Goal: Information Seeking & Learning: Learn about a topic

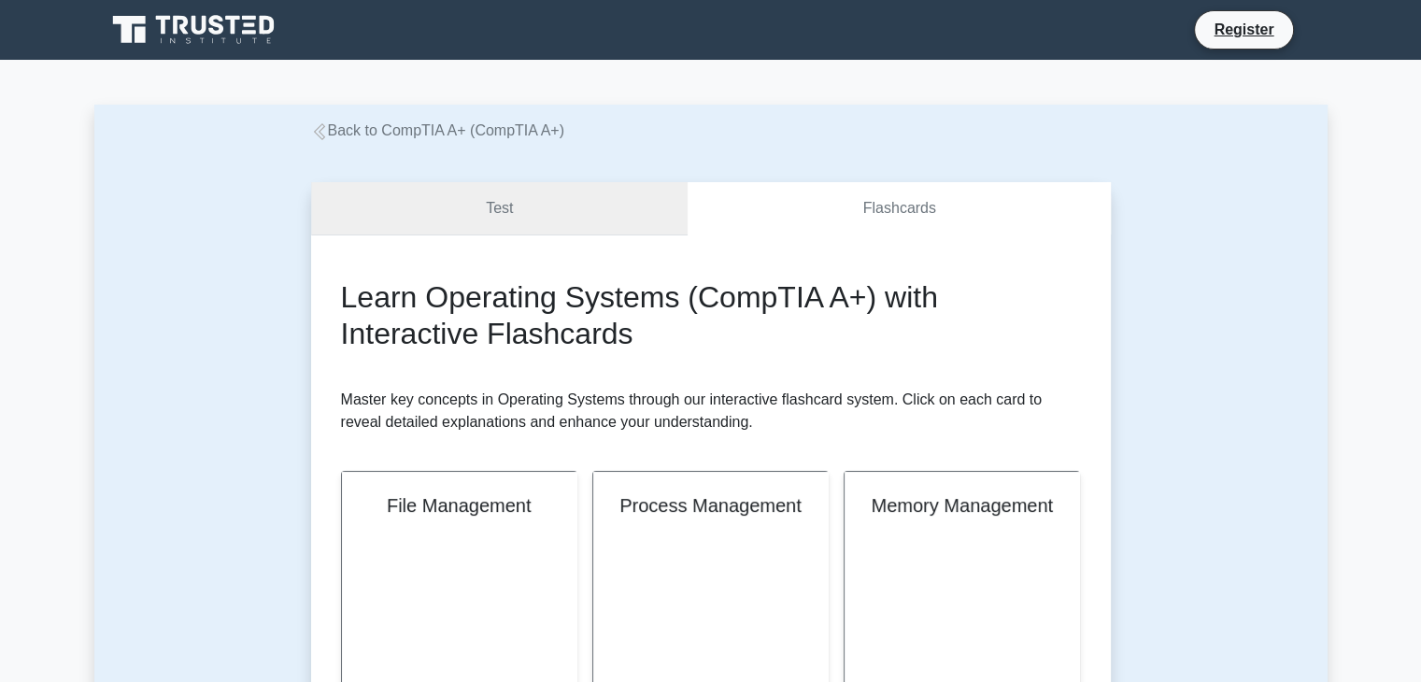
click at [392, 198] on link "Test" at bounding box center [500, 208] width 378 height 53
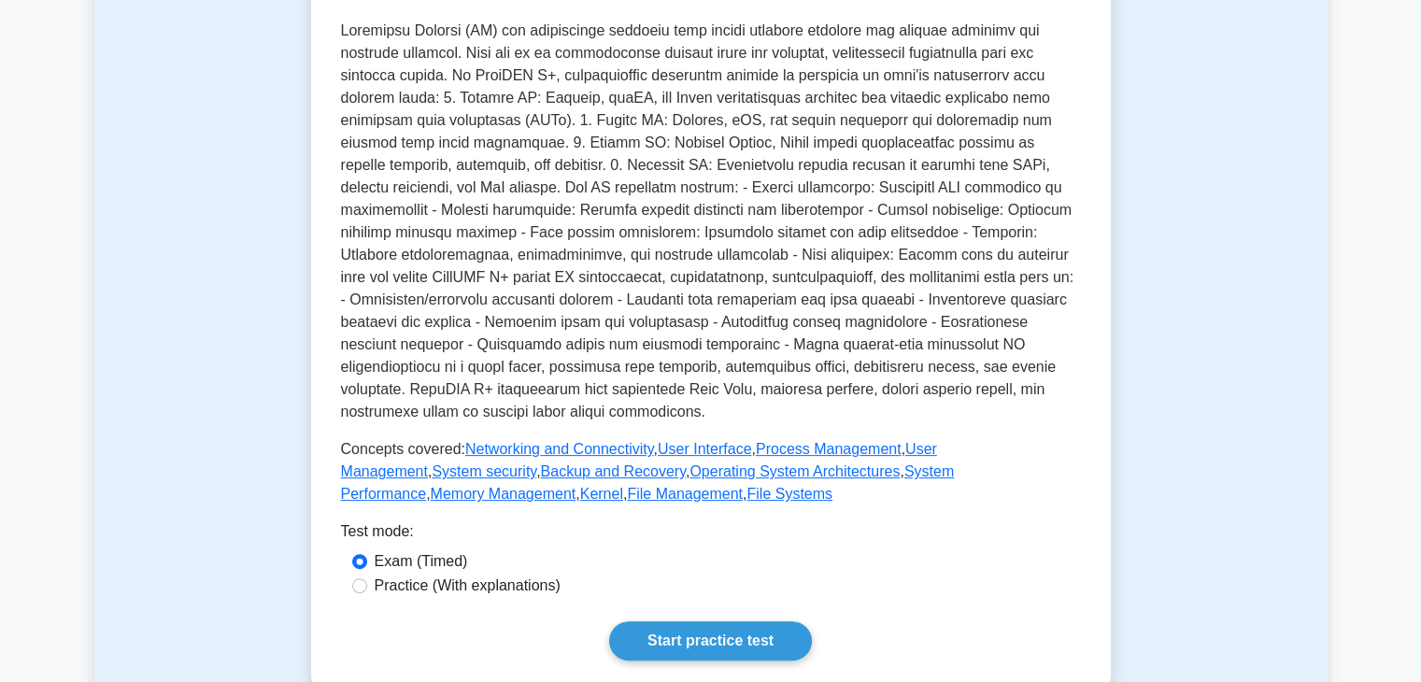
scroll to position [467, 0]
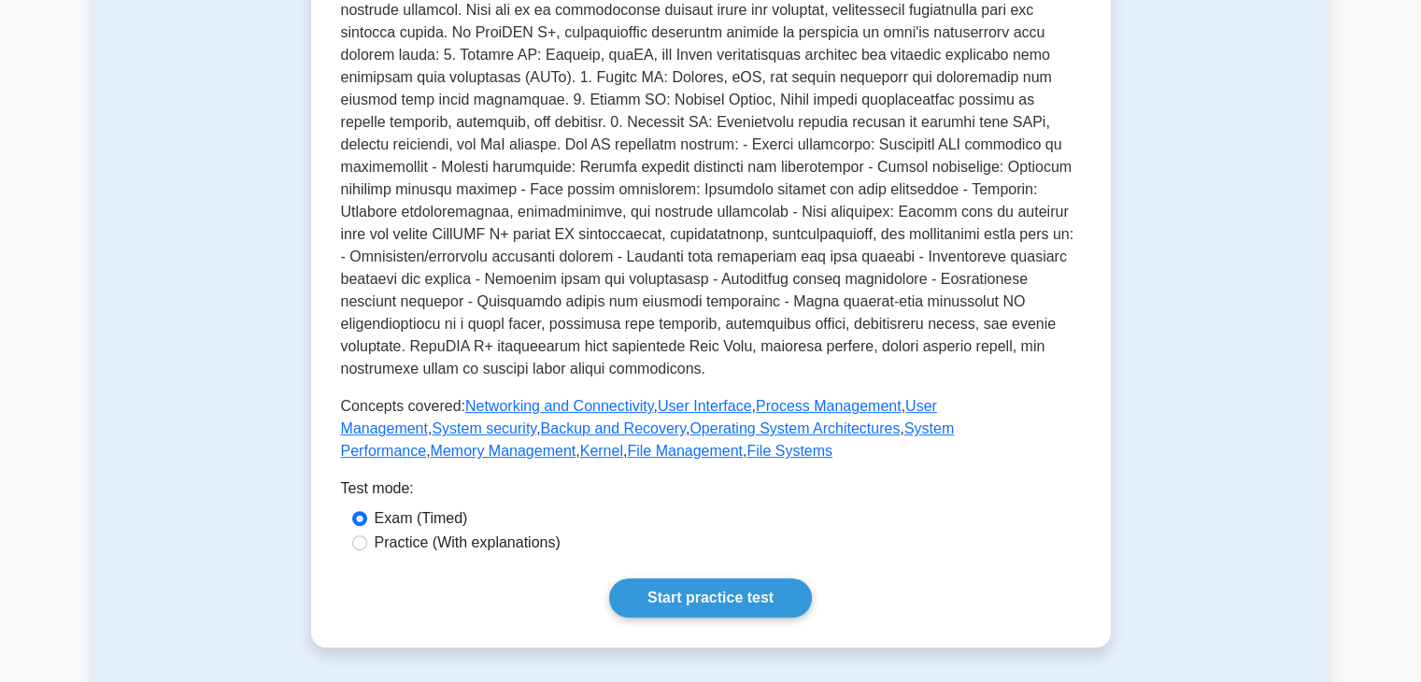
click at [413, 540] on label "Practice (With explanations)" at bounding box center [468, 543] width 186 height 22
click at [367, 540] on input "Practice (With explanations)" at bounding box center [359, 542] width 15 height 15
radio input "true"
click at [435, 517] on label "Exam (Timed)" at bounding box center [421, 518] width 93 height 22
click at [367, 517] on input "Exam (Timed)" at bounding box center [359, 518] width 15 height 15
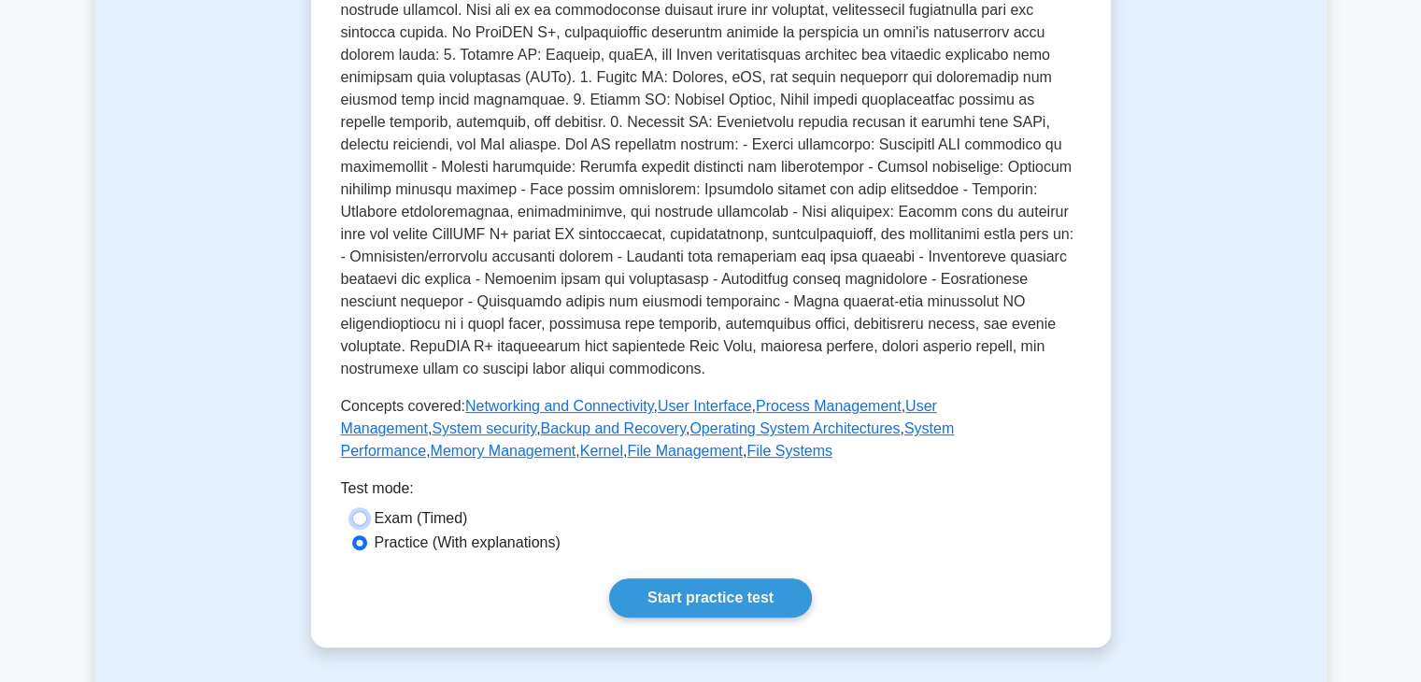
radio input "true"
click at [435, 547] on label "Practice (With explanations)" at bounding box center [468, 543] width 186 height 22
click at [367, 547] on input "Practice (With explanations)" at bounding box center [359, 542] width 15 height 15
radio input "true"
click at [667, 580] on div "Operating Systems Software managing computer resources Operating systems are so…" at bounding box center [711, 207] width 740 height 820
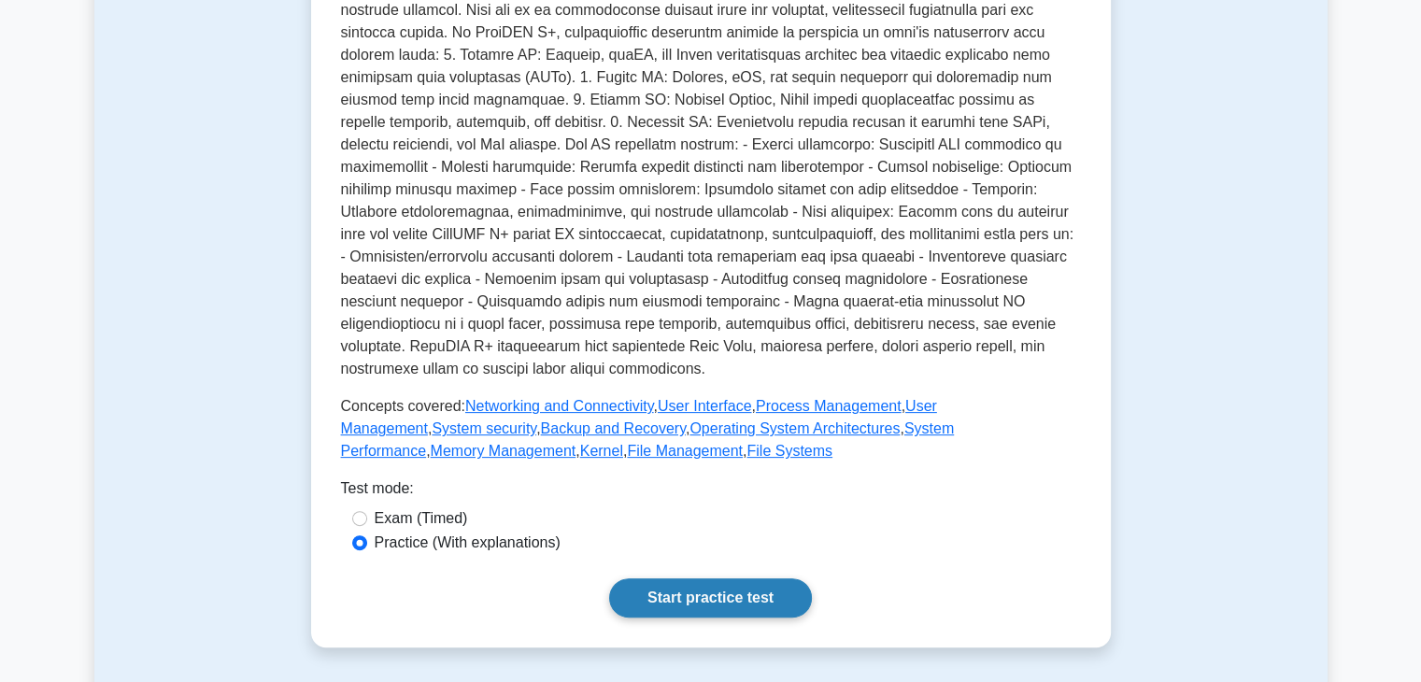
click at [665, 591] on link "Start practice test" at bounding box center [710, 597] width 203 height 39
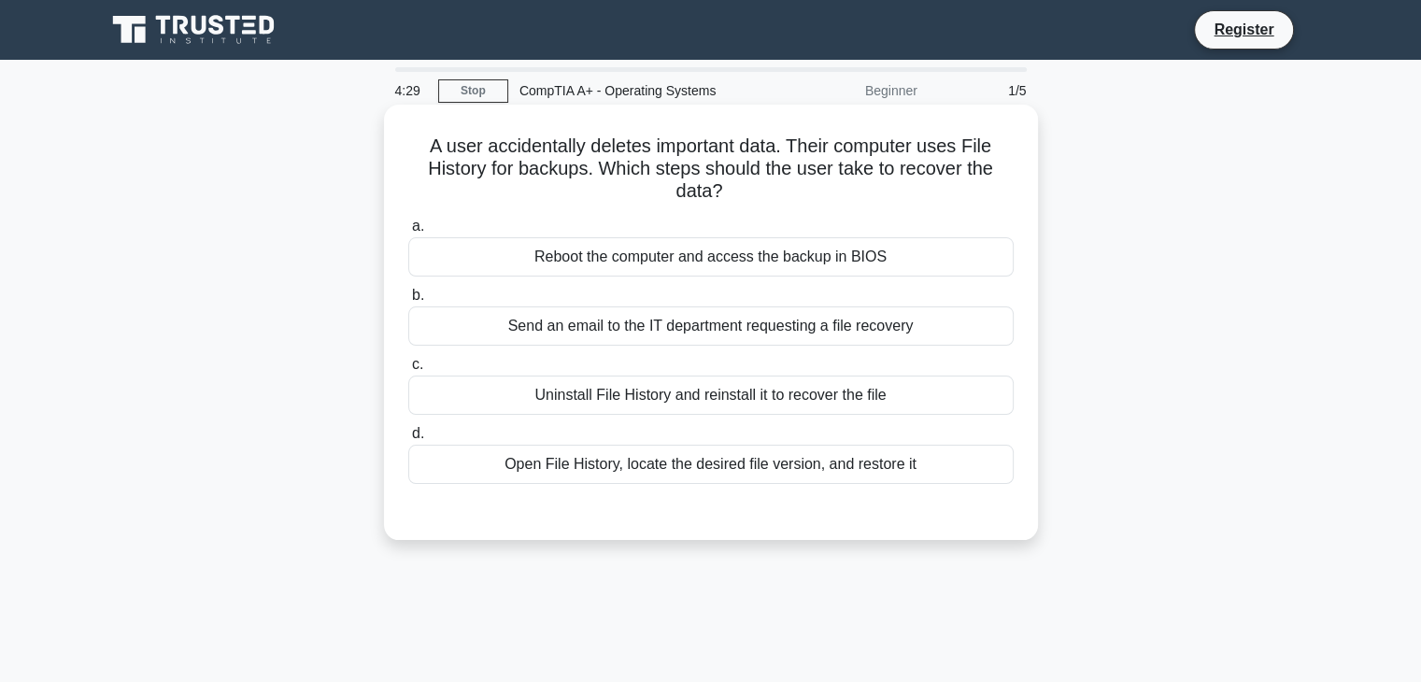
click at [828, 463] on div "Open File History, locate the desired file version, and restore it" at bounding box center [711, 464] width 606 height 39
click at [408, 440] on input "d. Open File History, locate the desired file version, and restore it" at bounding box center [408, 434] width 0 height 12
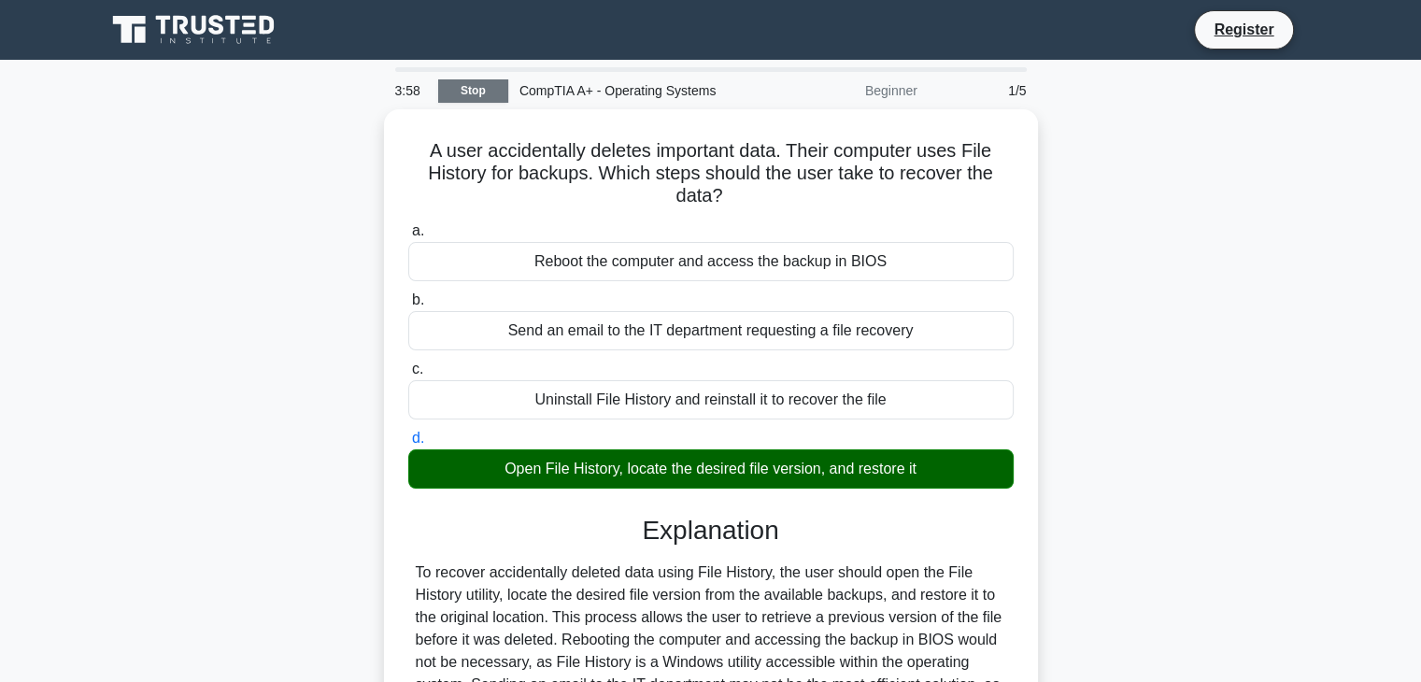
click at [455, 84] on link "Stop" at bounding box center [473, 90] width 70 height 23
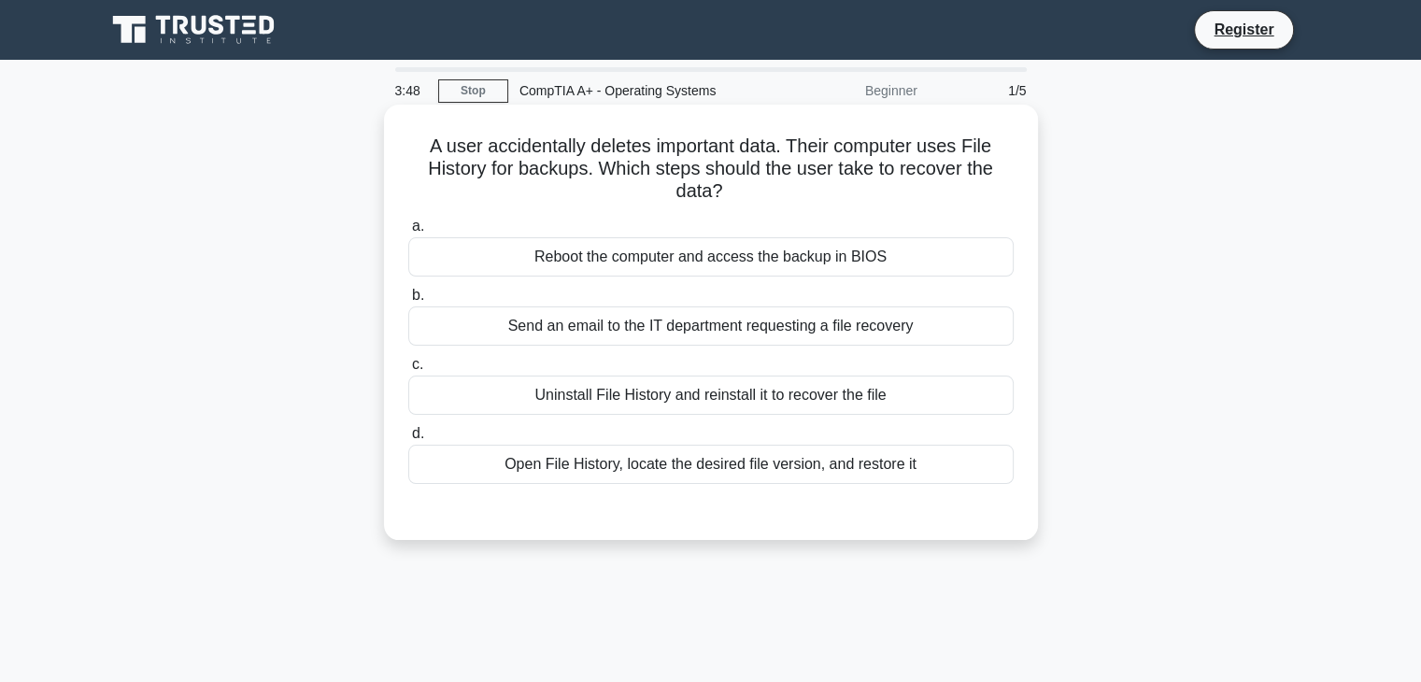
click at [927, 476] on div "Open File History, locate the desired file version, and restore it" at bounding box center [711, 464] width 606 height 39
click at [408, 440] on input "d. Open File History, locate the desired file version, and restore it" at bounding box center [408, 434] width 0 height 12
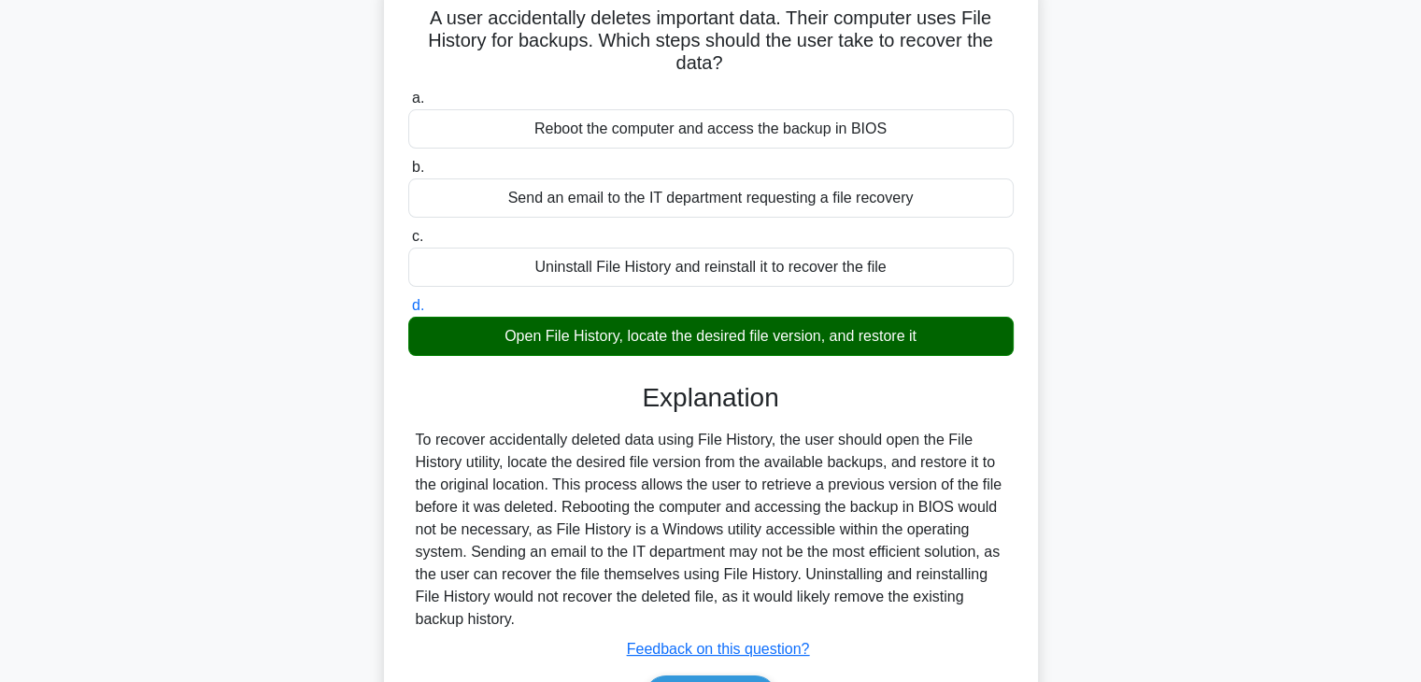
scroll to position [187, 0]
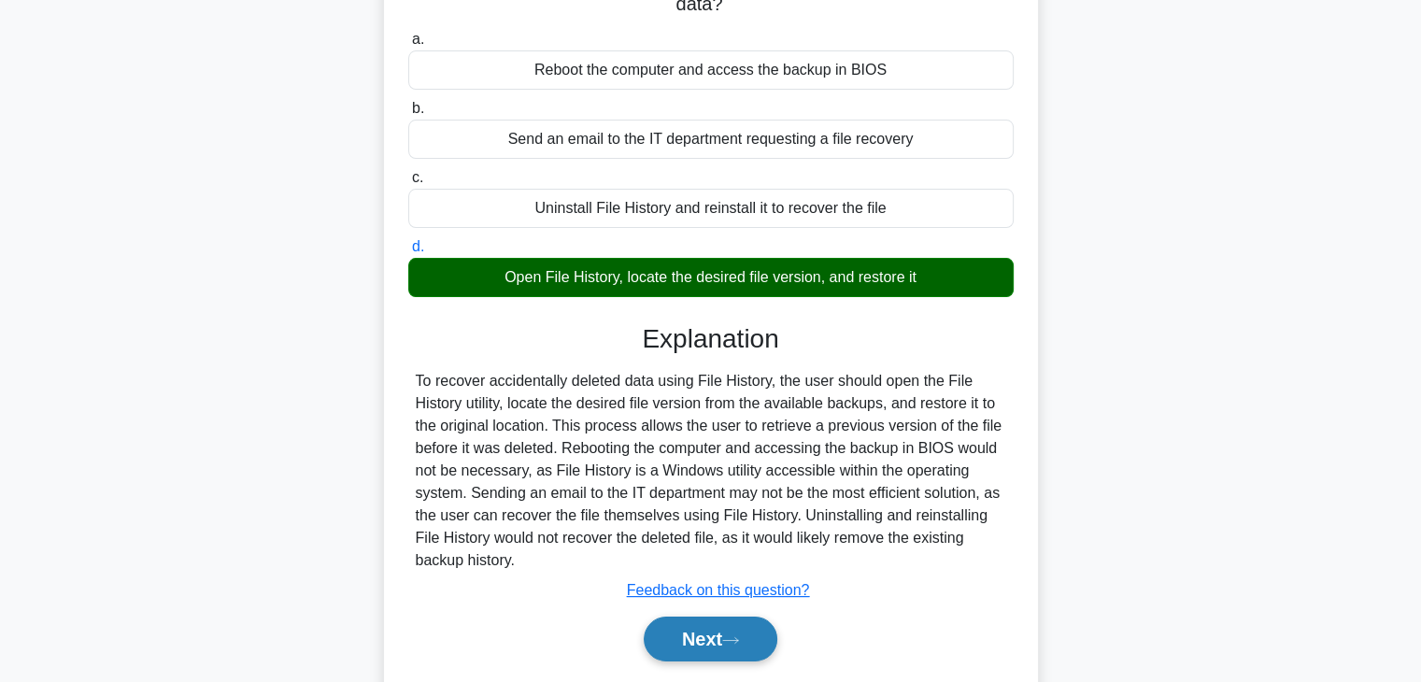
click at [699, 640] on button "Next" at bounding box center [711, 639] width 134 height 45
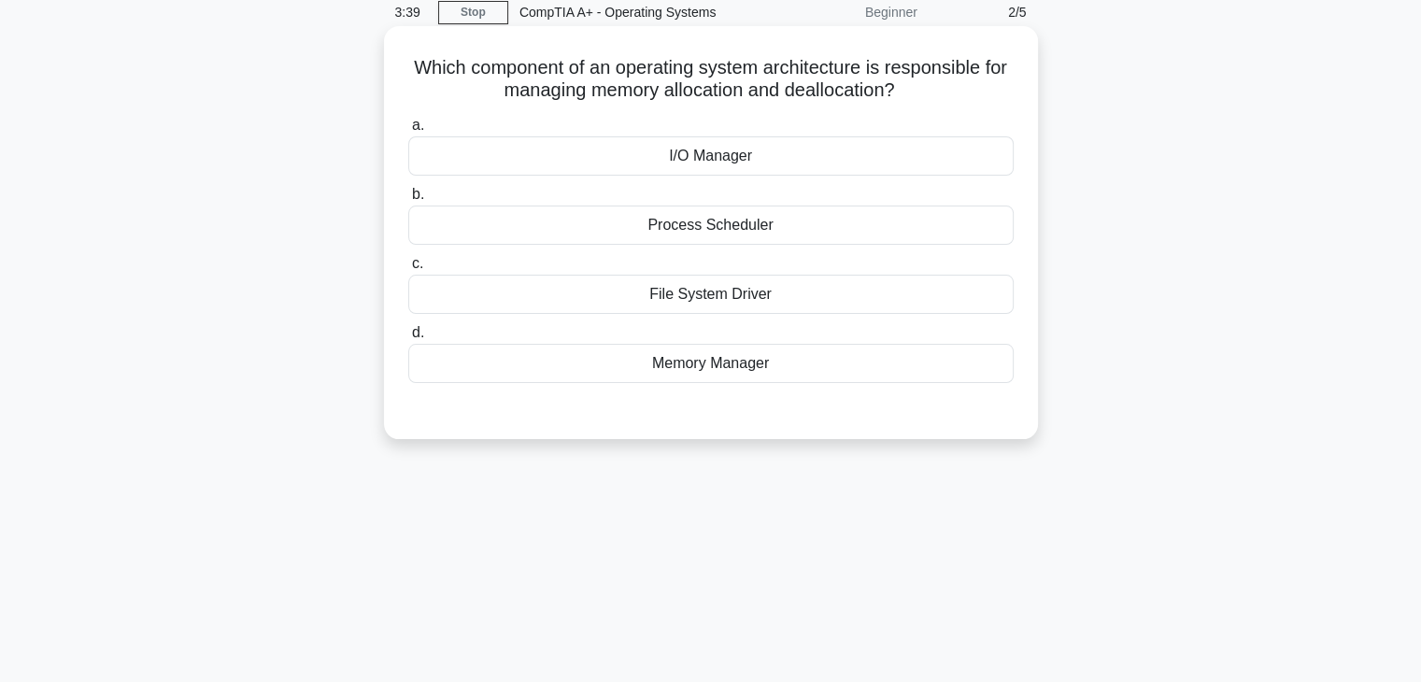
scroll to position [0, 0]
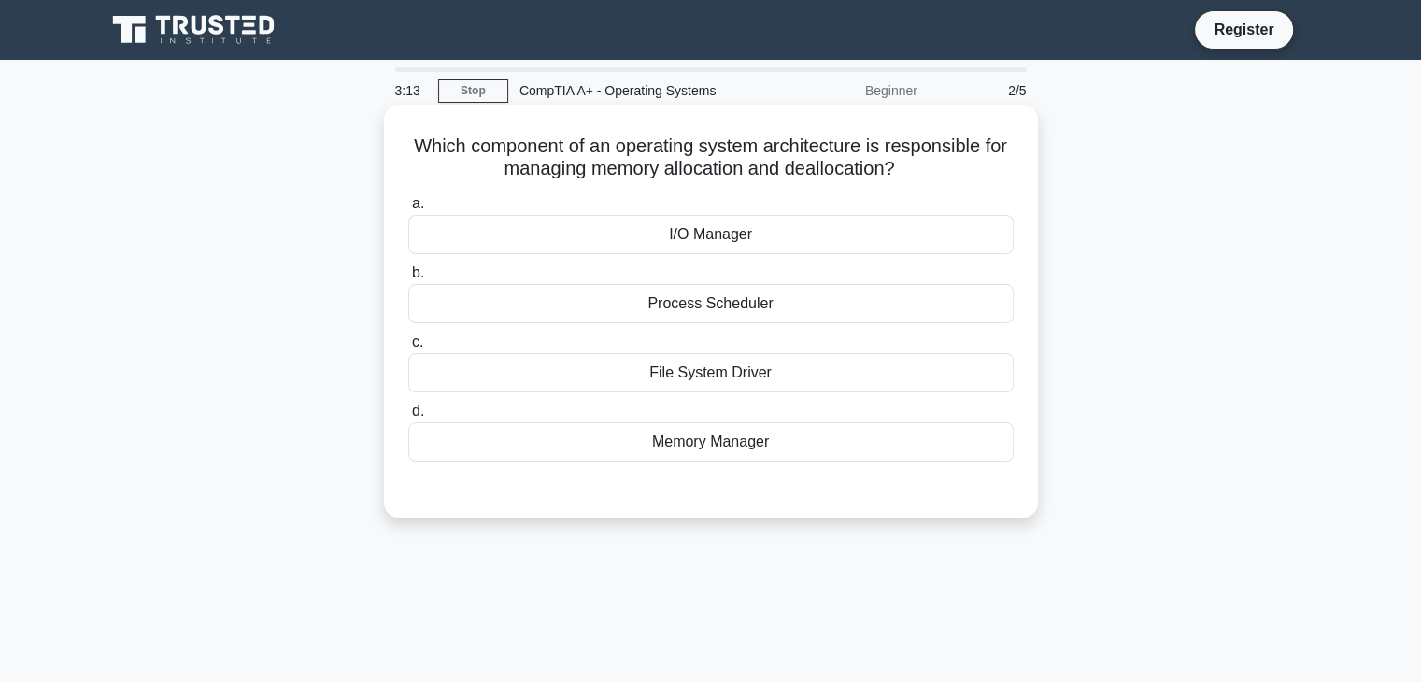
click at [789, 239] on div "I/O Manager" at bounding box center [711, 234] width 606 height 39
click at [408, 210] on input "a. I/O Manager" at bounding box center [408, 204] width 0 height 12
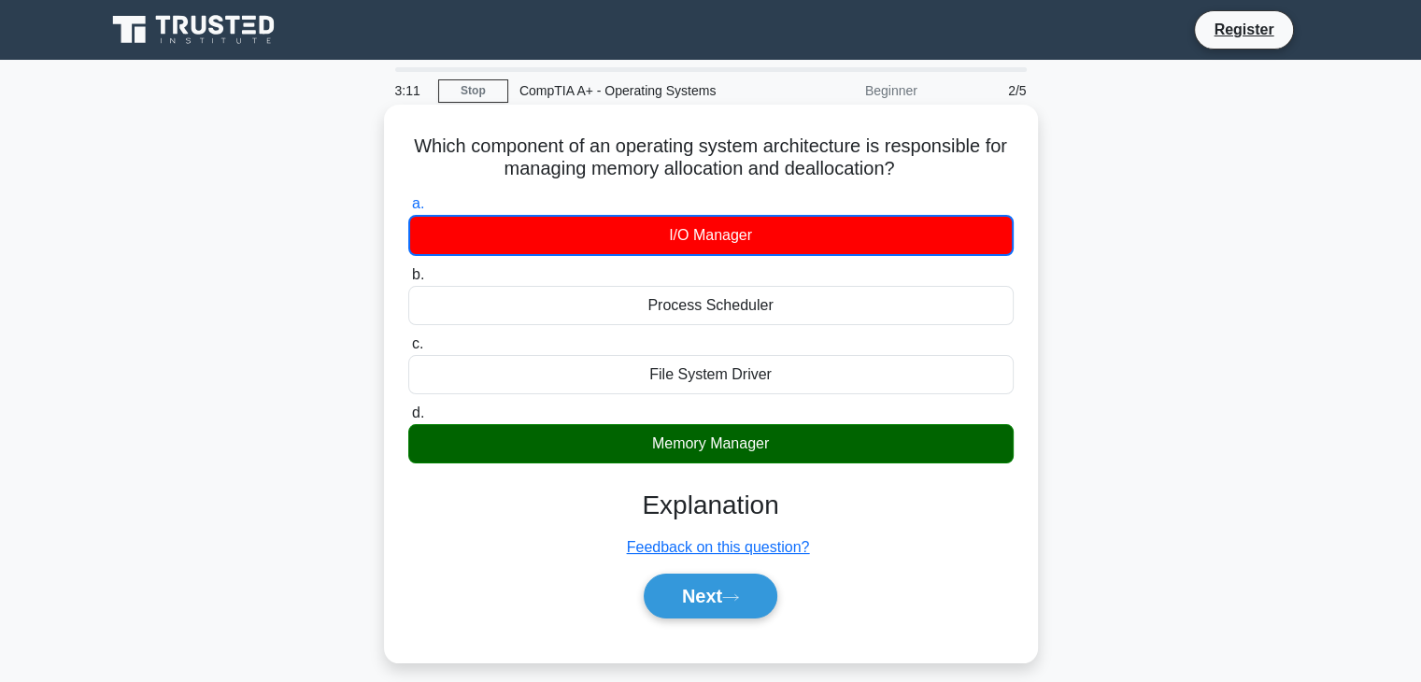
click at [815, 435] on div "Memory Manager" at bounding box center [711, 443] width 606 height 39
click at [408, 420] on input "d. Memory Manager" at bounding box center [408, 413] width 0 height 12
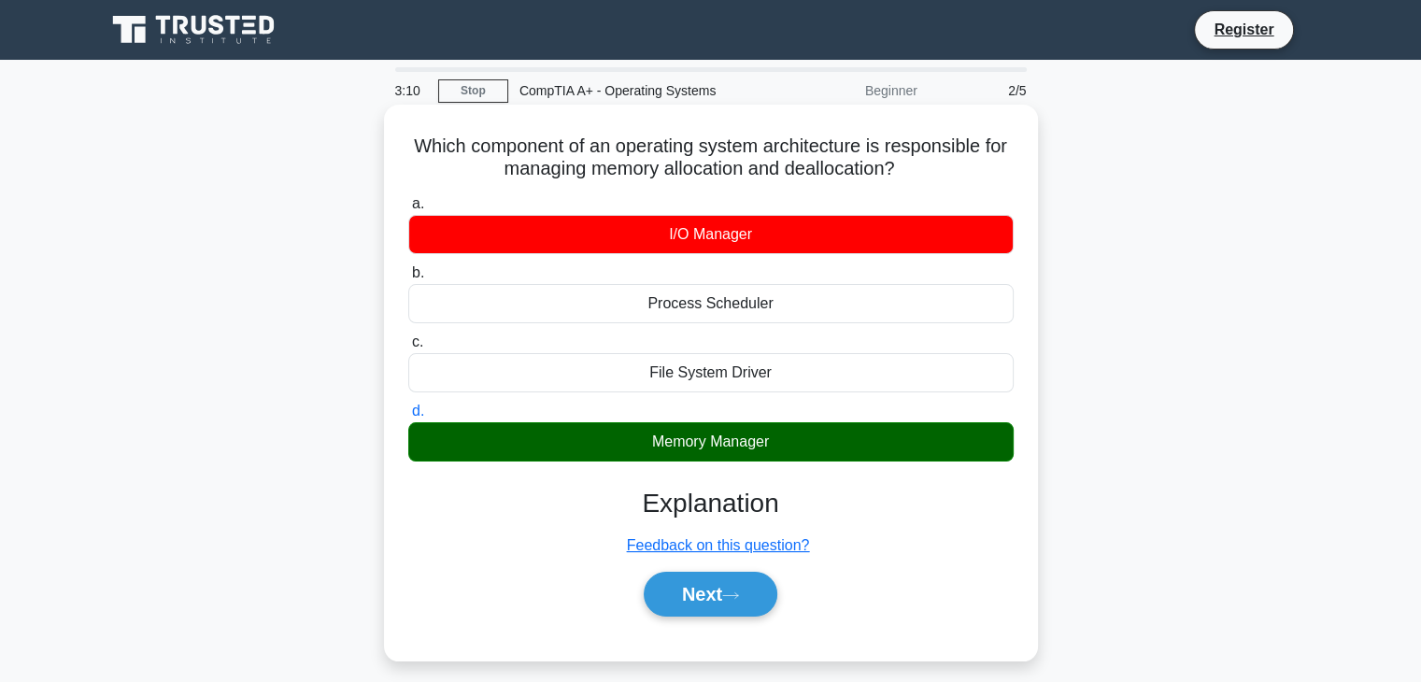
click at [791, 237] on div "I/O Manager" at bounding box center [711, 234] width 606 height 39
click at [408, 210] on input "a. I/O Manager" at bounding box center [408, 204] width 0 height 12
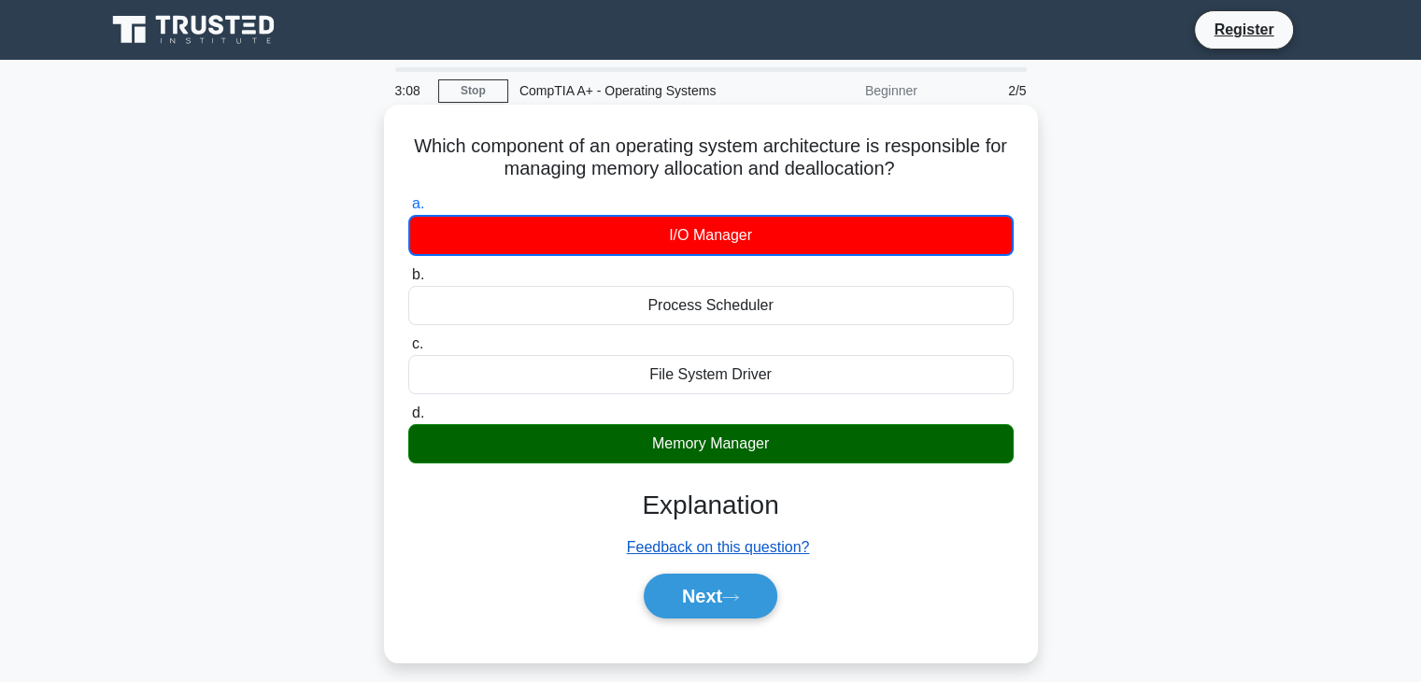
click at [759, 549] on u "Feedback on this question?" at bounding box center [718, 547] width 183 height 16
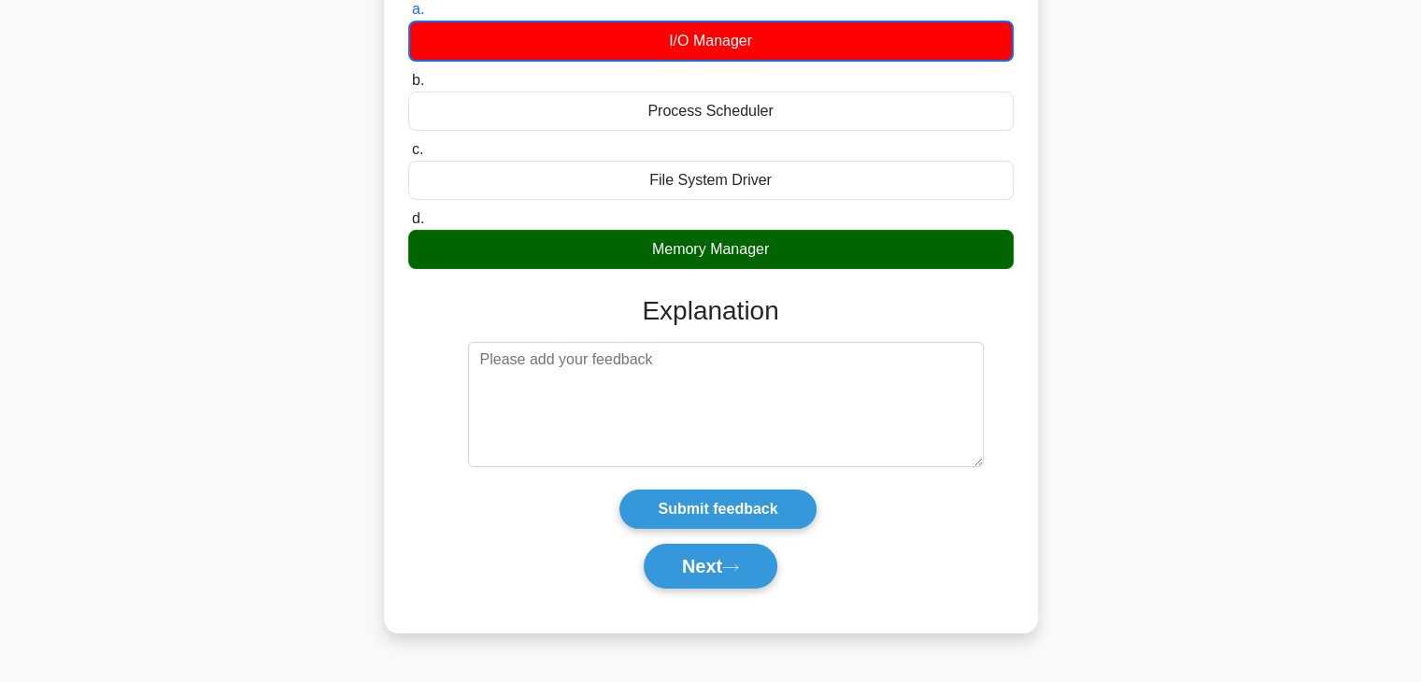
scroll to position [93, 0]
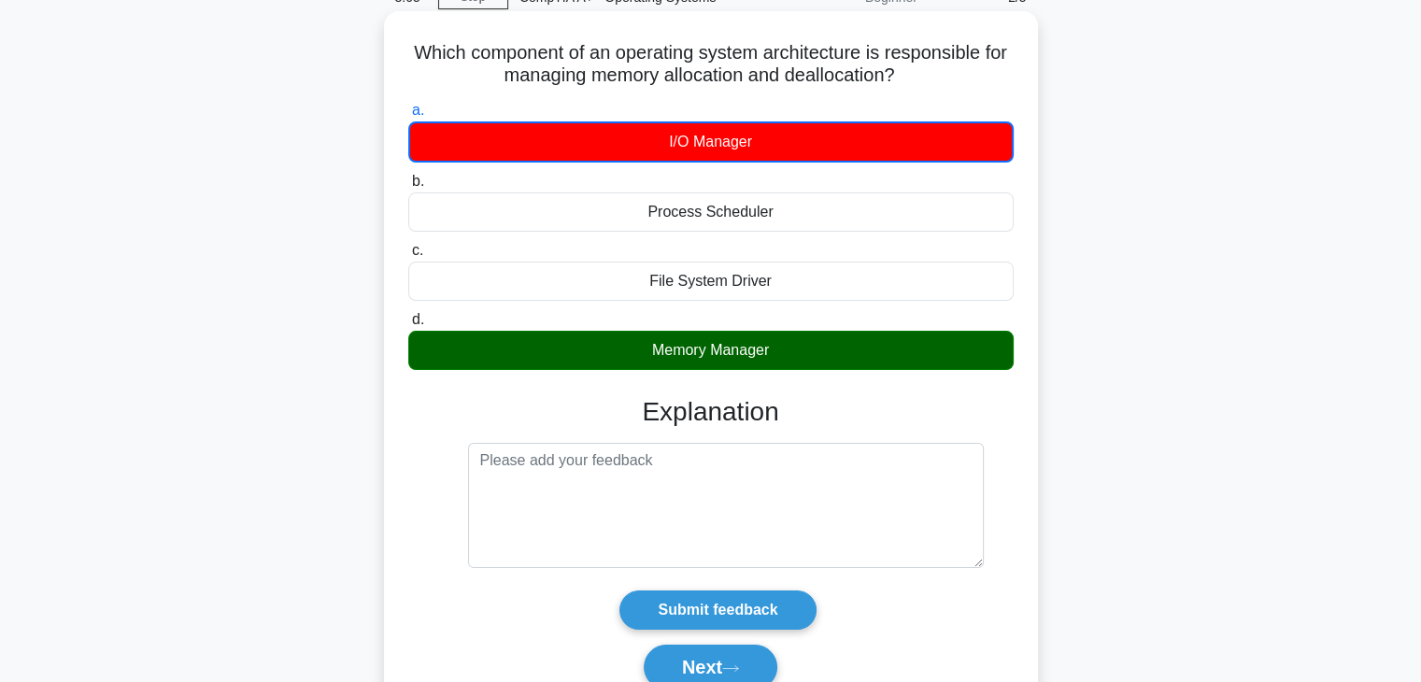
click at [804, 330] on label "d. Memory Manager" at bounding box center [711, 339] width 606 height 62
click at [408, 326] on input "d. Memory Manager" at bounding box center [408, 320] width 0 height 12
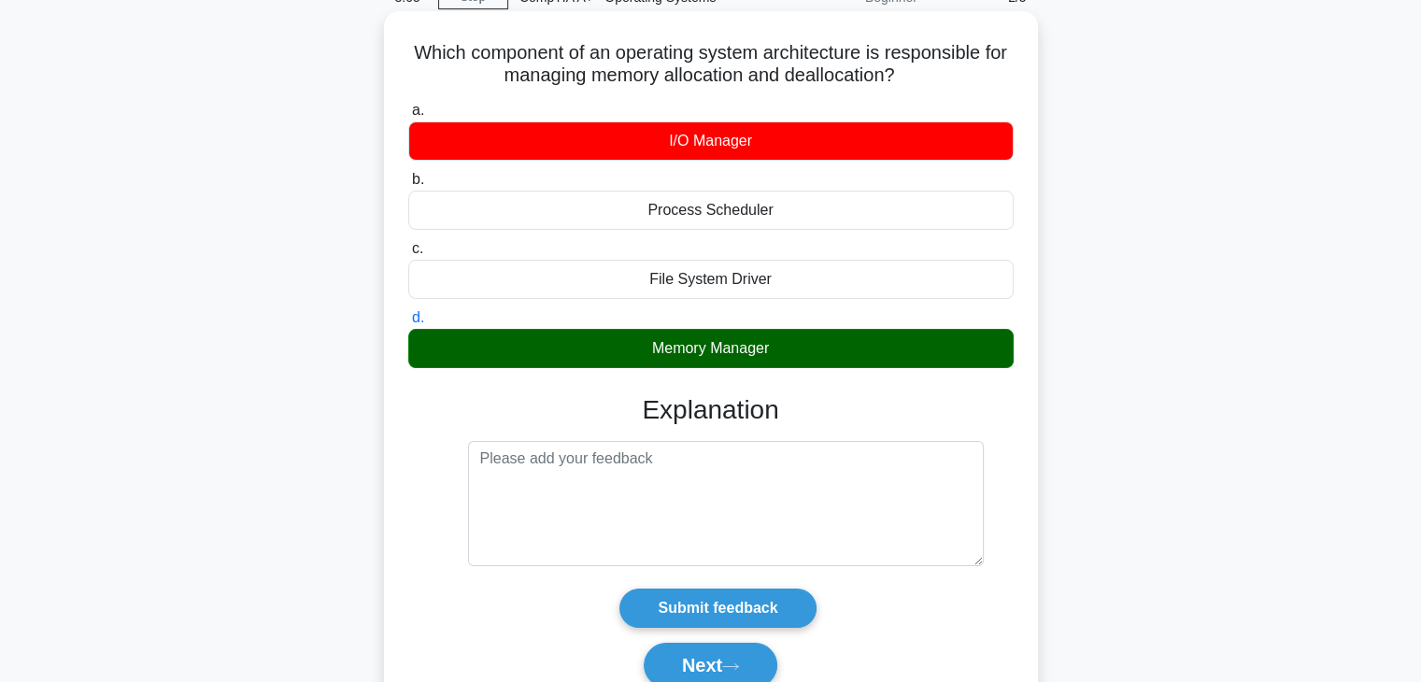
click at [804, 340] on div "Memory Manager" at bounding box center [711, 348] width 606 height 39
click at [408, 324] on input "d. Memory Manager" at bounding box center [408, 318] width 0 height 12
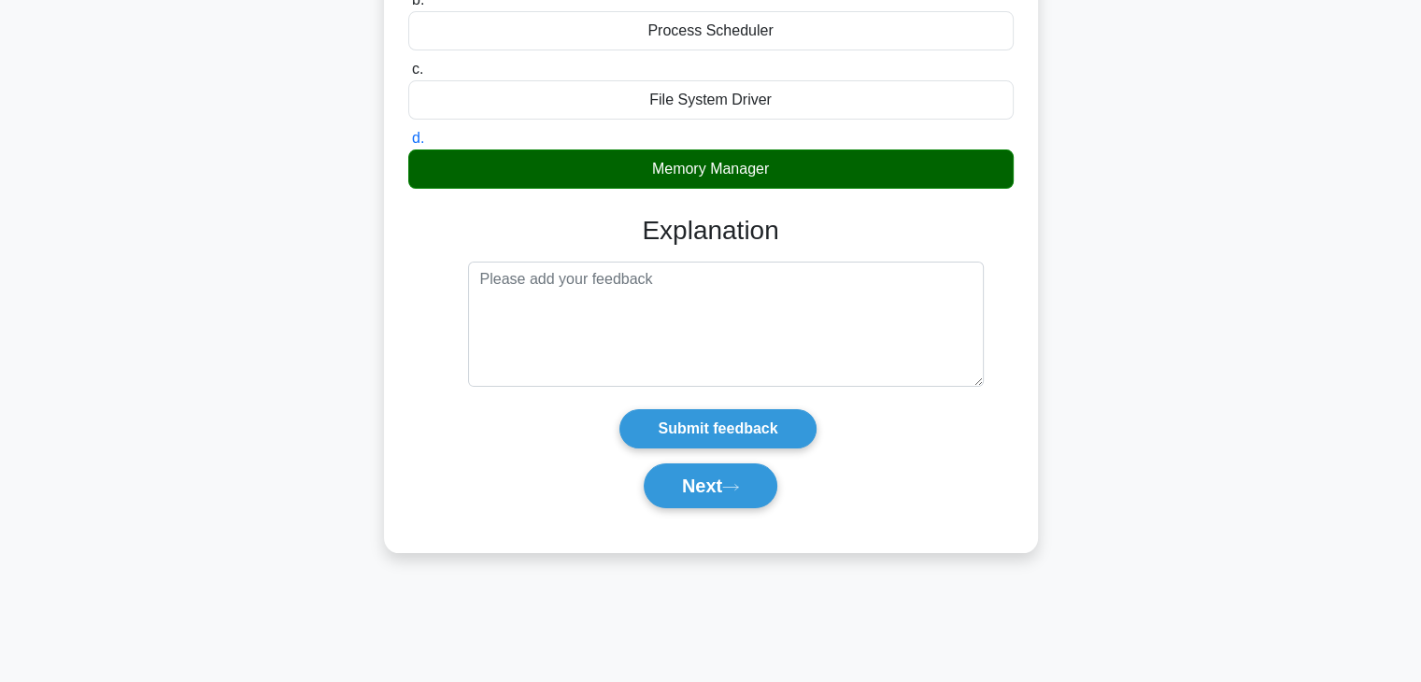
scroll to position [280, 0]
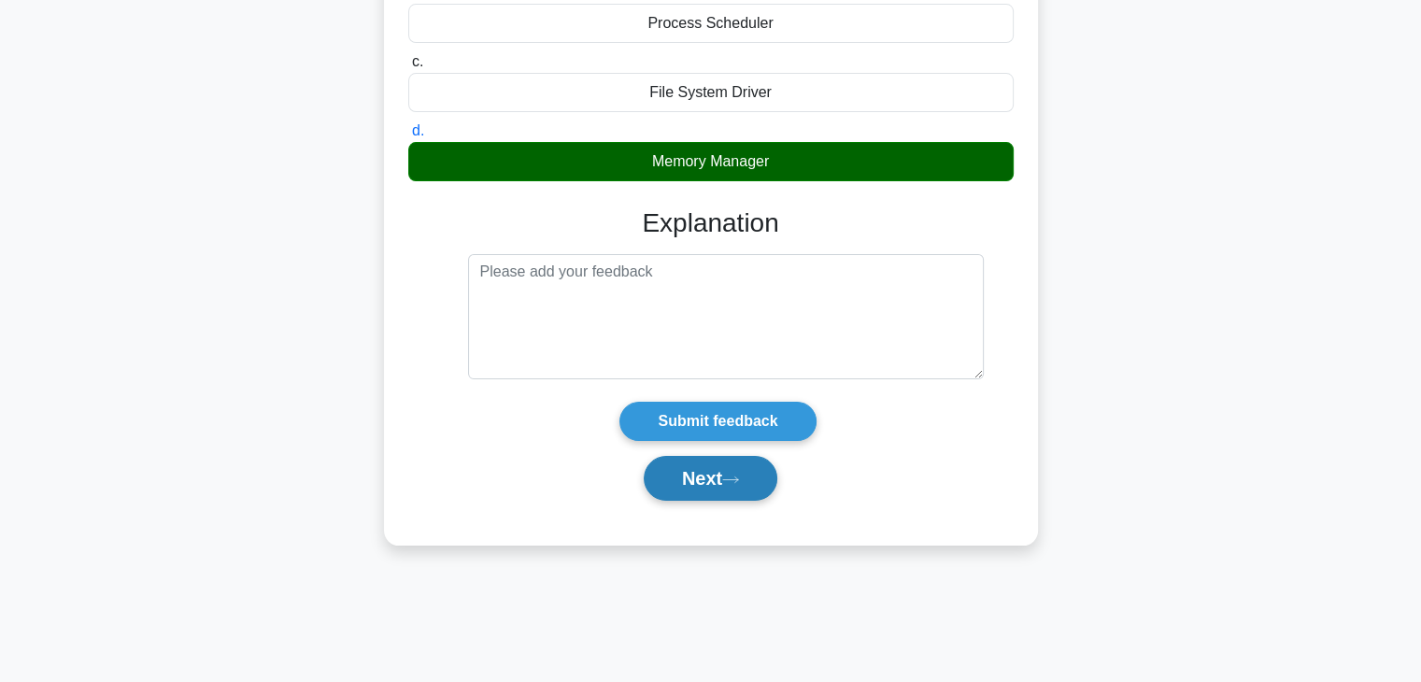
click at [739, 479] on icon at bounding box center [730, 480] width 17 height 10
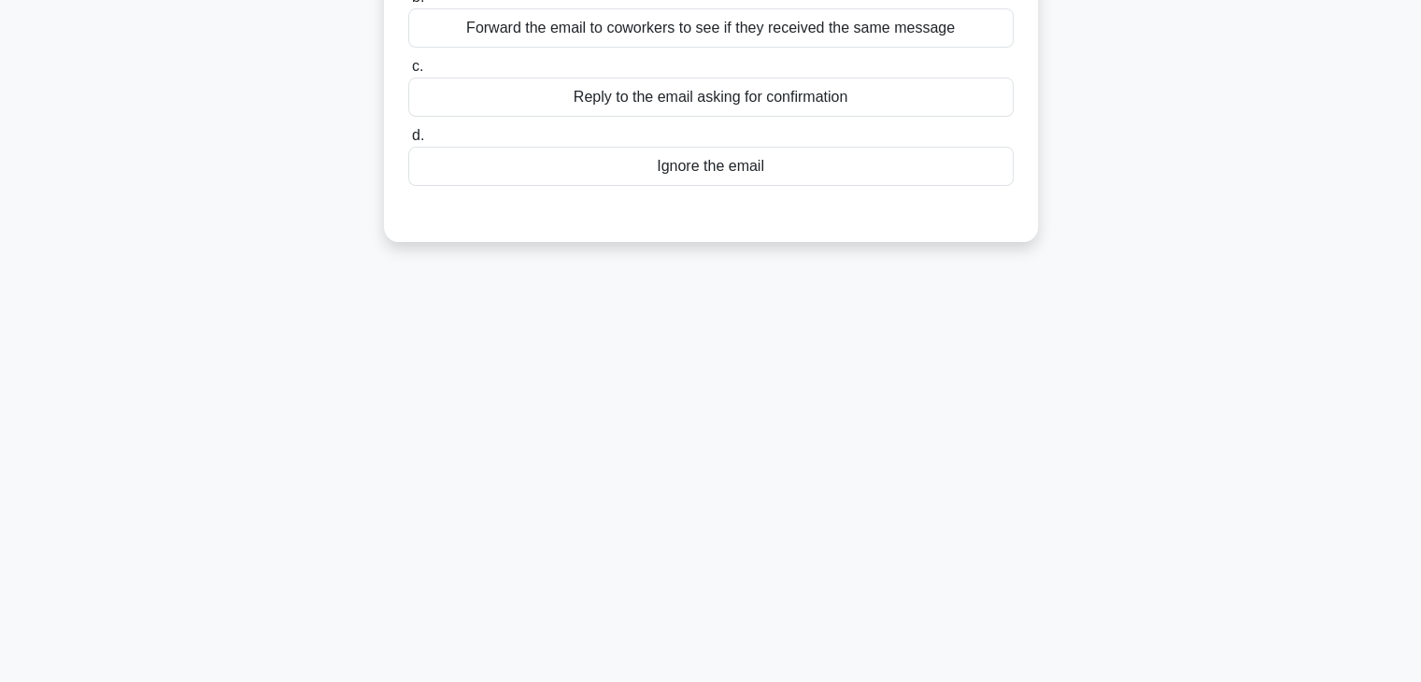
scroll to position [0, 0]
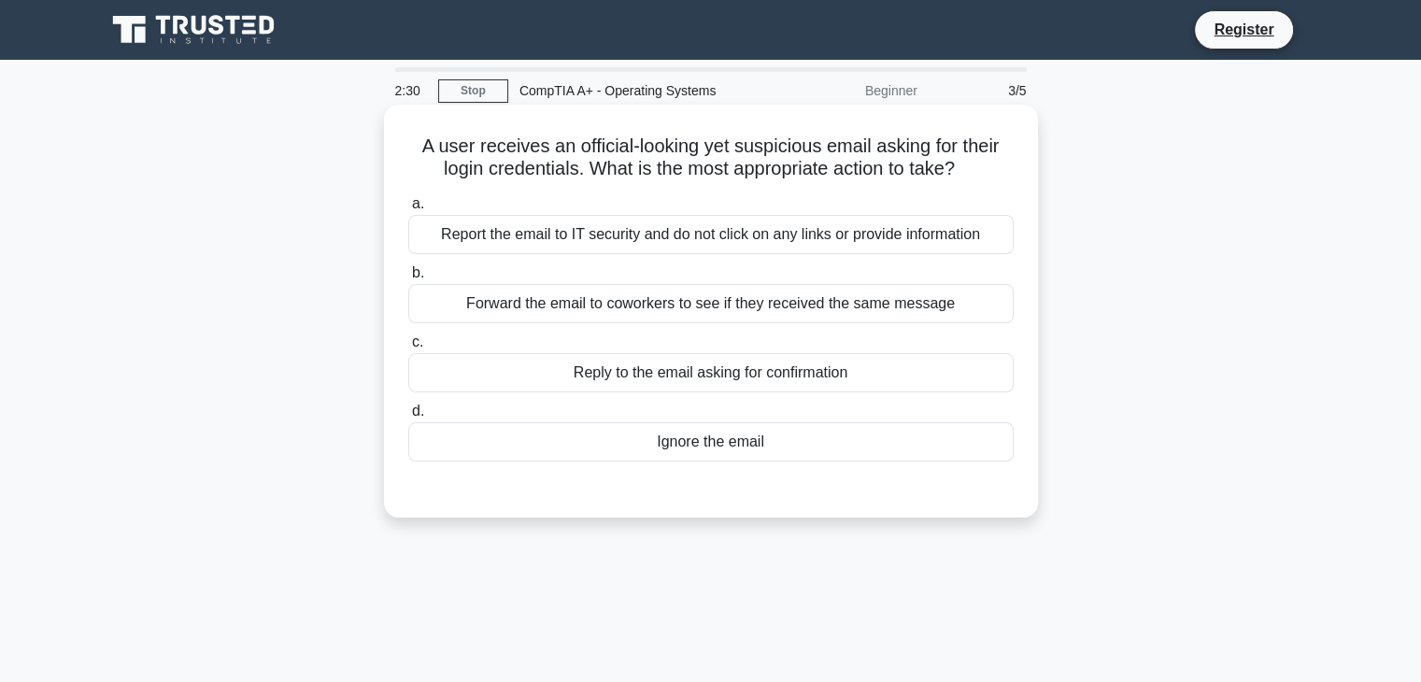
click at [821, 244] on div "Report the email to IT security and do not click on any links or provide inform…" at bounding box center [711, 234] width 606 height 39
click at [408, 210] on input "a. Report the email to IT security and do not click on any links or provide inf…" at bounding box center [408, 204] width 0 height 12
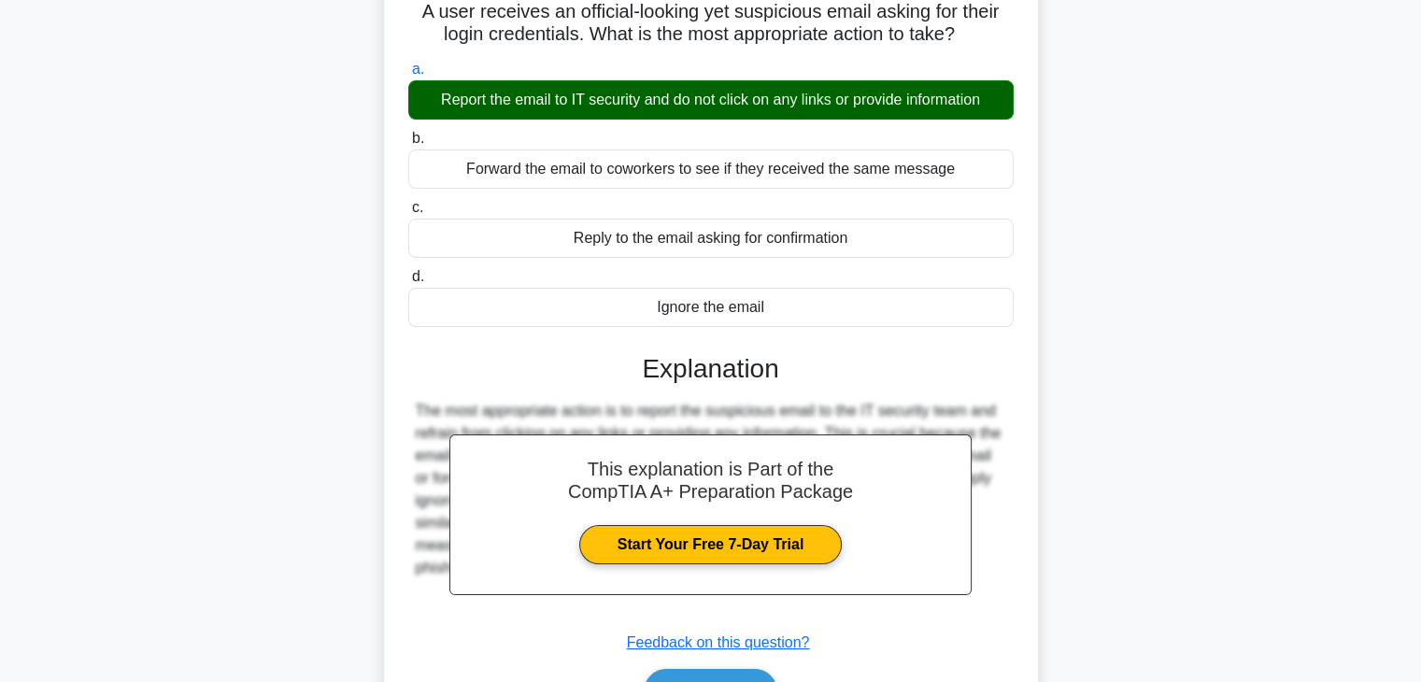
scroll to position [187, 0]
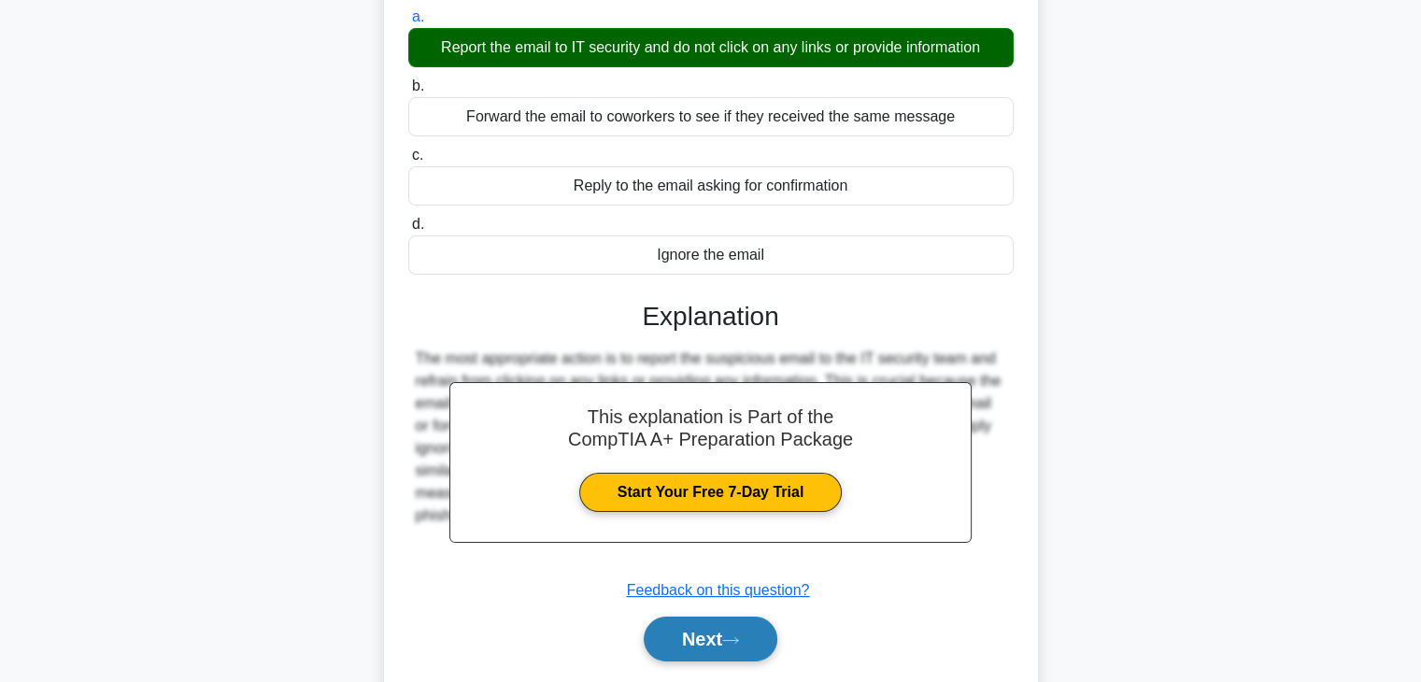
click at [721, 648] on button "Next" at bounding box center [711, 639] width 134 height 45
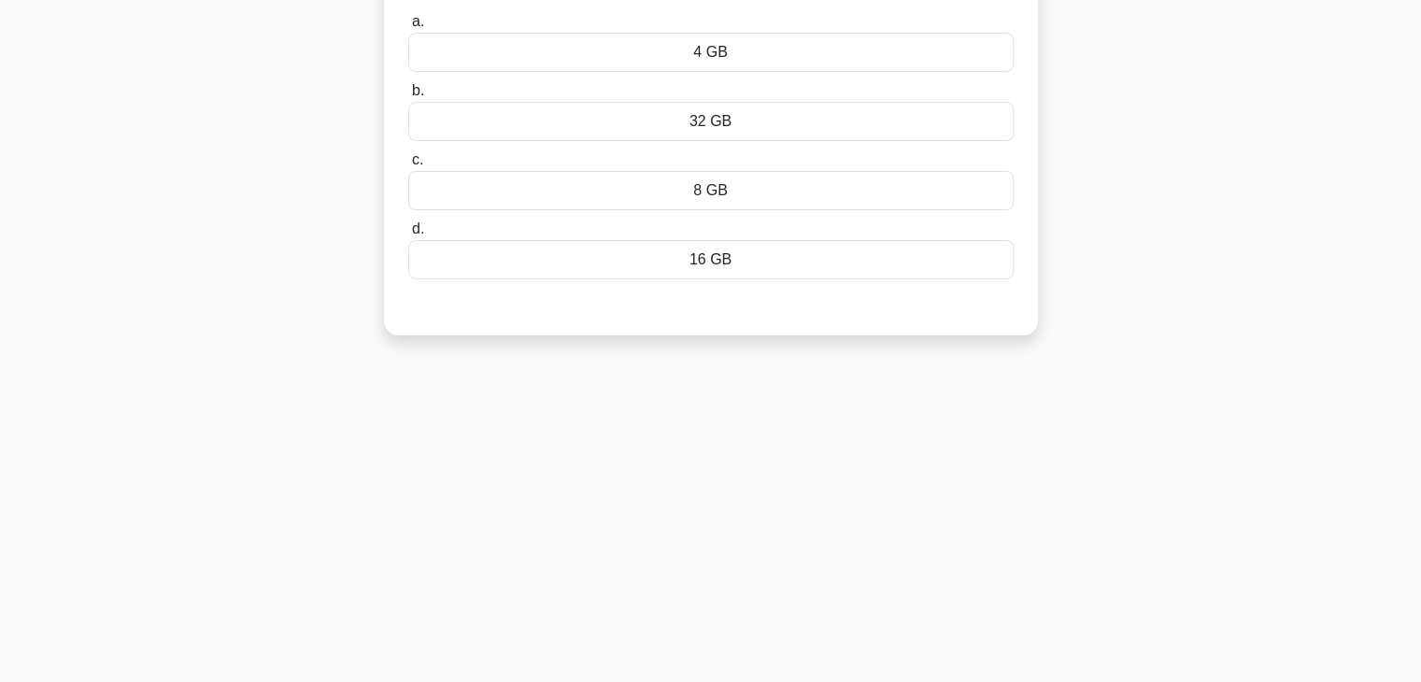
scroll to position [0, 0]
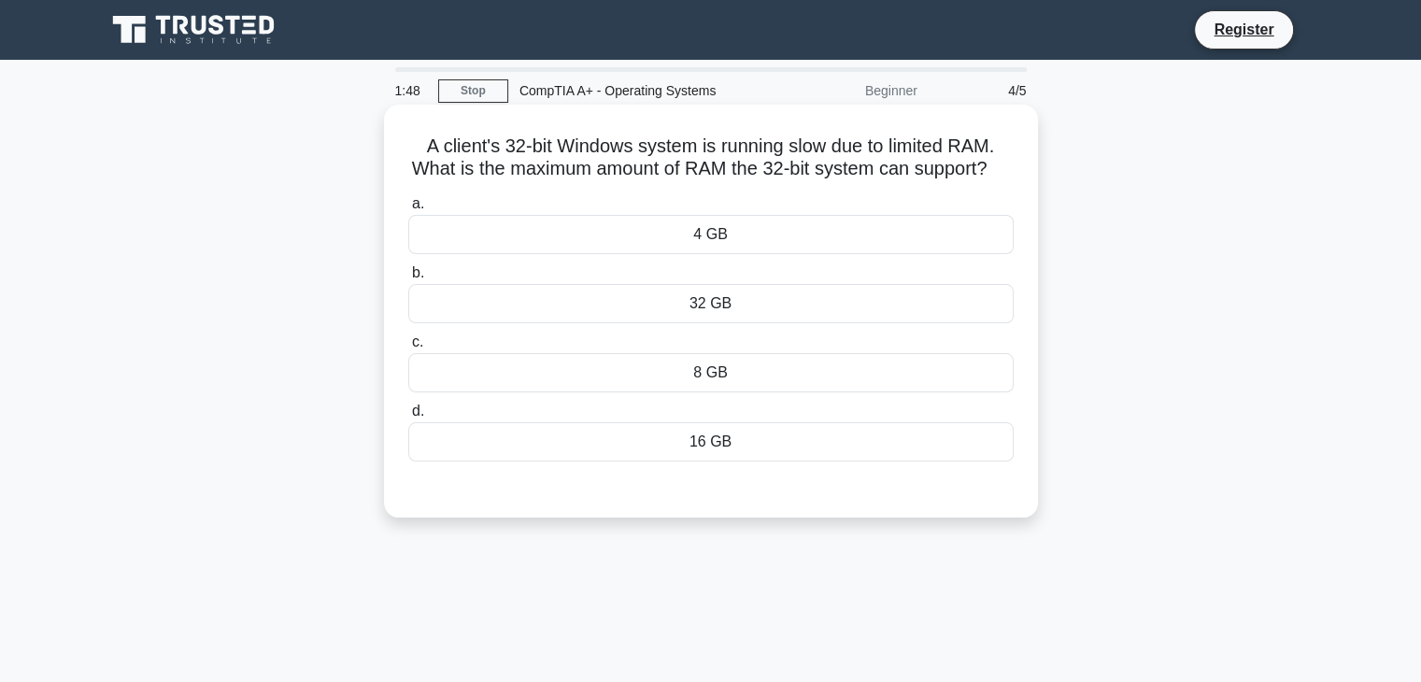
click at [621, 323] on div "32 GB" at bounding box center [711, 303] width 606 height 39
click at [408, 279] on input "b. 32 GB" at bounding box center [408, 273] width 0 height 12
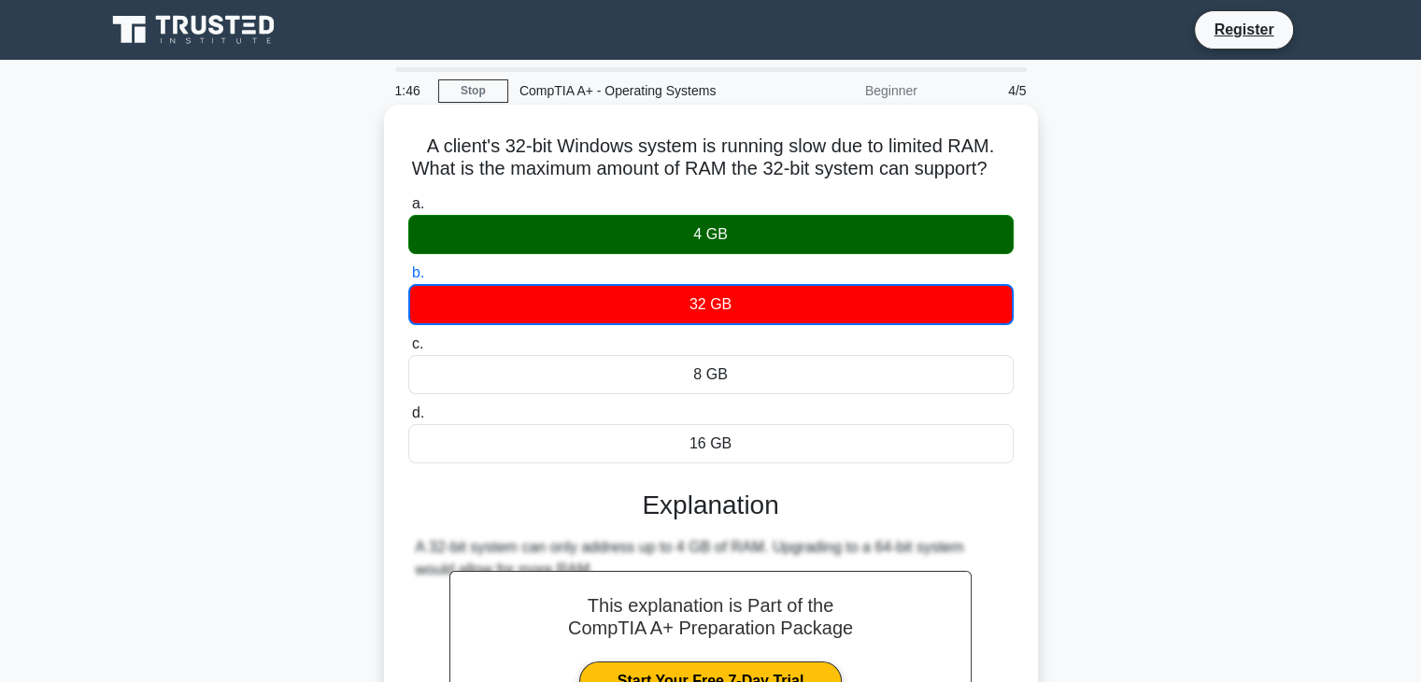
click at [613, 254] on div "4 GB" at bounding box center [711, 234] width 606 height 39
click at [408, 210] on input "a. 4 GB" at bounding box center [408, 204] width 0 height 12
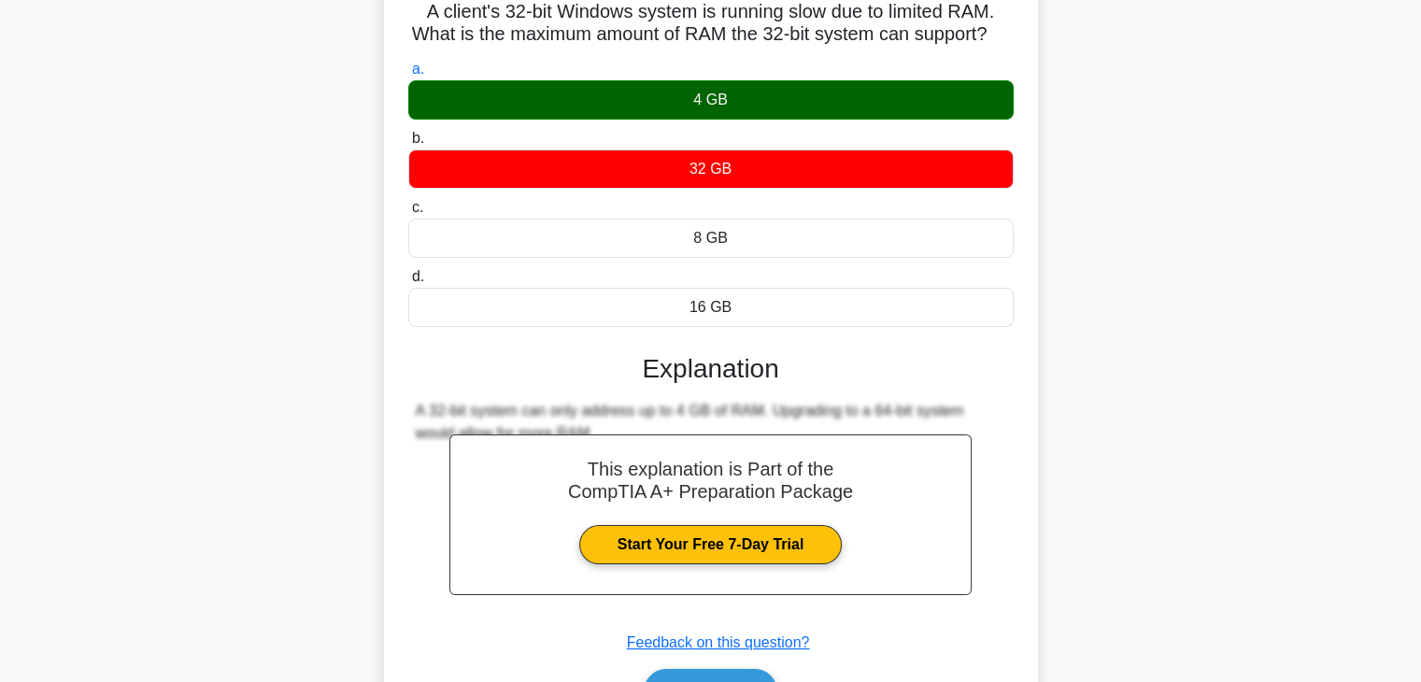
scroll to position [328, 0]
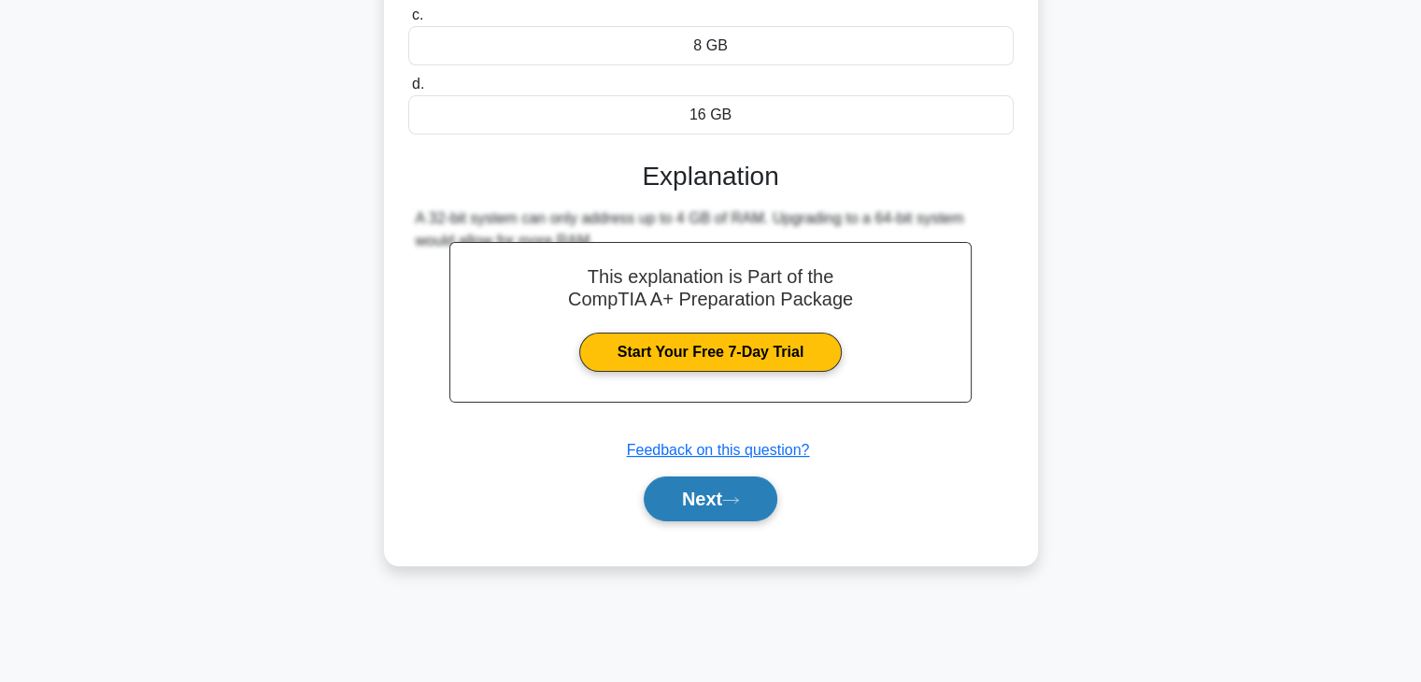
click at [734, 506] on icon at bounding box center [730, 500] width 17 height 10
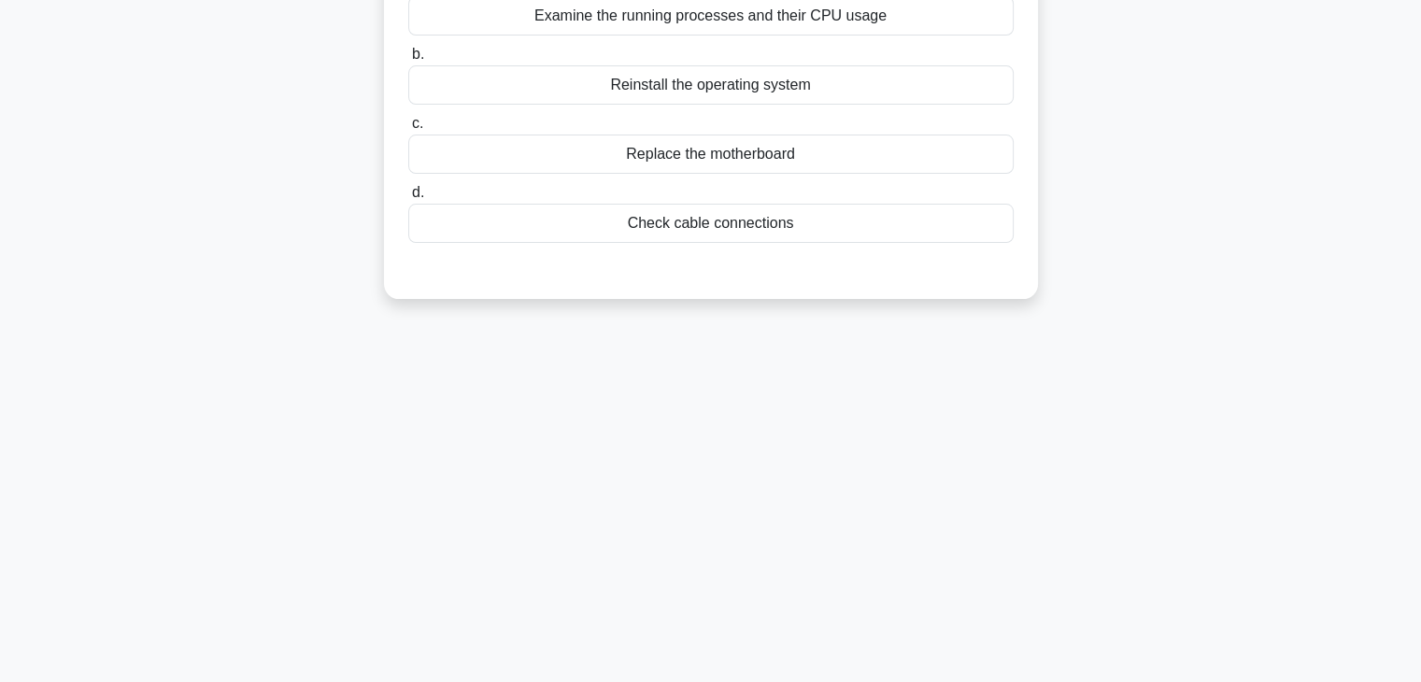
scroll to position [0, 0]
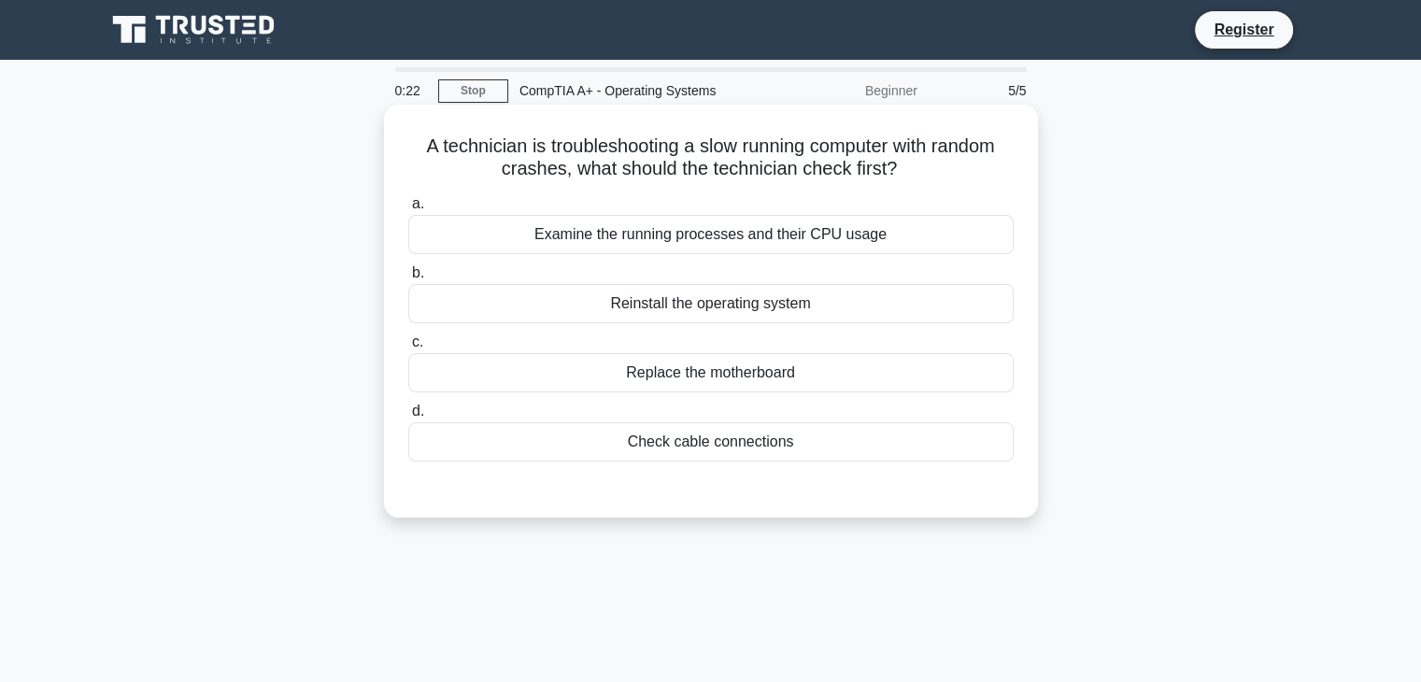
click at [906, 240] on div "Examine the running processes and their CPU usage" at bounding box center [711, 234] width 606 height 39
click at [408, 210] on input "a. Examine the running processes and their CPU usage" at bounding box center [408, 204] width 0 height 12
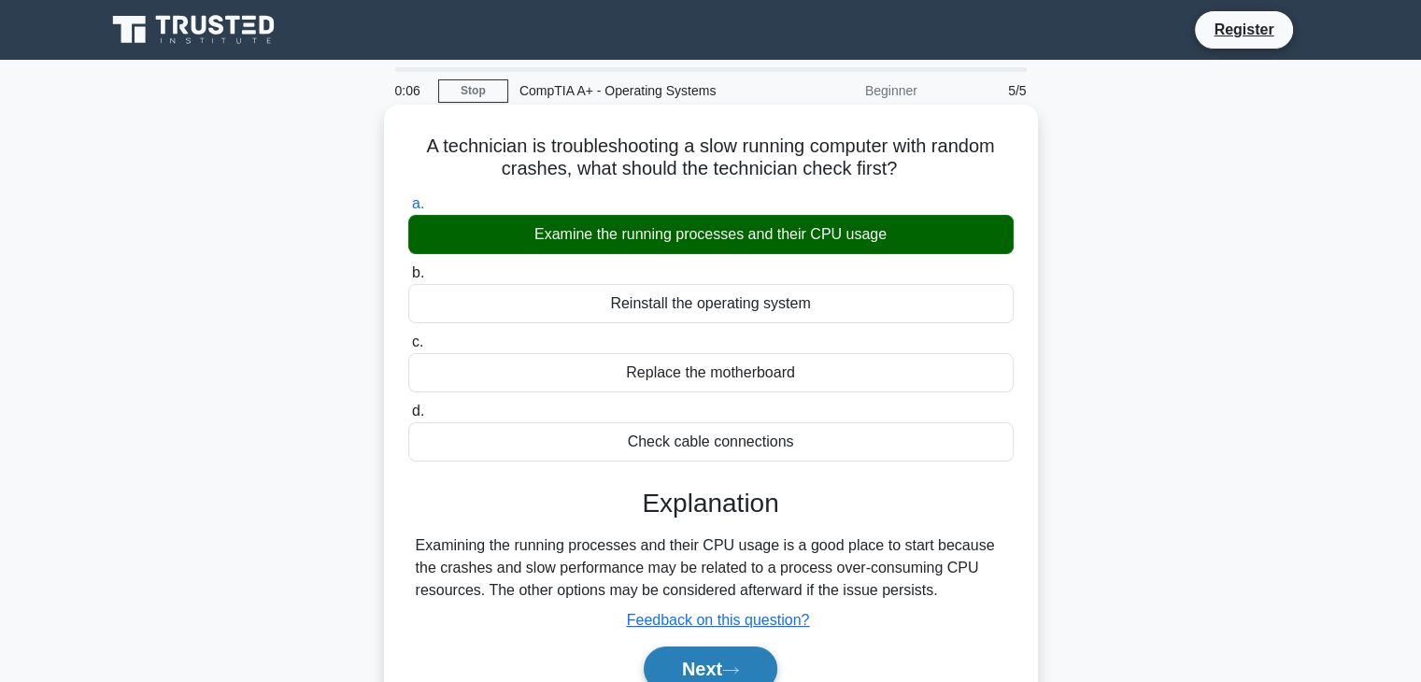
click at [736, 663] on button "Next" at bounding box center [711, 669] width 134 height 45
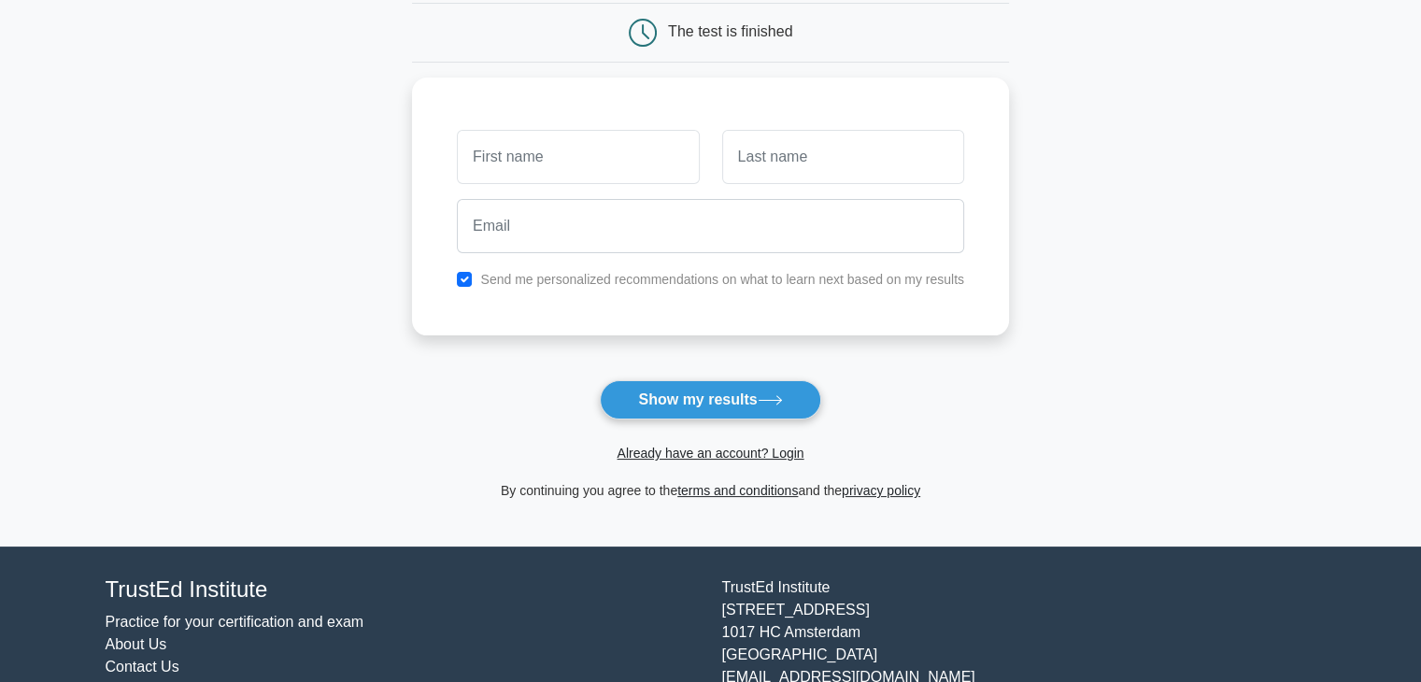
scroll to position [187, 0]
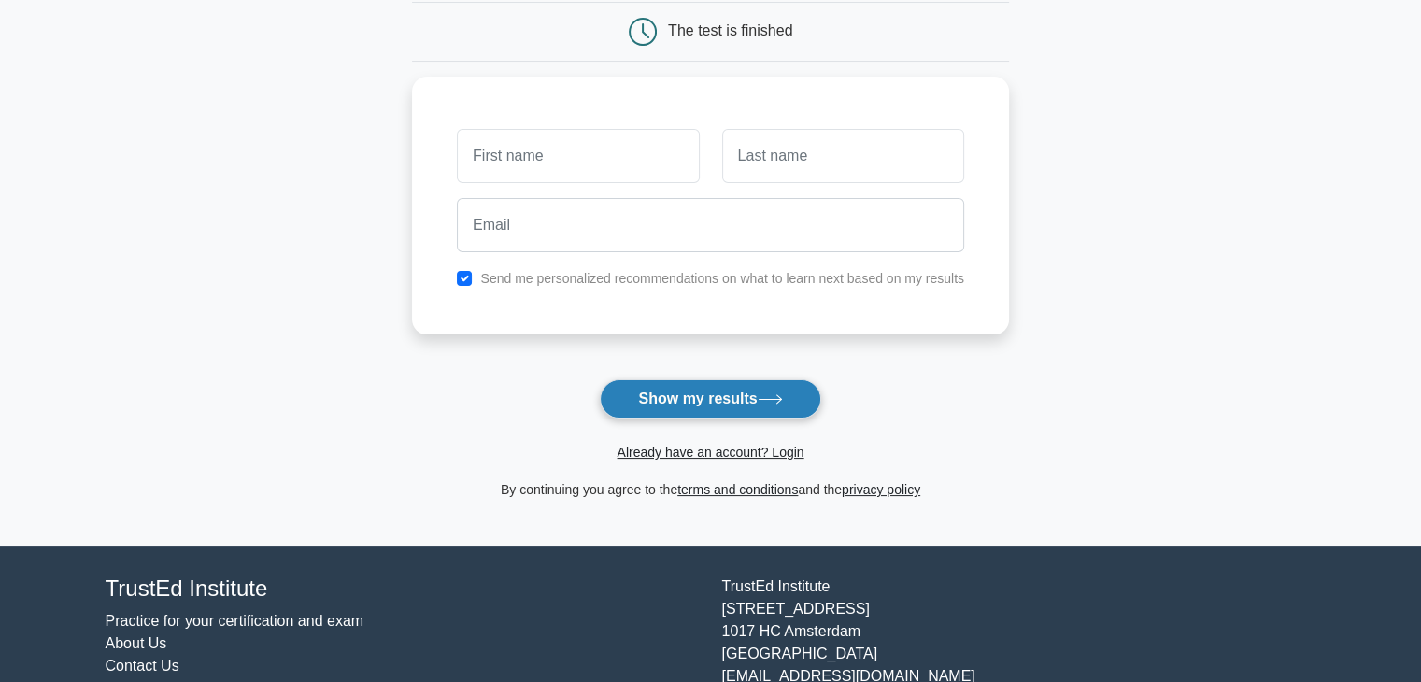
click at [713, 397] on button "Show my results" at bounding box center [710, 398] width 221 height 39
click at [995, 390] on form "Wait, there is more! Continue to see your result The test is finished and the" at bounding box center [710, 209] width 597 height 583
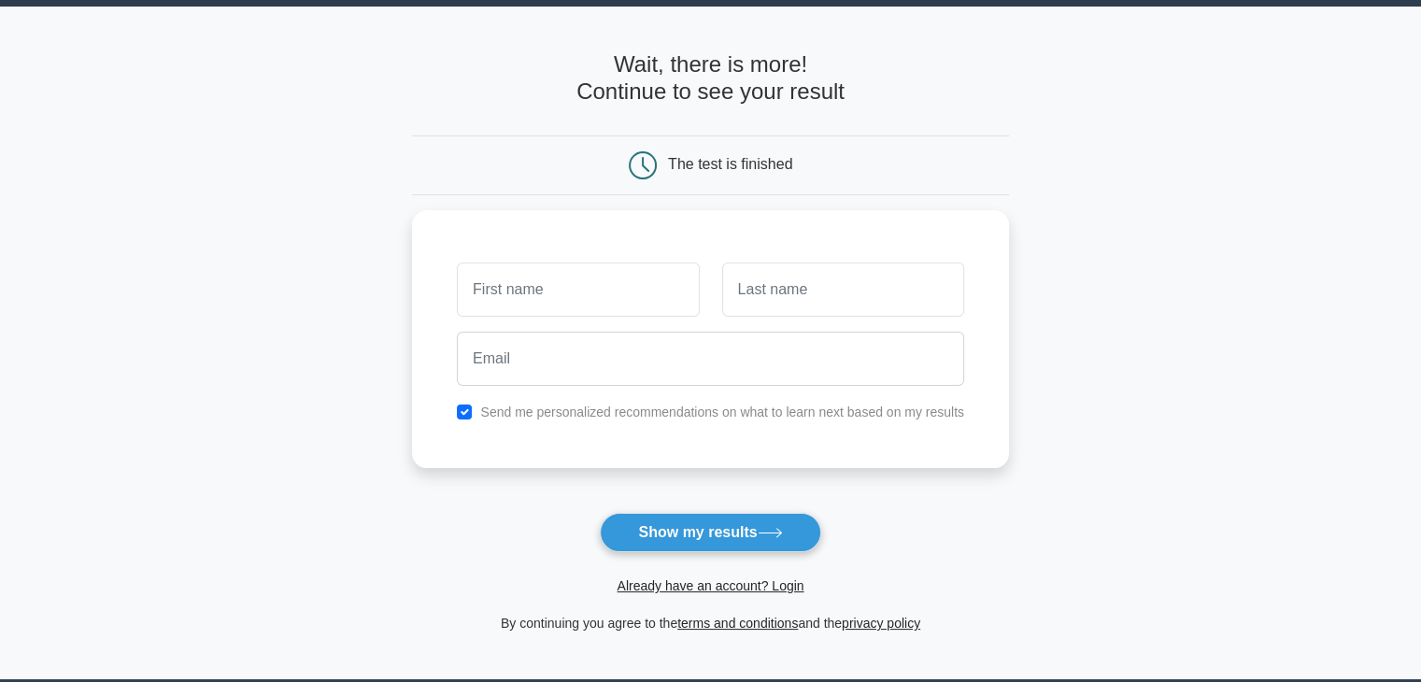
scroll to position [0, 0]
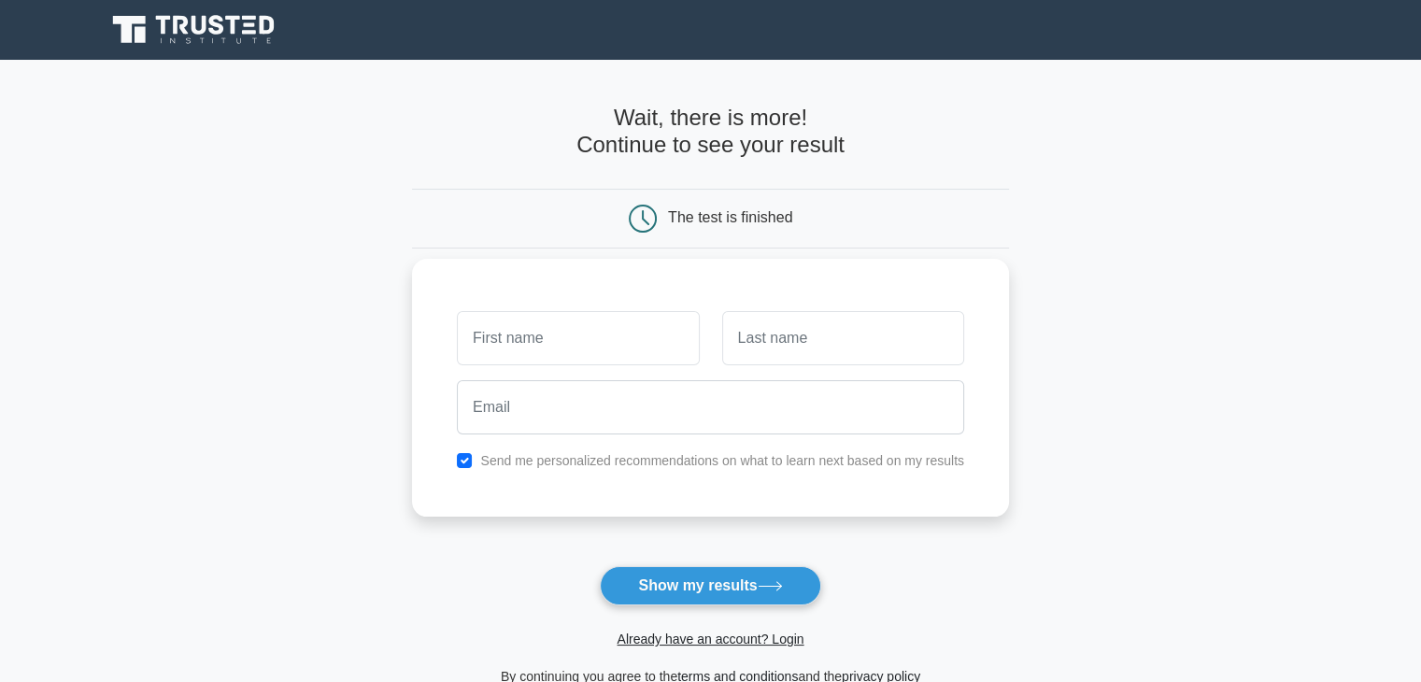
click at [473, 454] on div "Send me personalized recommendations on what to learn next based on my results" at bounding box center [711, 460] width 530 height 22
click at [469, 462] on input "checkbox" at bounding box center [464, 460] width 15 height 15
checkbox input "false"
click at [781, 577] on button "Show my results" at bounding box center [710, 585] width 221 height 39
click at [940, 574] on form "Wait, there is more! Continue to see your result The test is finished and the" at bounding box center [710, 396] width 597 height 583
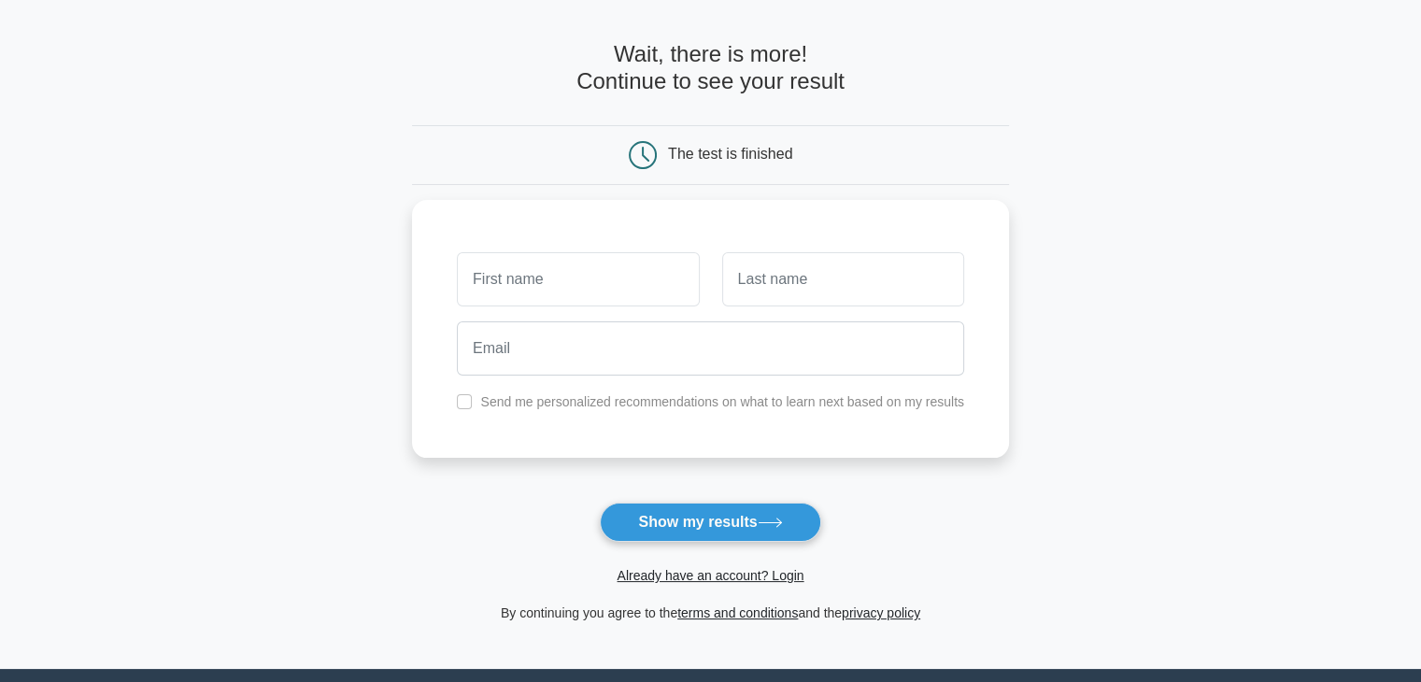
scroll to position [93, 0]
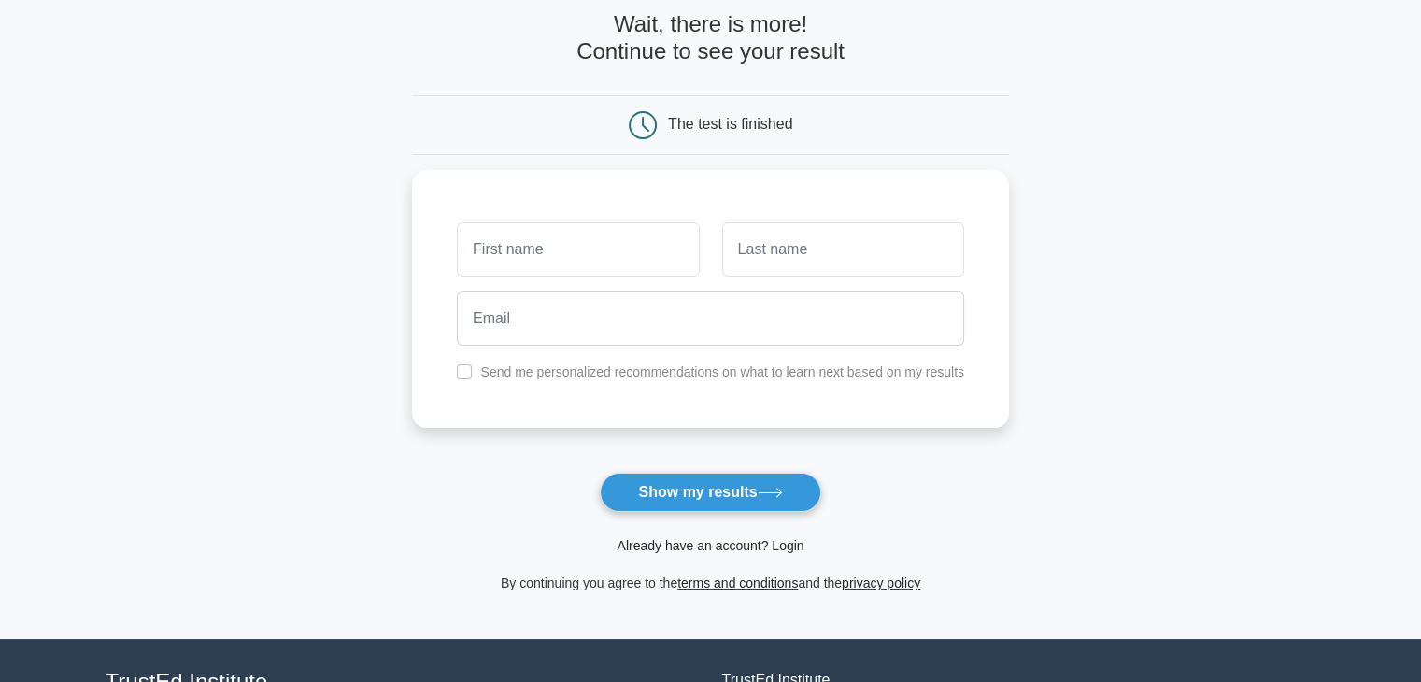
click at [749, 541] on link "Already have an account? Login" at bounding box center [710, 545] width 187 height 15
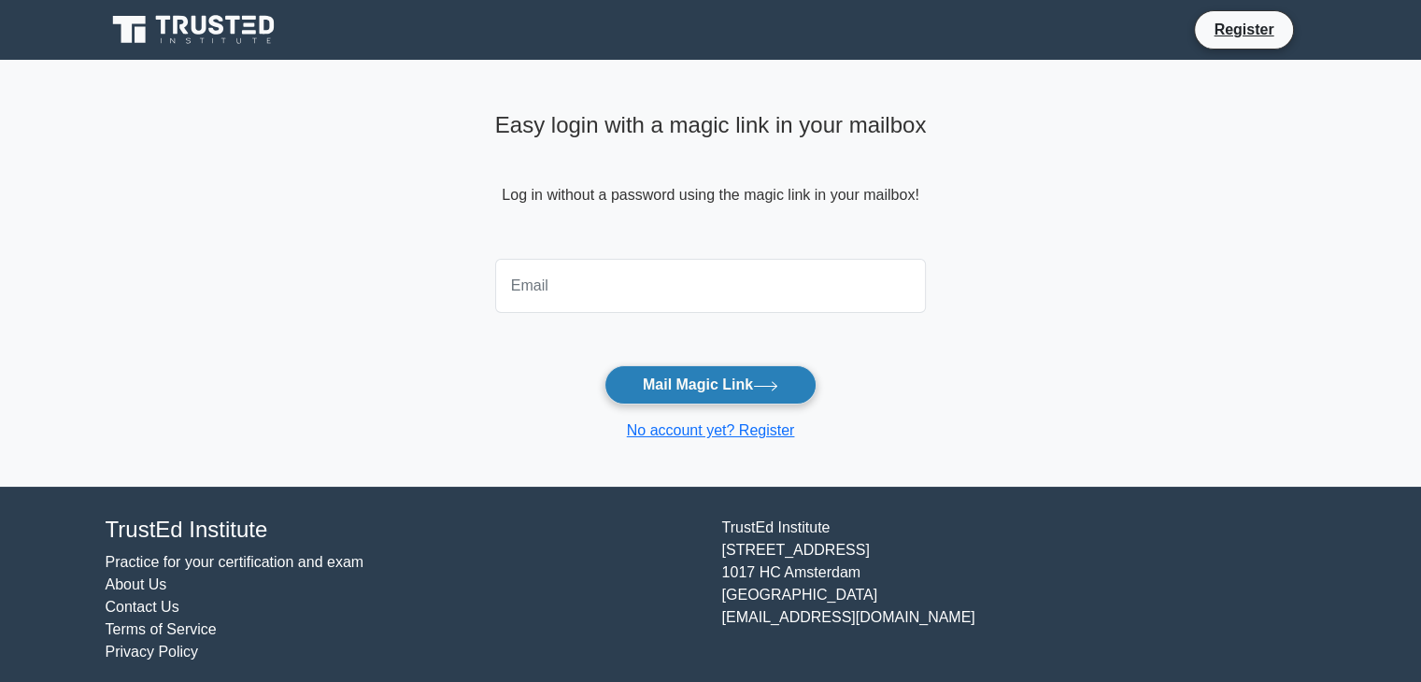
click at [723, 396] on button "Mail Magic Link" at bounding box center [711, 384] width 212 height 39
click at [847, 380] on form "Mail Magic Link No account yet? Register" at bounding box center [711, 346] width 432 height 191
click at [730, 378] on button "Mail Magic Link" at bounding box center [711, 384] width 212 height 39
drag, startPoint x: 964, startPoint y: 359, endPoint x: 921, endPoint y: 363, distance: 43.2
click at [961, 360] on main "Easy login with a magic link in your mailbox Log in without a password using th…" at bounding box center [710, 273] width 1421 height 427
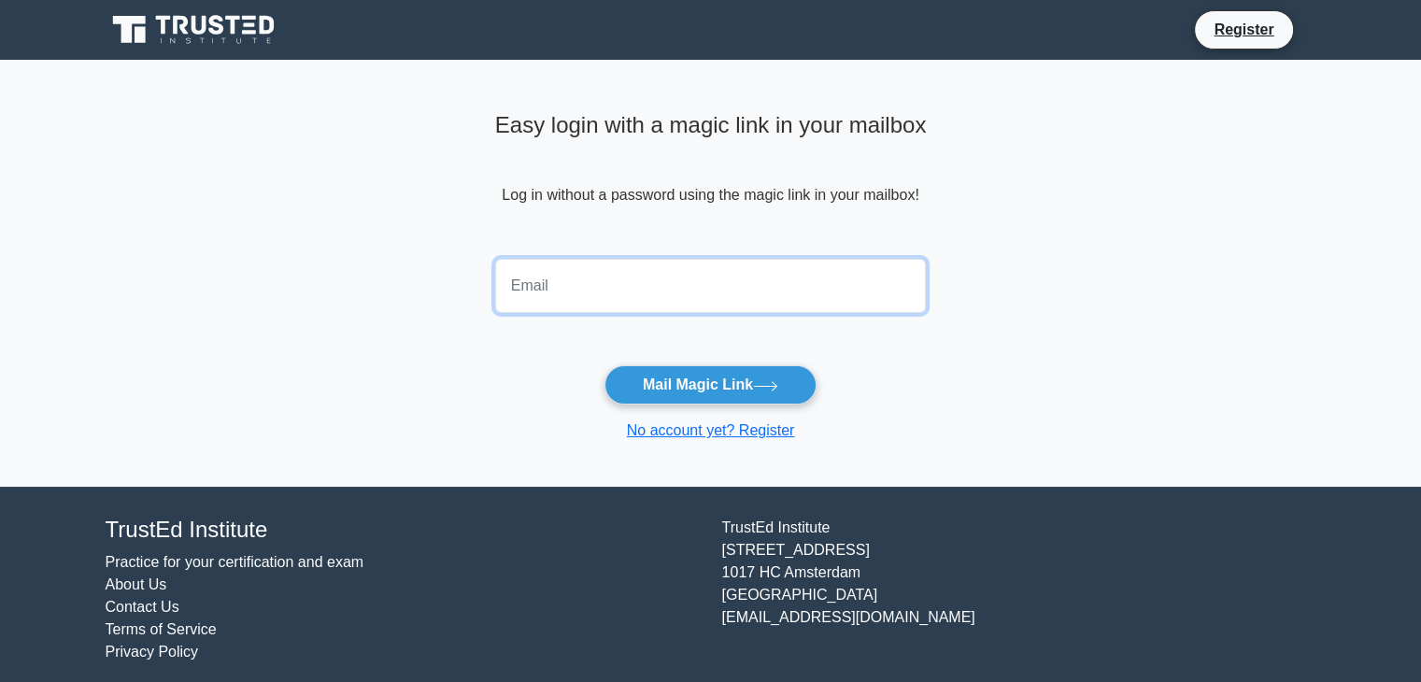
click at [779, 304] on input "email" at bounding box center [711, 286] width 432 height 54
type input "juanjuanlibardo@gmail.com"
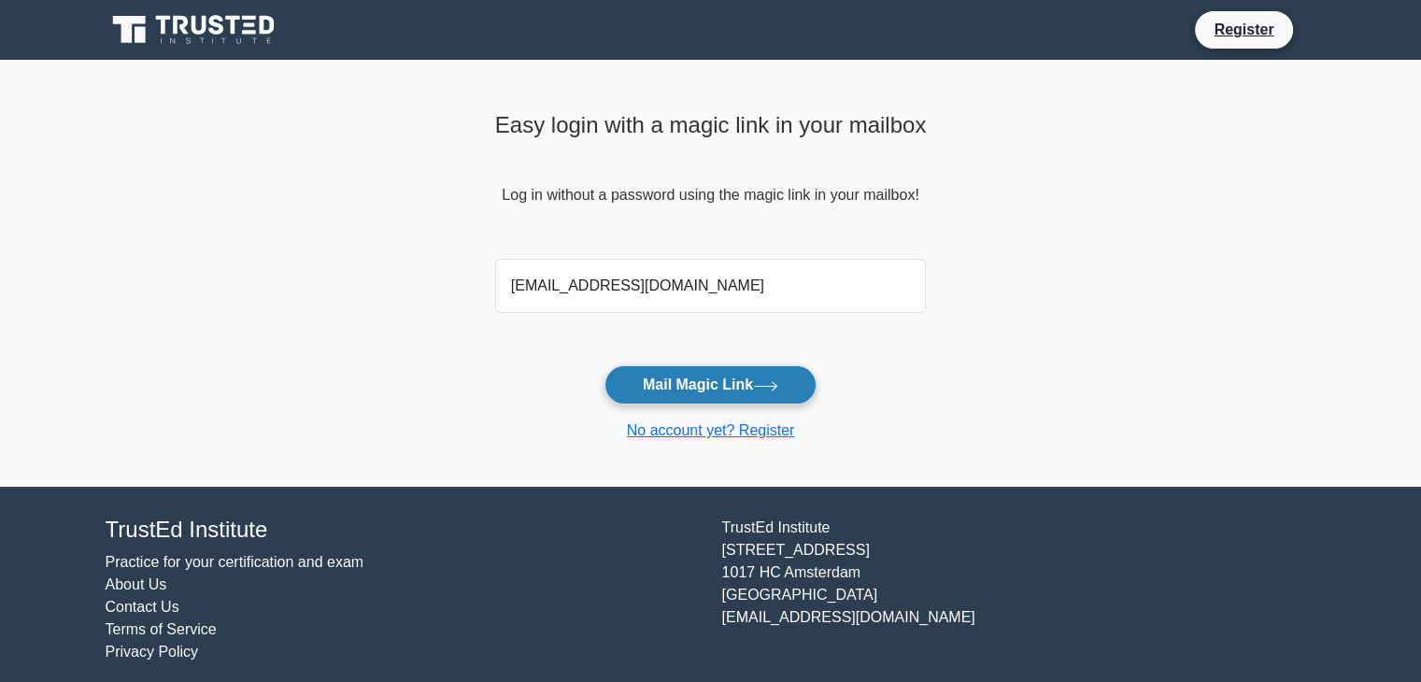
click at [733, 373] on button "Mail Magic Link" at bounding box center [711, 384] width 212 height 39
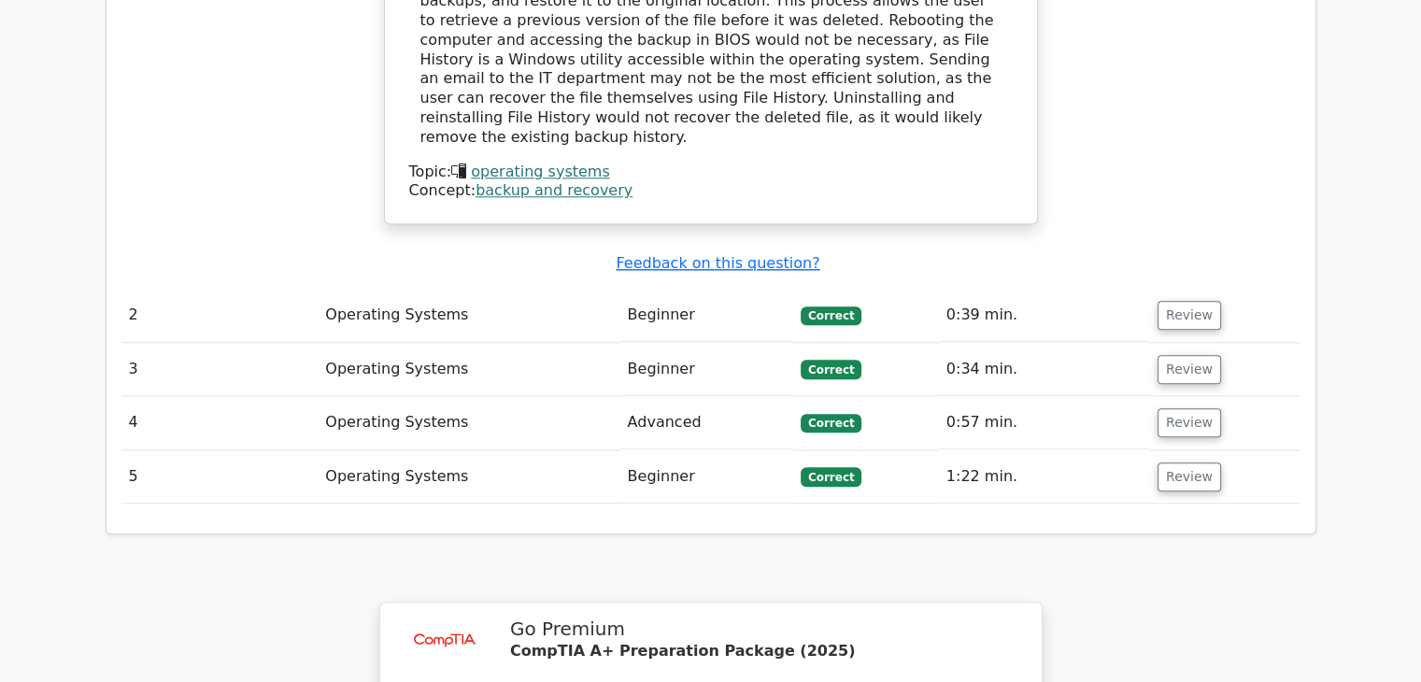
scroll to position [2430, 0]
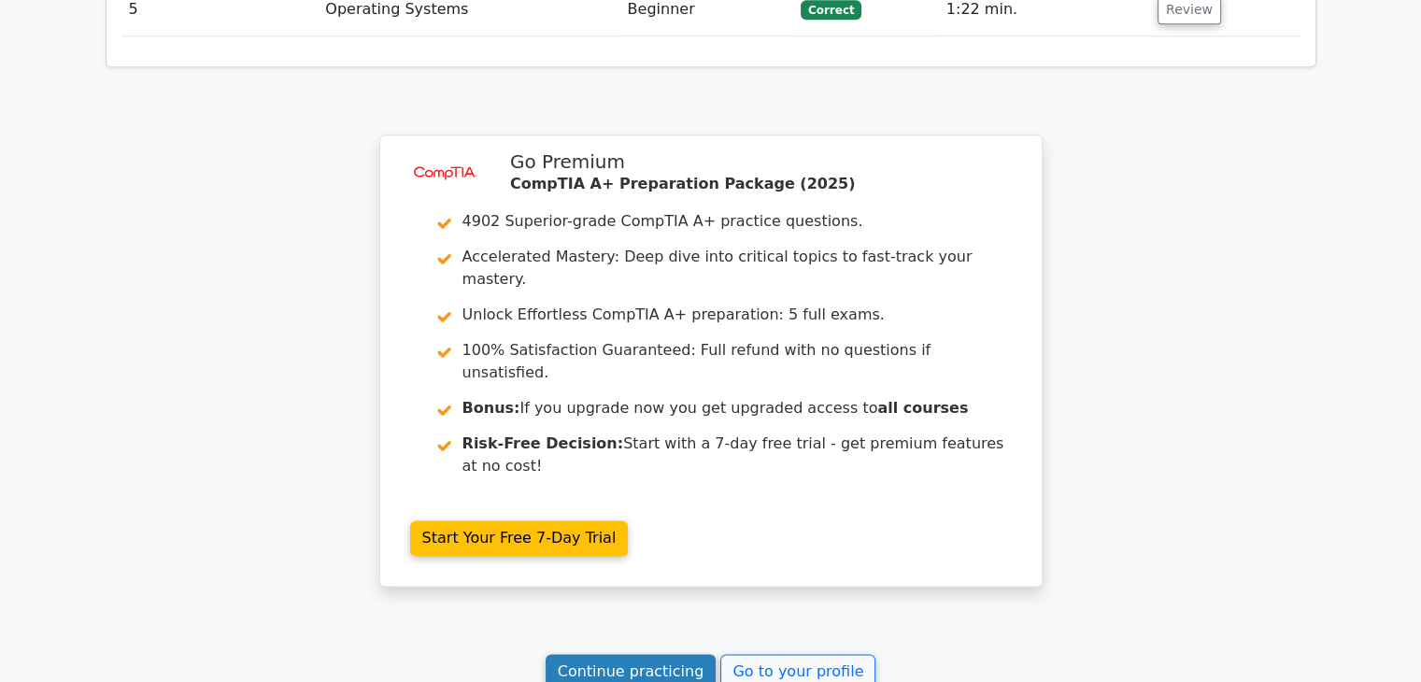
click at [659, 654] on link "Continue practicing" at bounding box center [631, 672] width 171 height 36
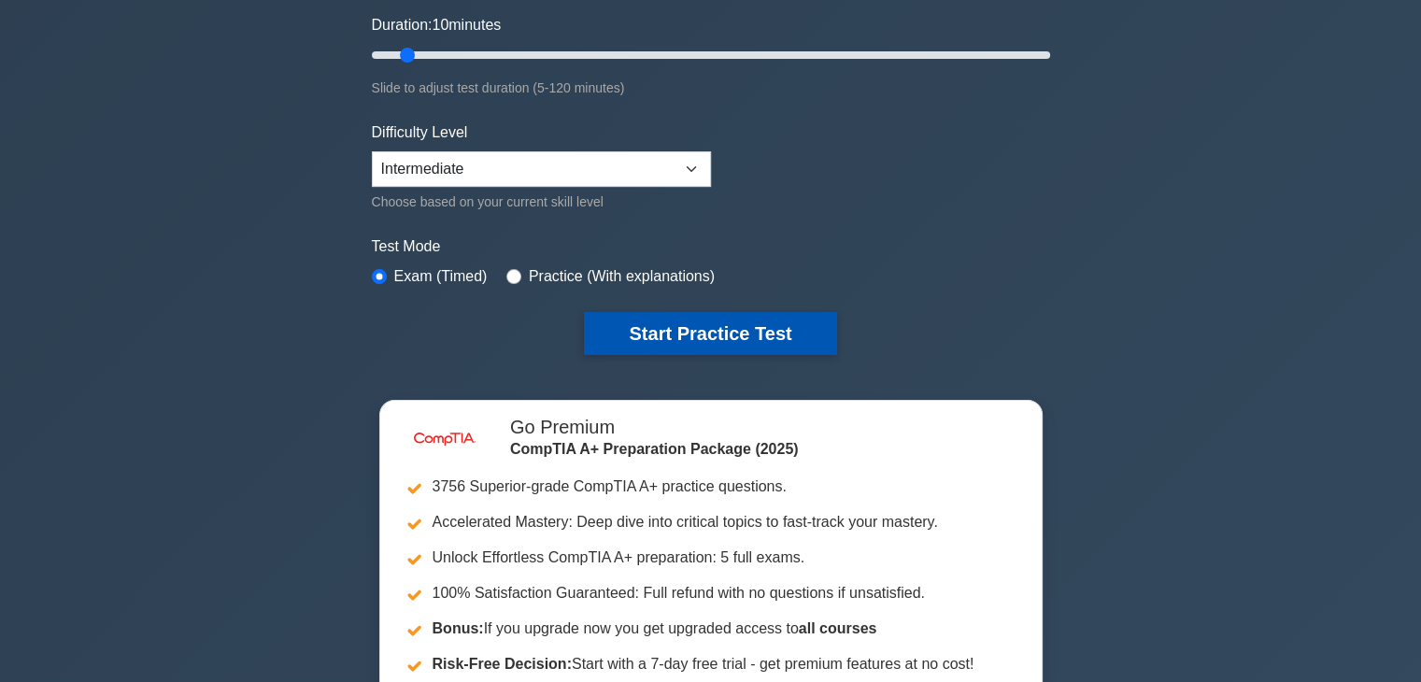
scroll to position [374, 0]
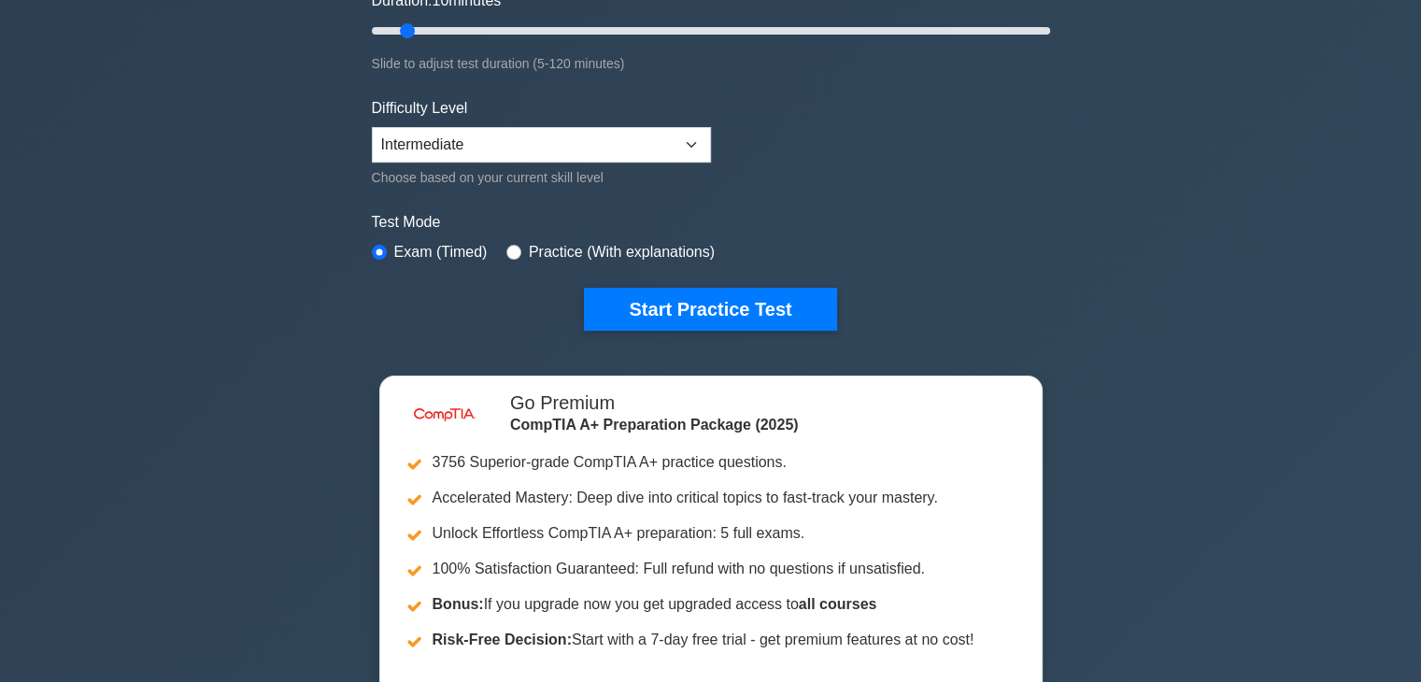
click at [541, 253] on label "Practice (With explanations)" at bounding box center [622, 252] width 186 height 22
click at [508, 255] on input "radio" at bounding box center [513, 252] width 15 height 15
radio input "true"
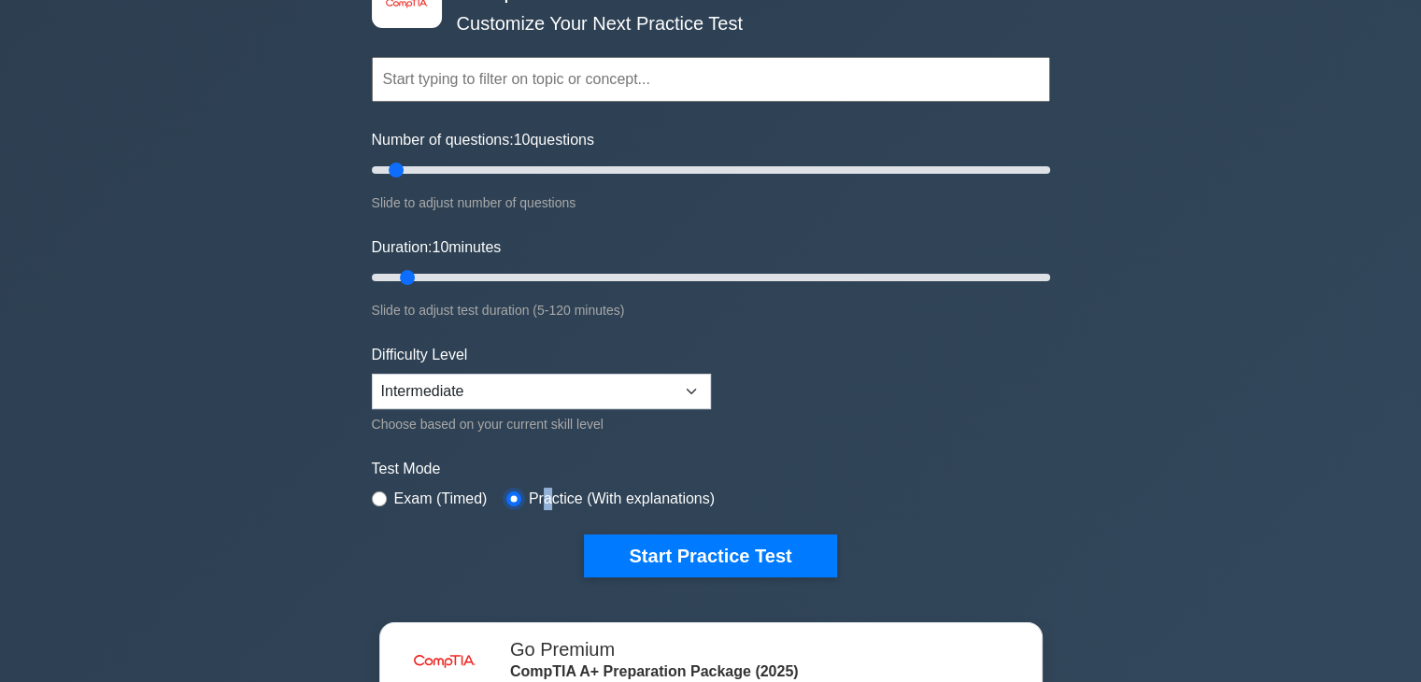
scroll to position [159, 0]
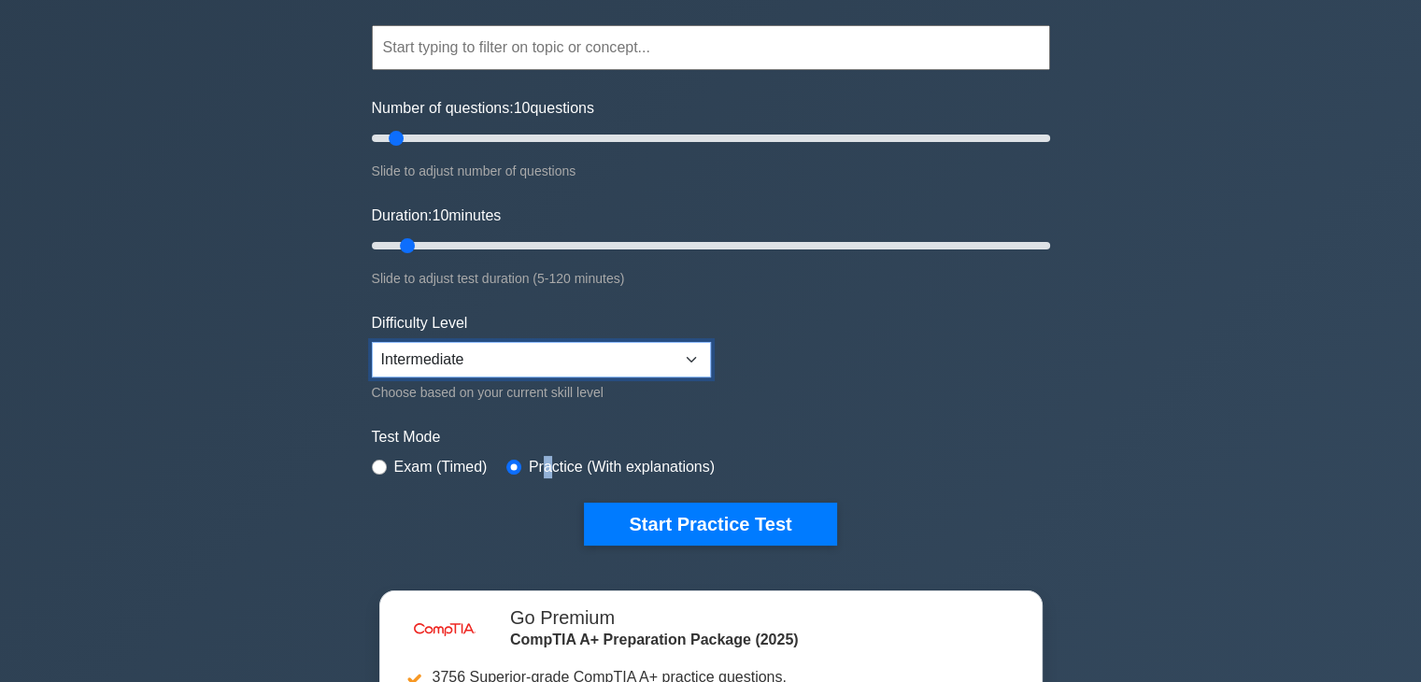
click at [685, 349] on select "Beginner Intermediate Expert" at bounding box center [541, 360] width 339 height 36
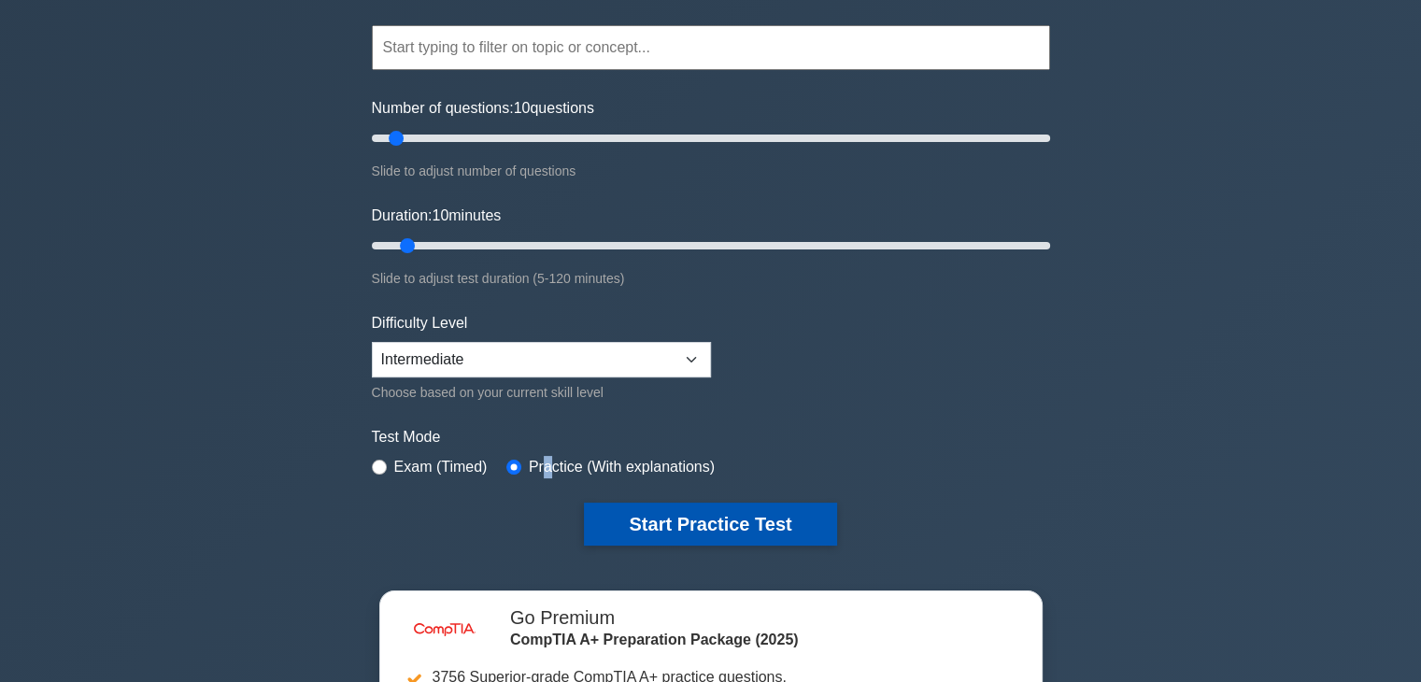
click at [762, 513] on button "Start Practice Test" at bounding box center [710, 524] width 252 height 43
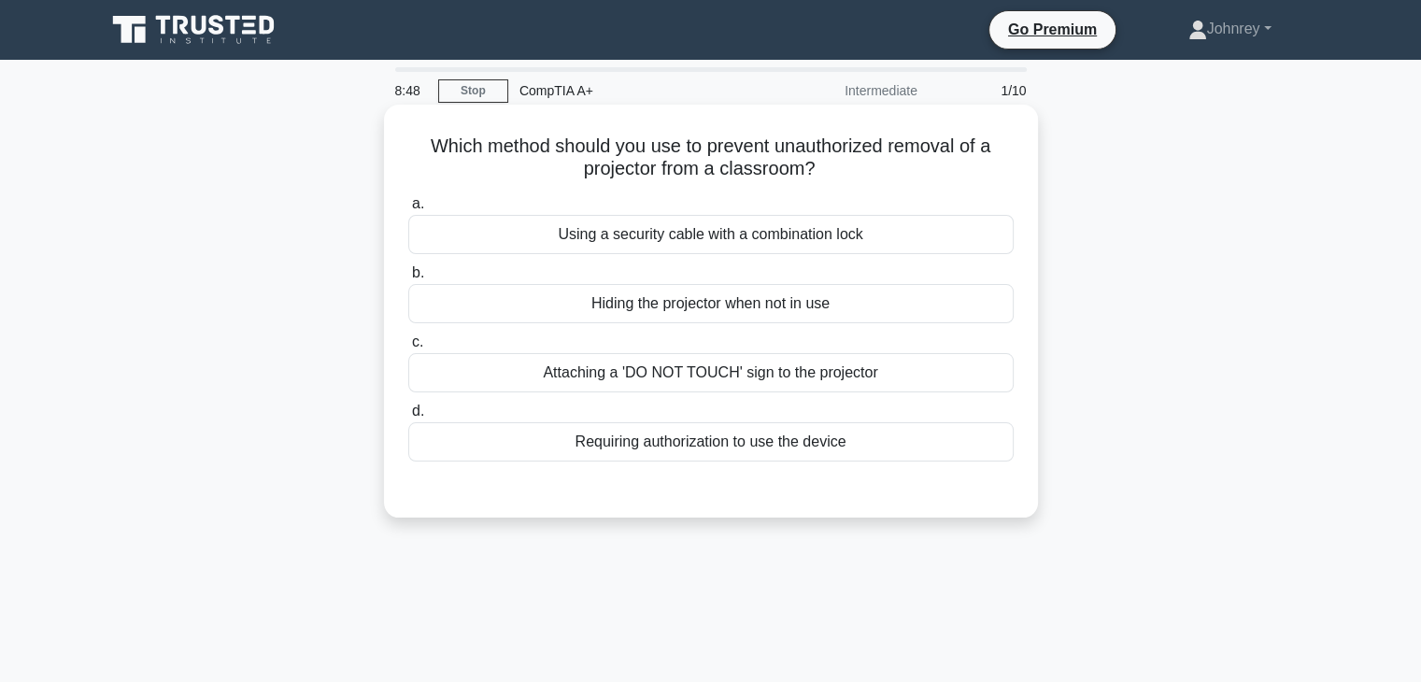
click at [905, 435] on div "Requiring authorization to use the device" at bounding box center [711, 441] width 606 height 39
click at [408, 418] on input "d. Requiring authorization to use the device" at bounding box center [408, 412] width 0 height 12
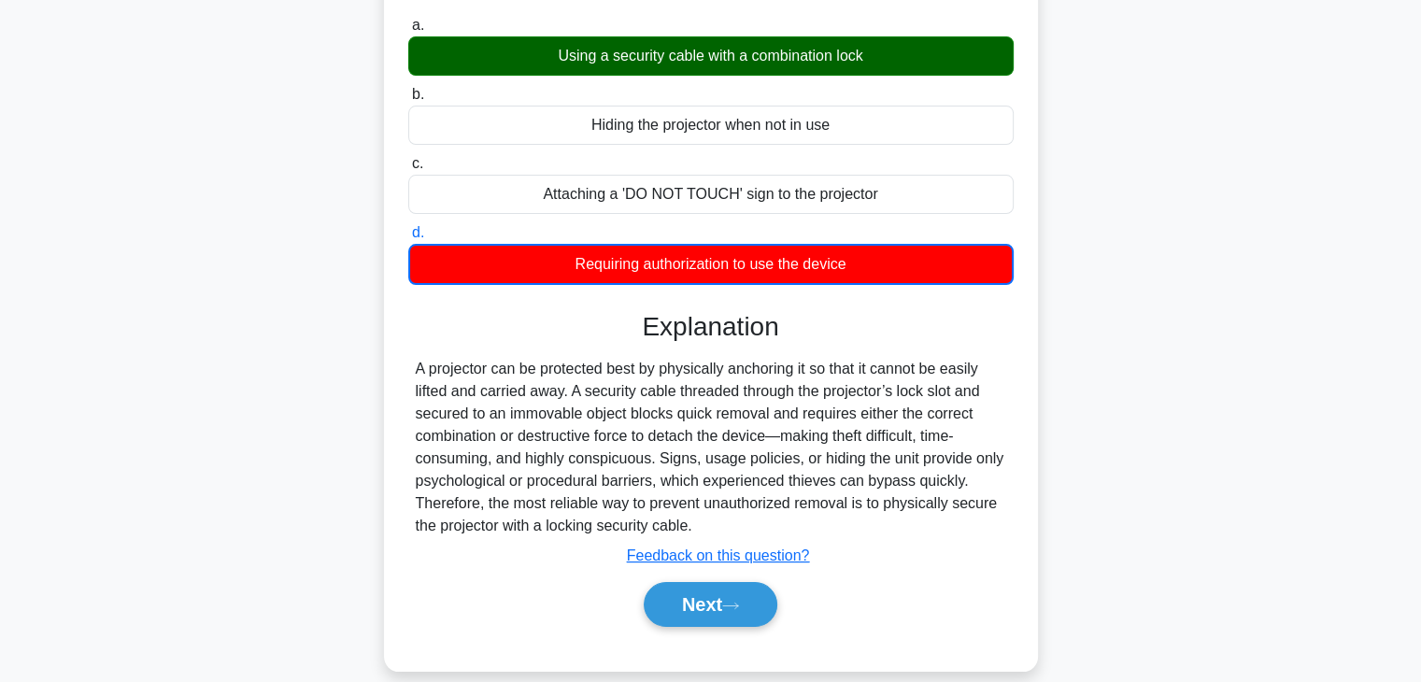
scroll to position [328, 0]
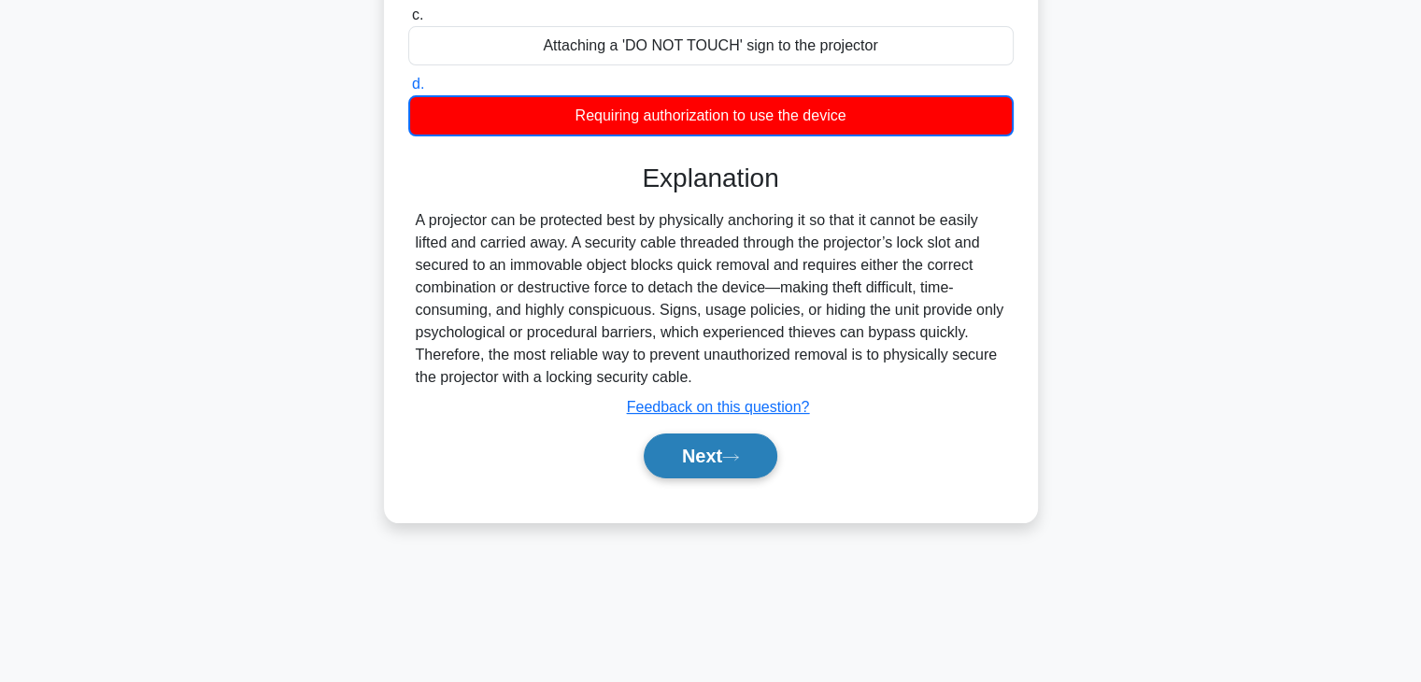
click at [752, 456] on button "Next" at bounding box center [711, 456] width 134 height 45
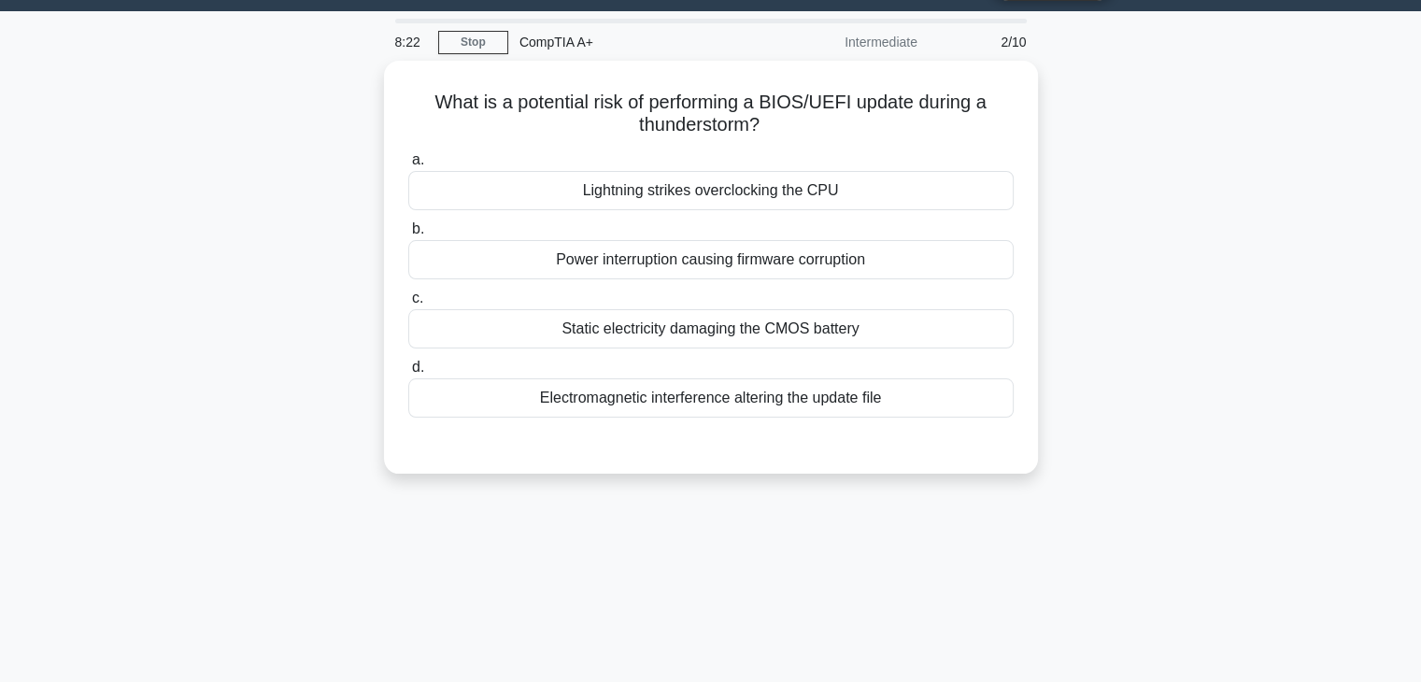
scroll to position [48, 0]
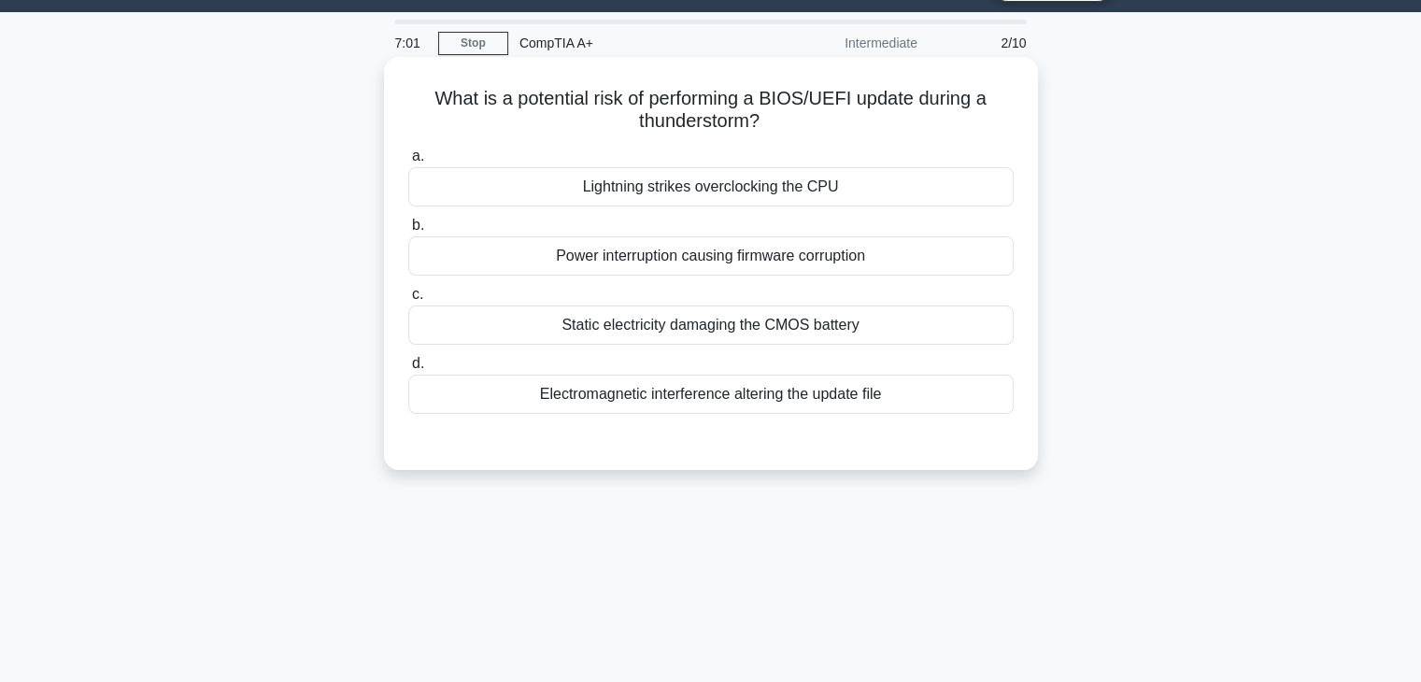
click at [902, 263] on div "Power interruption causing firmware corruption" at bounding box center [711, 255] width 606 height 39
click at [408, 232] on input "b. Power interruption causing firmware corruption" at bounding box center [408, 226] width 0 height 12
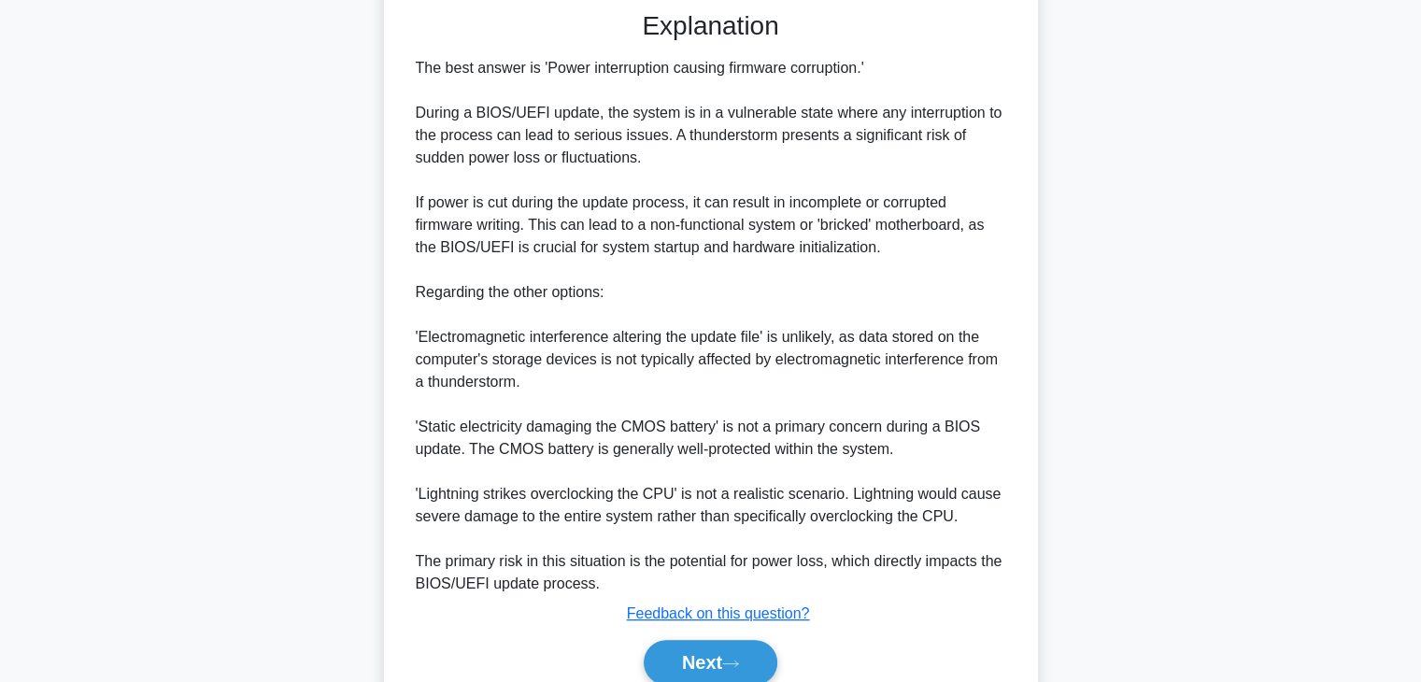
scroll to position [515, 0]
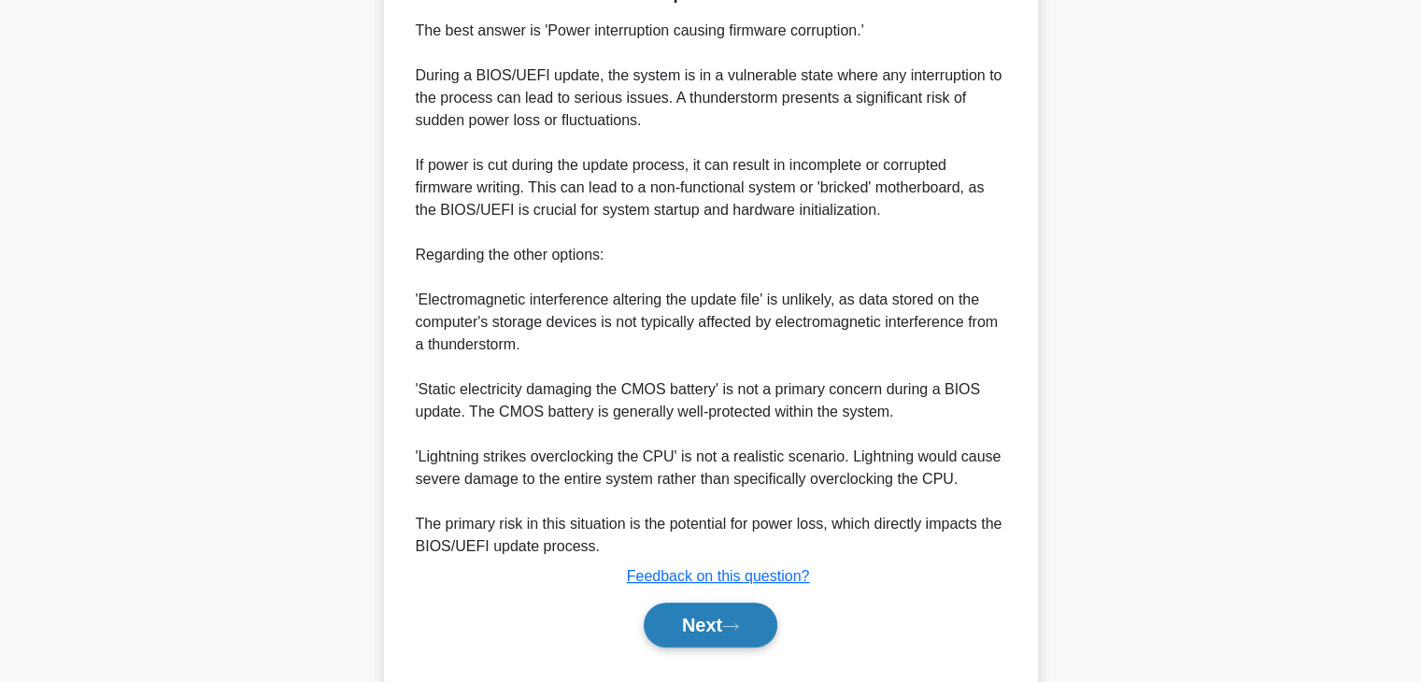
click at [719, 638] on button "Next" at bounding box center [711, 625] width 134 height 45
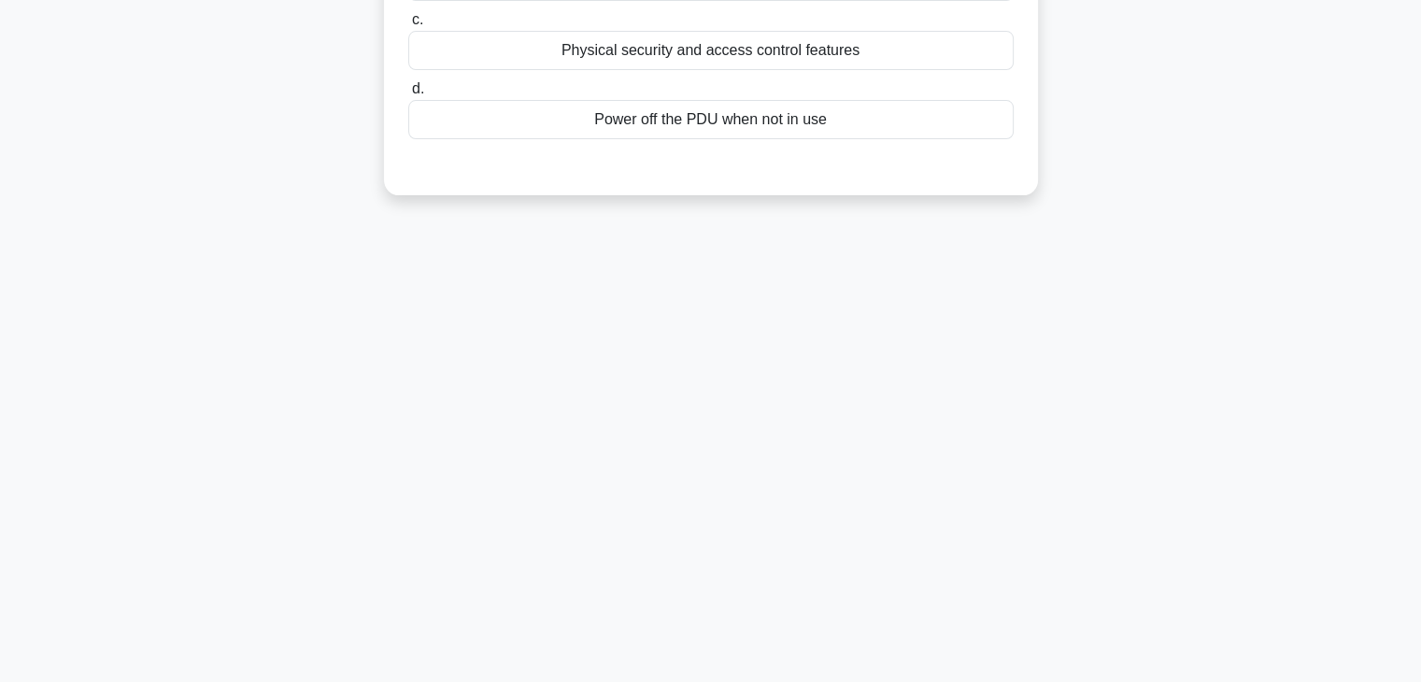
scroll to position [48, 0]
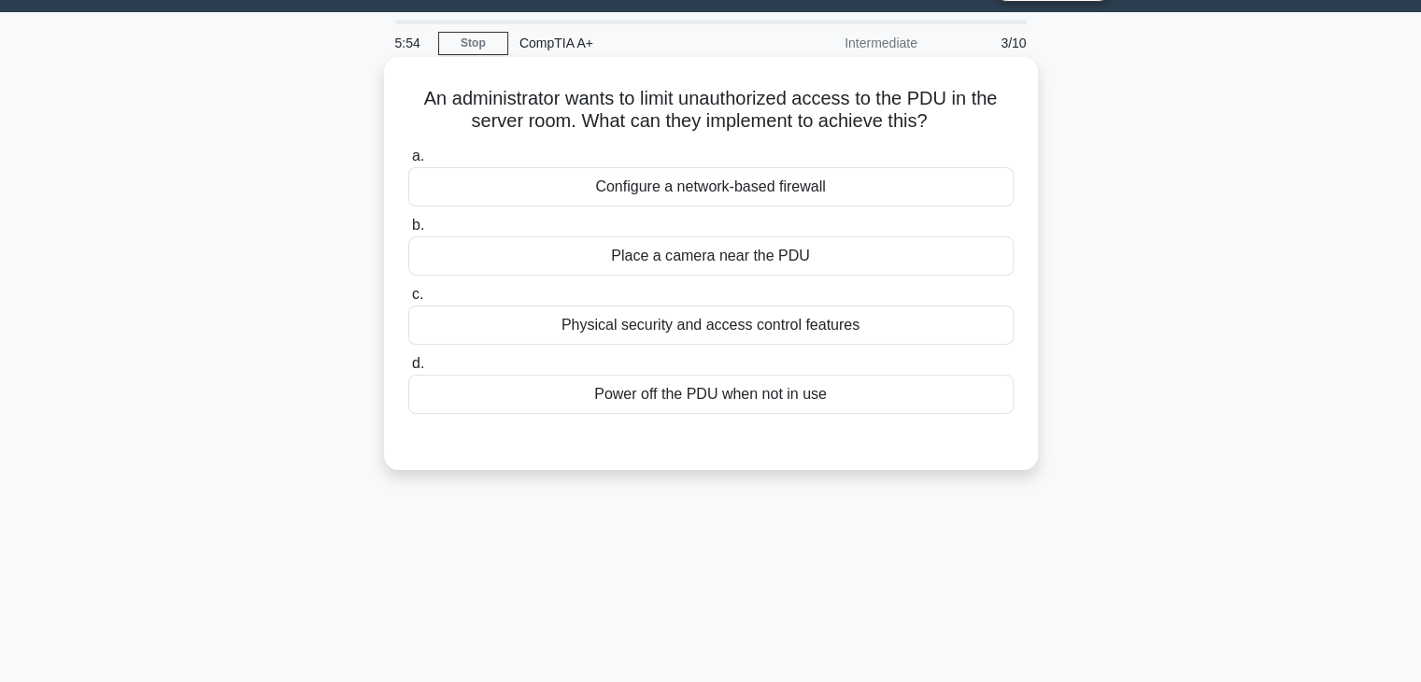
click at [862, 333] on div "Physical security and access control features" at bounding box center [711, 325] width 606 height 39
click at [408, 301] on input "c. Physical security and access control features" at bounding box center [408, 295] width 0 height 12
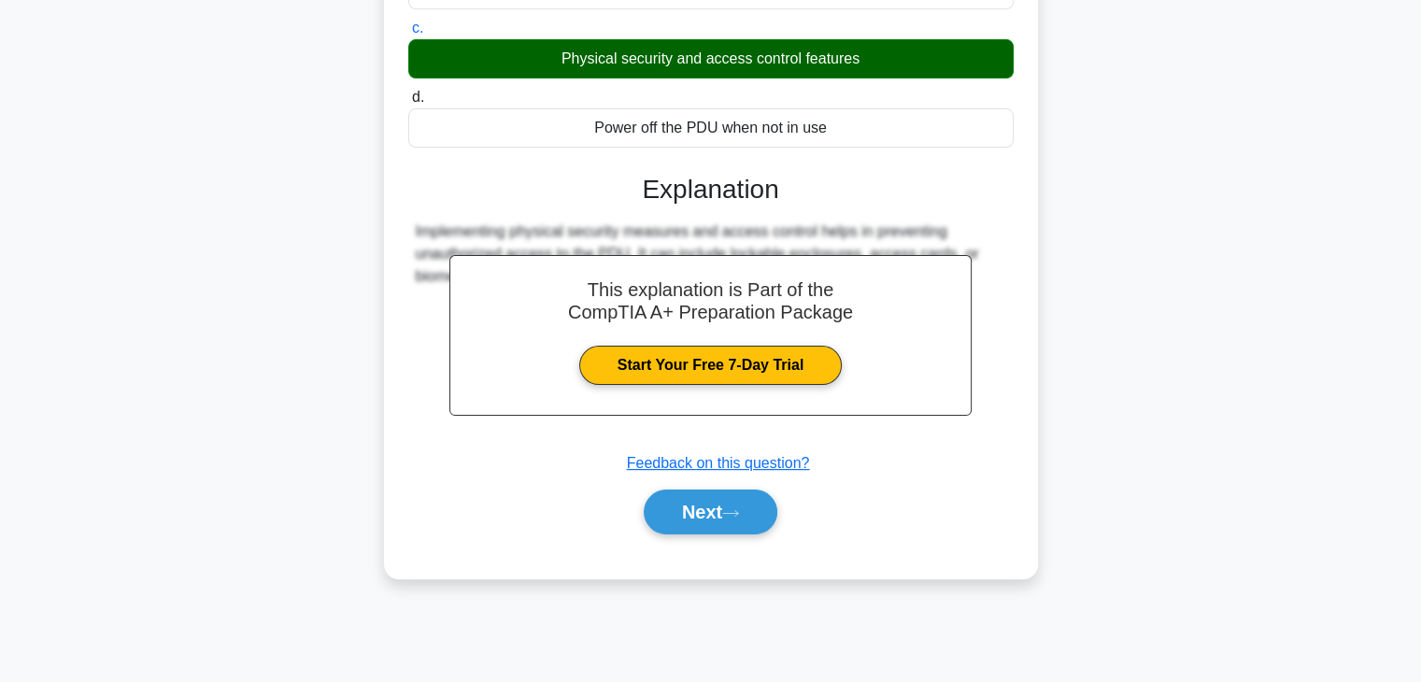
scroll to position [328, 0]
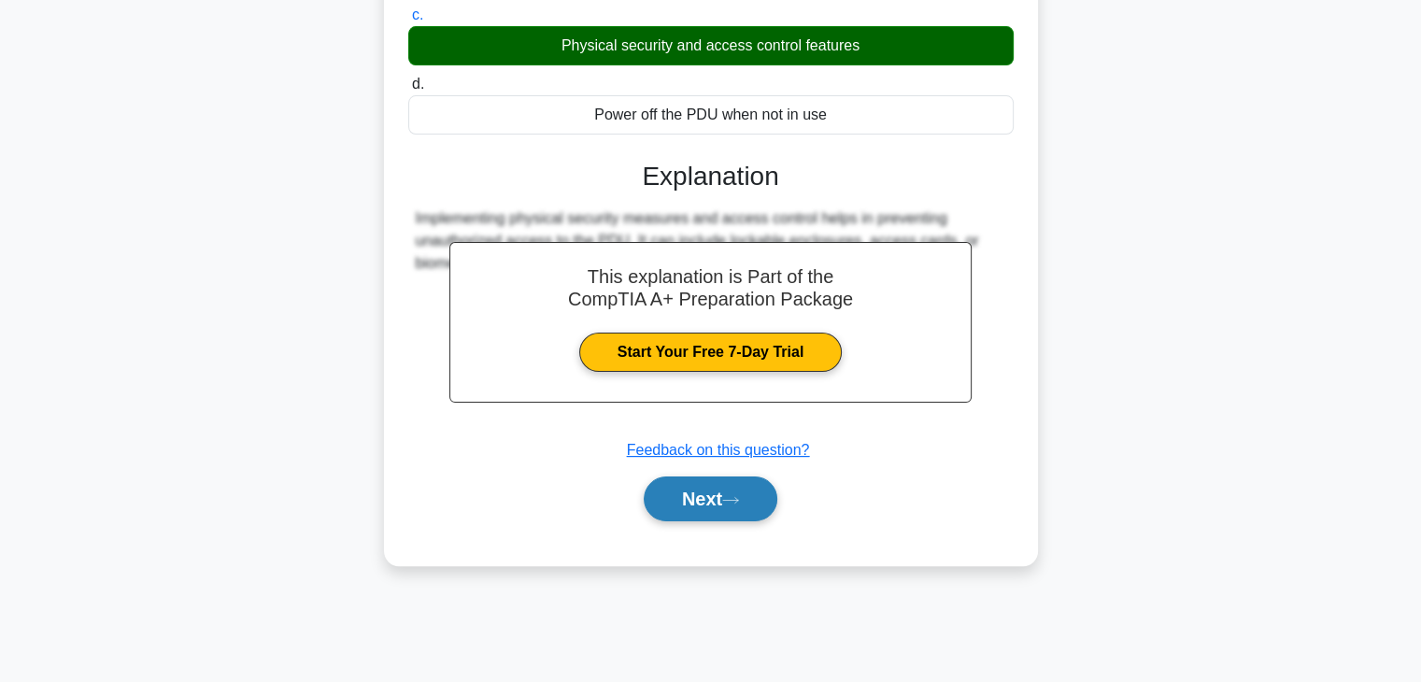
click at [724, 517] on button "Next" at bounding box center [711, 499] width 134 height 45
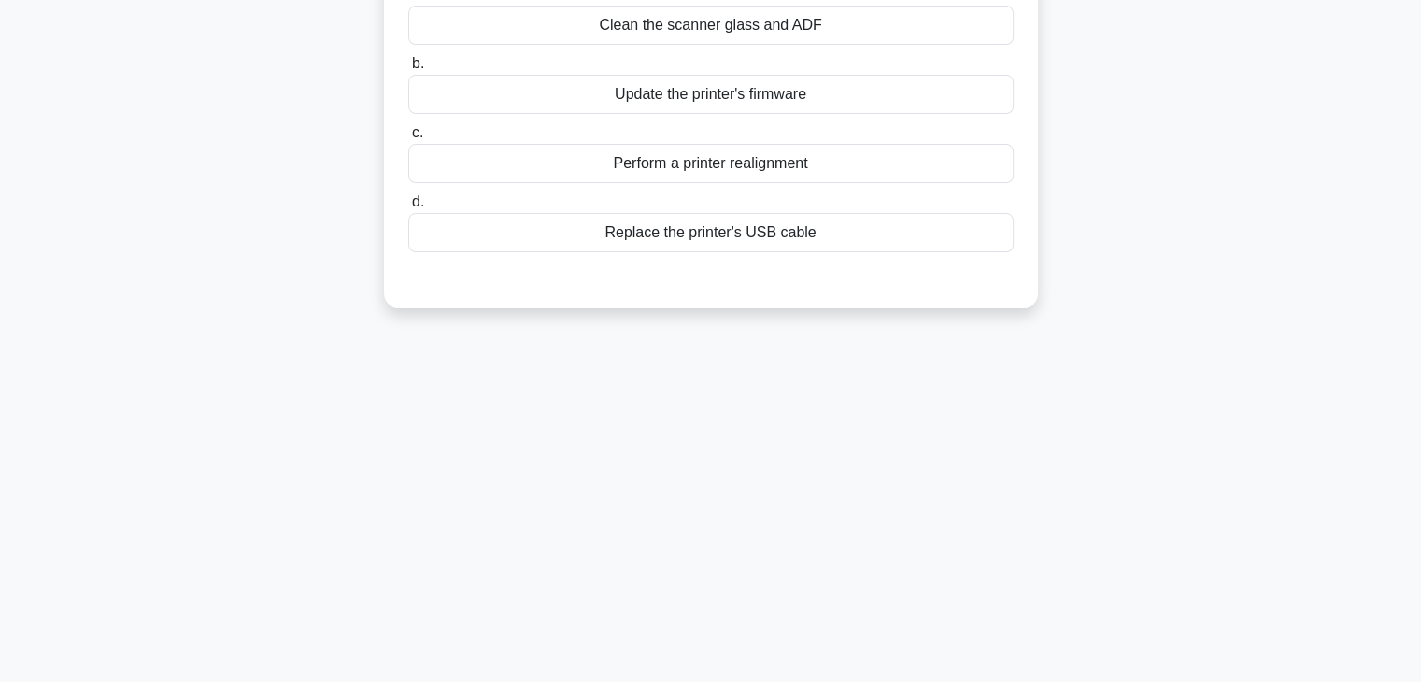
scroll to position [48, 0]
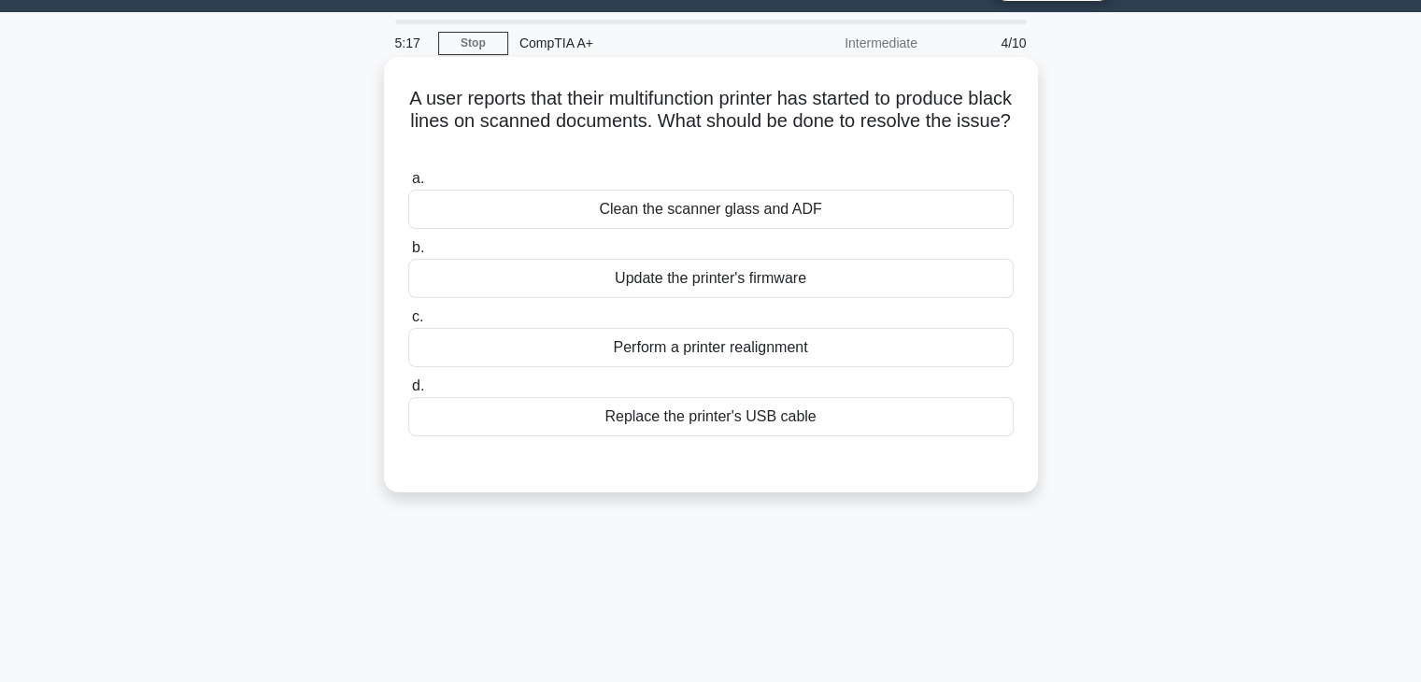
click at [837, 216] on div "Clean the scanner glass and ADF" at bounding box center [711, 209] width 606 height 39
click at [408, 185] on input "a. Clean the scanner glass and ADF" at bounding box center [408, 179] width 0 height 12
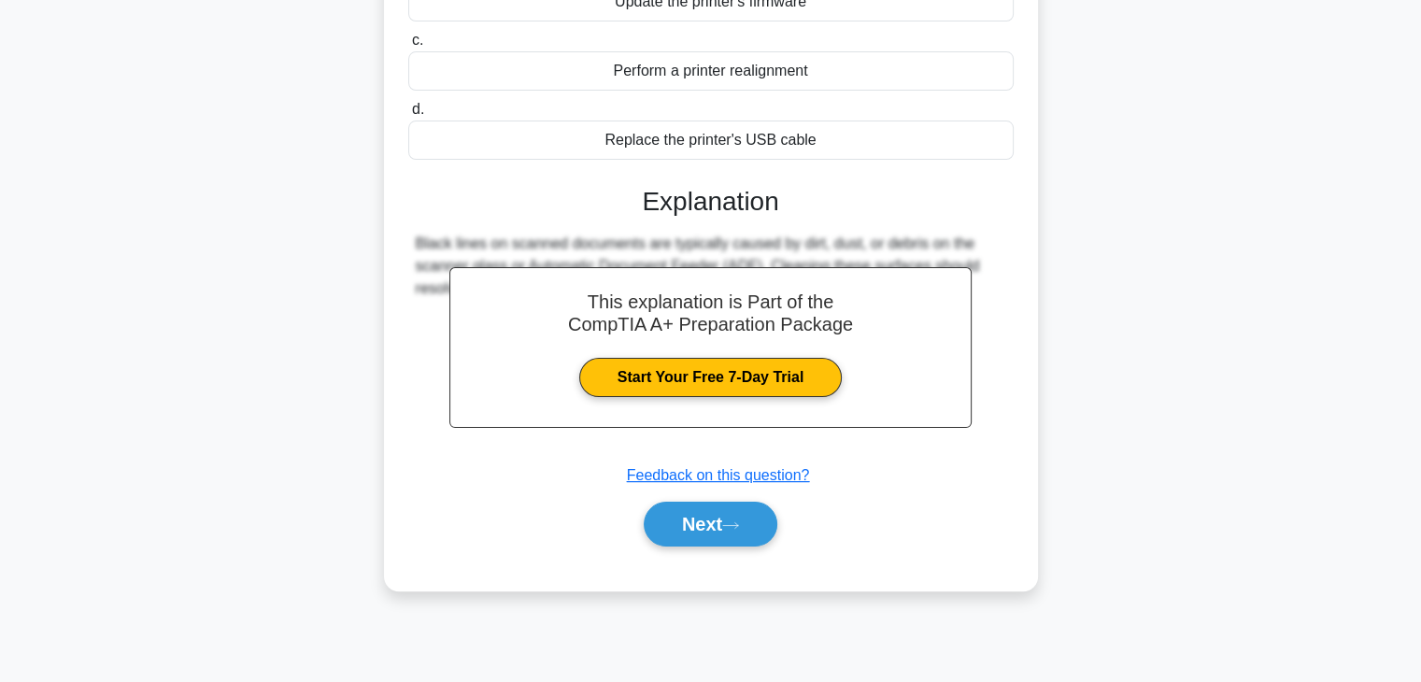
scroll to position [328, 0]
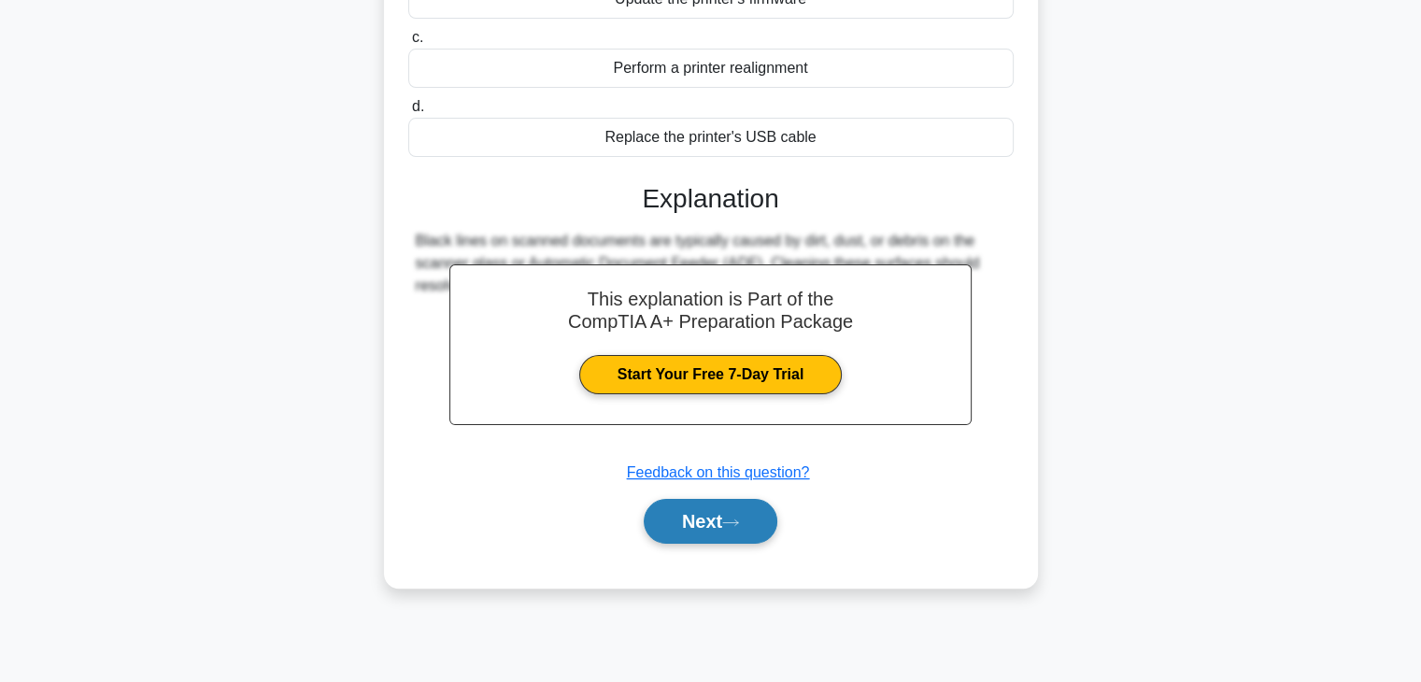
click at [718, 534] on button "Next" at bounding box center [711, 521] width 134 height 45
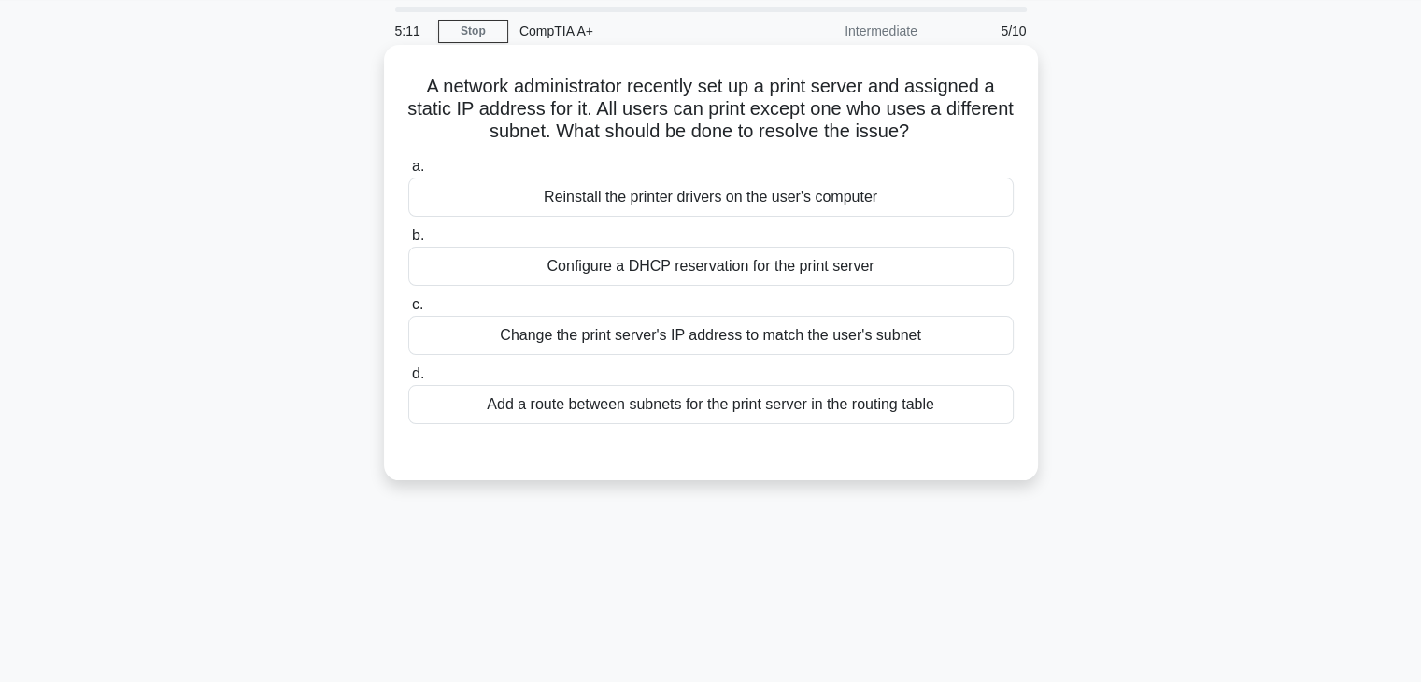
scroll to position [93, 0]
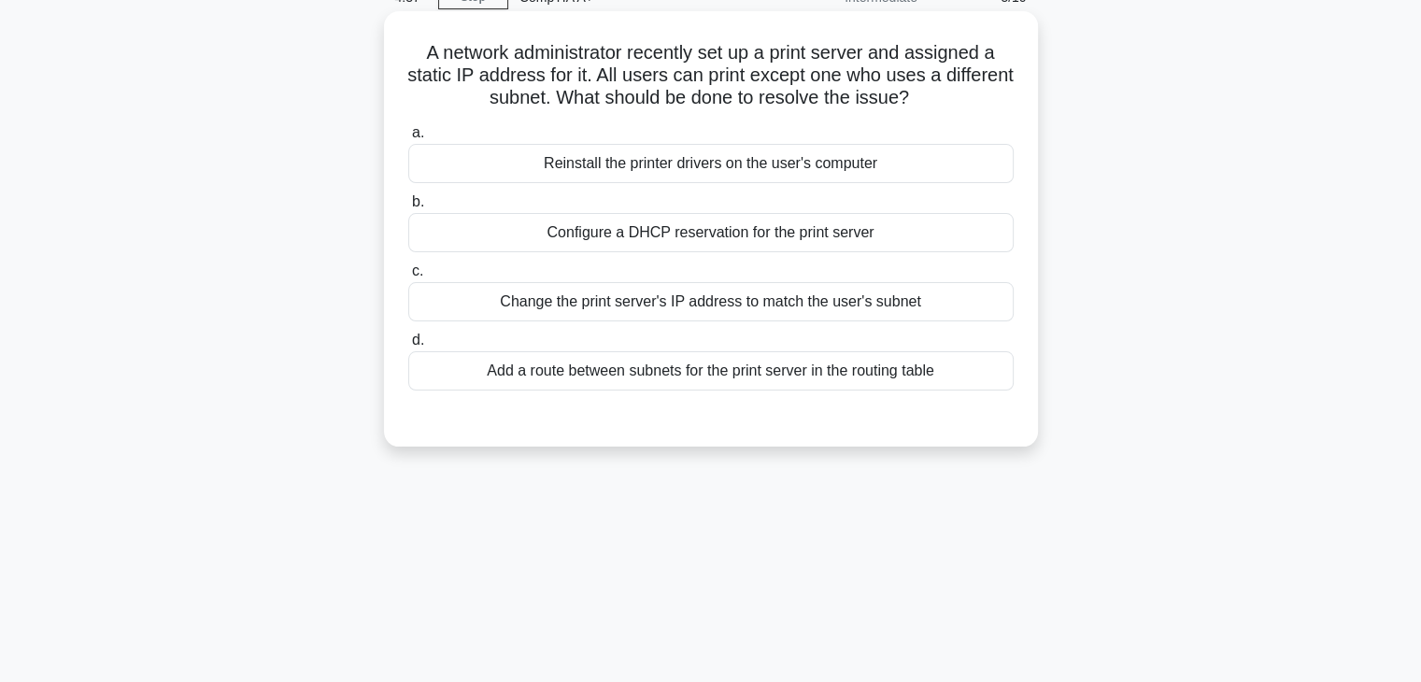
click at [640, 378] on div "Add a route between subnets for the print server in the routing table" at bounding box center [711, 370] width 606 height 39
click at [408, 347] on input "d. Add a route between subnets for the print server in the routing table" at bounding box center [408, 341] width 0 height 12
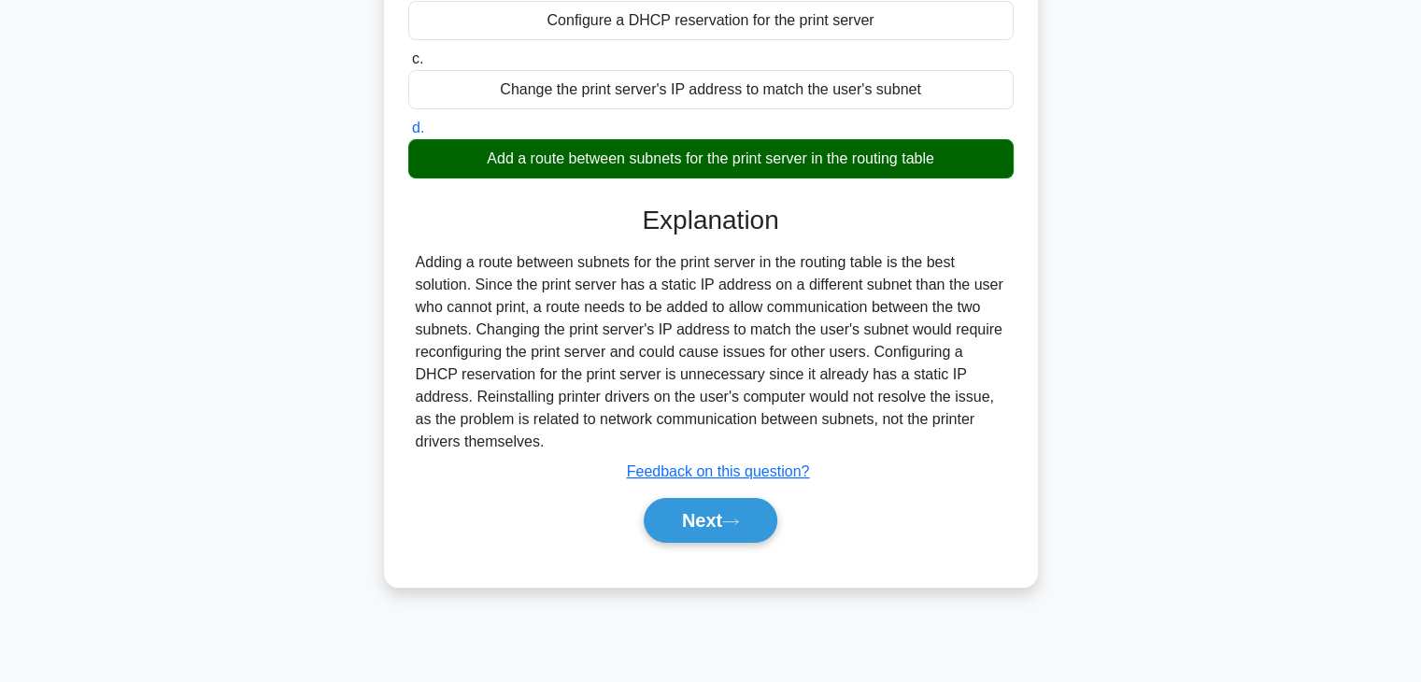
scroll to position [328, 0]
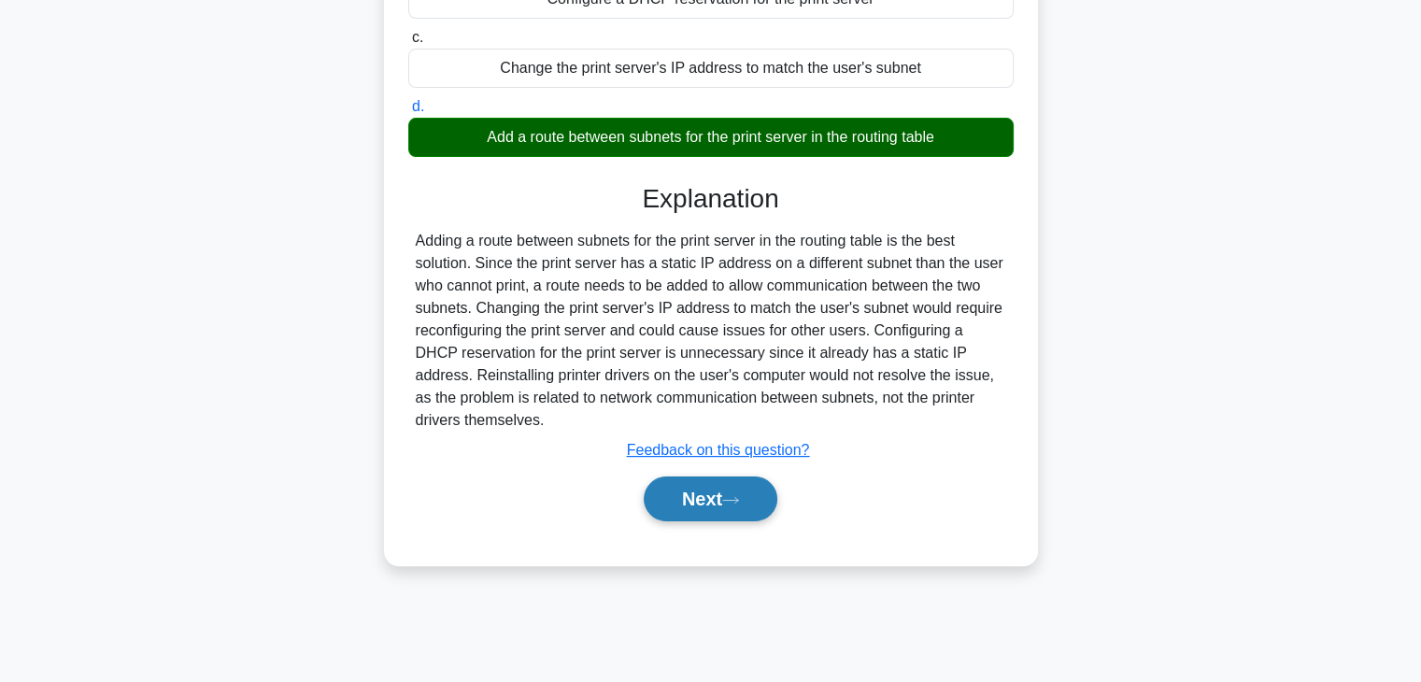
click at [658, 495] on button "Next" at bounding box center [711, 499] width 134 height 45
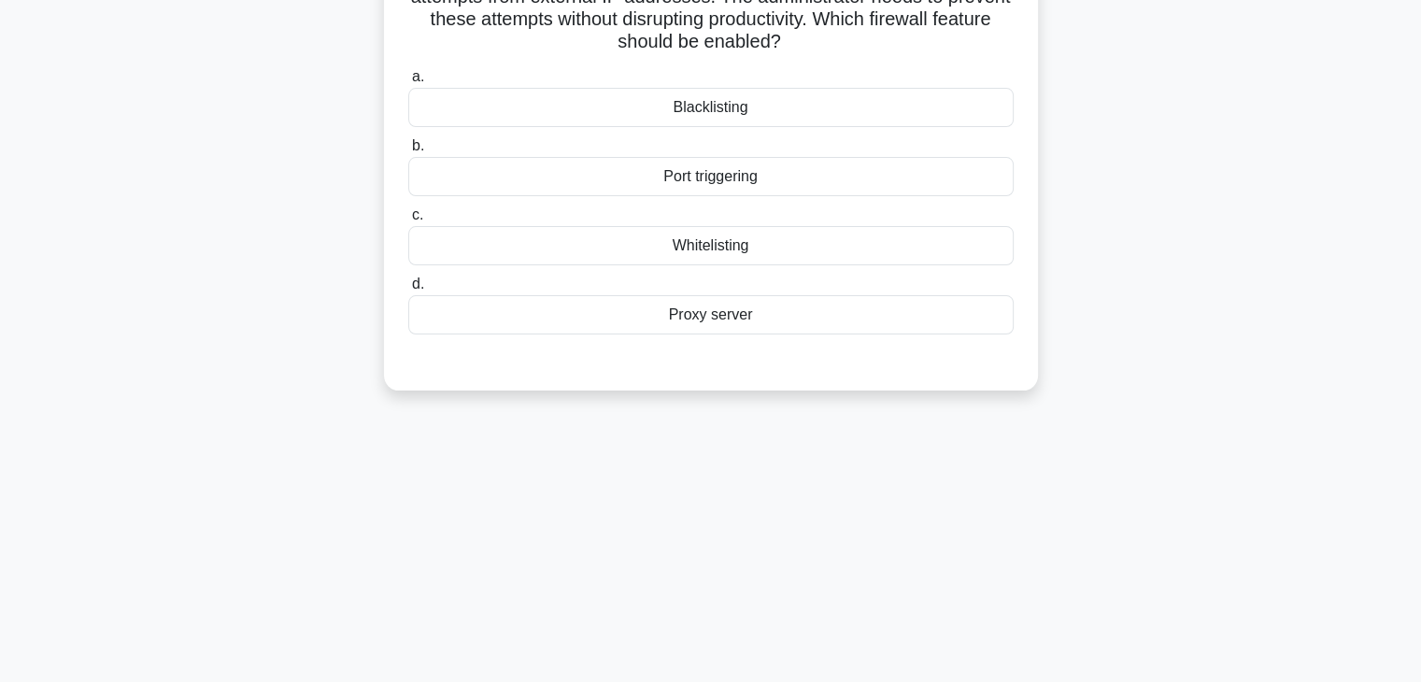
scroll to position [48, 0]
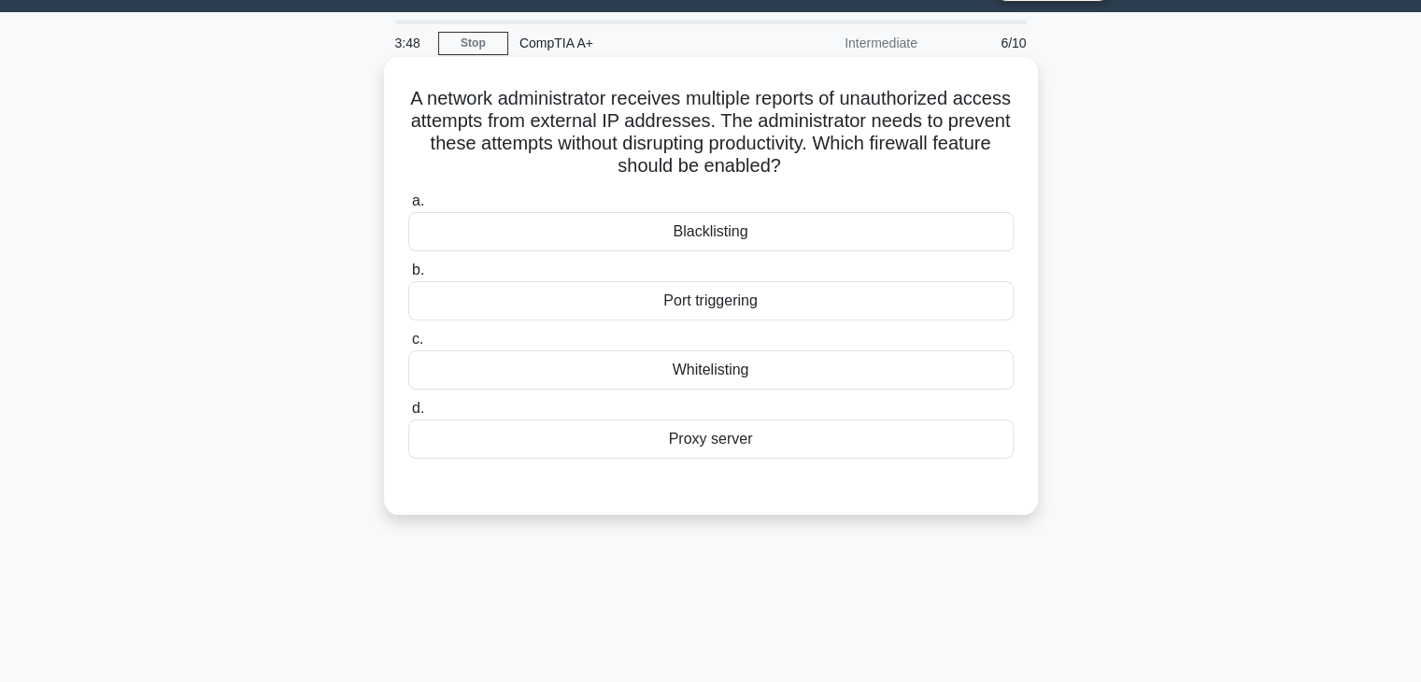
click at [850, 237] on div "Blacklisting" at bounding box center [711, 231] width 606 height 39
click at [408, 207] on input "a. Blacklisting" at bounding box center [408, 201] width 0 height 12
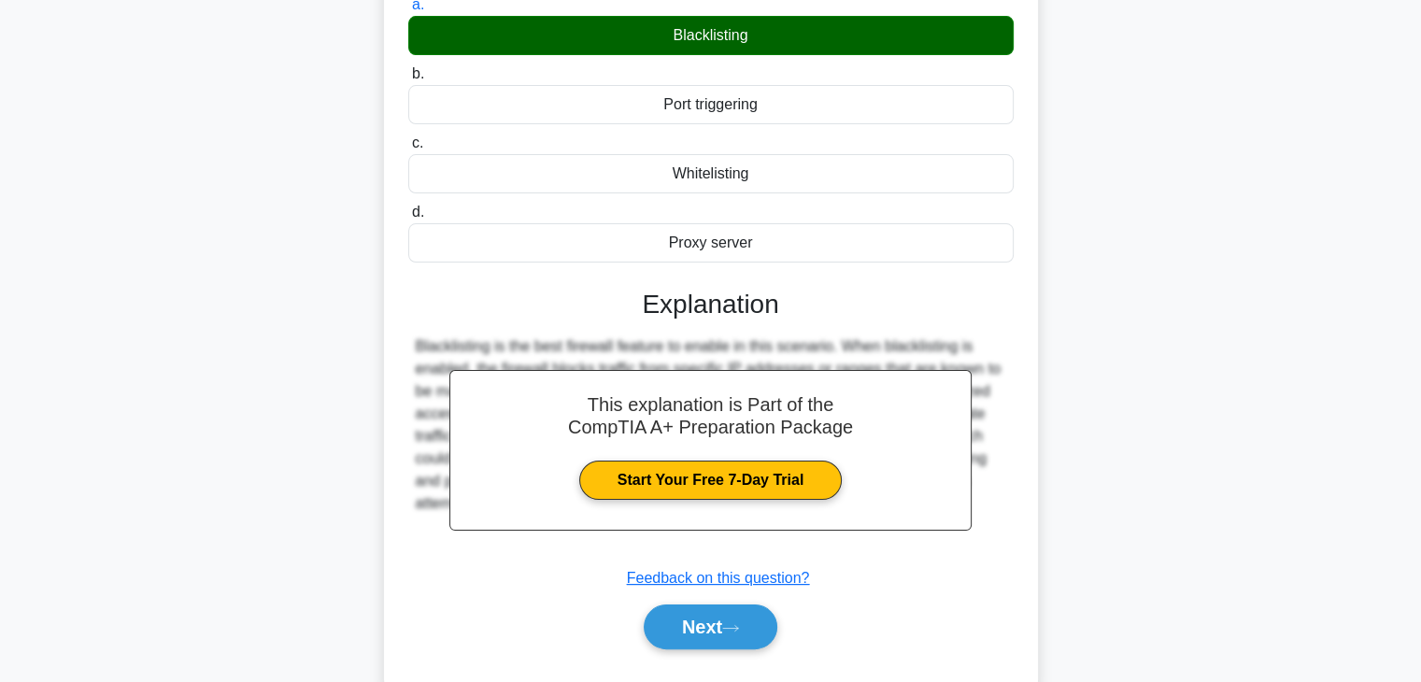
scroll to position [328, 0]
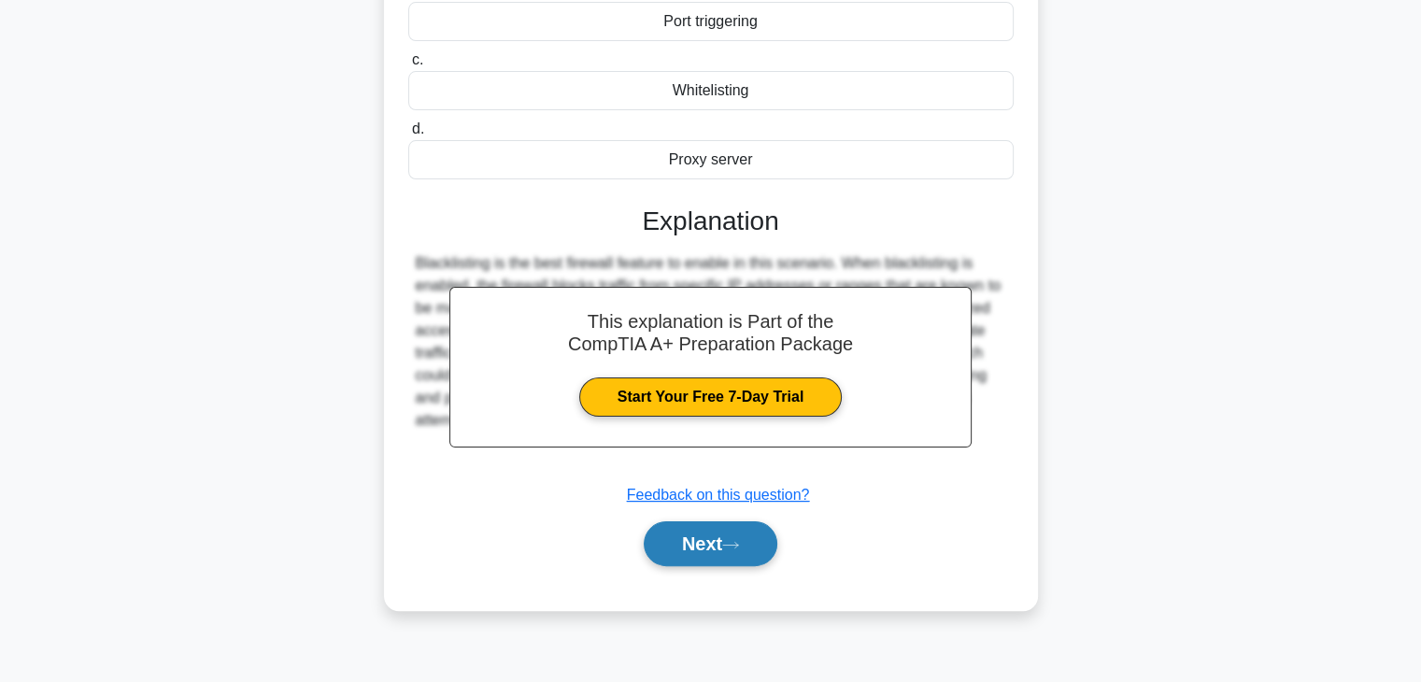
click at [736, 558] on button "Next" at bounding box center [711, 543] width 134 height 45
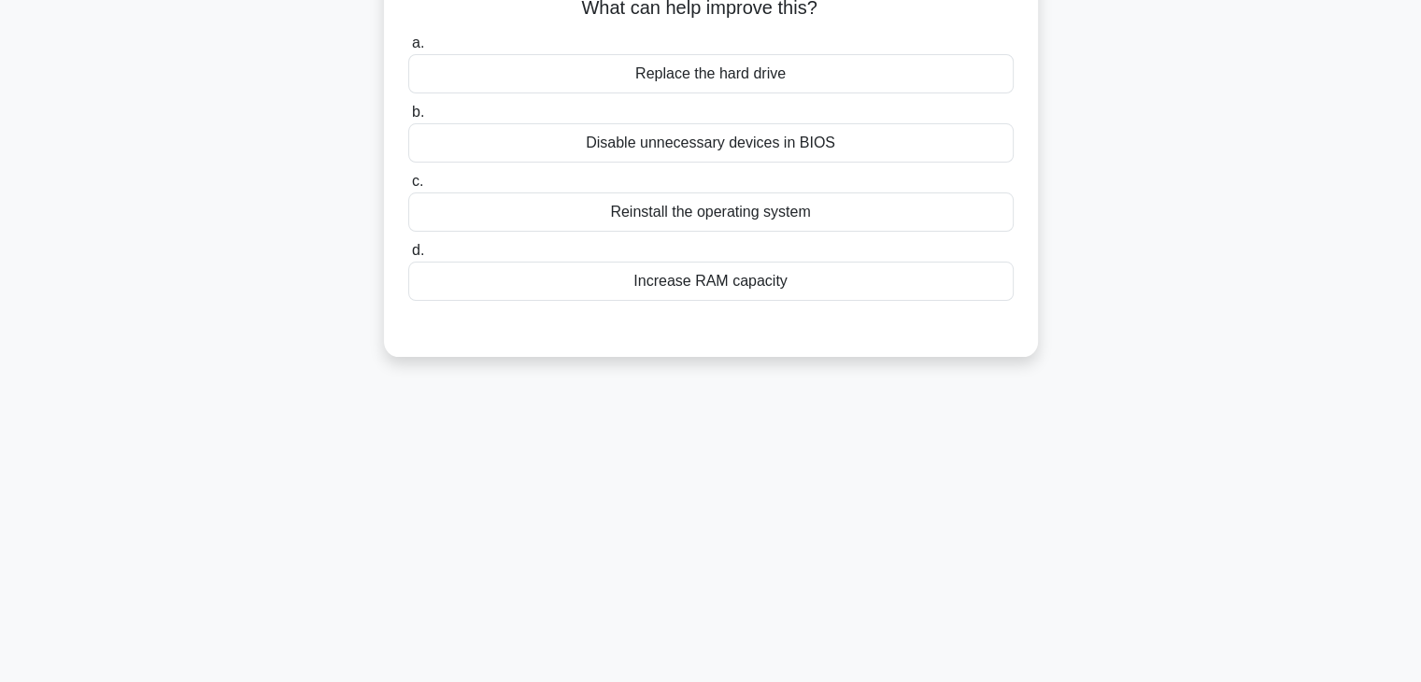
scroll to position [48, 0]
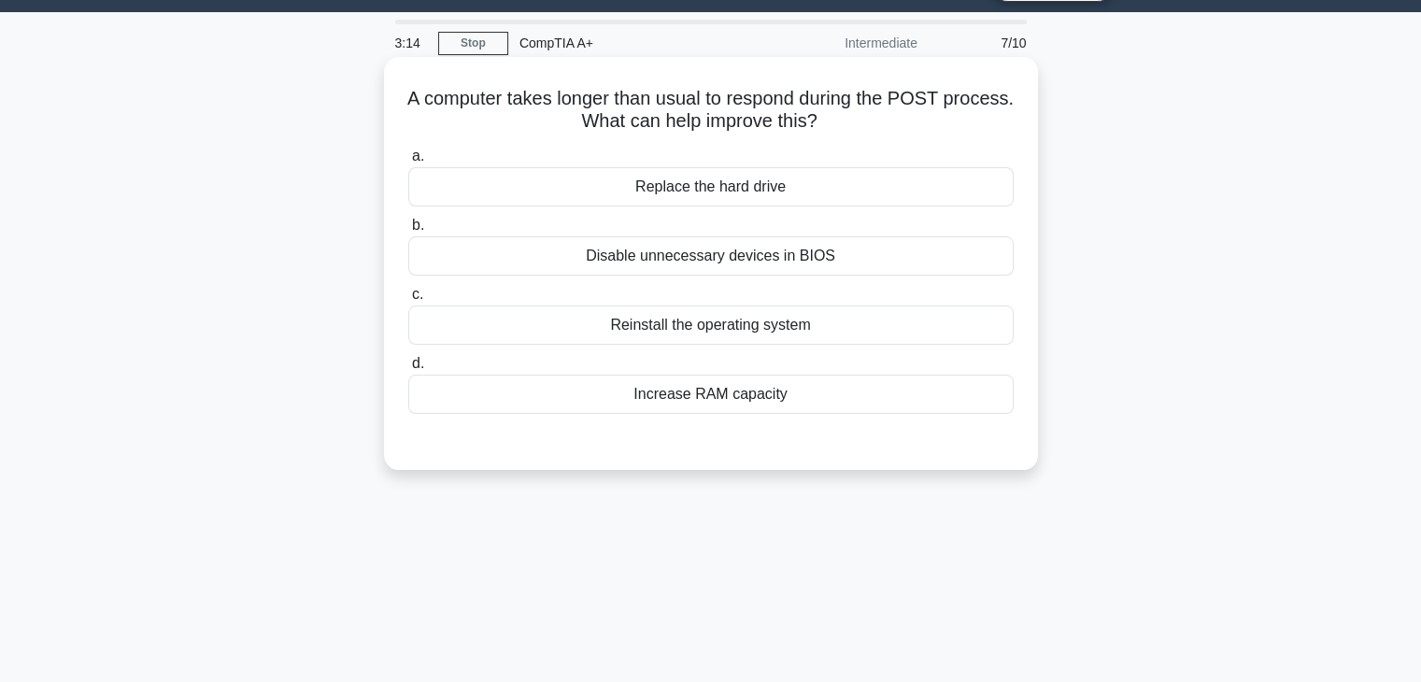
click at [818, 408] on div "Increase RAM capacity" at bounding box center [711, 394] width 606 height 39
click at [408, 370] on input "d. Increase RAM capacity" at bounding box center [408, 364] width 0 height 12
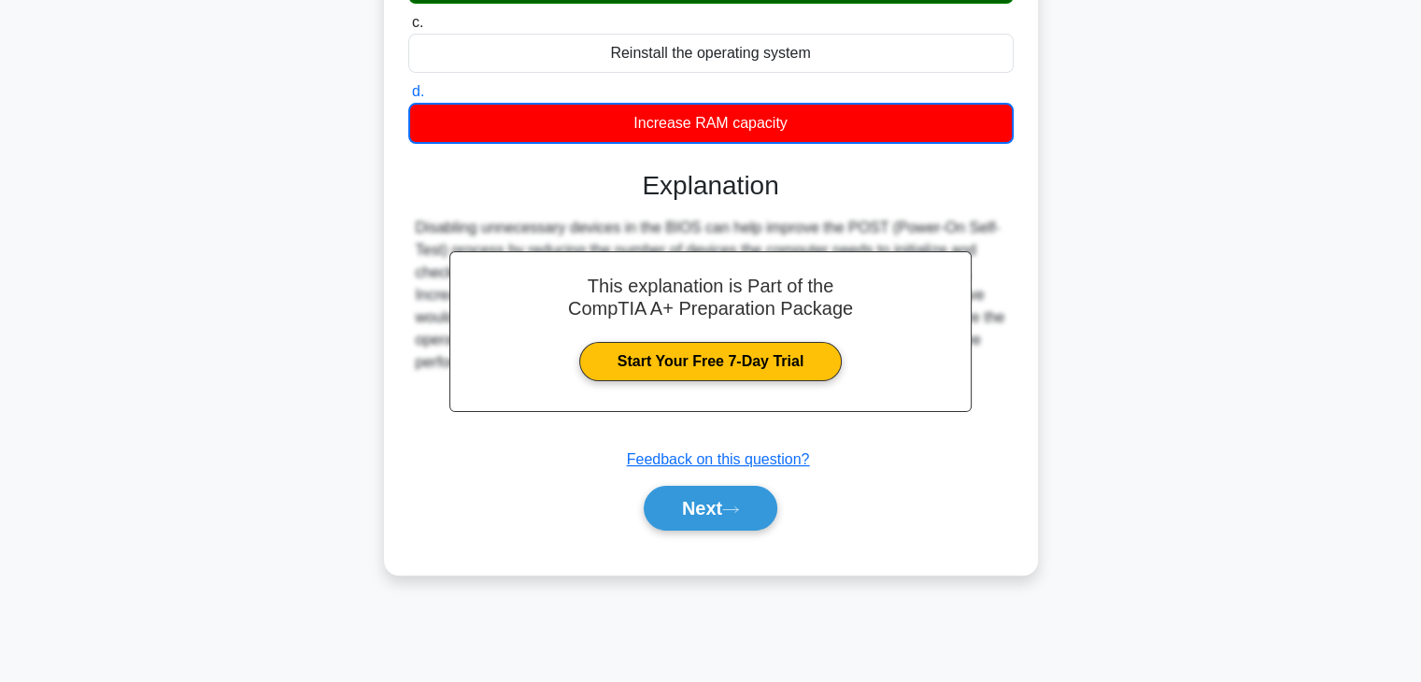
scroll to position [328, 0]
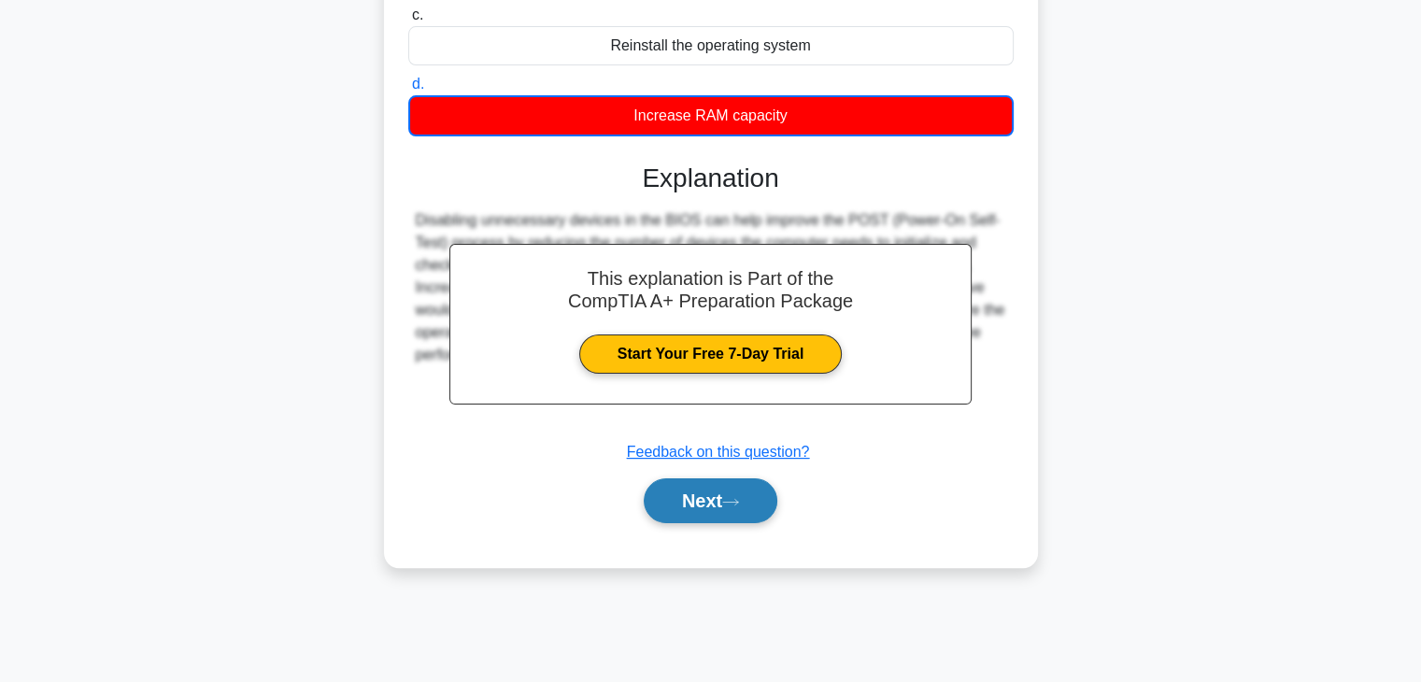
click at [744, 508] on button "Next" at bounding box center [711, 500] width 134 height 45
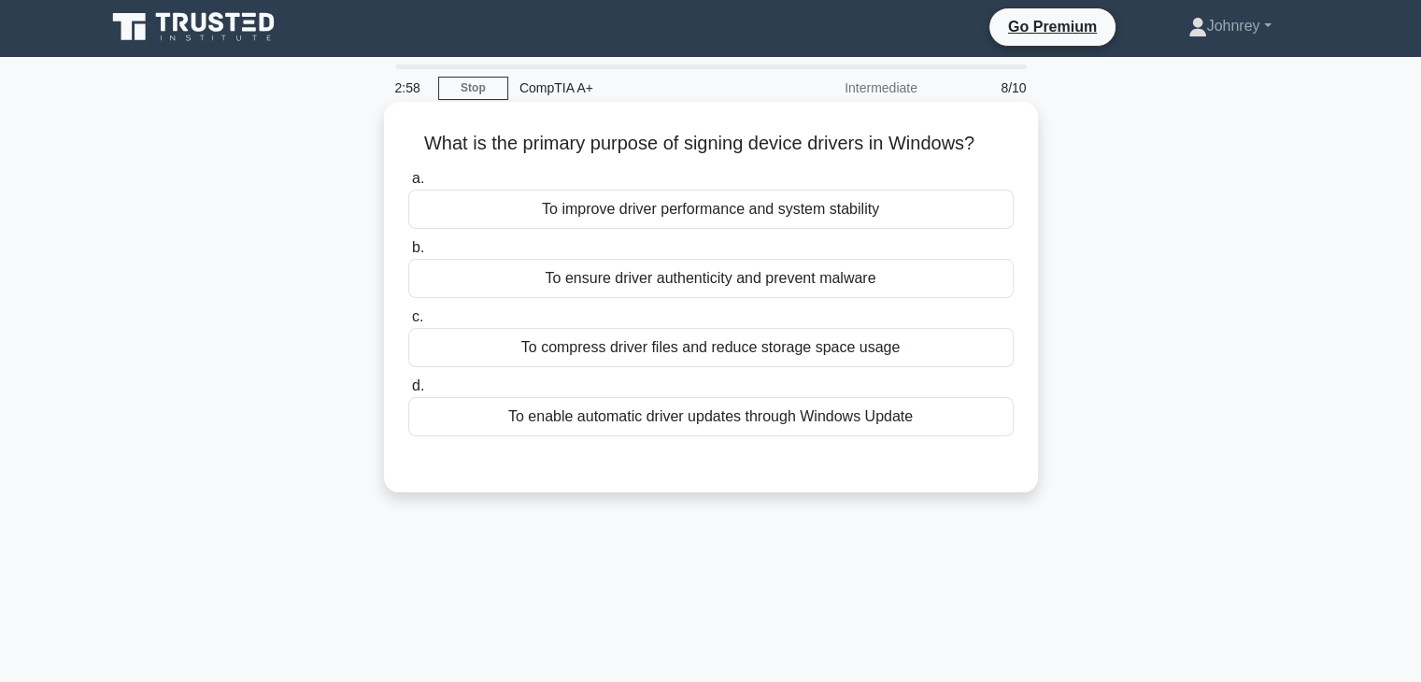
scroll to position [0, 0]
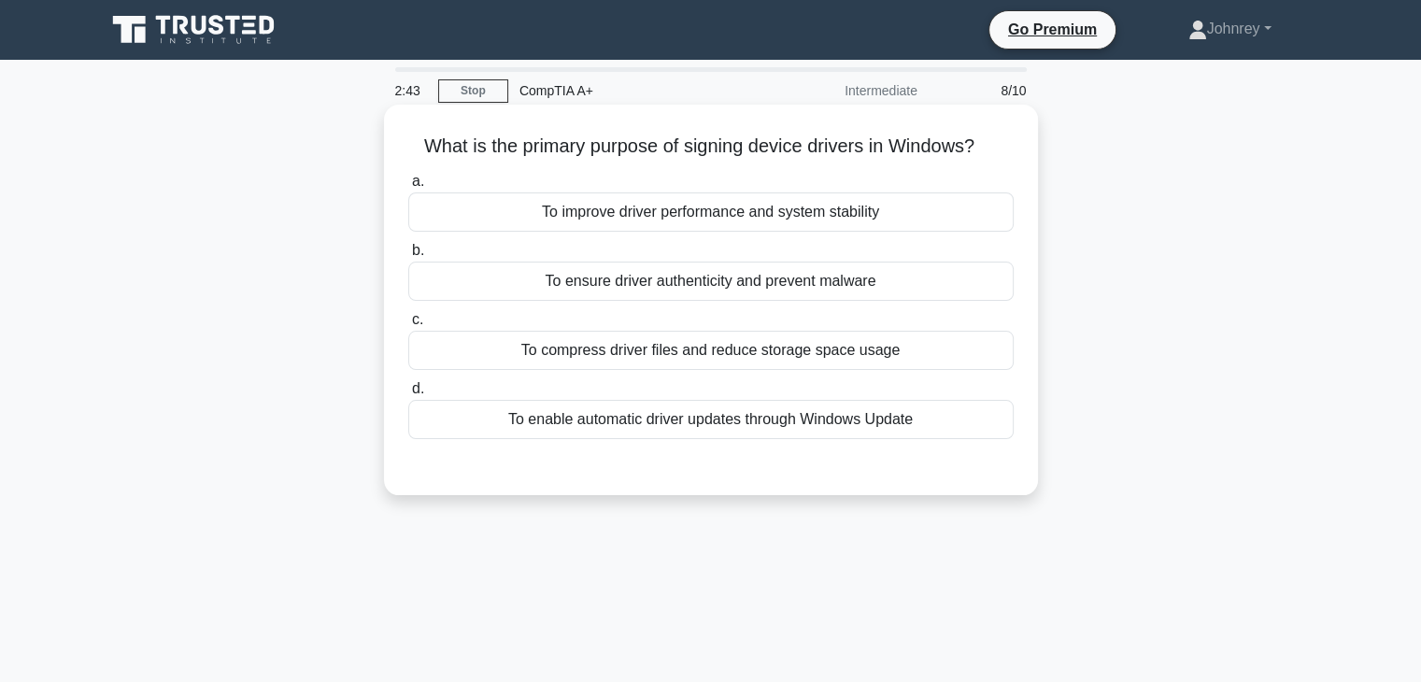
click at [896, 208] on div "To improve driver performance and system stability" at bounding box center [711, 211] width 606 height 39
click at [408, 188] on input "a. To improve driver performance and system stability" at bounding box center [408, 182] width 0 height 12
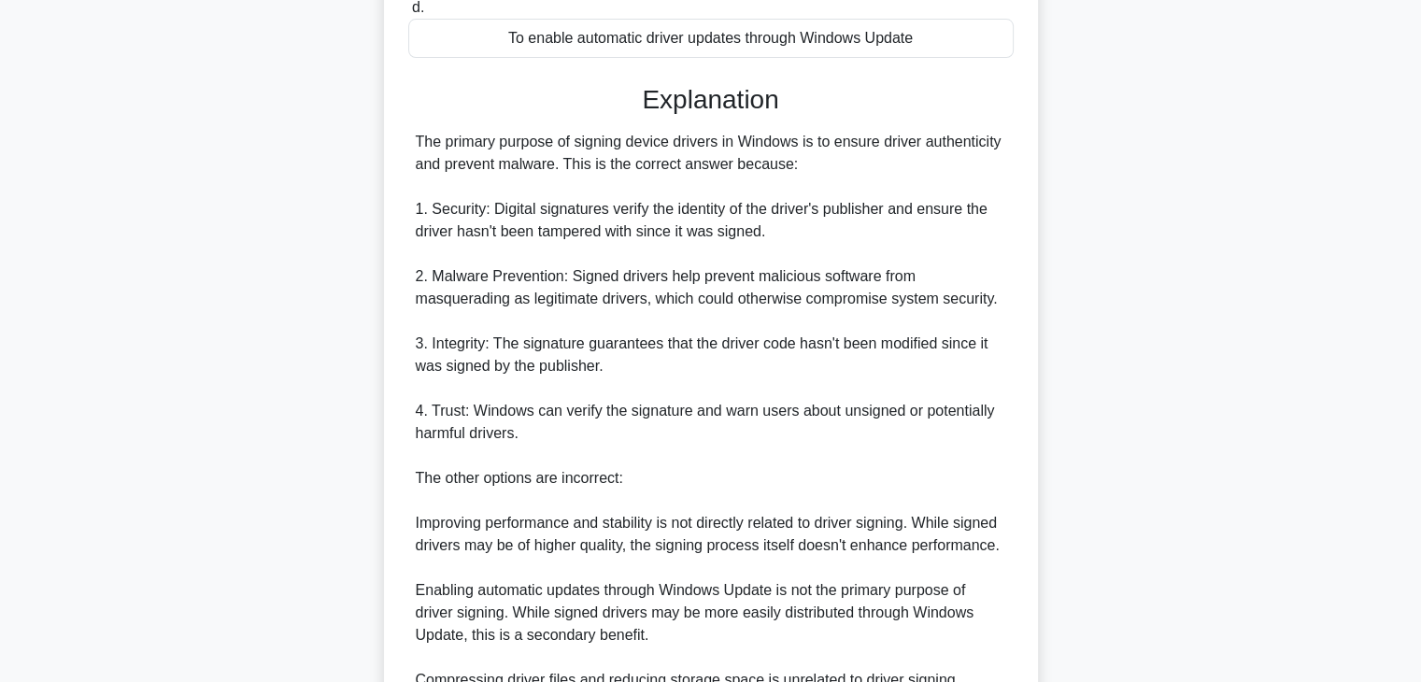
scroll to position [583, 0]
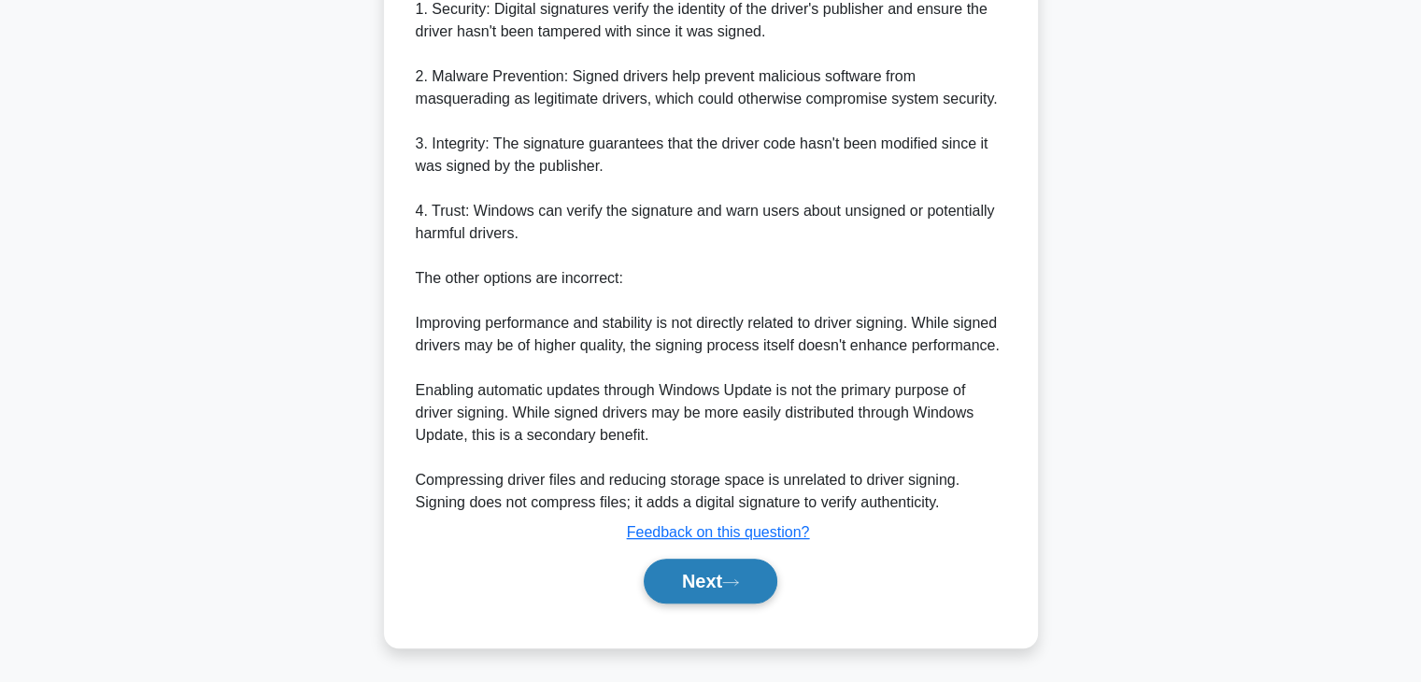
click at [721, 579] on button "Next" at bounding box center [711, 581] width 134 height 45
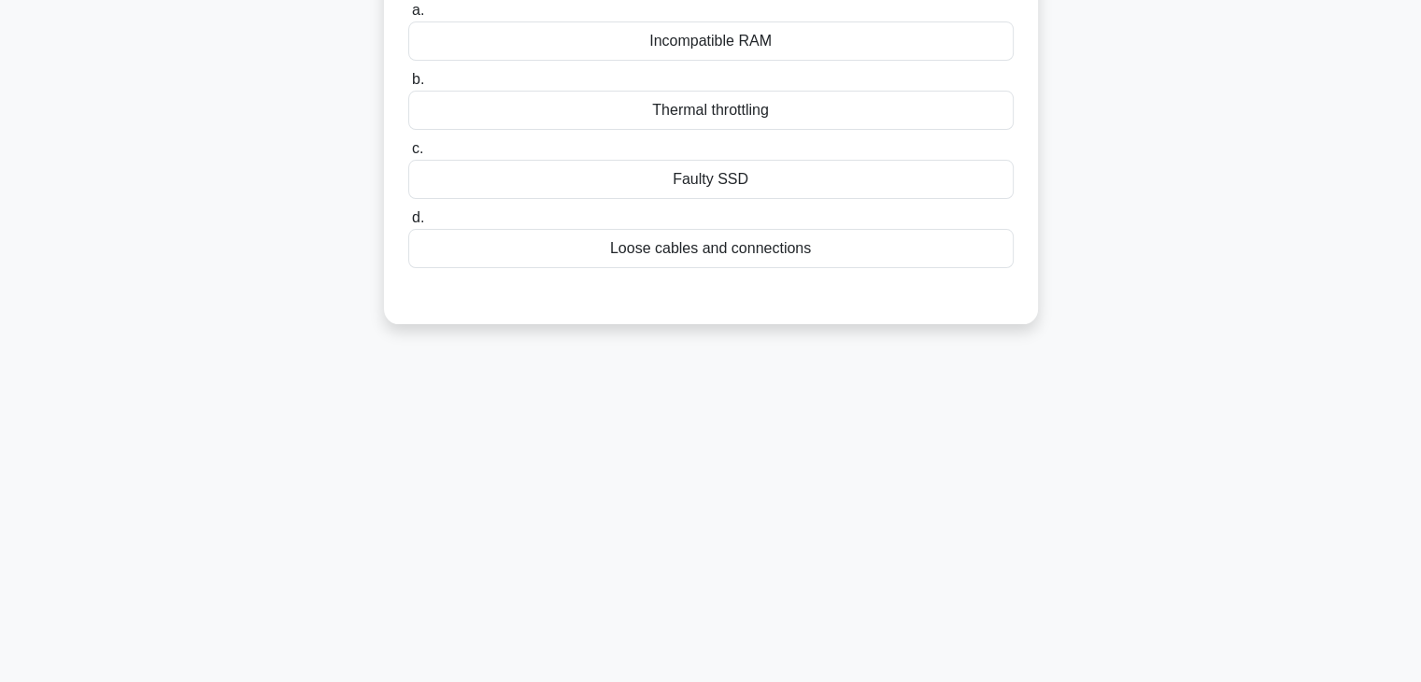
scroll to position [48, 0]
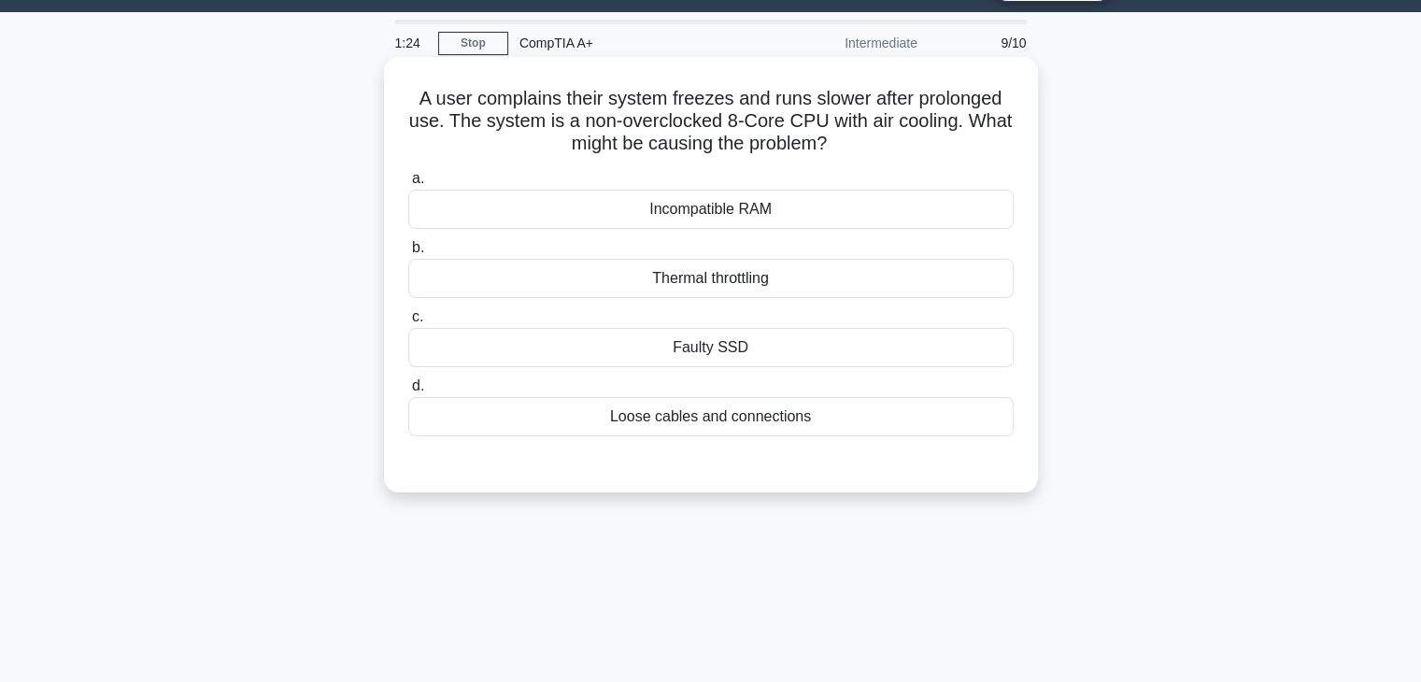
click at [796, 292] on div "Thermal throttling" at bounding box center [711, 278] width 606 height 39
click at [408, 254] on input "b. Thermal throttling" at bounding box center [408, 248] width 0 height 12
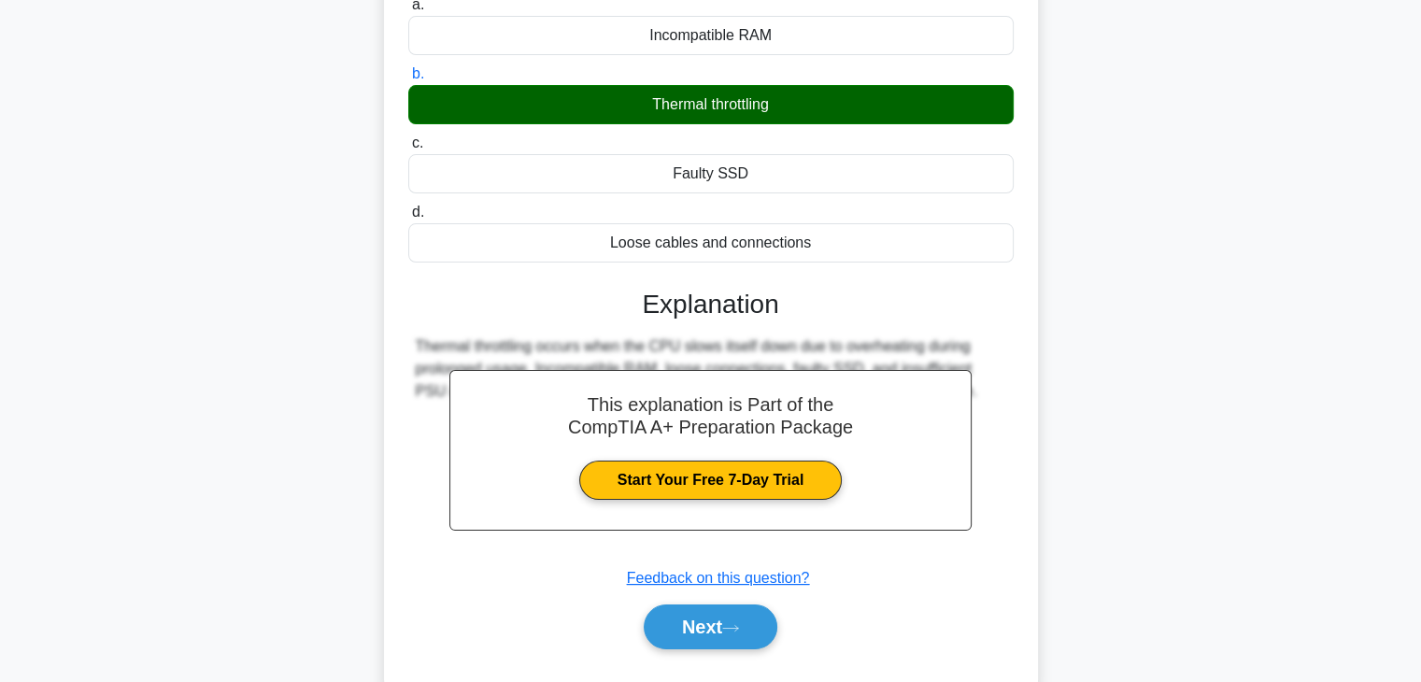
scroll to position [328, 0]
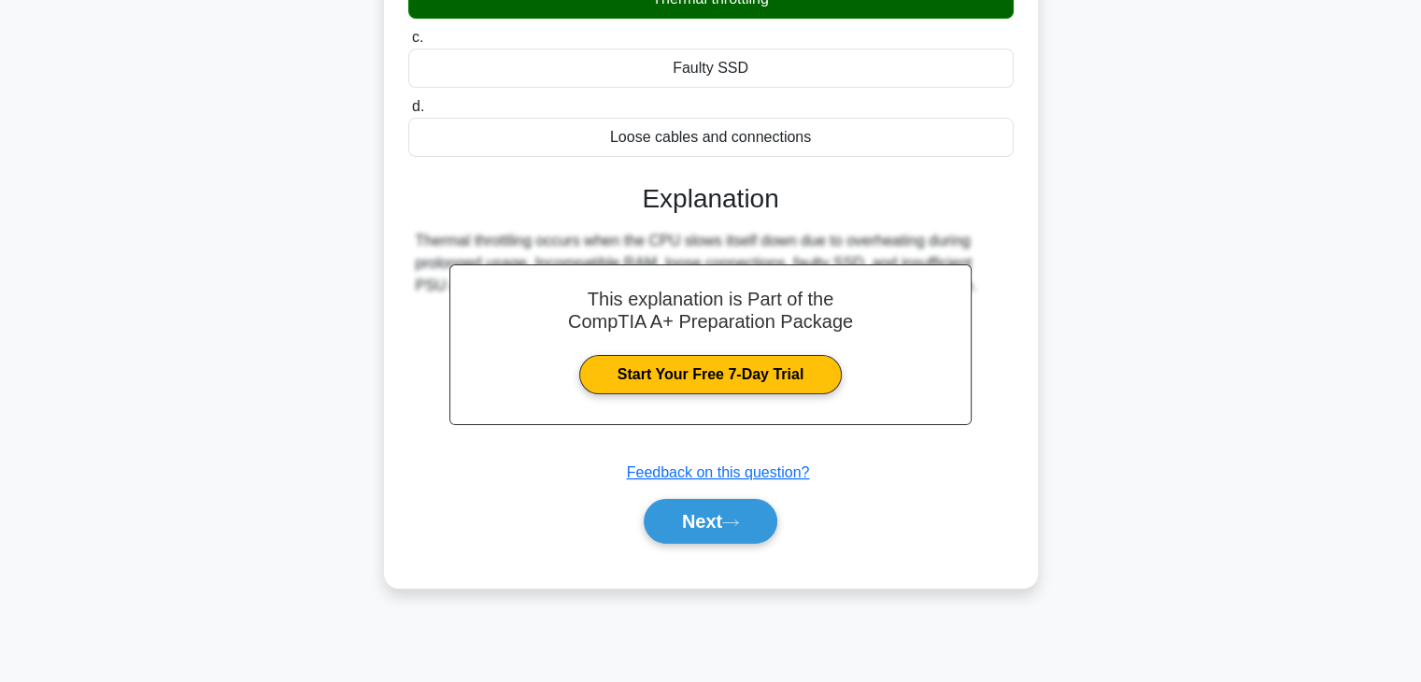
click at [718, 543] on div "Next" at bounding box center [711, 522] width 606 height 60
click at [720, 532] on button "Next" at bounding box center [711, 521] width 134 height 45
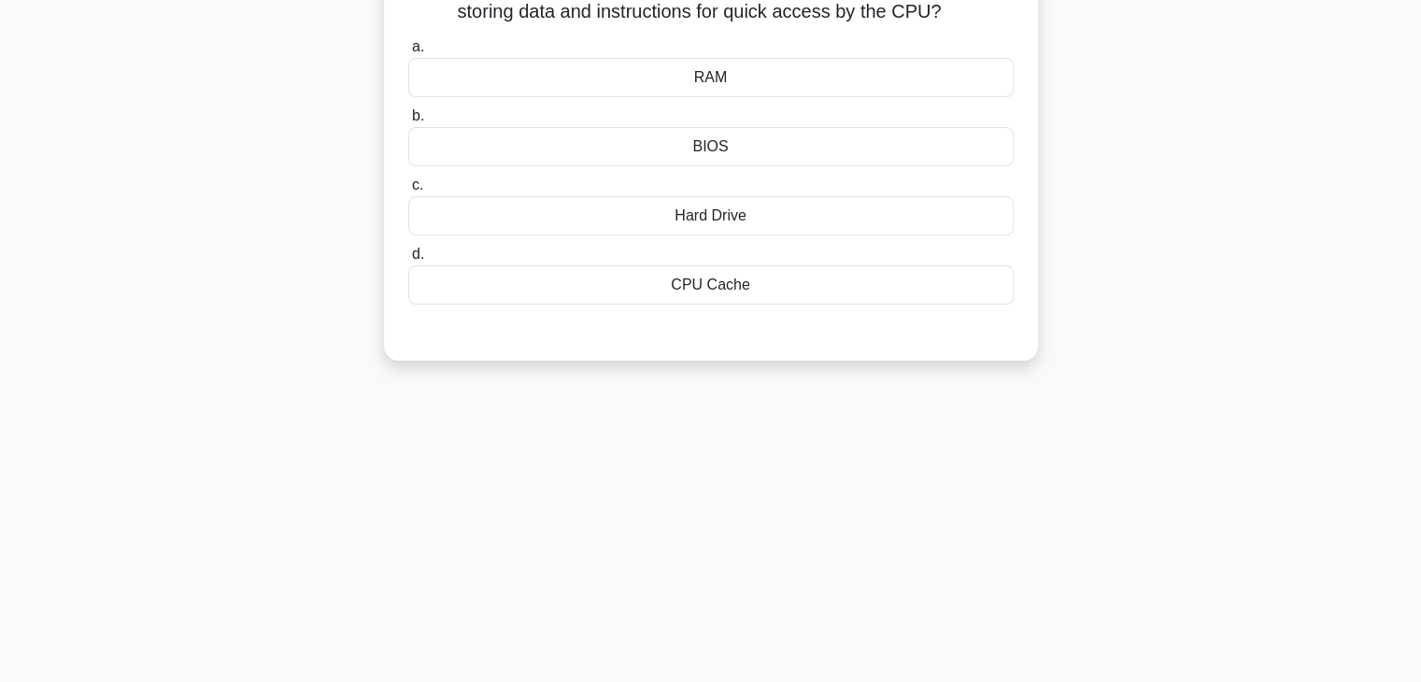
scroll to position [0, 0]
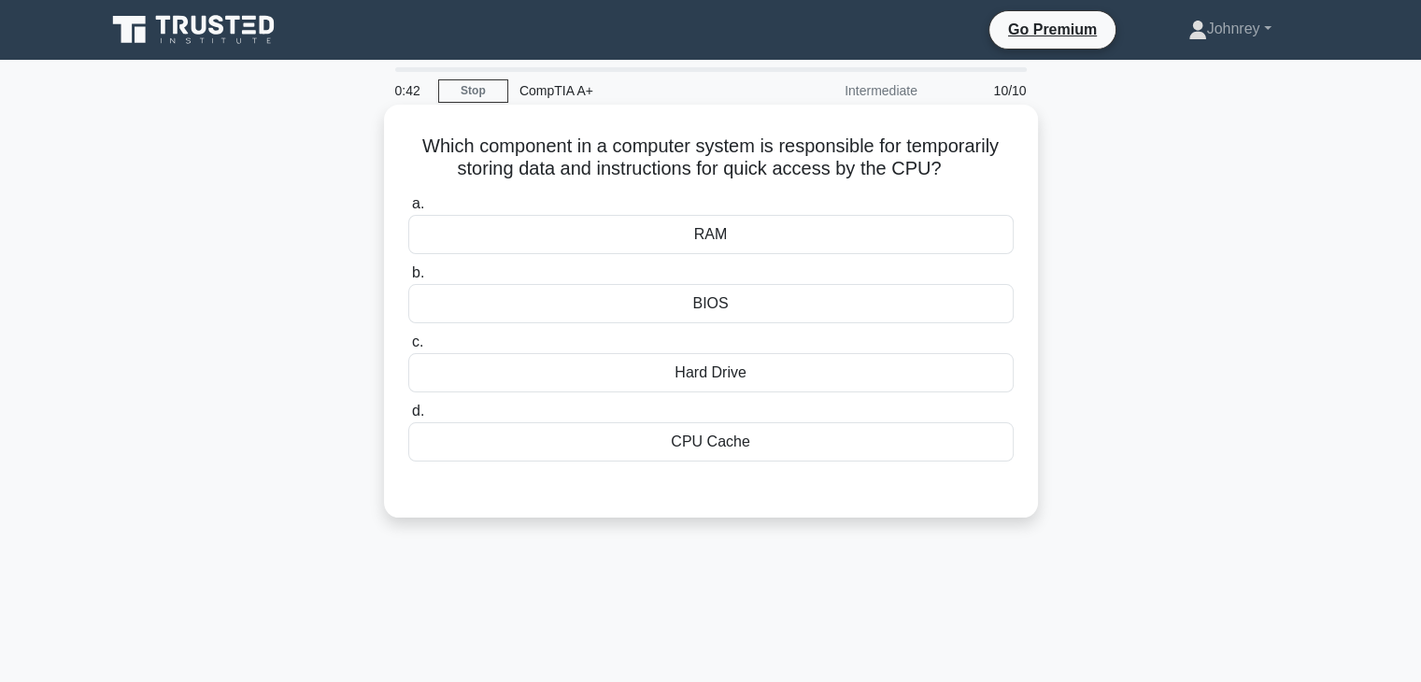
click at [785, 442] on div "CPU Cache" at bounding box center [711, 441] width 606 height 39
click at [408, 418] on input "d. CPU Cache" at bounding box center [408, 412] width 0 height 12
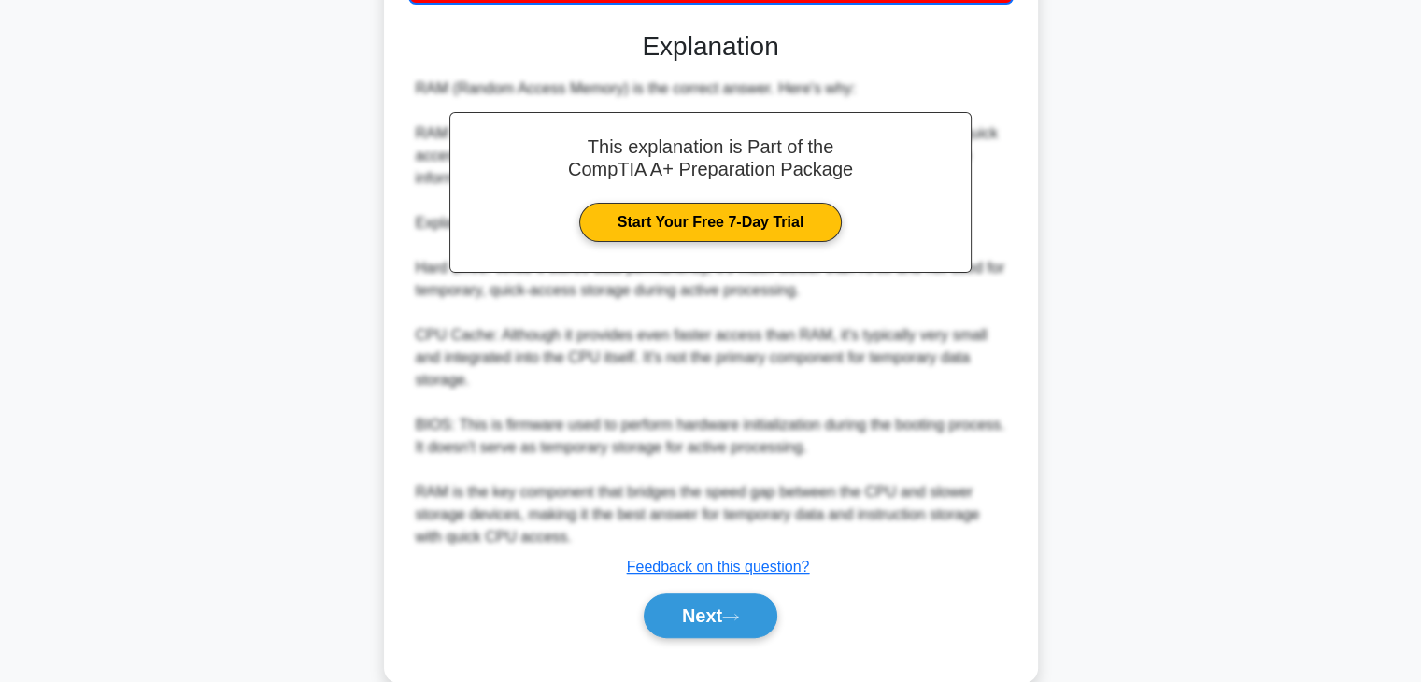
scroll to position [471, 0]
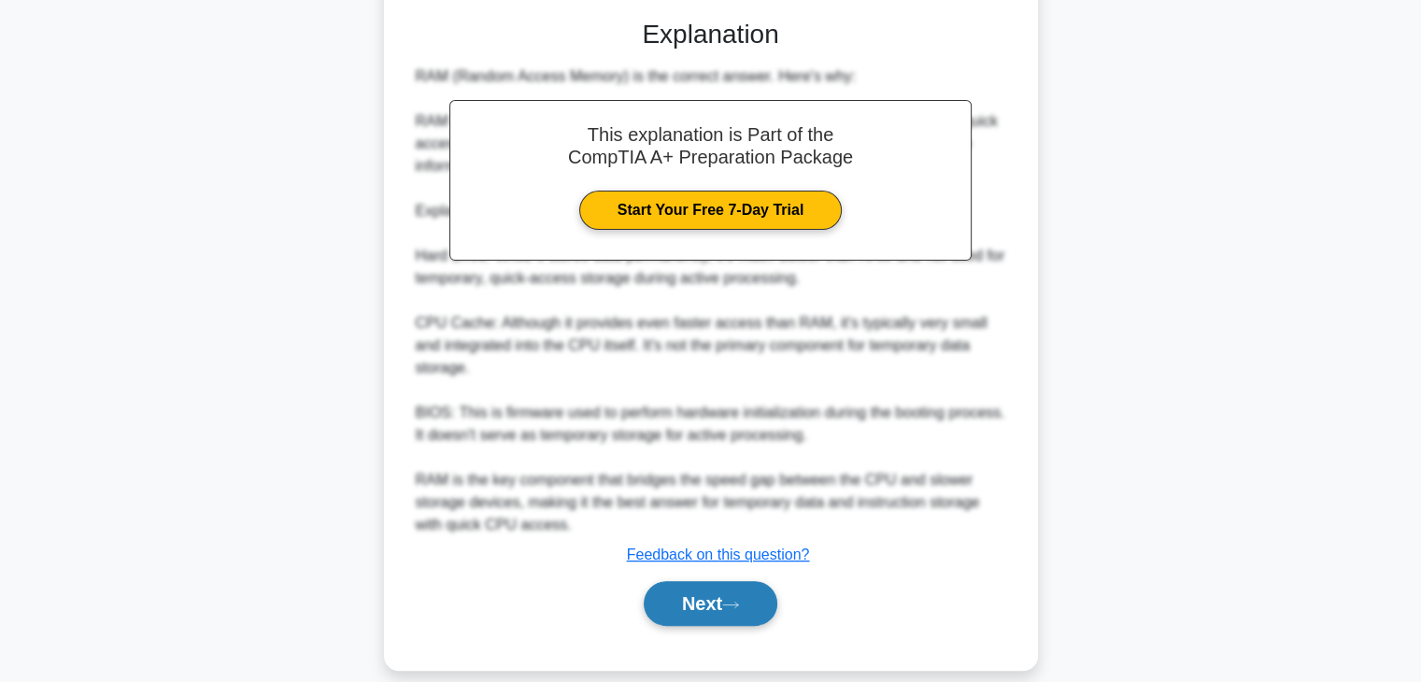
click at [715, 587] on button "Next" at bounding box center [711, 603] width 134 height 45
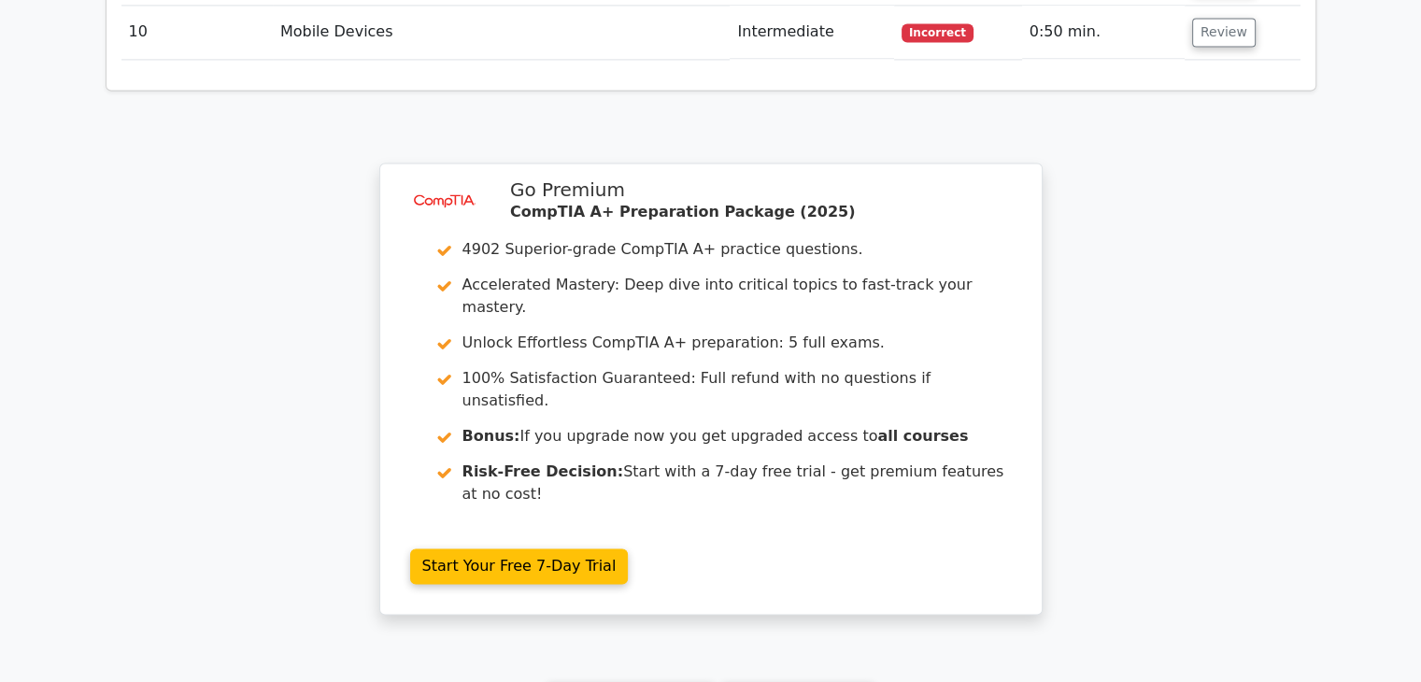
scroll to position [2803, 0]
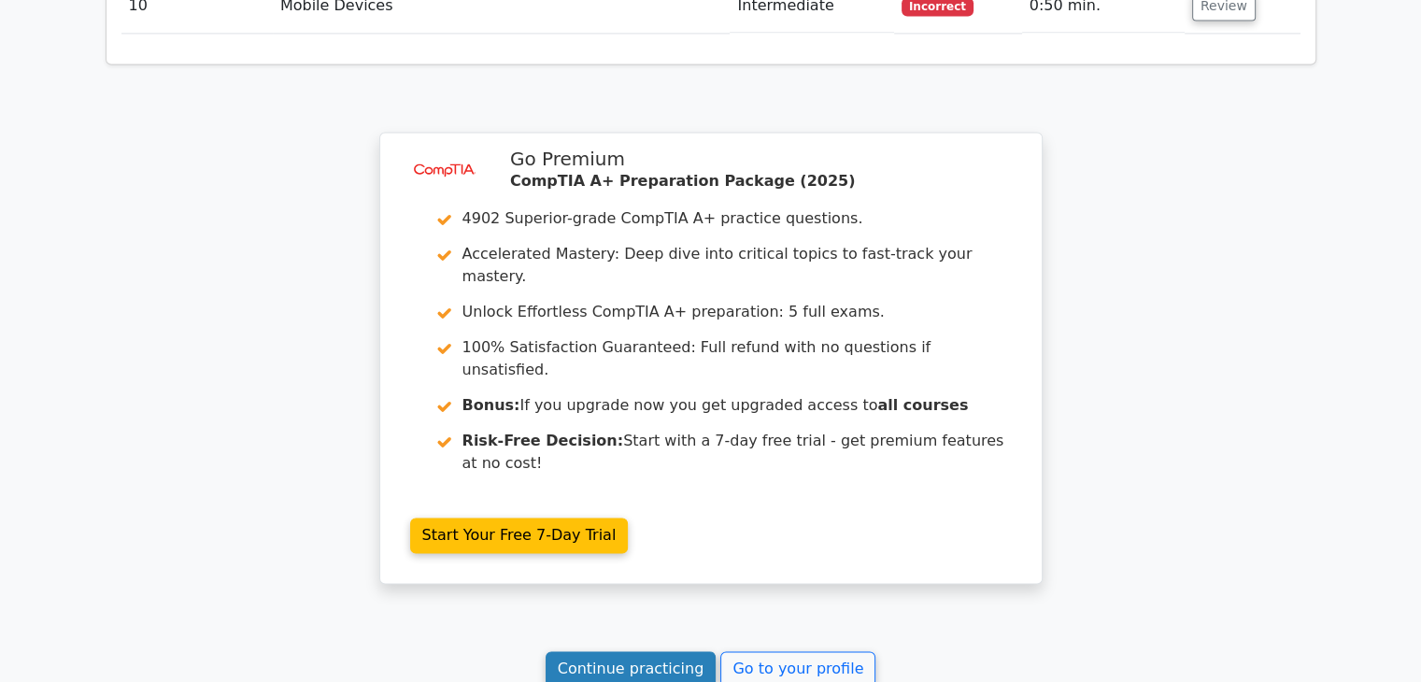
click at [613, 651] on link "Continue practicing" at bounding box center [631, 669] width 171 height 36
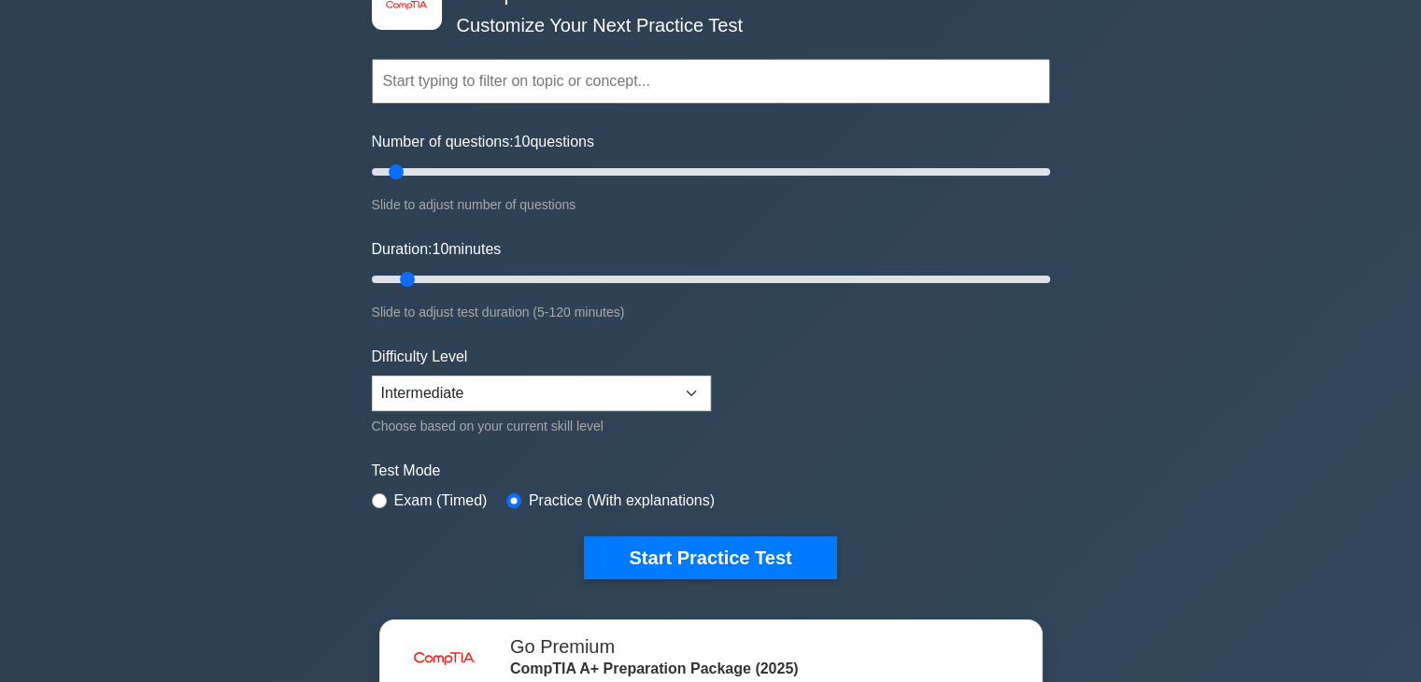
scroll to position [93, 0]
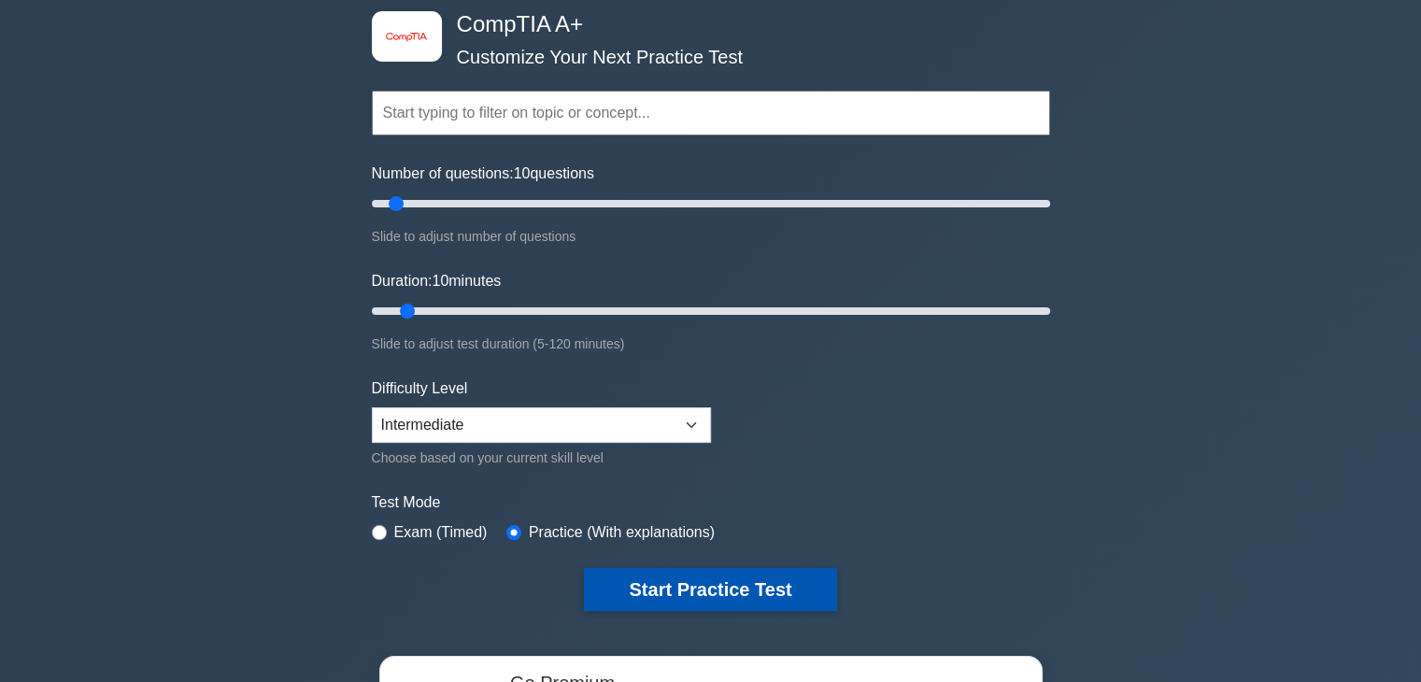
click at [774, 584] on button "Start Practice Test" at bounding box center [710, 589] width 252 height 43
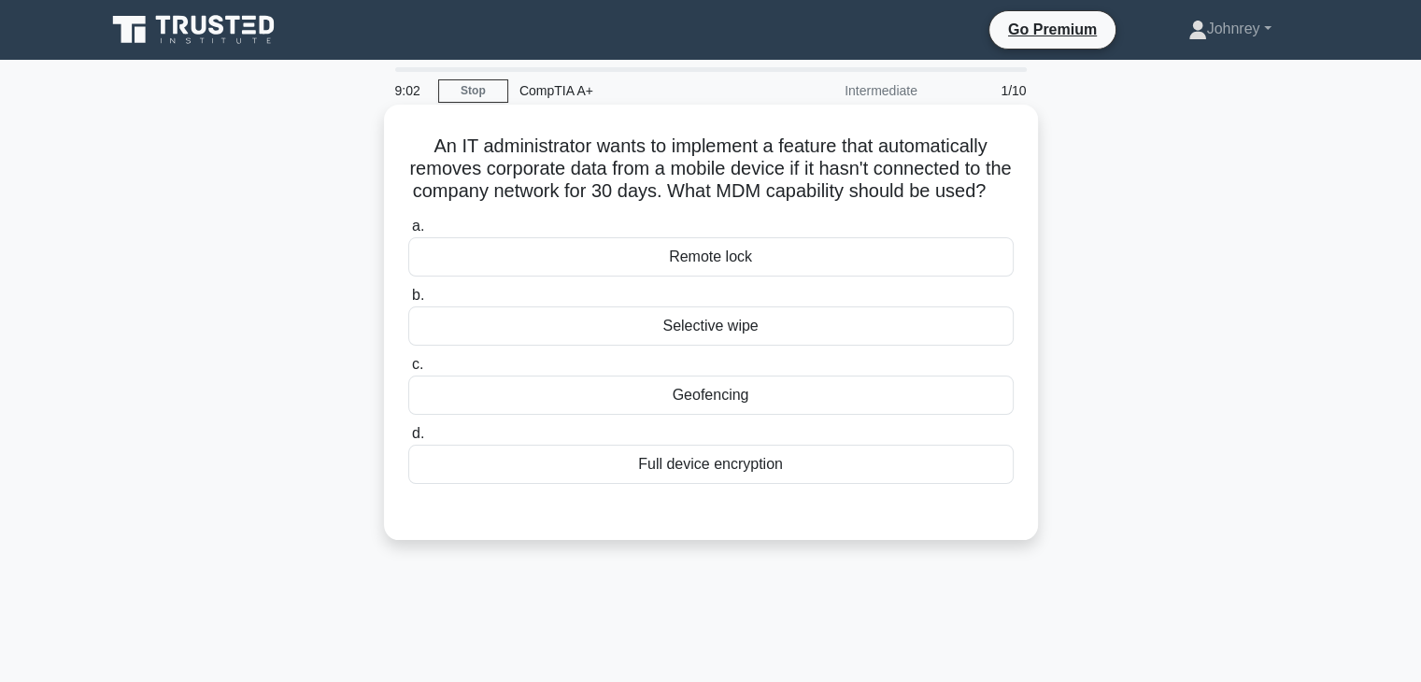
click at [786, 276] on div "Remote lock" at bounding box center [711, 256] width 606 height 39
click at [408, 233] on input "a. Remote lock" at bounding box center [408, 227] width 0 height 12
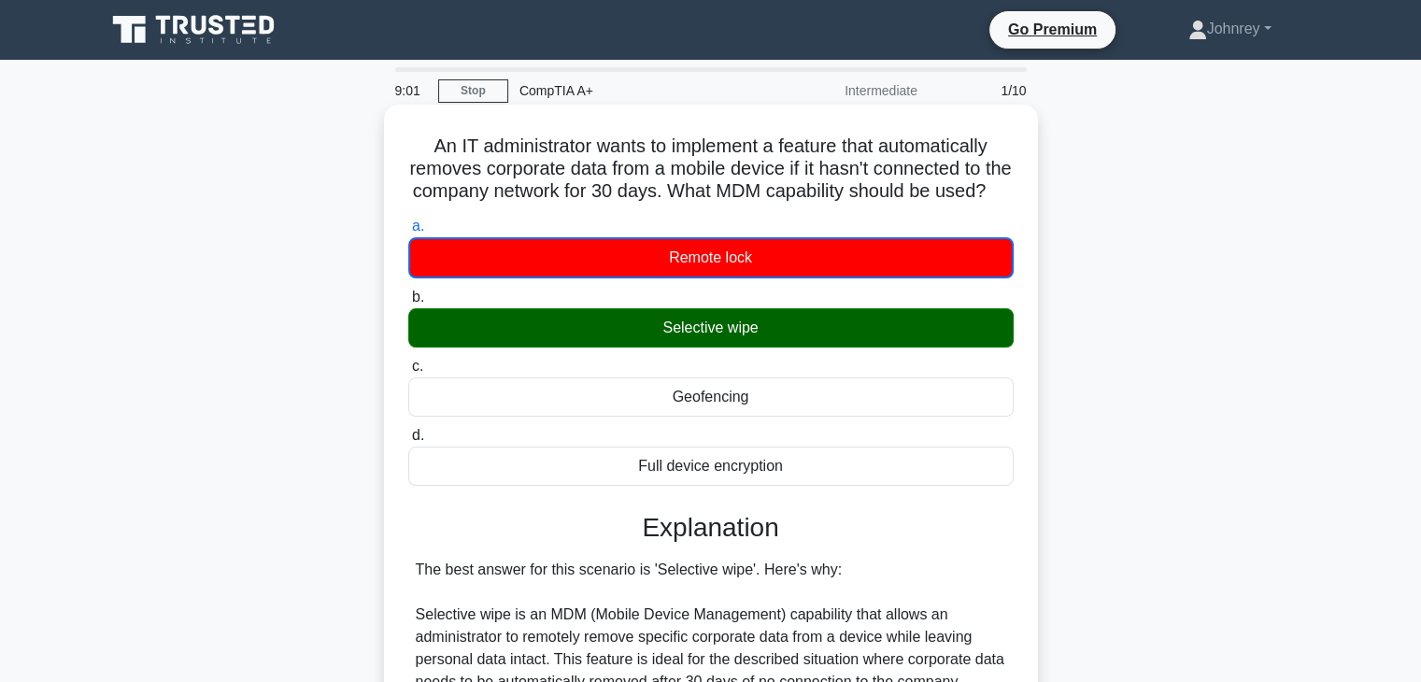
click at [822, 348] on div "Selective wipe" at bounding box center [711, 327] width 606 height 39
click at [408, 304] on input "b. Selective wipe" at bounding box center [408, 298] width 0 height 12
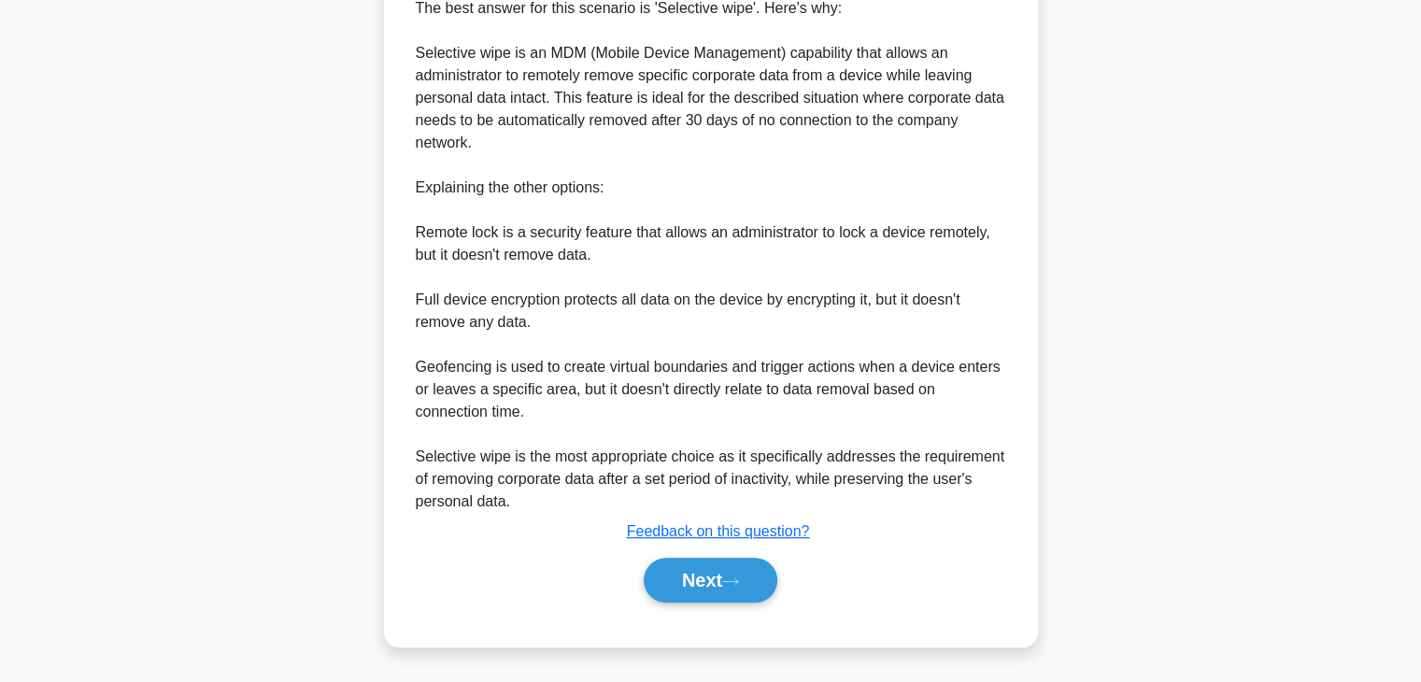
scroll to position [581, 0]
click at [745, 595] on button "Next" at bounding box center [711, 580] width 134 height 45
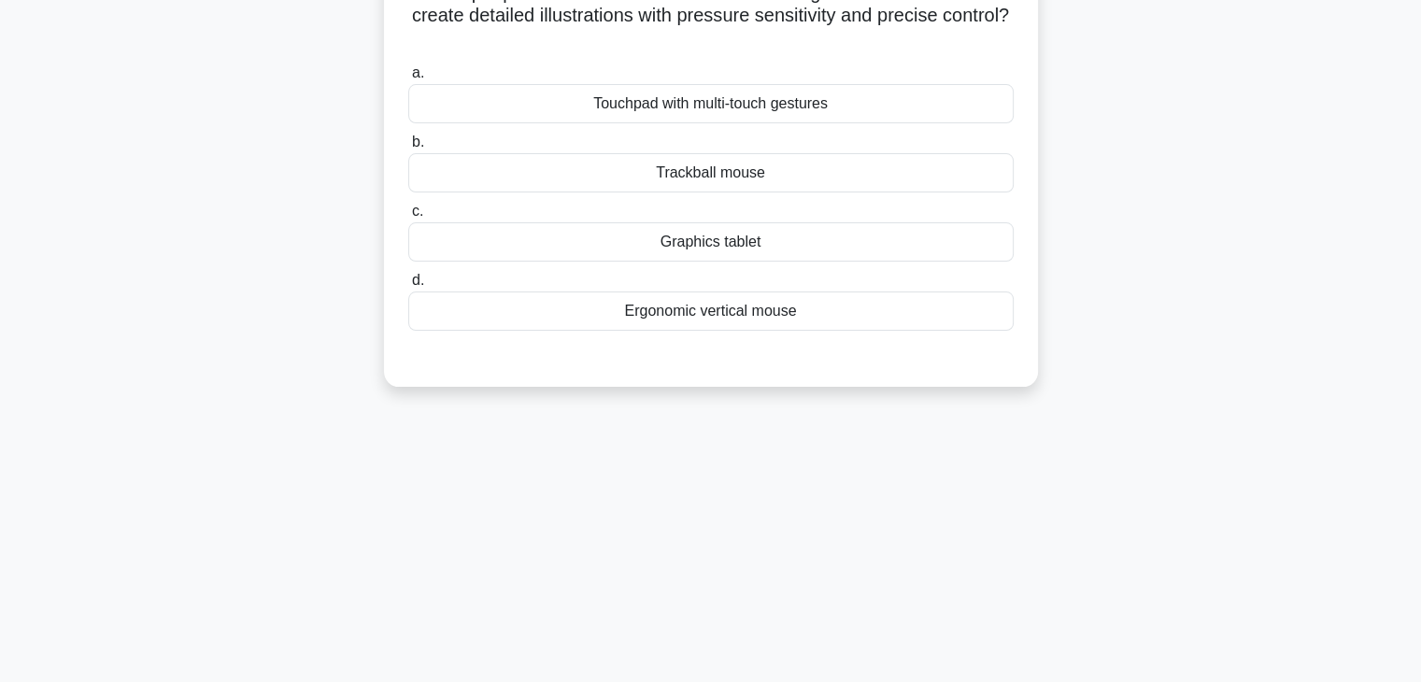
scroll to position [0, 0]
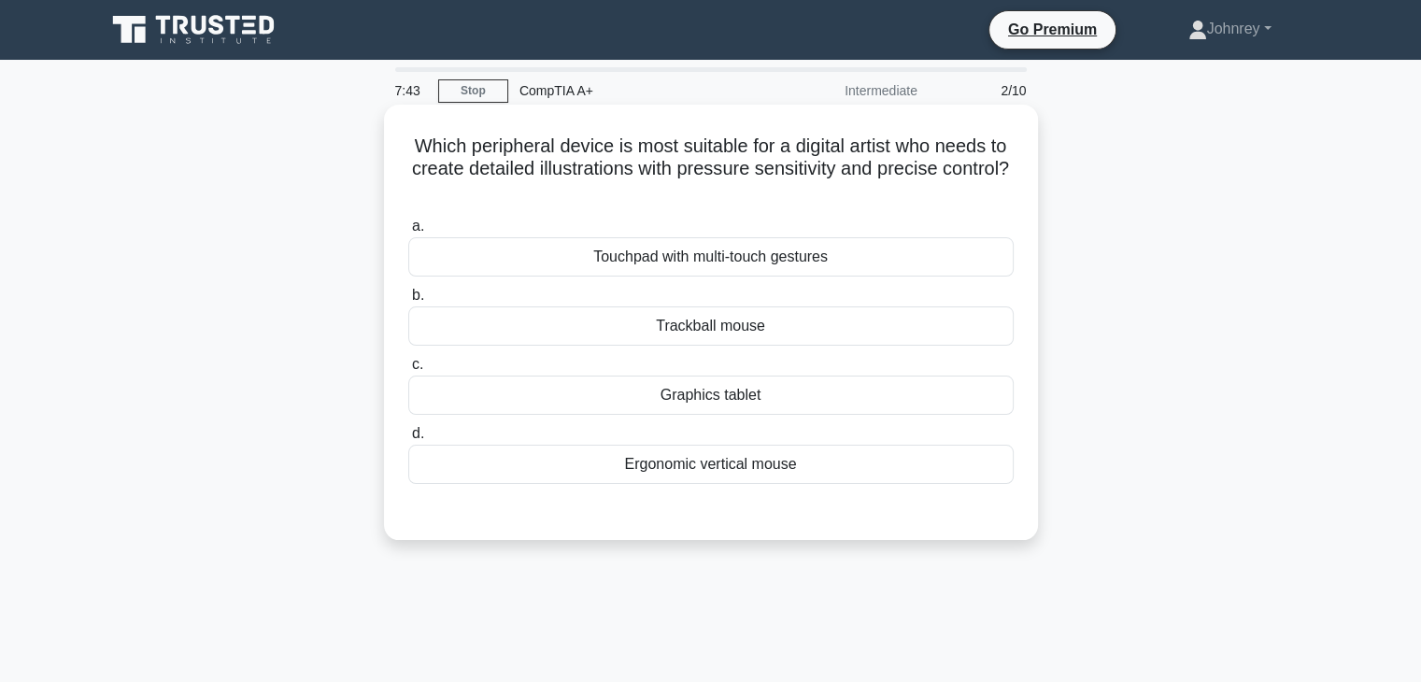
click at [807, 393] on div "Graphics tablet" at bounding box center [711, 395] width 606 height 39
click at [408, 371] on input "c. Graphics tablet" at bounding box center [408, 365] width 0 height 12
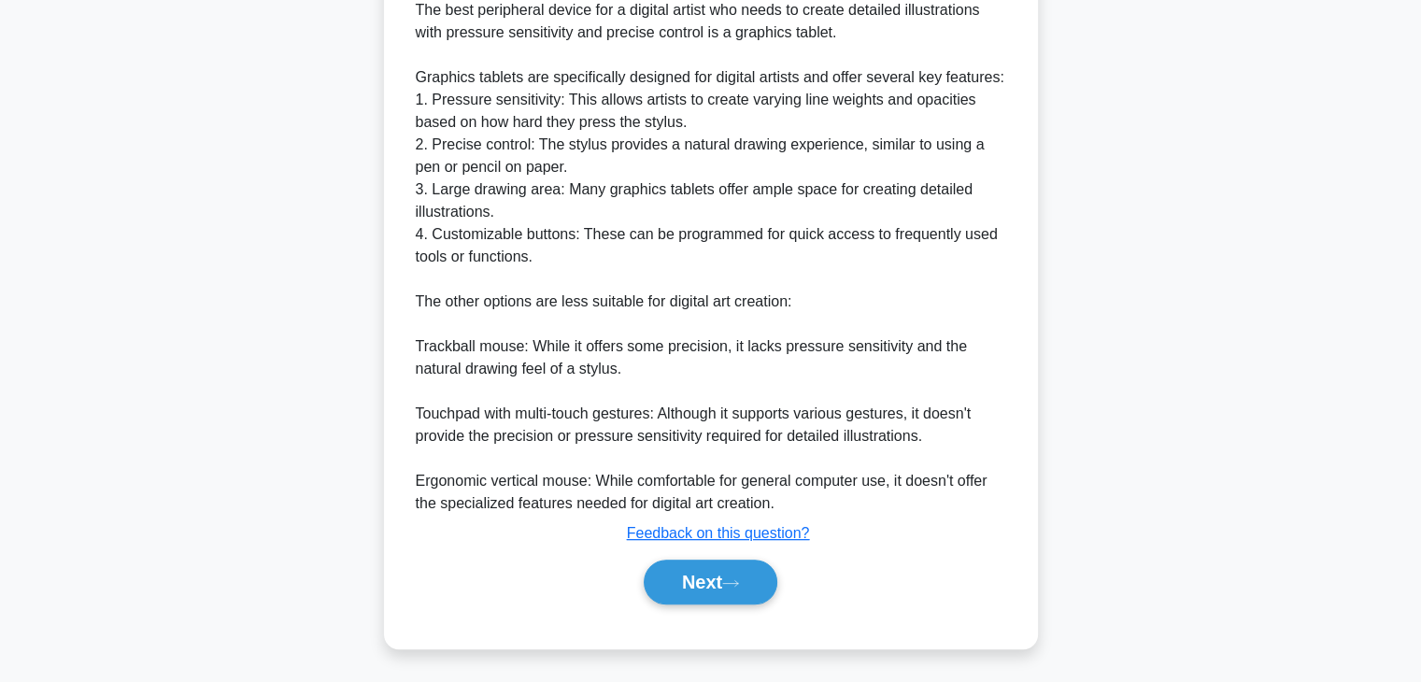
scroll to position [559, 0]
click at [698, 580] on button "Next" at bounding box center [711, 581] width 134 height 45
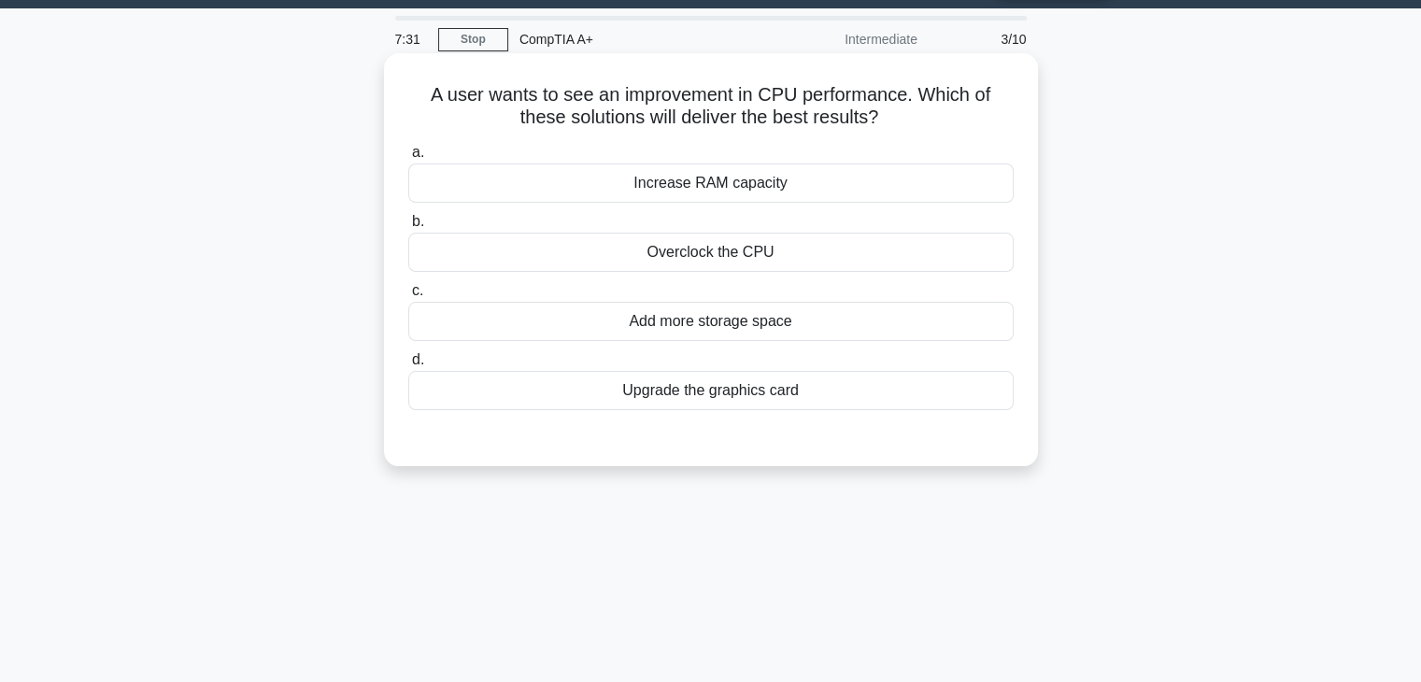
scroll to position [48, 0]
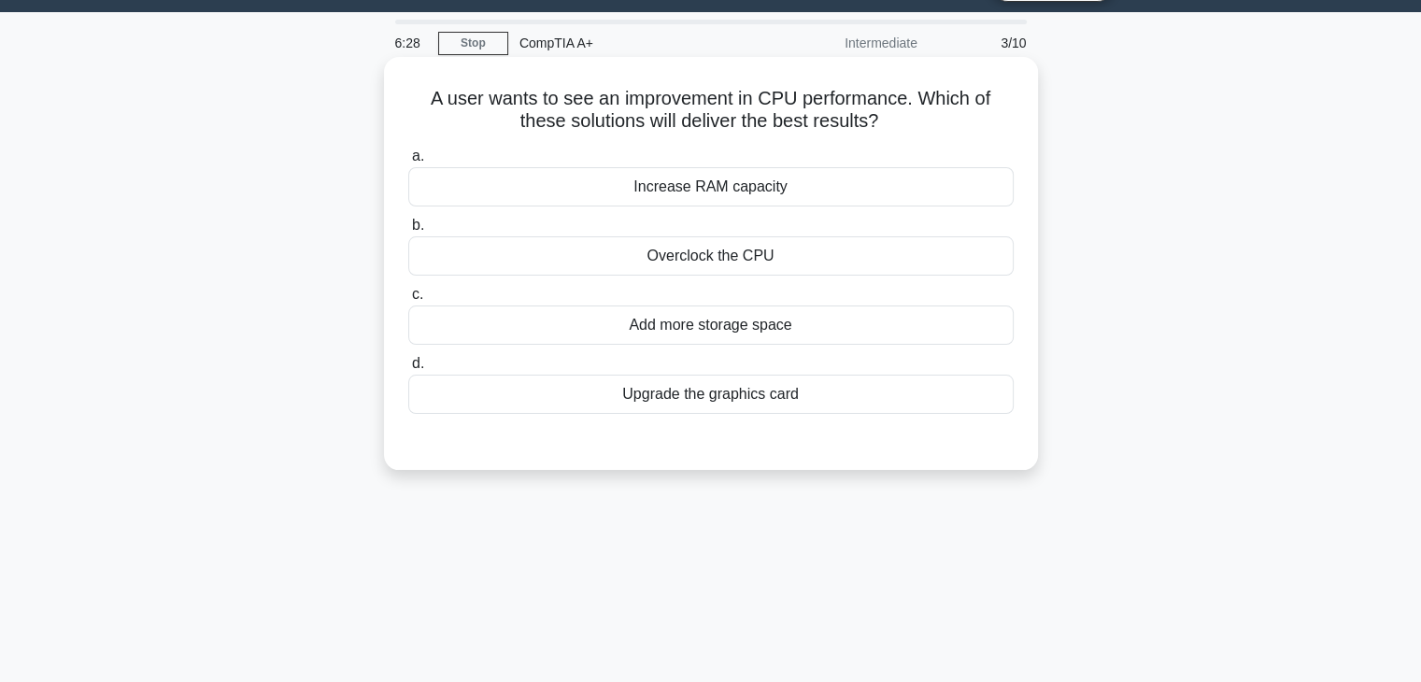
click at [835, 196] on div "Increase RAM capacity" at bounding box center [711, 186] width 606 height 39
click at [408, 163] on input "a. Increase RAM capacity" at bounding box center [408, 156] width 0 height 12
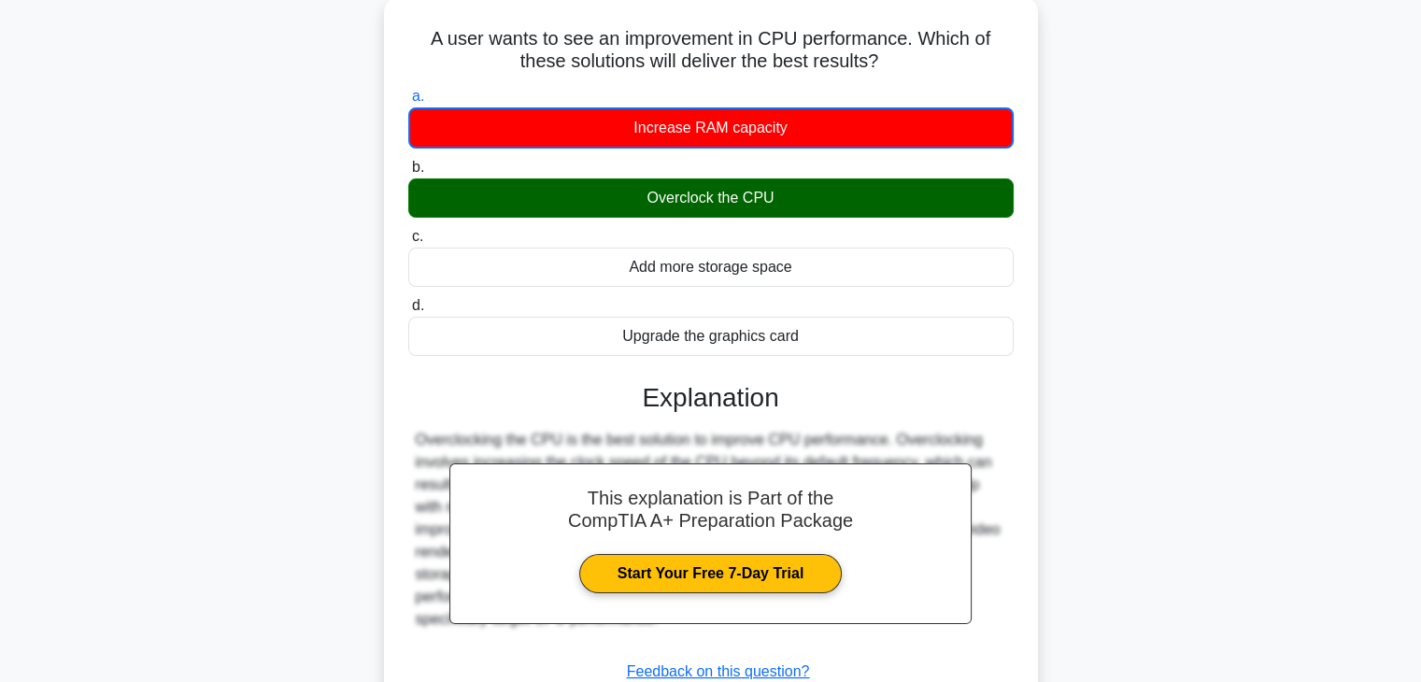
scroll to position [328, 0]
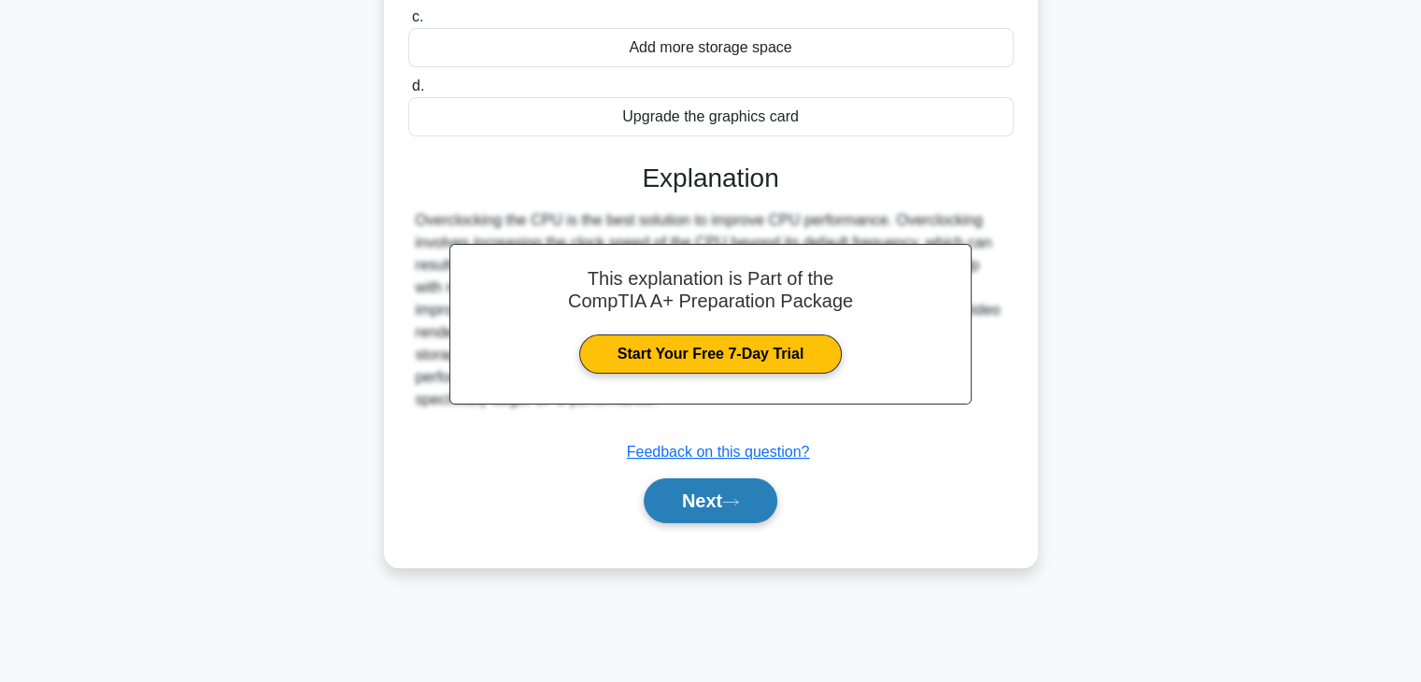
click at [689, 503] on button "Next" at bounding box center [711, 500] width 134 height 45
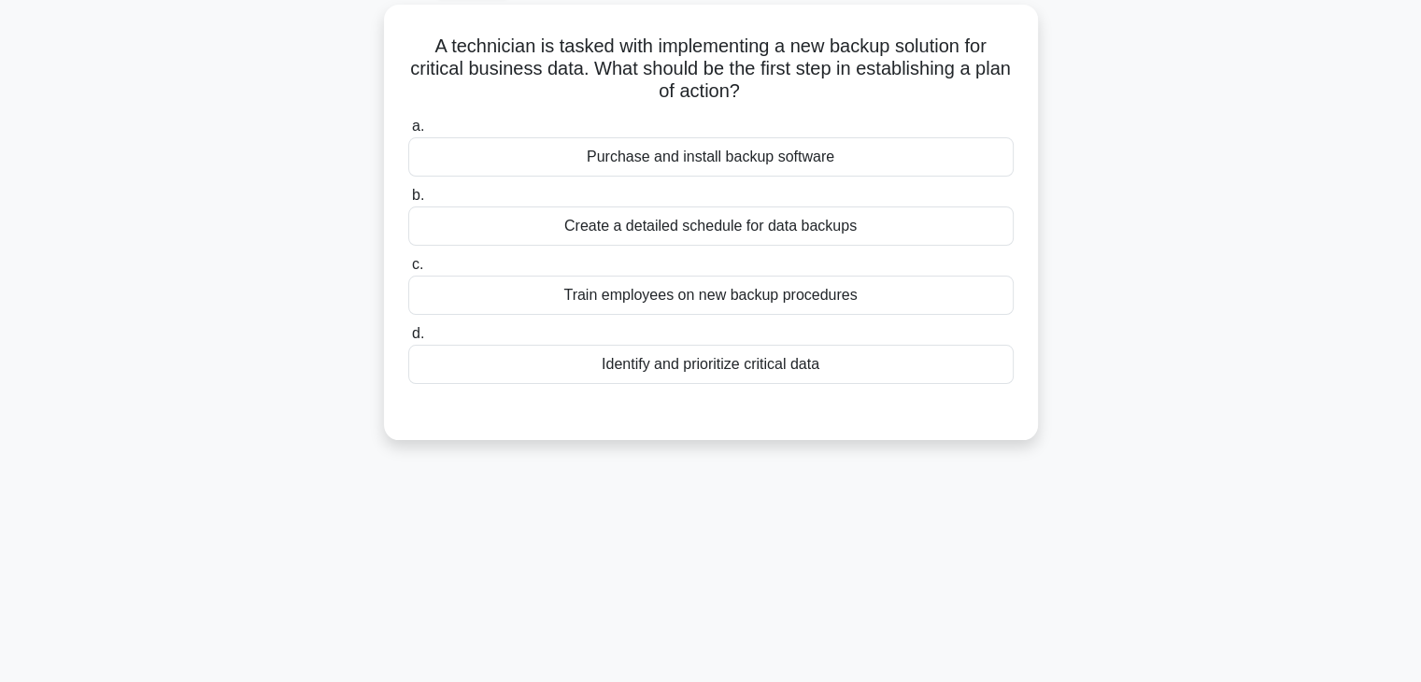
scroll to position [48, 0]
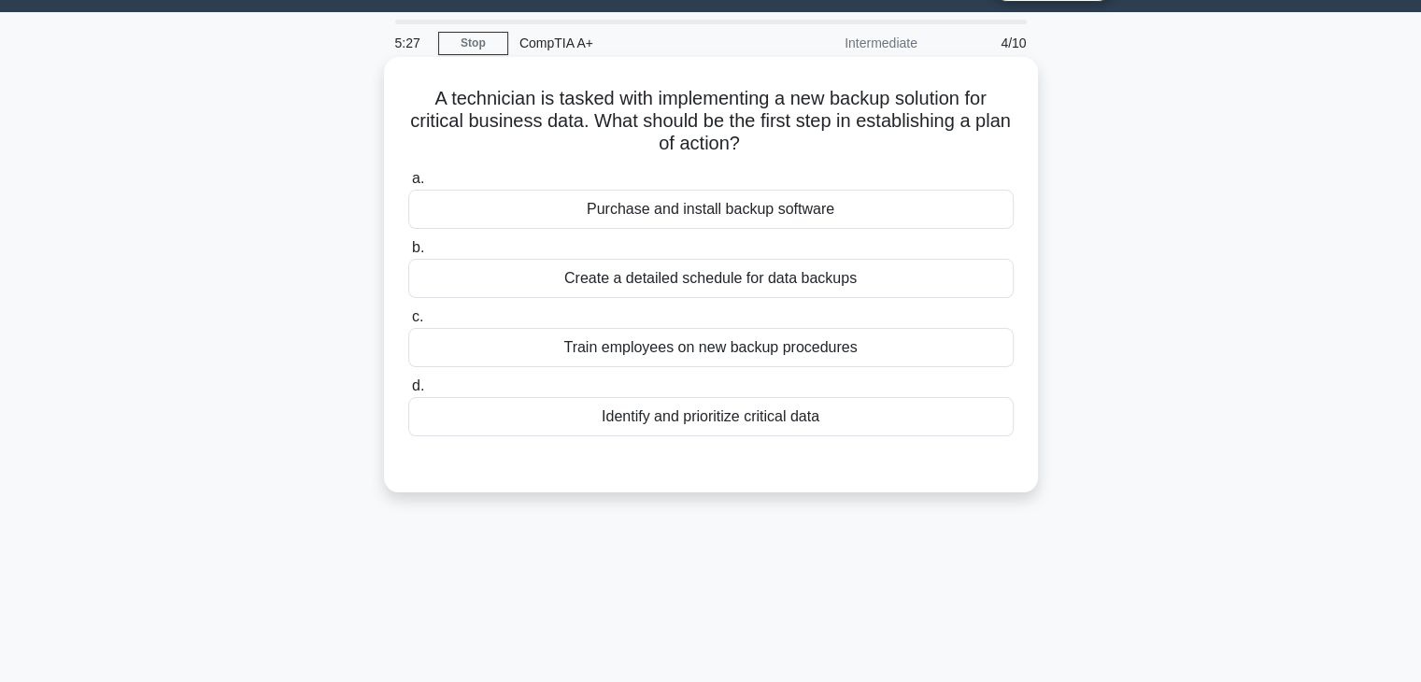
click at [806, 421] on div "Identify and prioritize critical data" at bounding box center [711, 416] width 606 height 39
click at [408, 392] on input "d. Identify and prioritize critical data" at bounding box center [408, 386] width 0 height 12
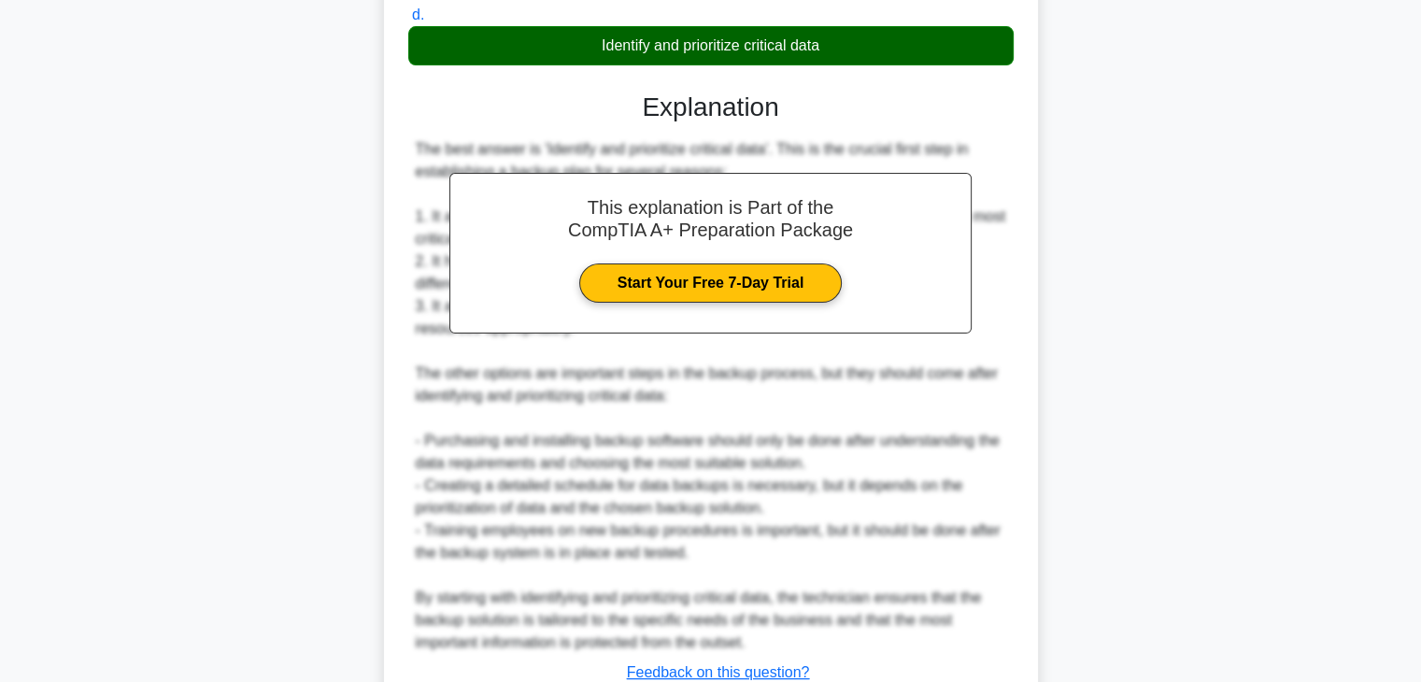
scroll to position [559, 0]
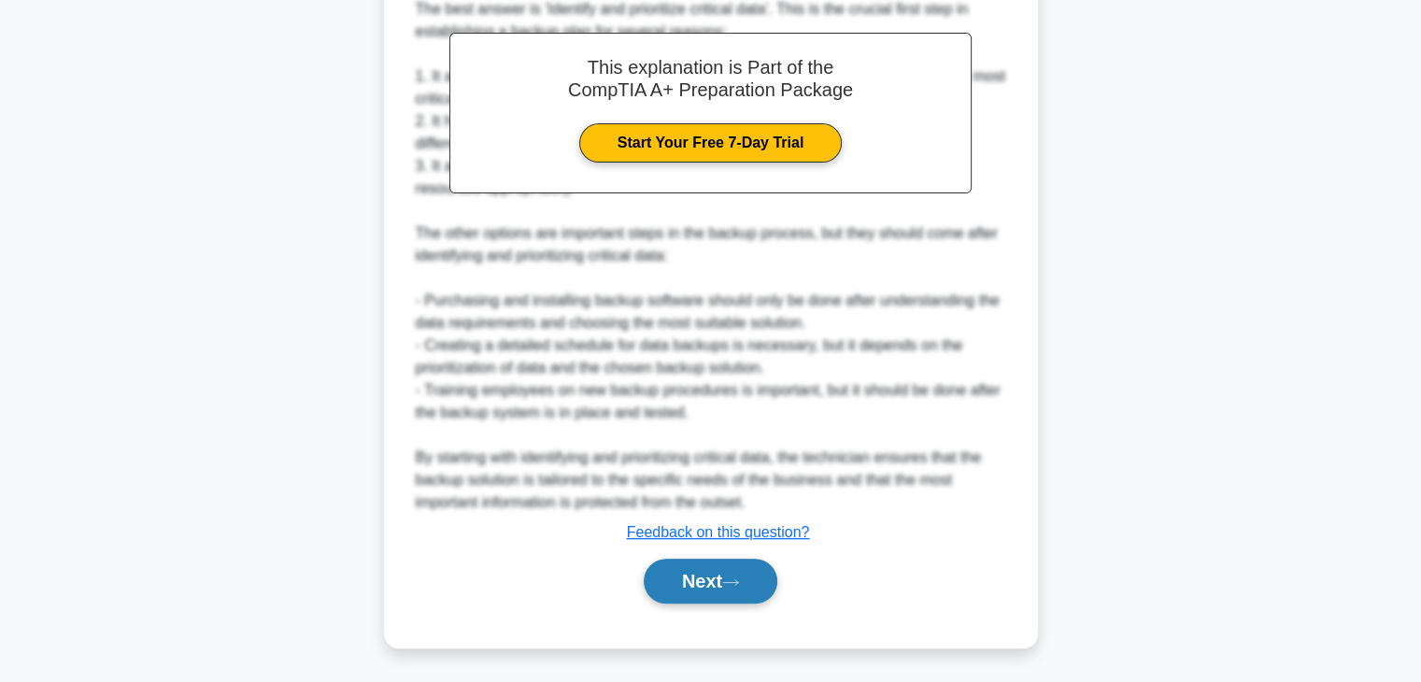
click at [748, 584] on button "Next" at bounding box center [711, 581] width 134 height 45
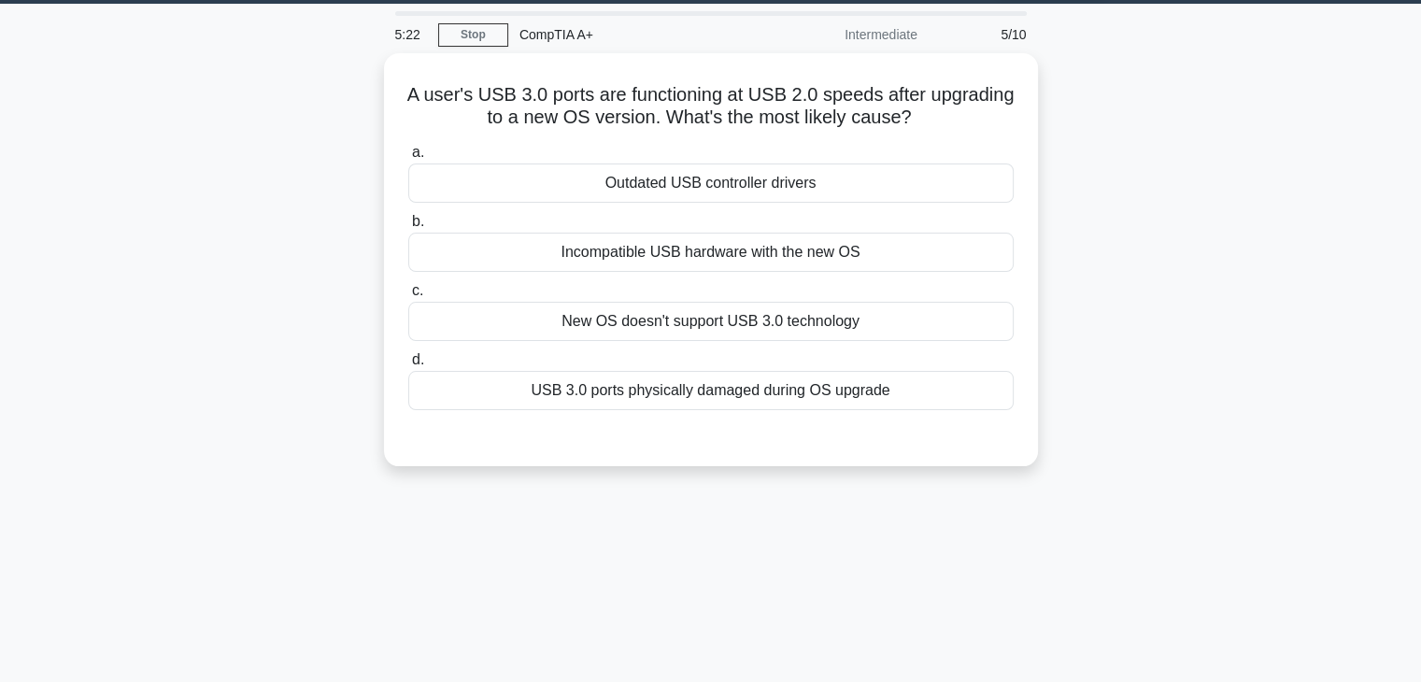
scroll to position [48, 0]
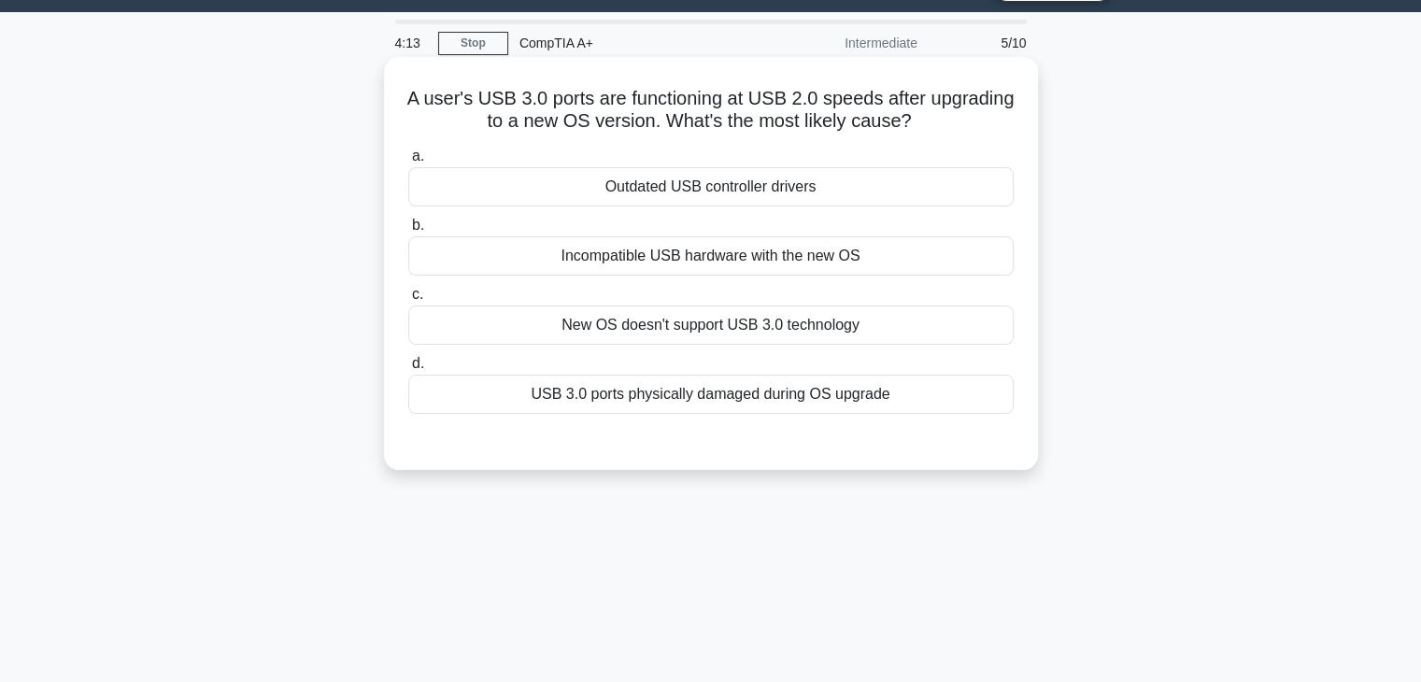
click at [901, 192] on div "Outdated USB controller drivers" at bounding box center [711, 186] width 606 height 39
click at [408, 163] on input "a. Outdated USB controller drivers" at bounding box center [408, 156] width 0 height 12
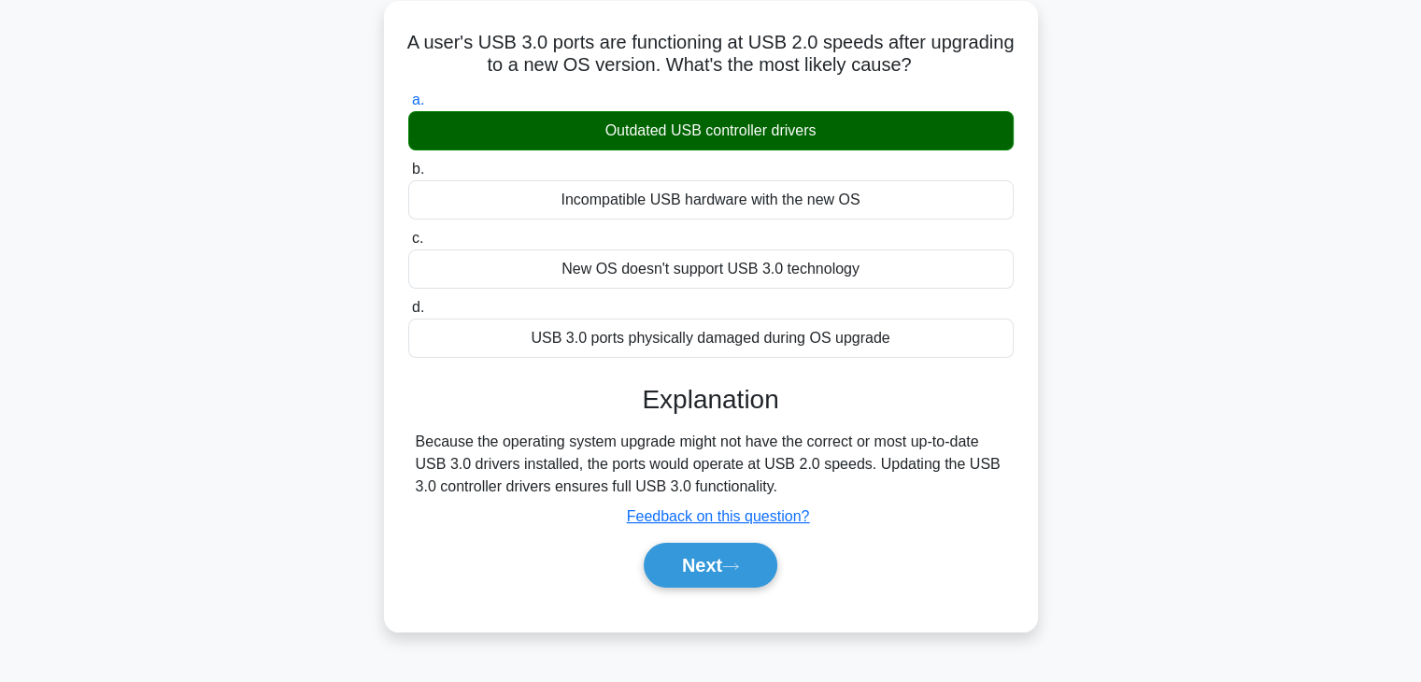
scroll to position [141, 0]
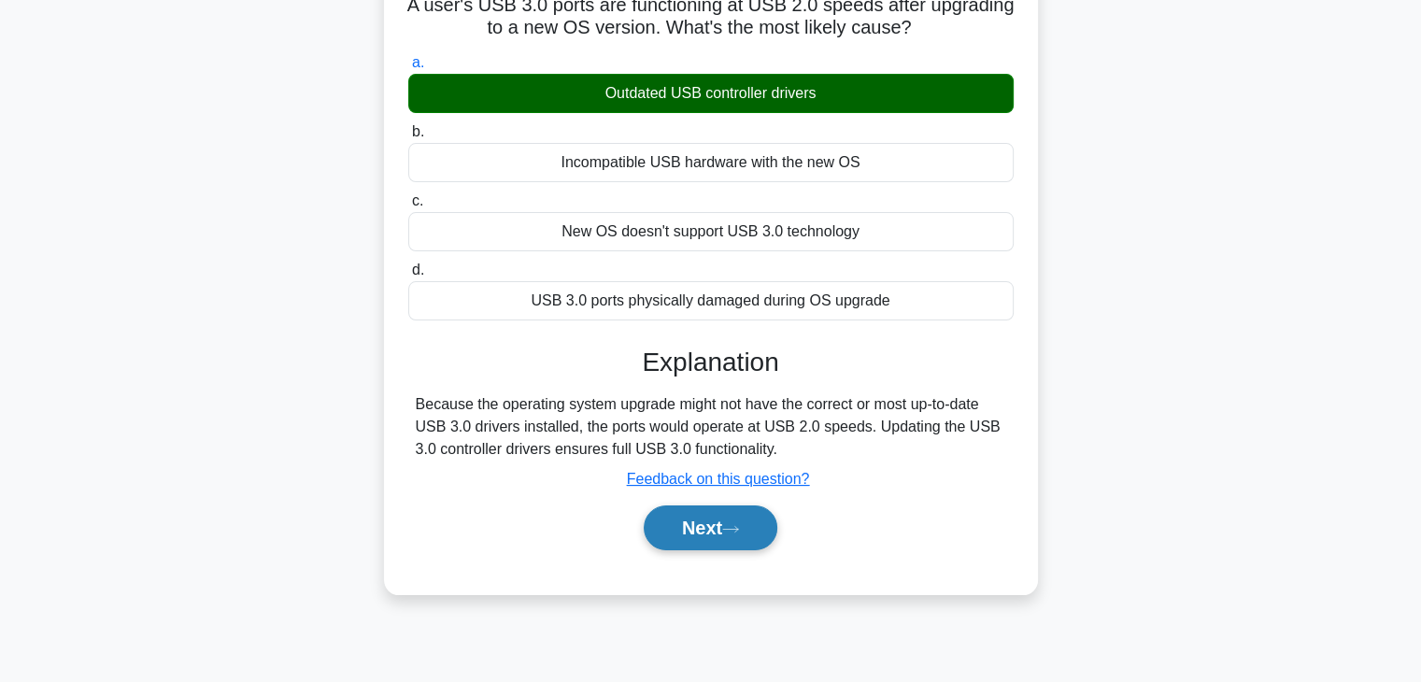
click at [761, 532] on button "Next" at bounding box center [711, 528] width 134 height 45
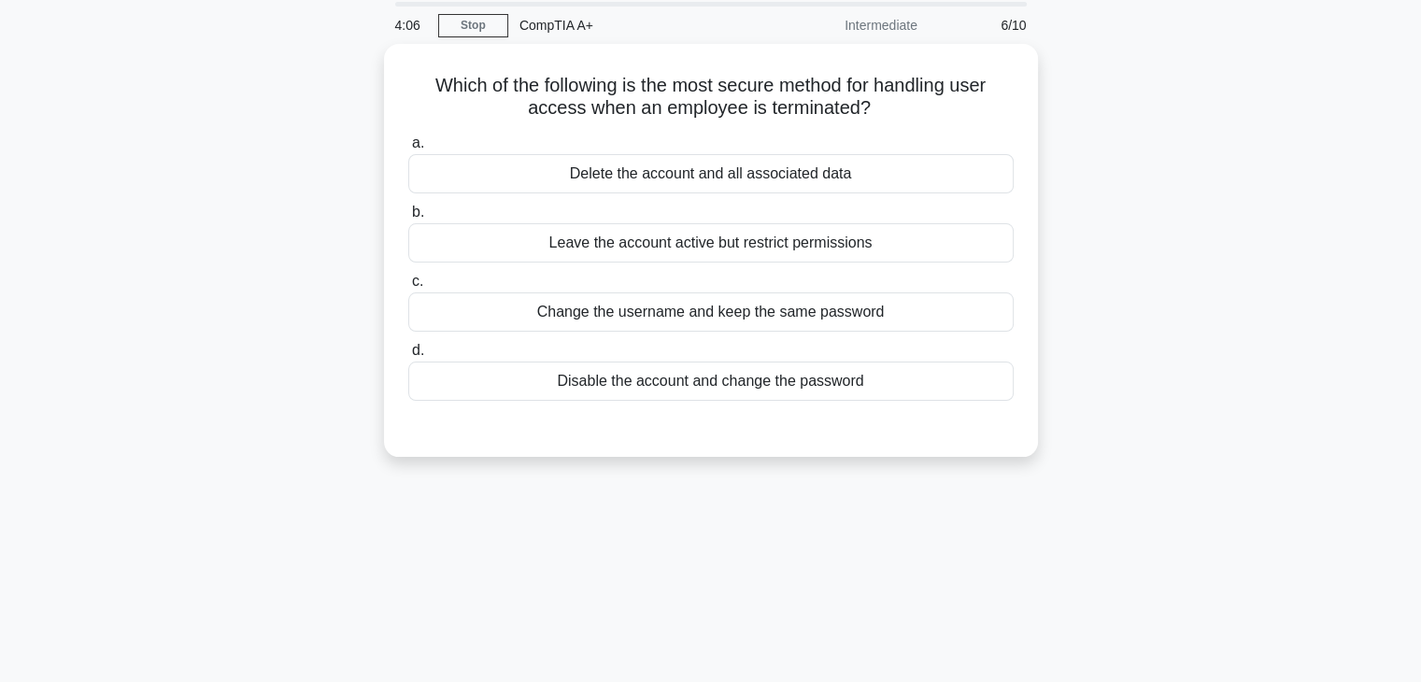
scroll to position [0, 0]
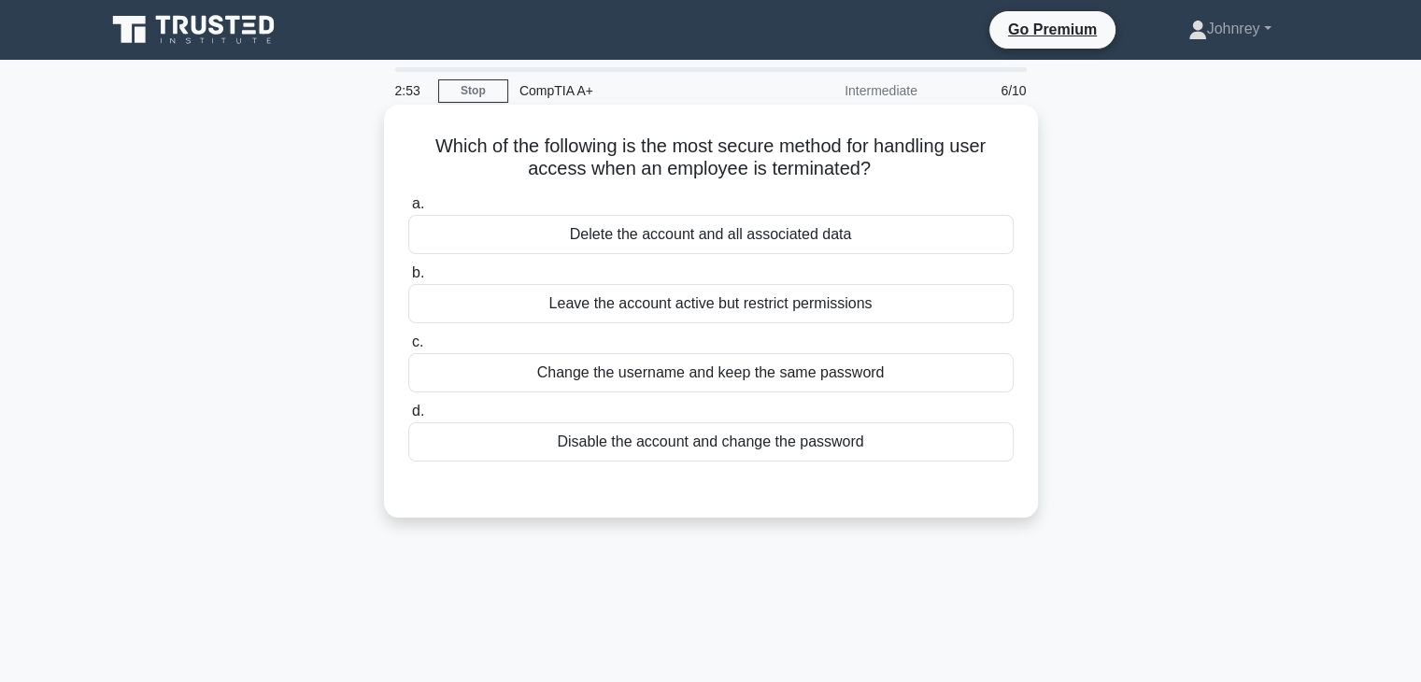
click at [897, 444] on div "Disable the account and change the password" at bounding box center [711, 441] width 606 height 39
click at [408, 418] on input "d. Disable the account and change the password" at bounding box center [408, 412] width 0 height 12
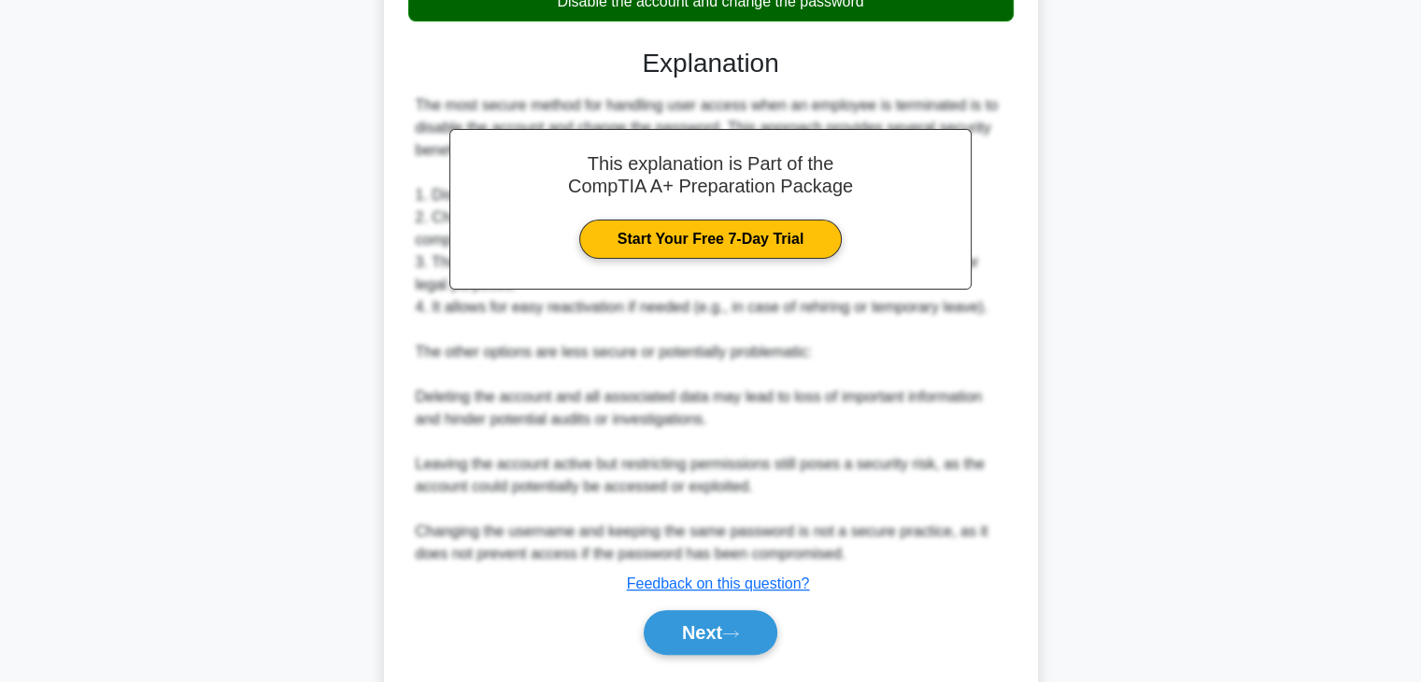
scroll to position [467, 0]
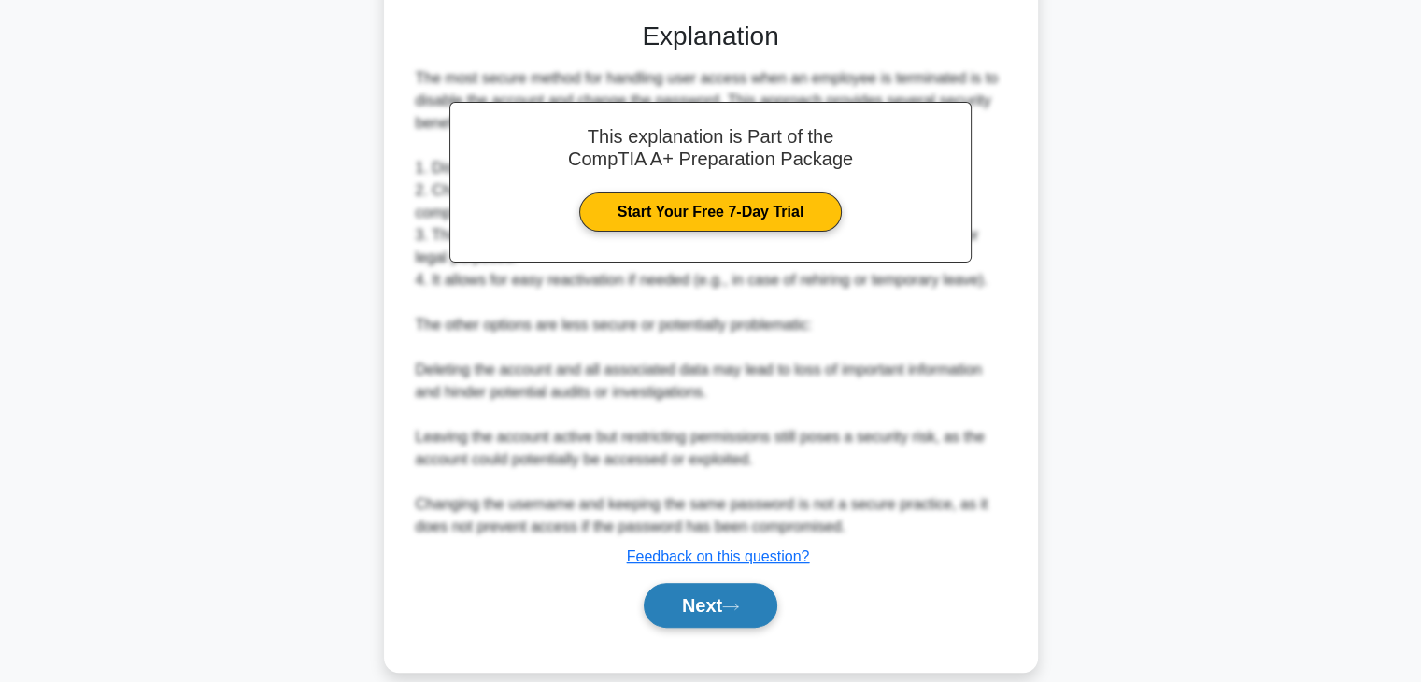
click at [677, 607] on button "Next" at bounding box center [711, 605] width 134 height 45
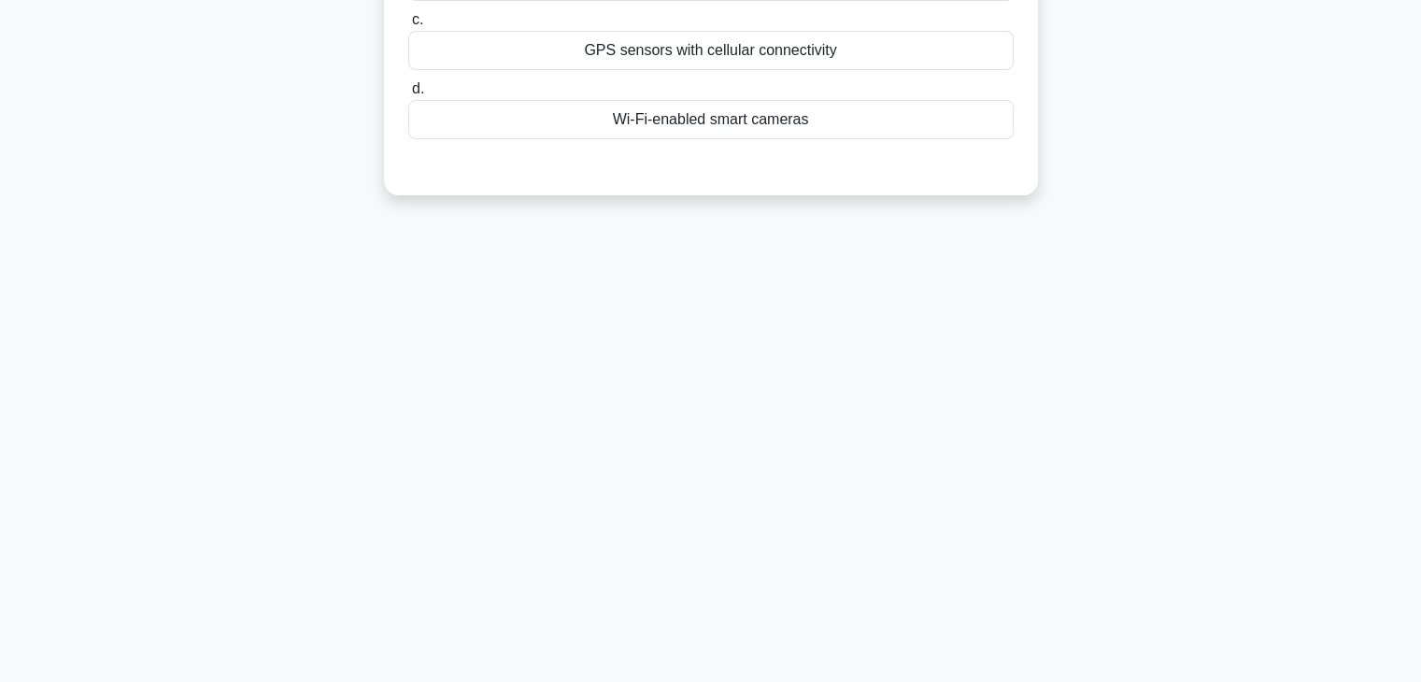
scroll to position [0, 0]
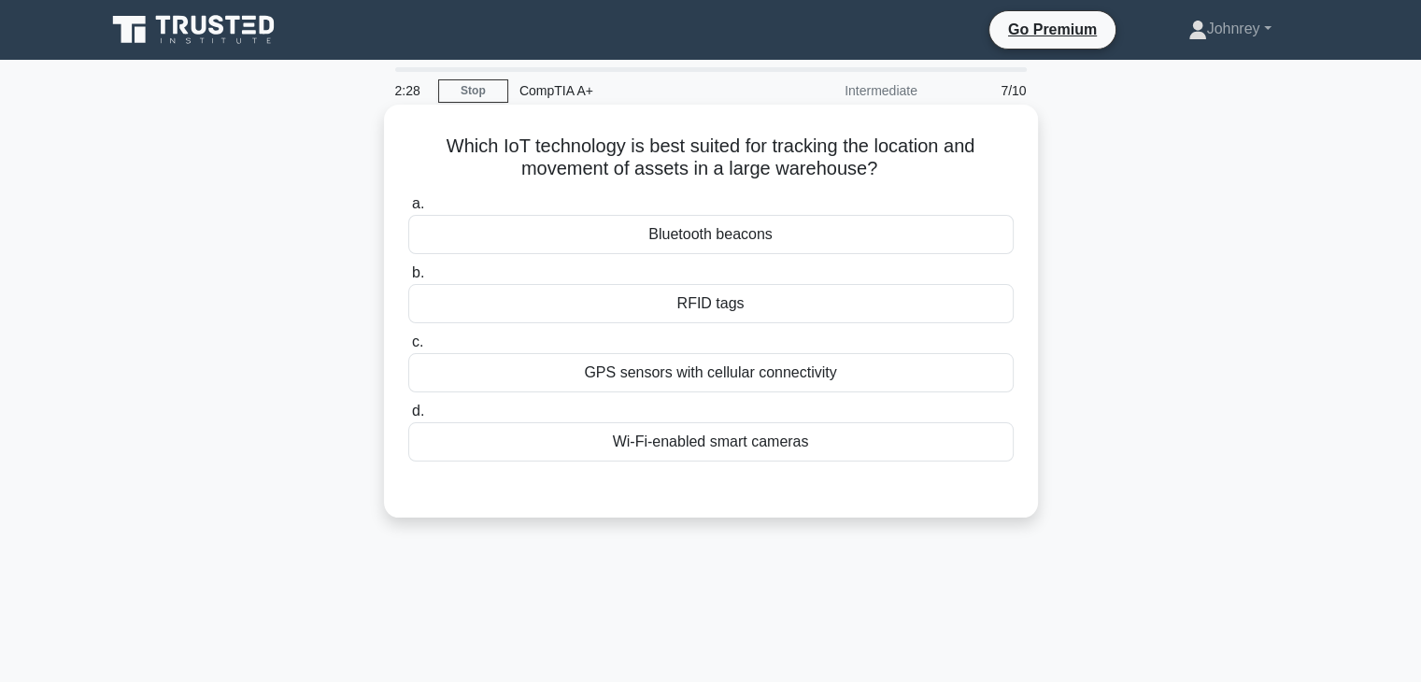
click at [889, 386] on div "GPS sensors with cellular connectivity" at bounding box center [711, 372] width 606 height 39
click at [408, 349] on input "c. GPS sensors with cellular connectivity" at bounding box center [408, 342] width 0 height 12
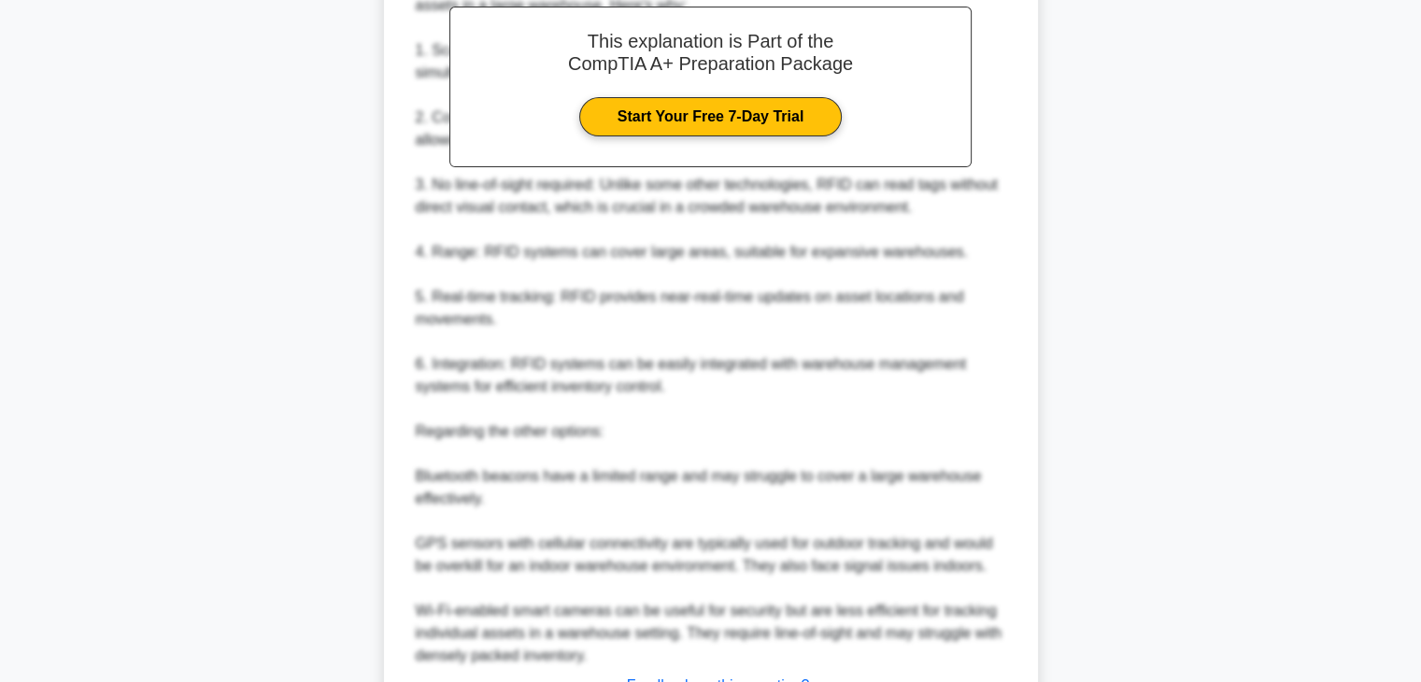
scroll to position [718, 0]
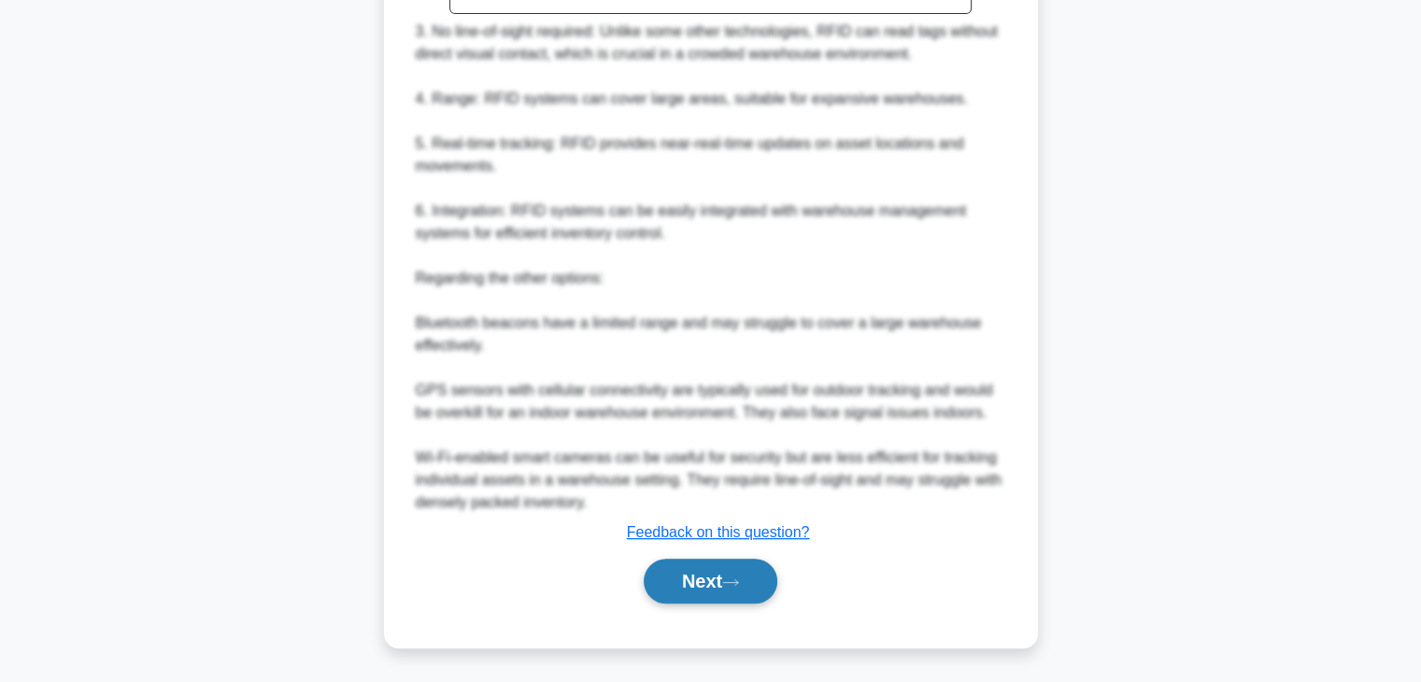
click at [719, 596] on button "Next" at bounding box center [711, 581] width 134 height 45
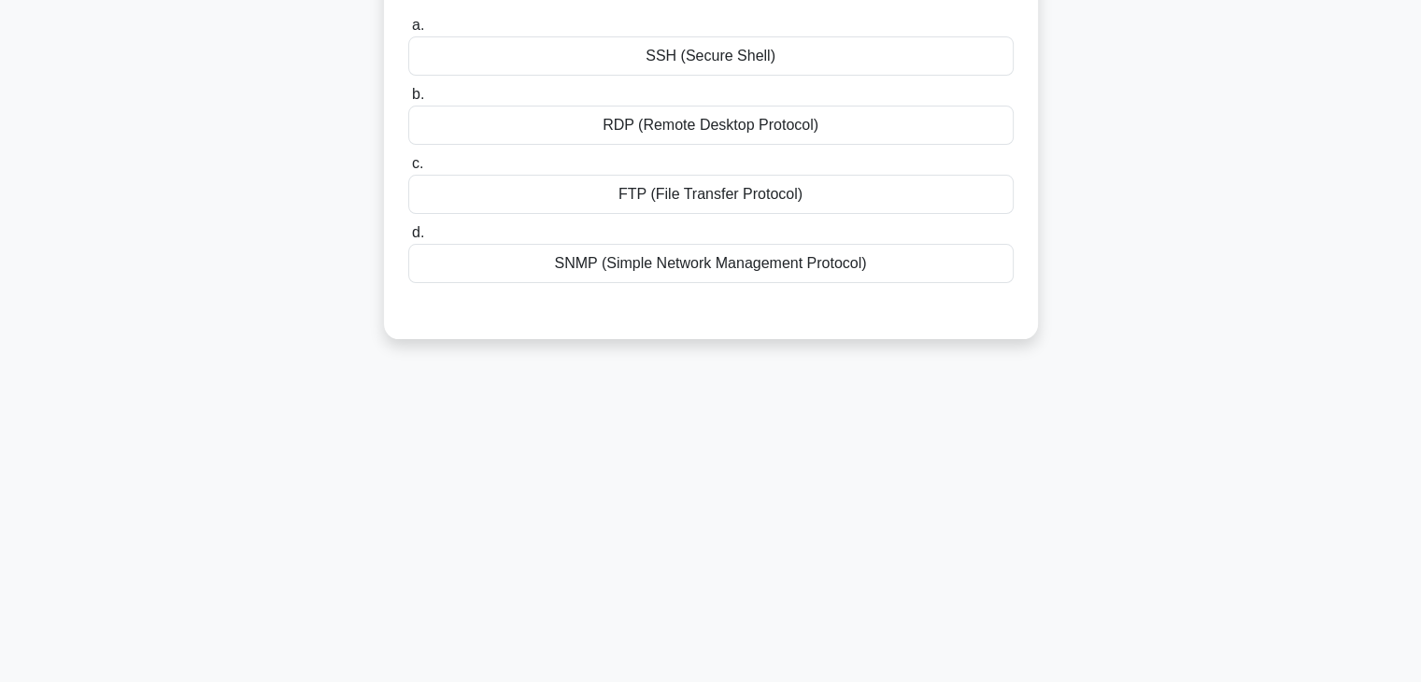
scroll to position [48, 0]
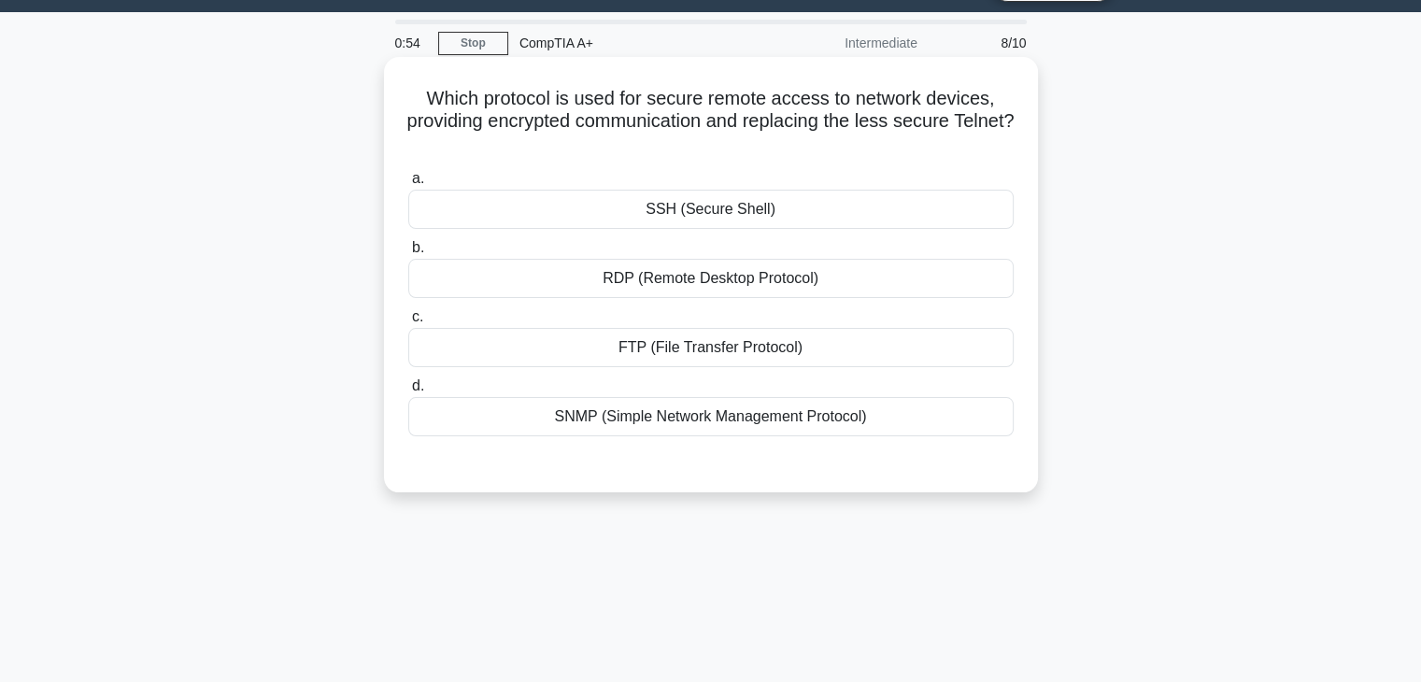
click at [788, 204] on div "SSH (Secure Shell)" at bounding box center [711, 209] width 606 height 39
click at [408, 185] on input "a. SSH (Secure Shell)" at bounding box center [408, 179] width 0 height 12
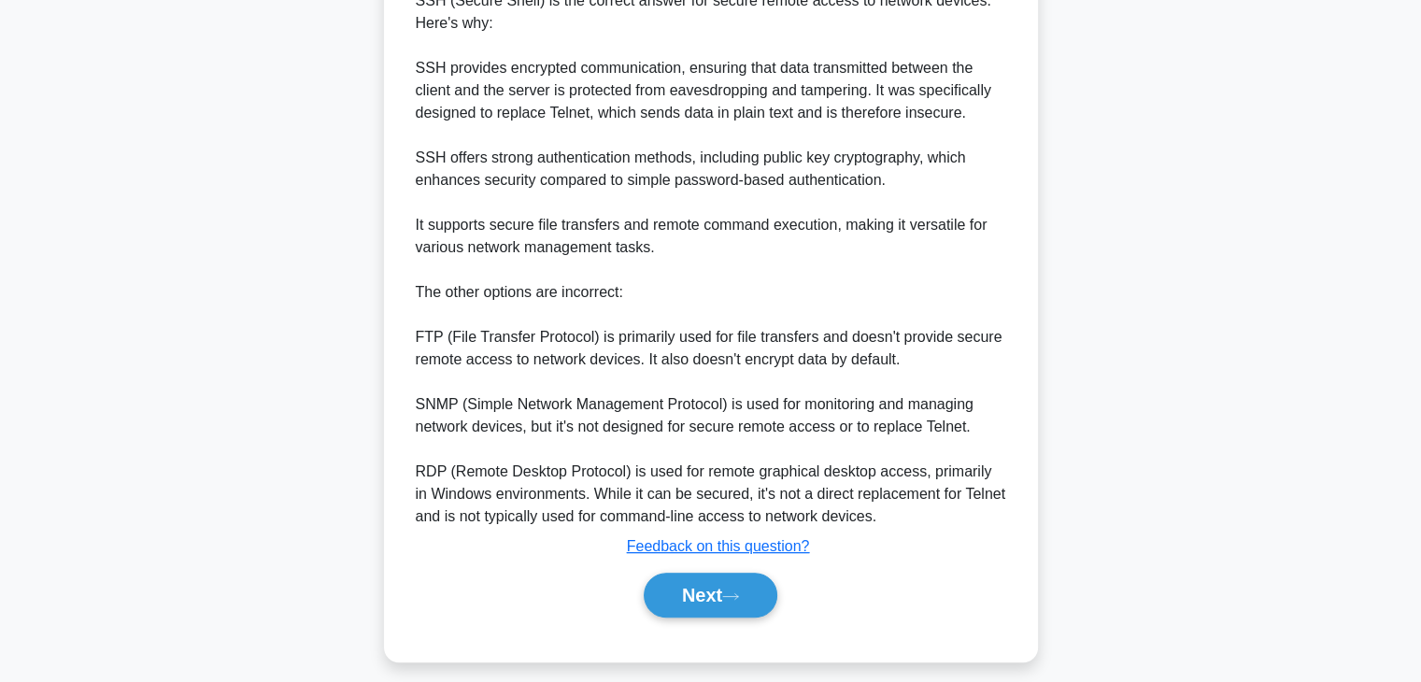
scroll to position [581, 0]
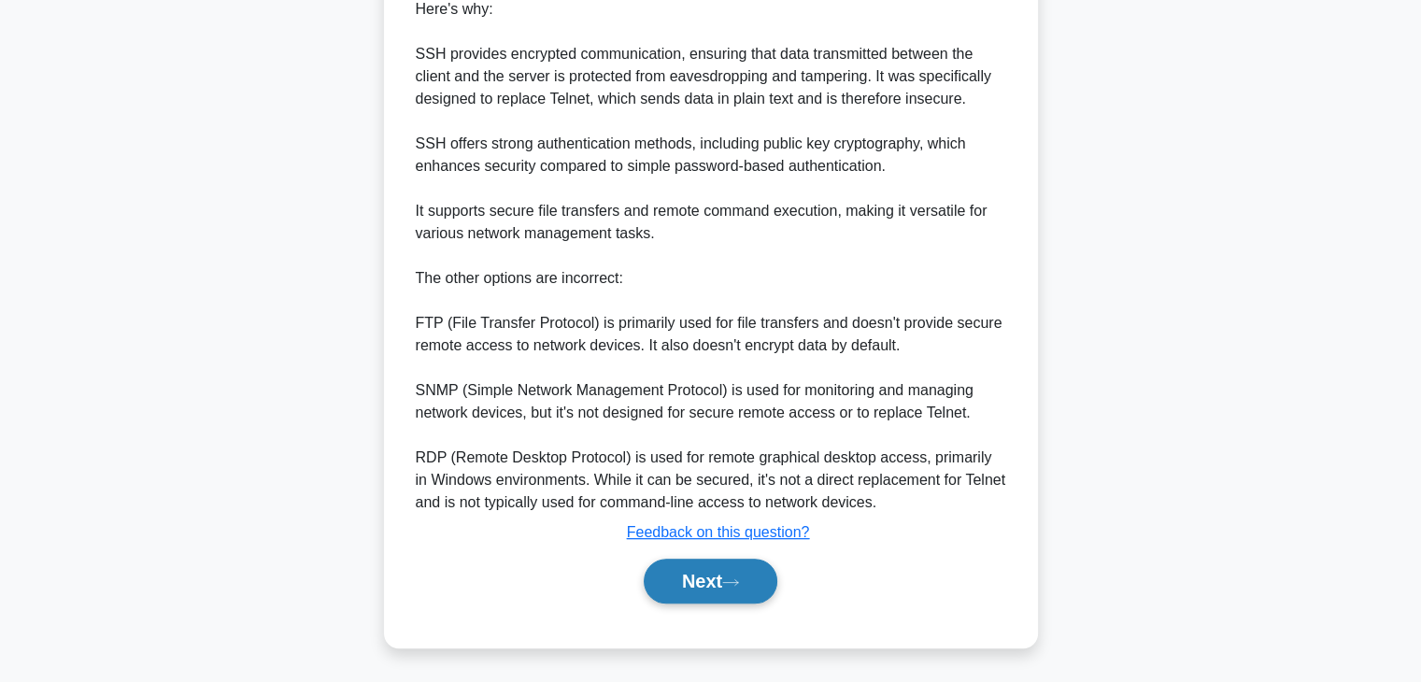
click at [743, 587] on button "Next" at bounding box center [711, 581] width 134 height 45
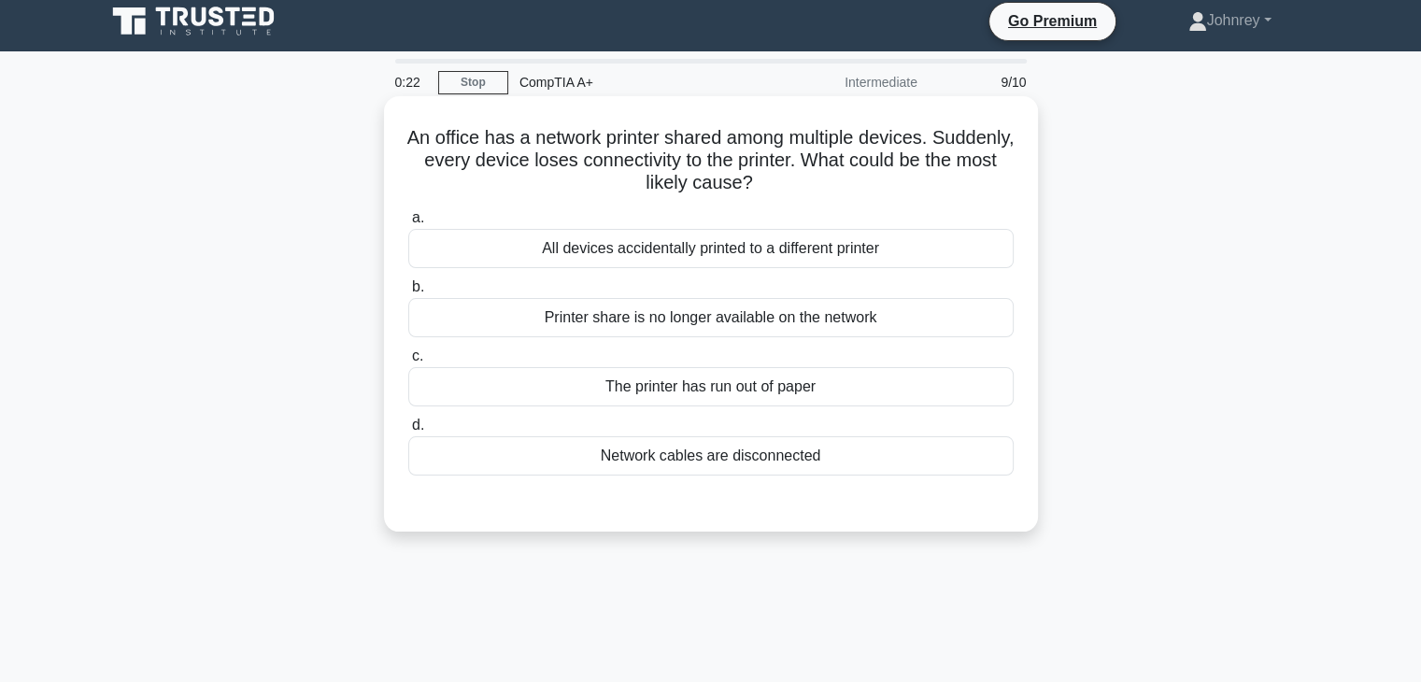
scroll to position [0, 0]
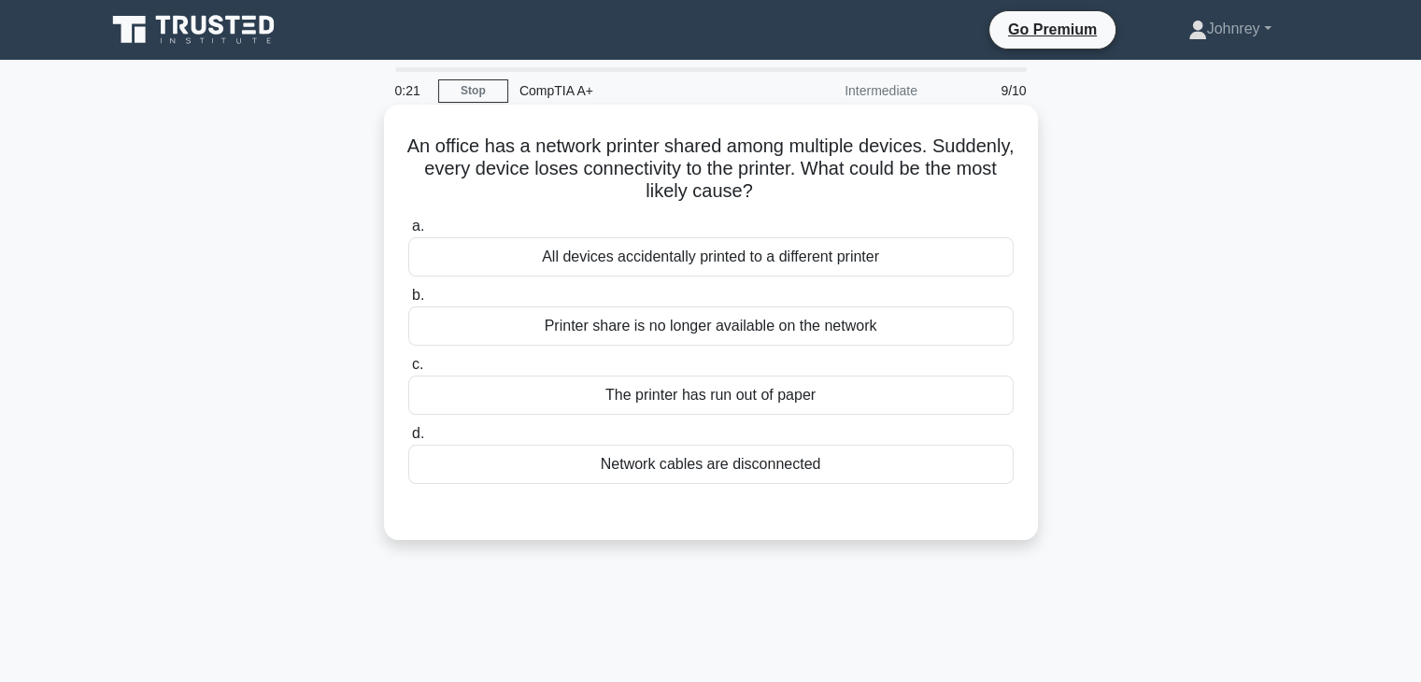
click at [892, 332] on div "Printer share is no longer available on the network" at bounding box center [711, 325] width 606 height 39
click at [408, 302] on input "b. Printer share is no longer available on the network" at bounding box center [408, 296] width 0 height 12
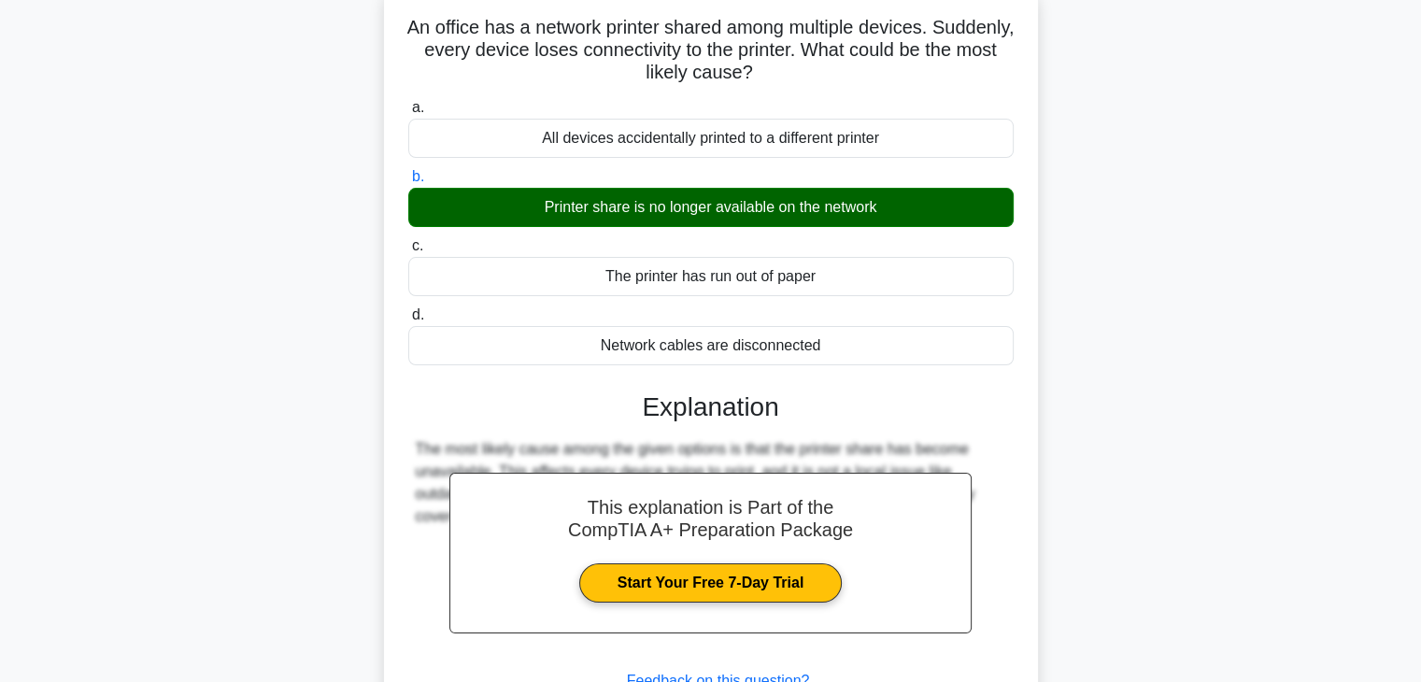
scroll to position [328, 0]
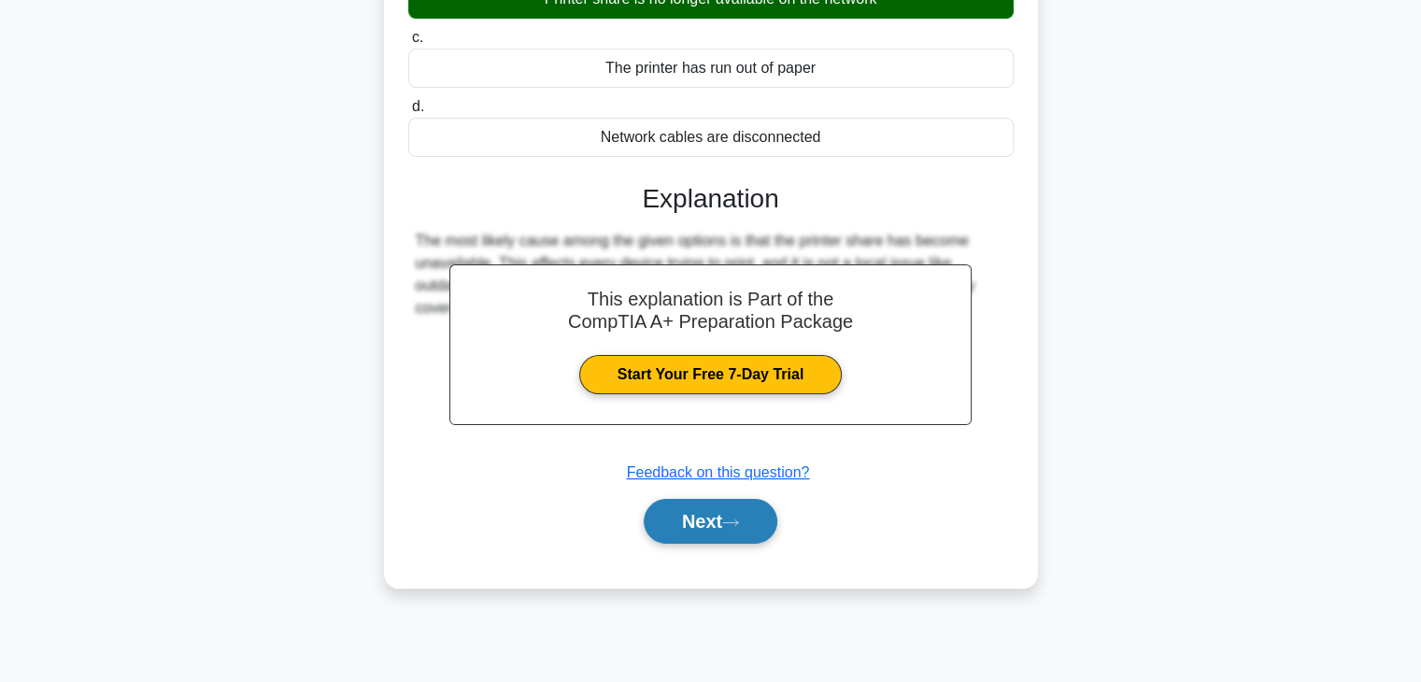
click at [722, 520] on button "Next" at bounding box center [711, 521] width 134 height 45
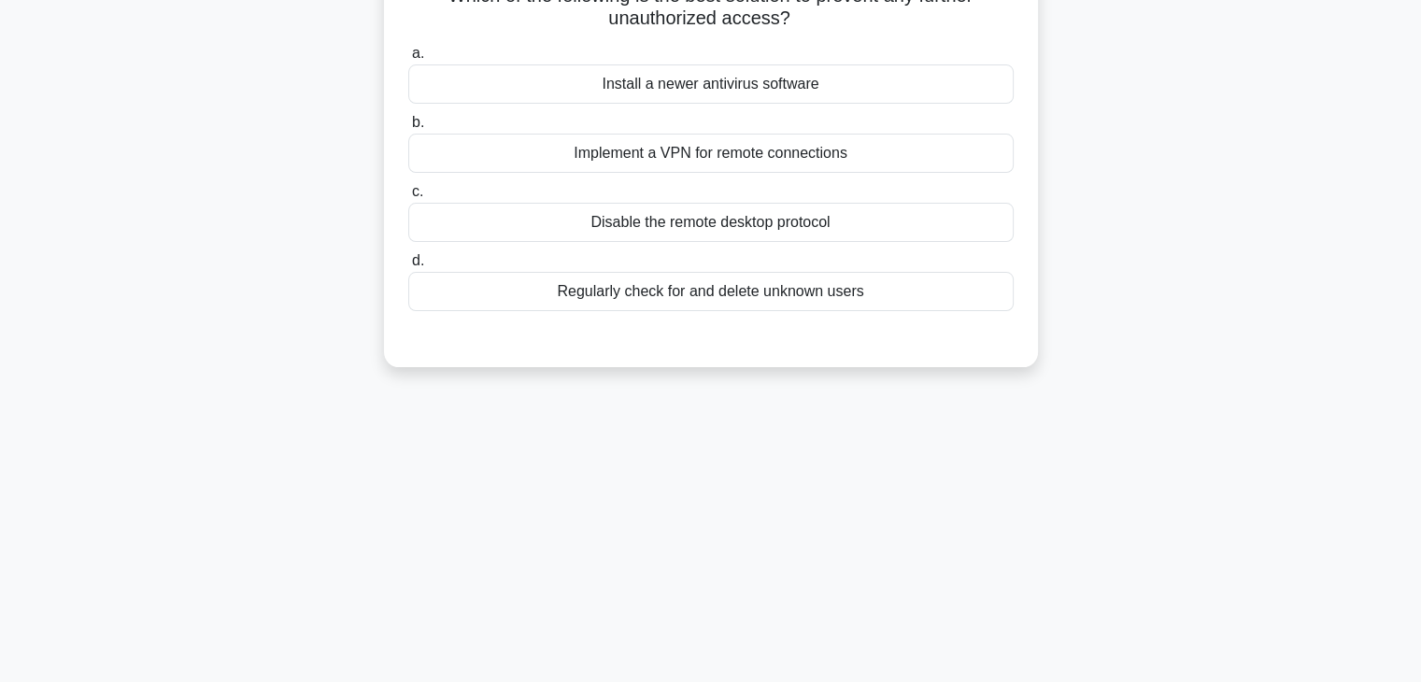
scroll to position [0, 0]
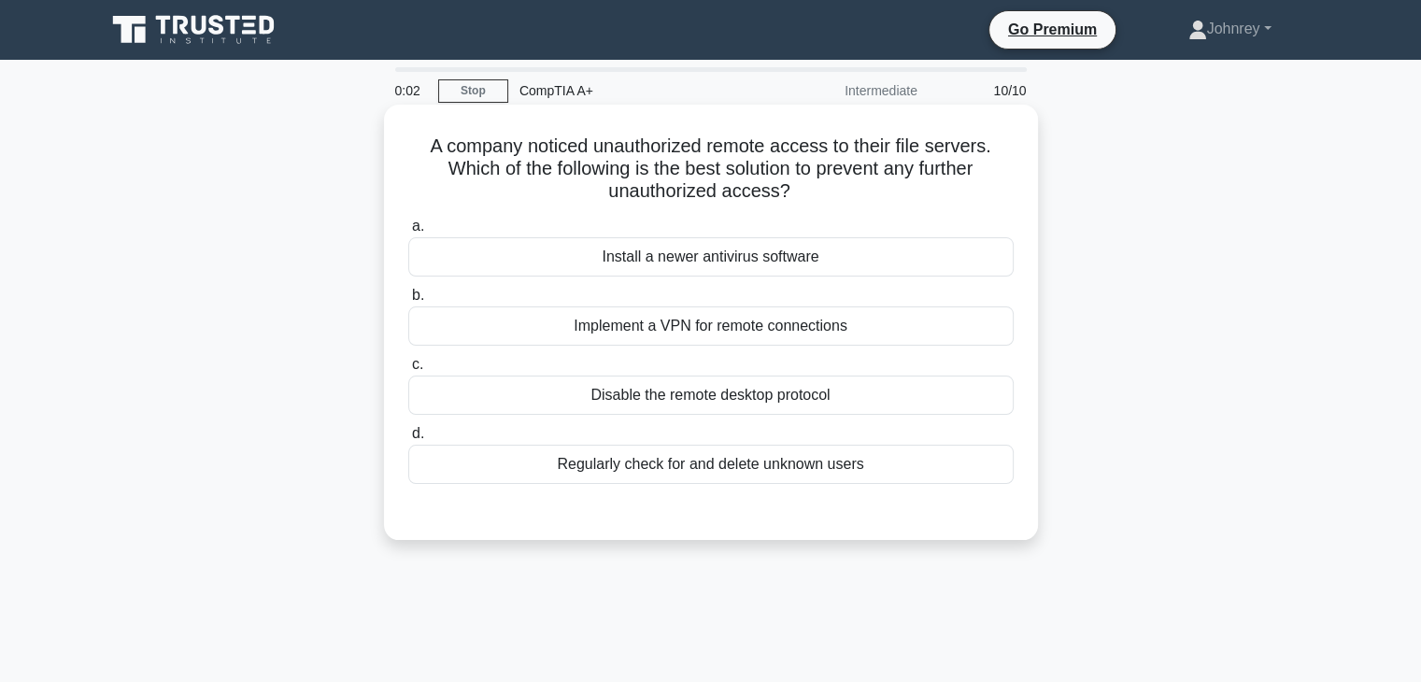
click at [863, 324] on div "Implement a VPN for remote connections" at bounding box center [711, 325] width 606 height 39
click at [408, 302] on input "b. Implement a VPN for remote connections" at bounding box center [408, 296] width 0 height 12
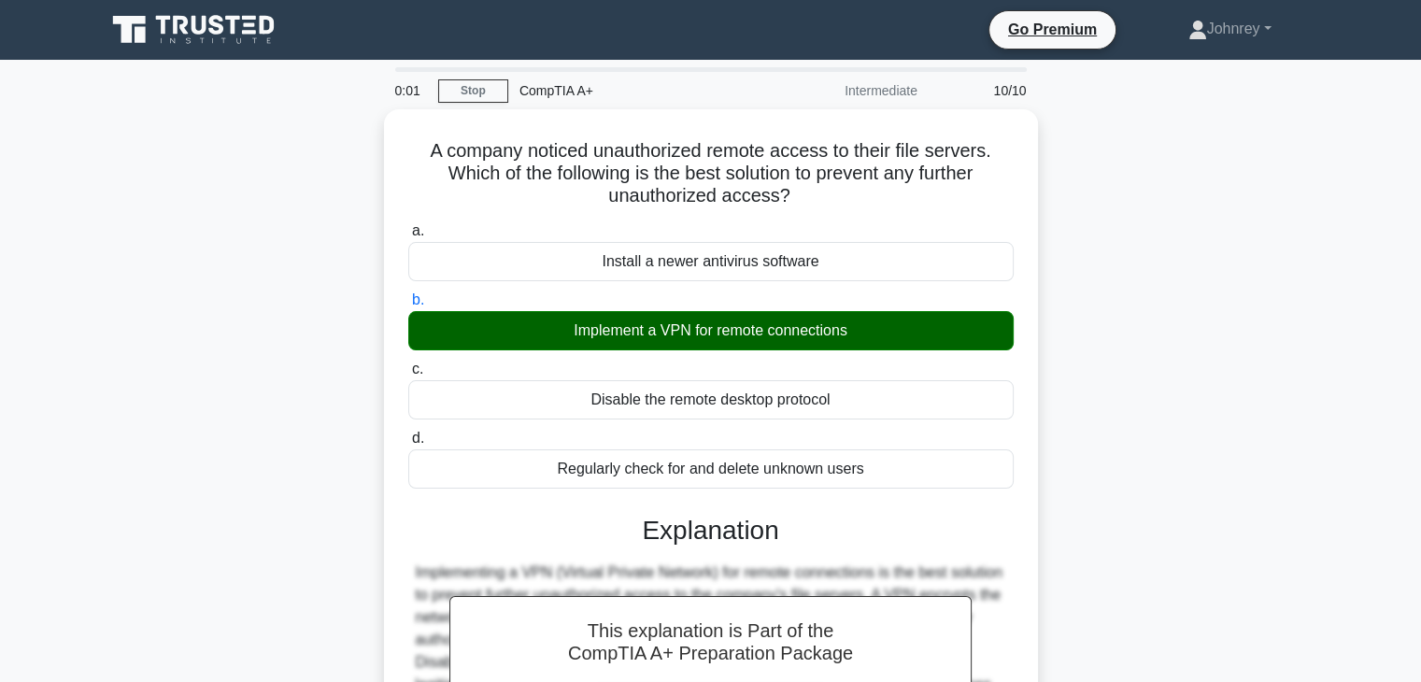
scroll to position [328, 0]
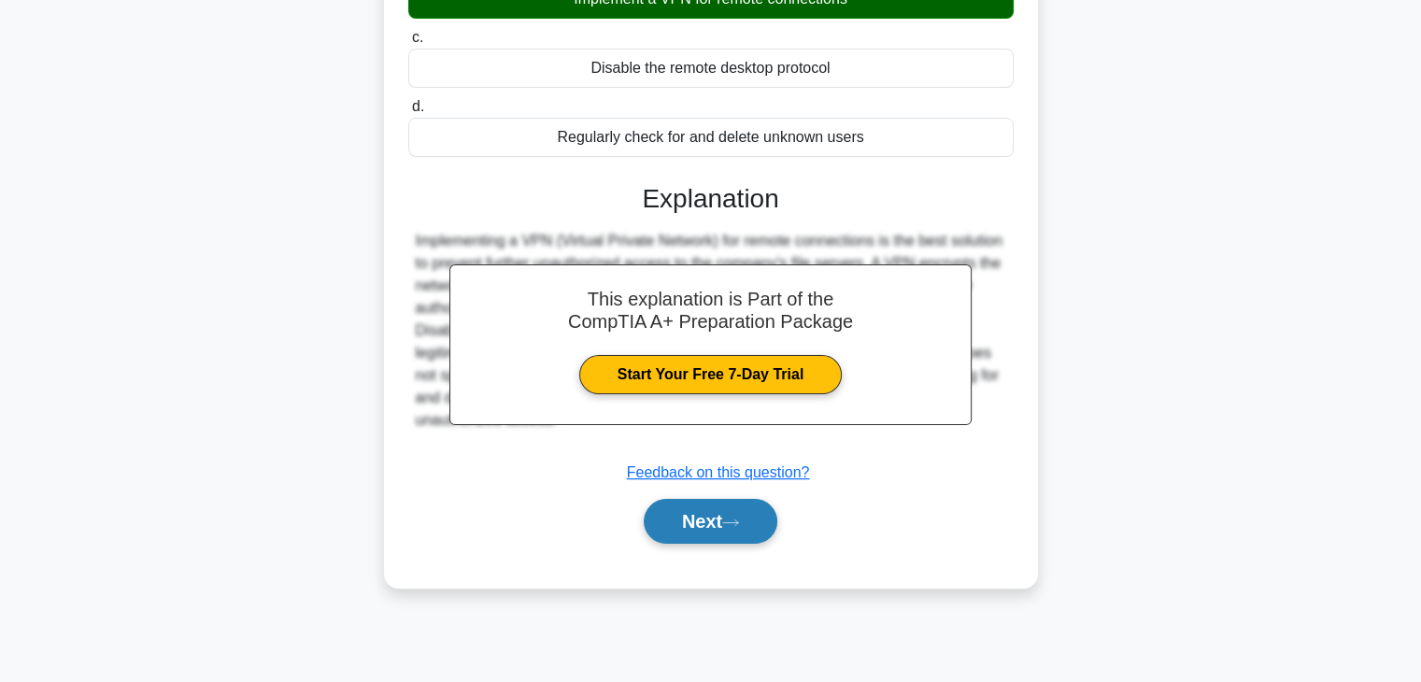
click at [730, 519] on icon at bounding box center [730, 523] width 17 height 10
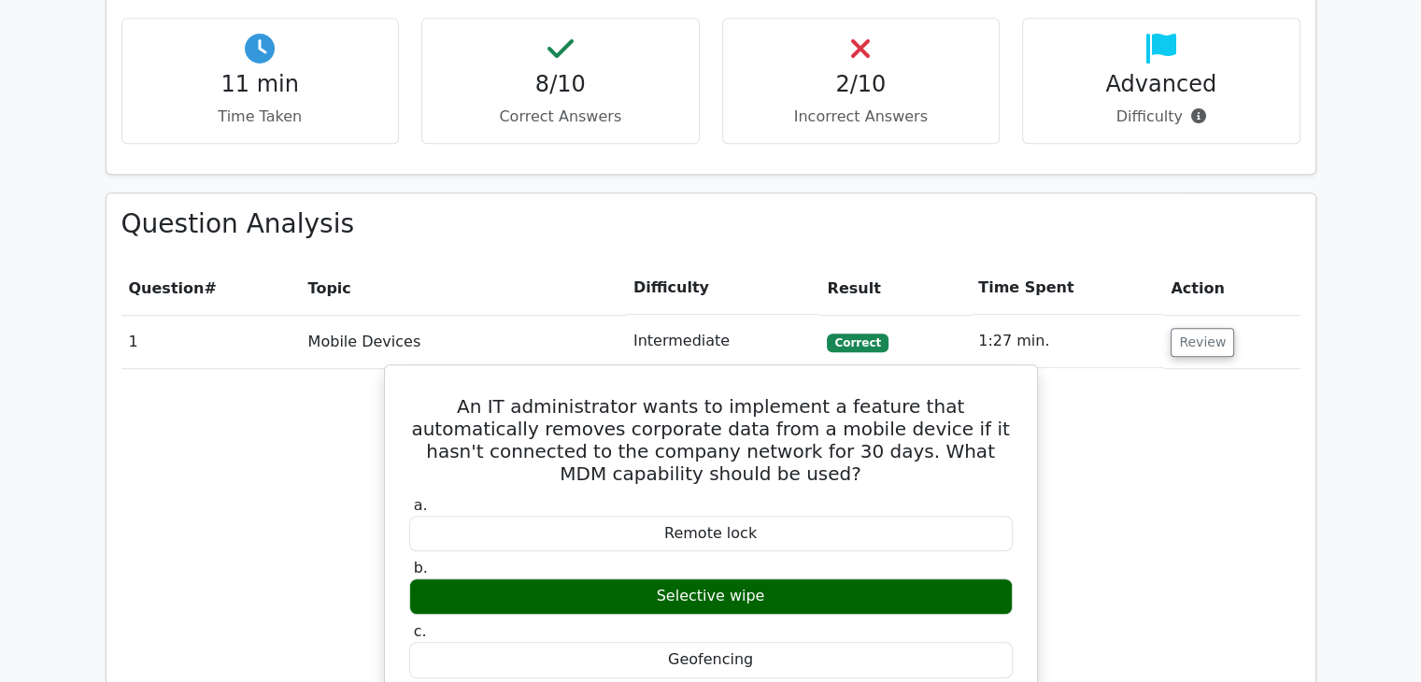
scroll to position [1308, 0]
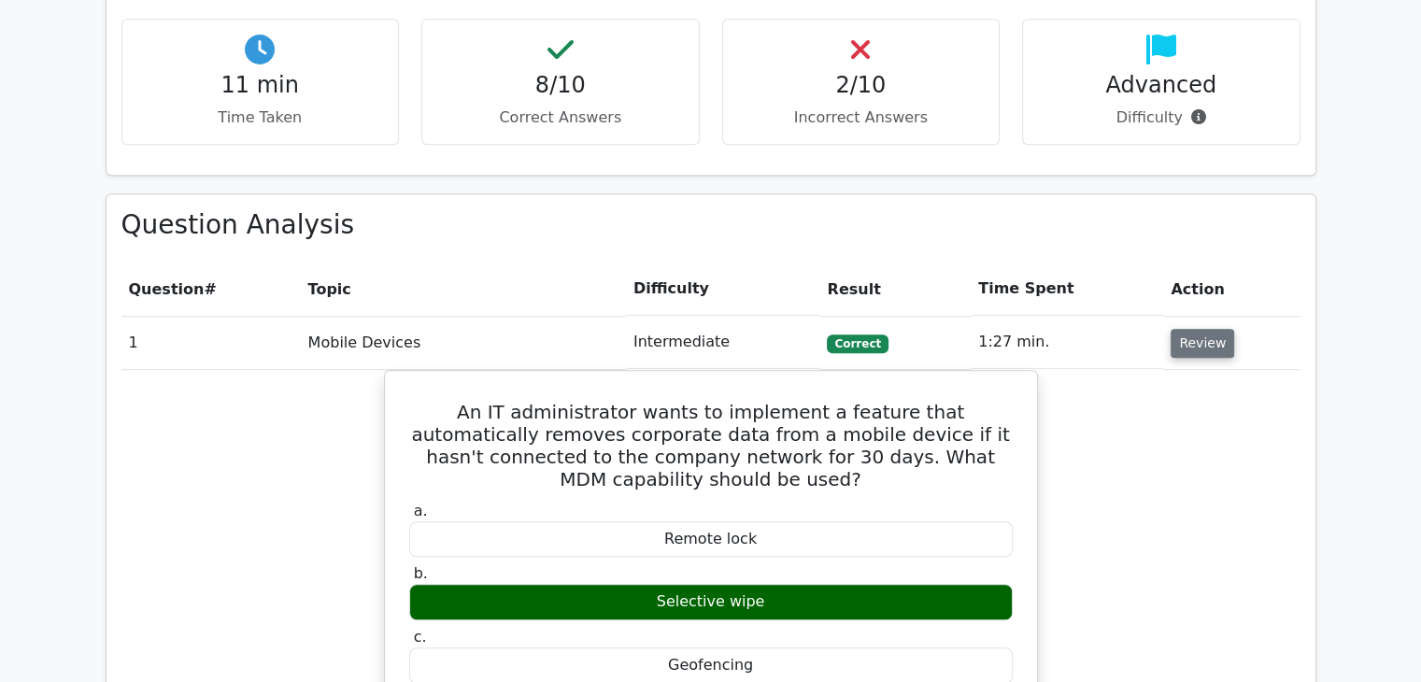
click at [1196, 329] on button "Review" at bounding box center [1203, 343] width 64 height 29
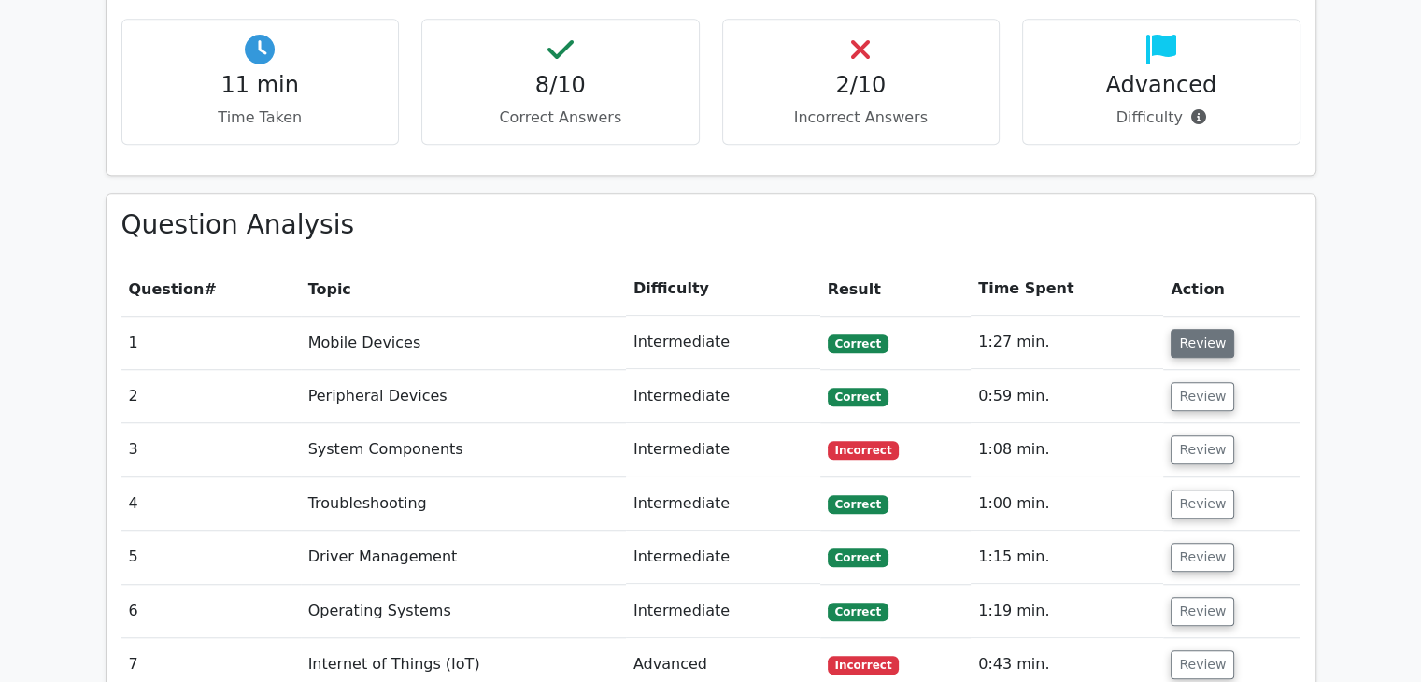
click at [1196, 329] on button "Review" at bounding box center [1203, 343] width 64 height 29
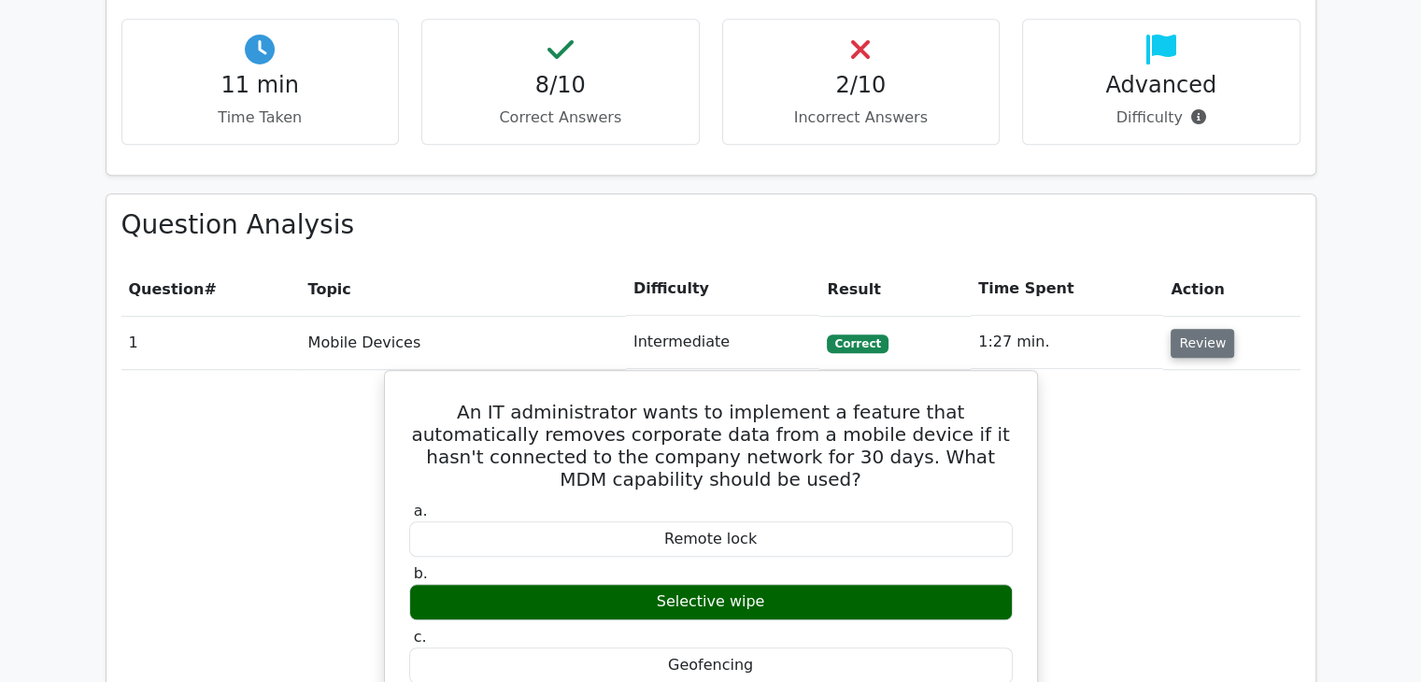
click at [1195, 329] on button "Review" at bounding box center [1203, 343] width 64 height 29
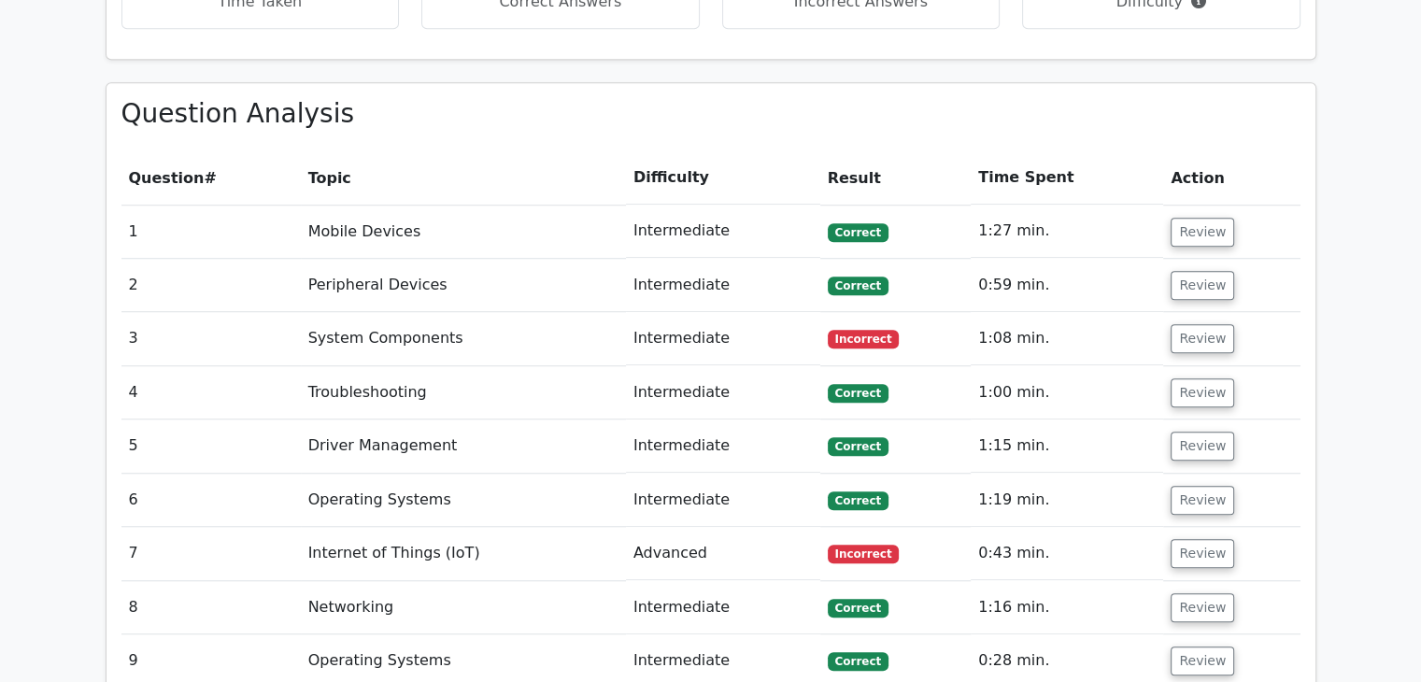
scroll to position [1775, 0]
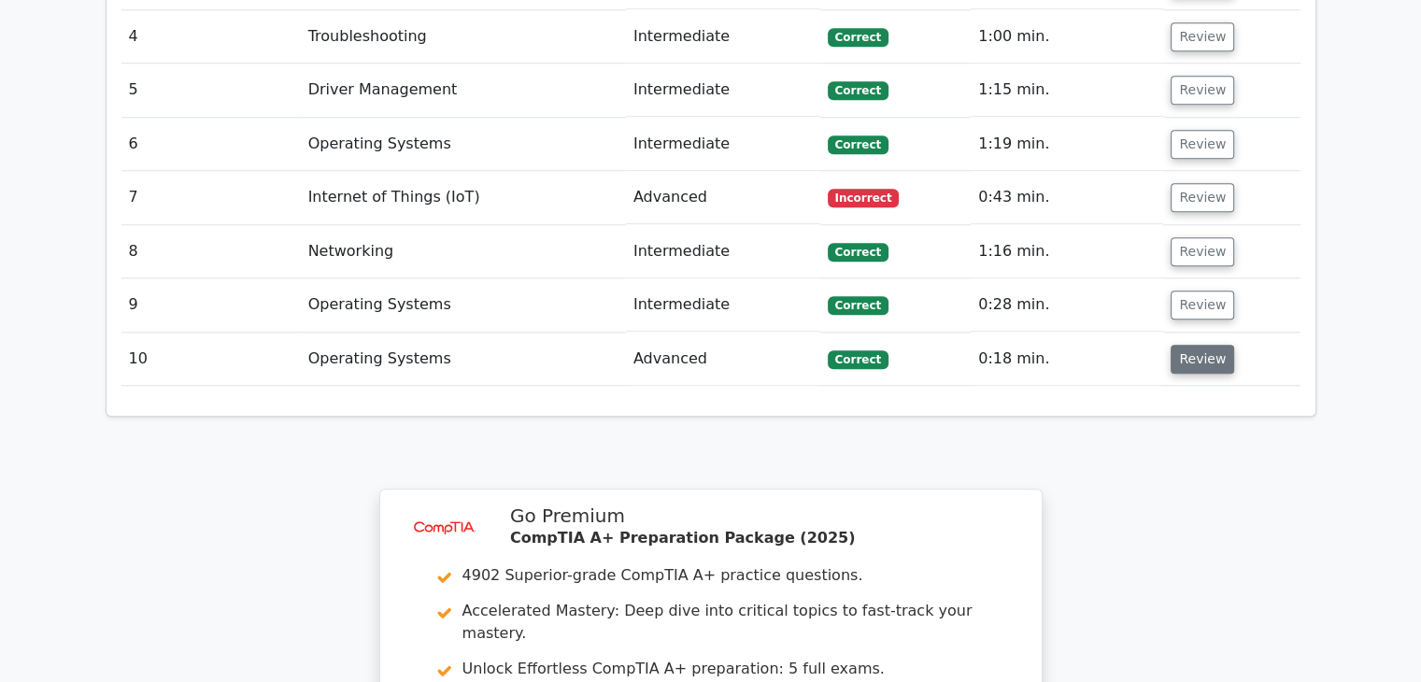
click at [1202, 345] on button "Review" at bounding box center [1203, 359] width 64 height 29
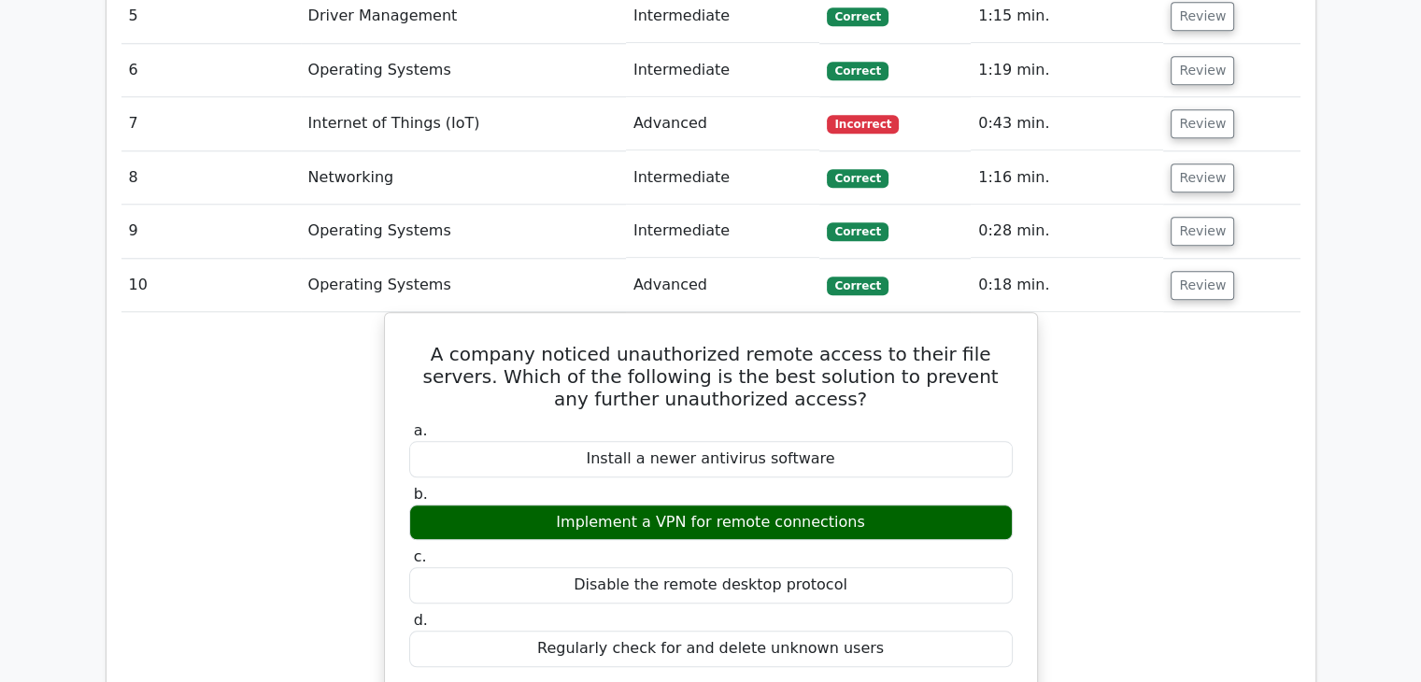
scroll to position [1682, 0]
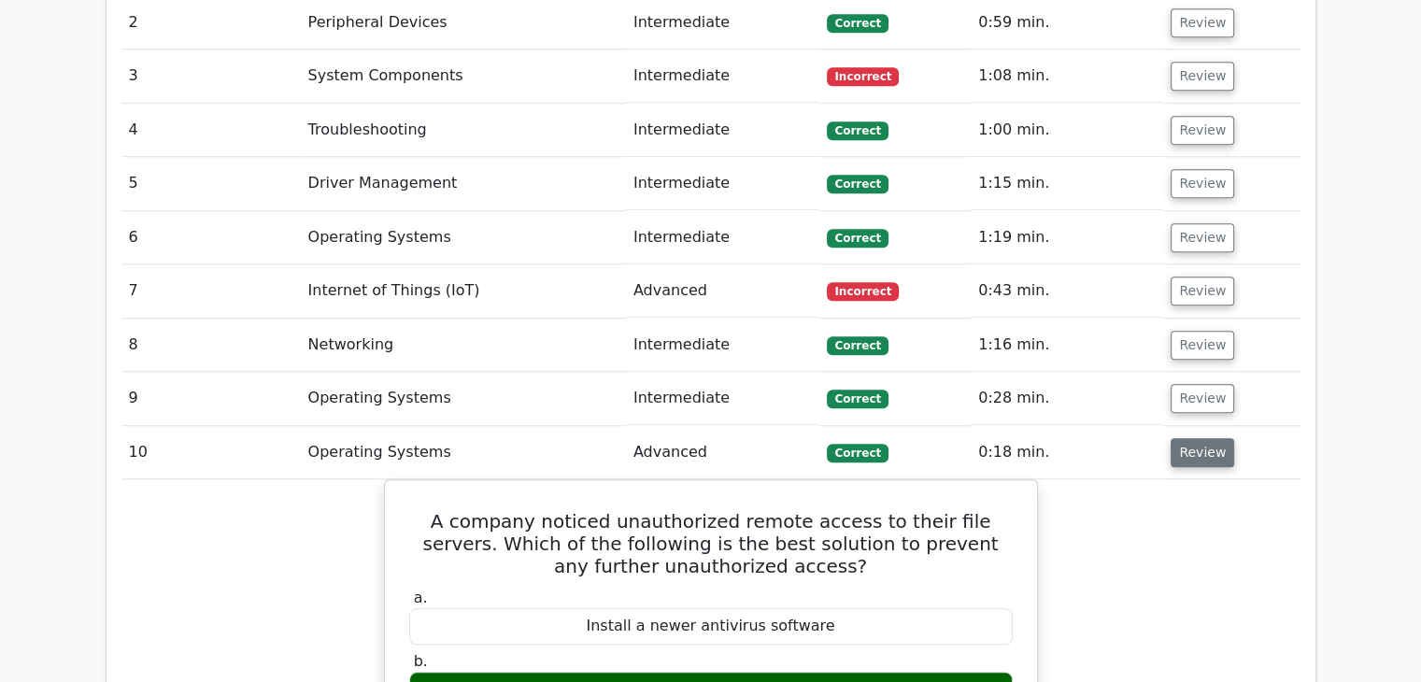
click at [1200, 438] on button "Review" at bounding box center [1203, 452] width 64 height 29
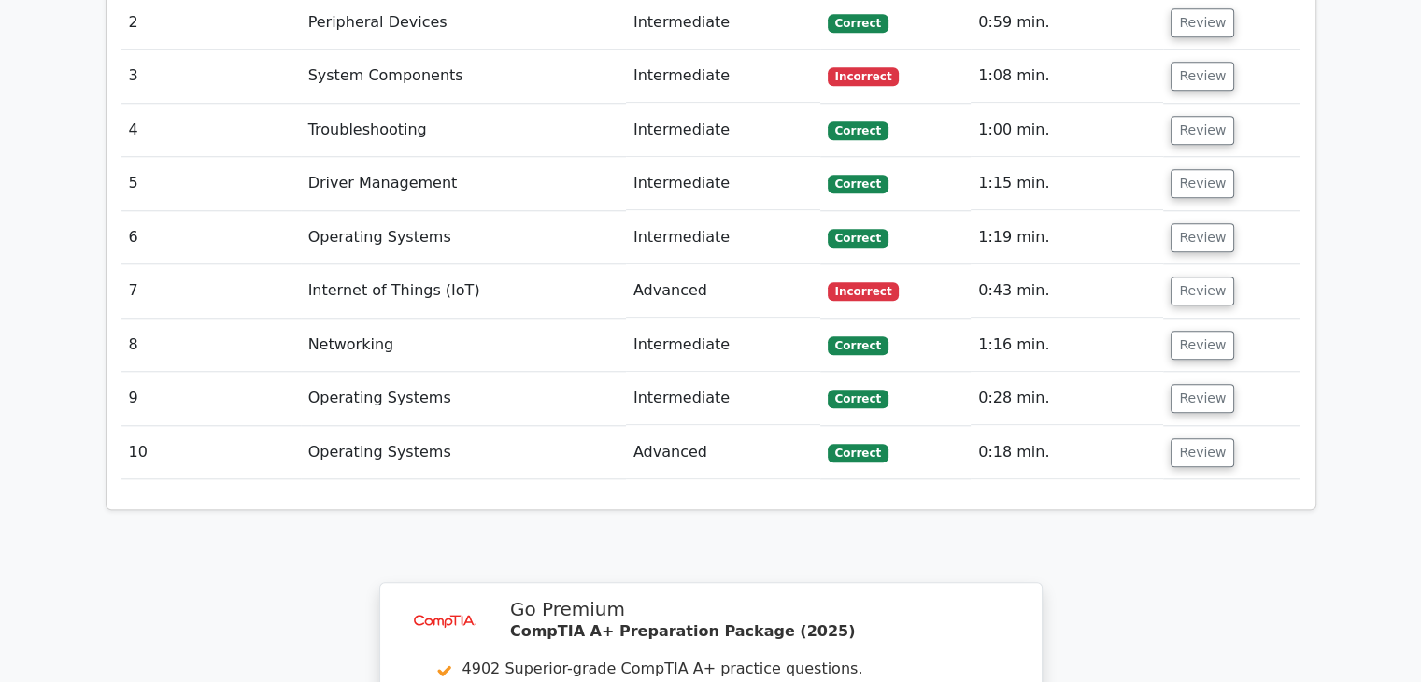
click at [1199, 372] on td "Review" at bounding box center [1231, 398] width 136 height 53
click at [1193, 384] on button "Review" at bounding box center [1203, 398] width 64 height 29
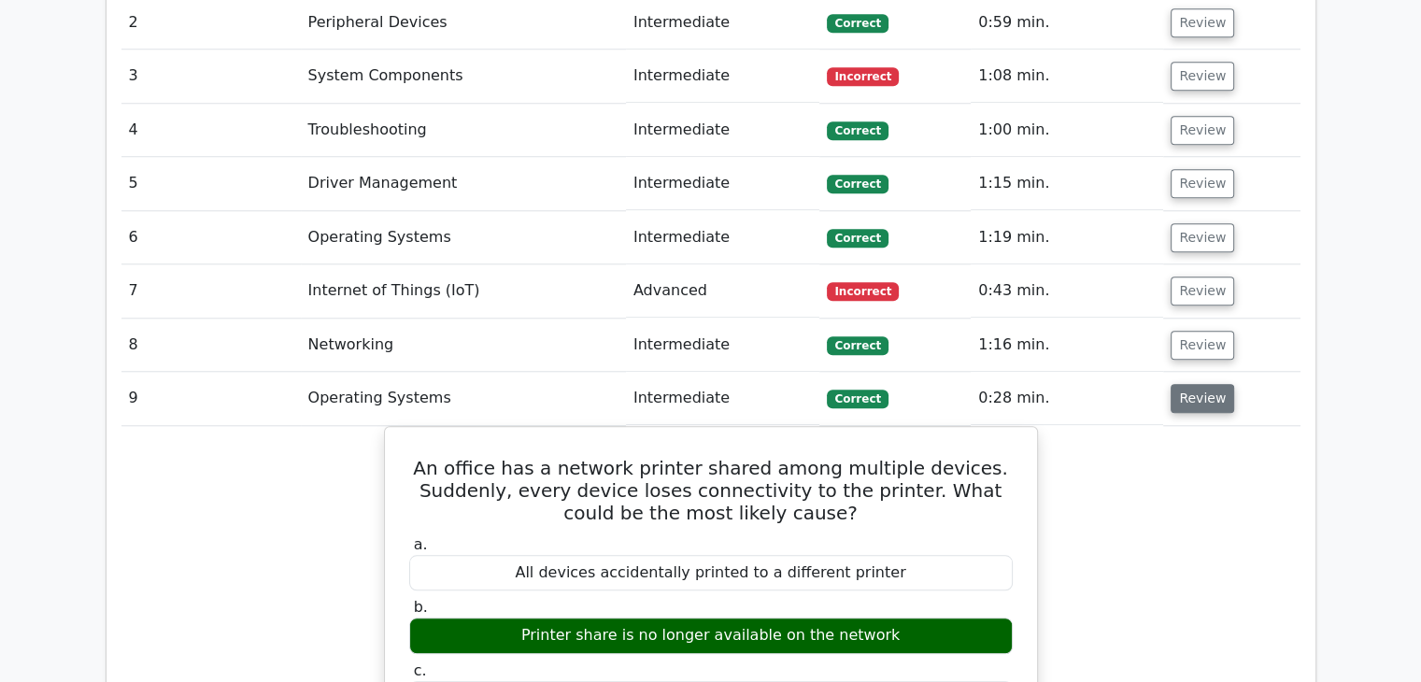
click at [1198, 384] on button "Review" at bounding box center [1203, 398] width 64 height 29
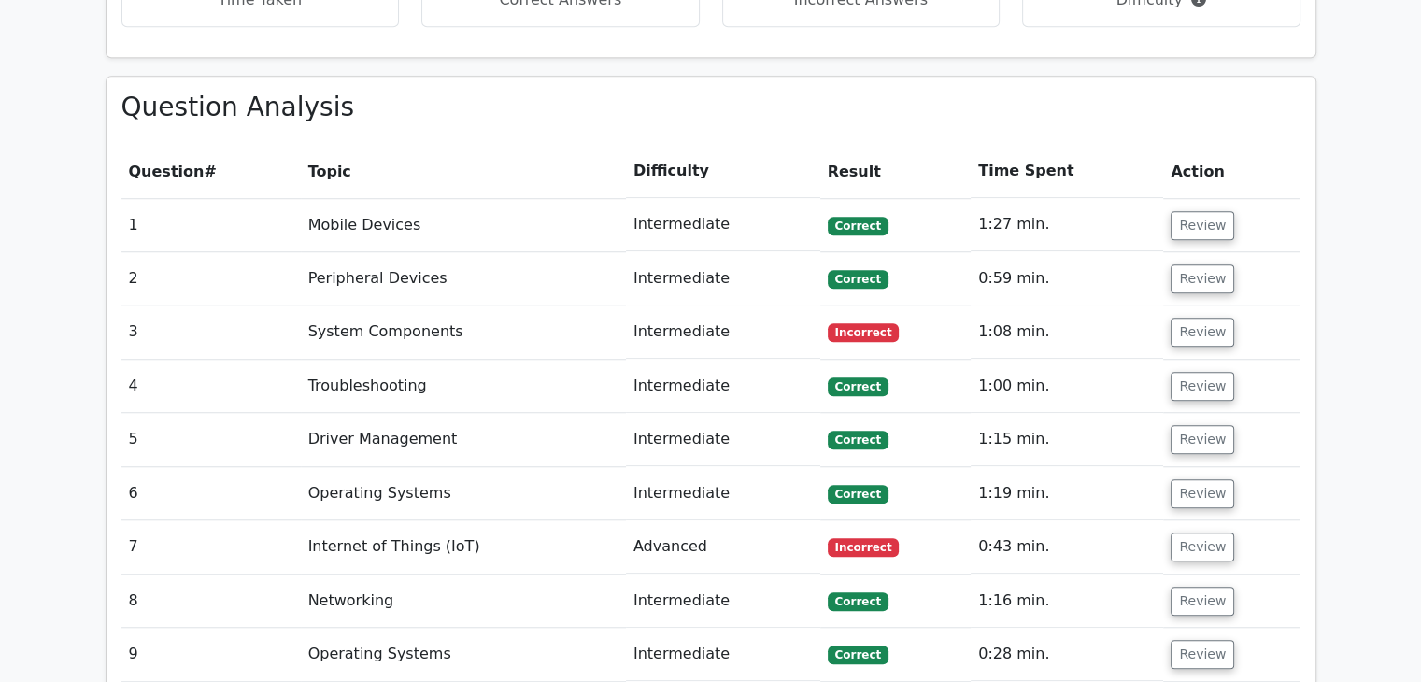
scroll to position [1402, 0]
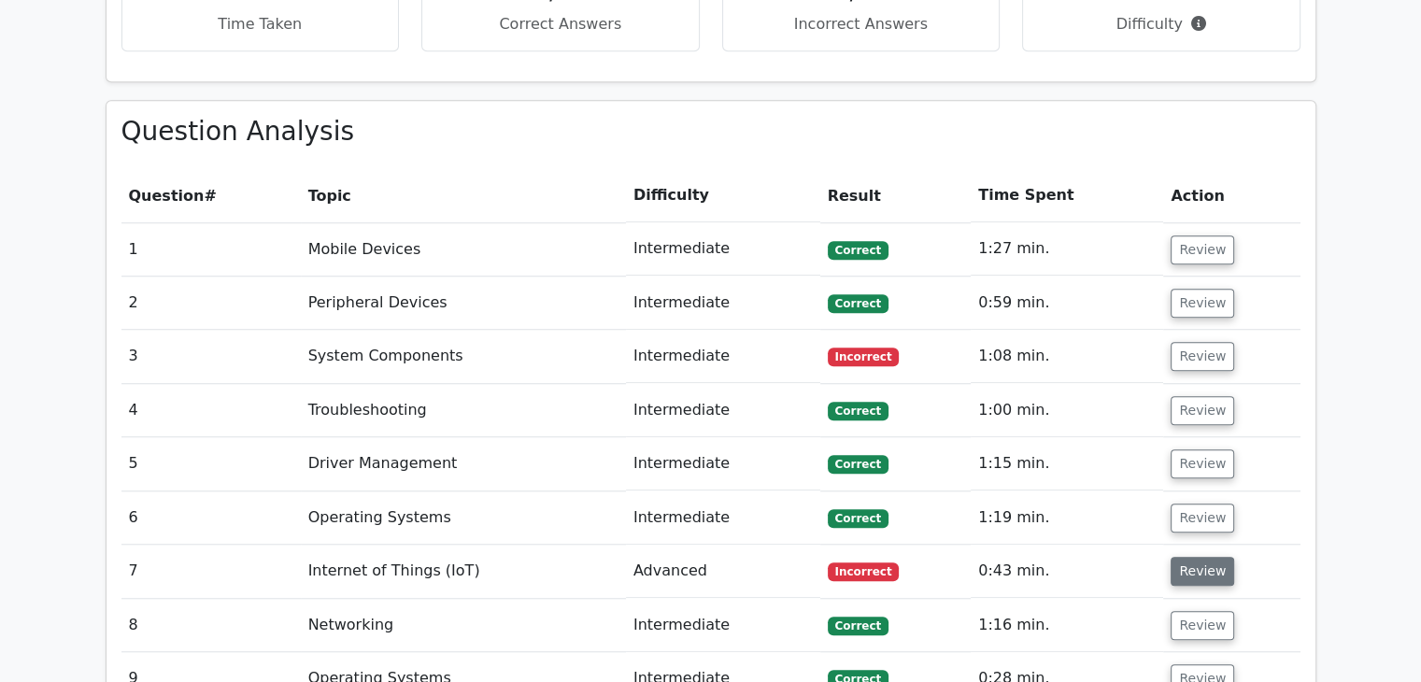
click at [1191, 557] on button "Review" at bounding box center [1203, 571] width 64 height 29
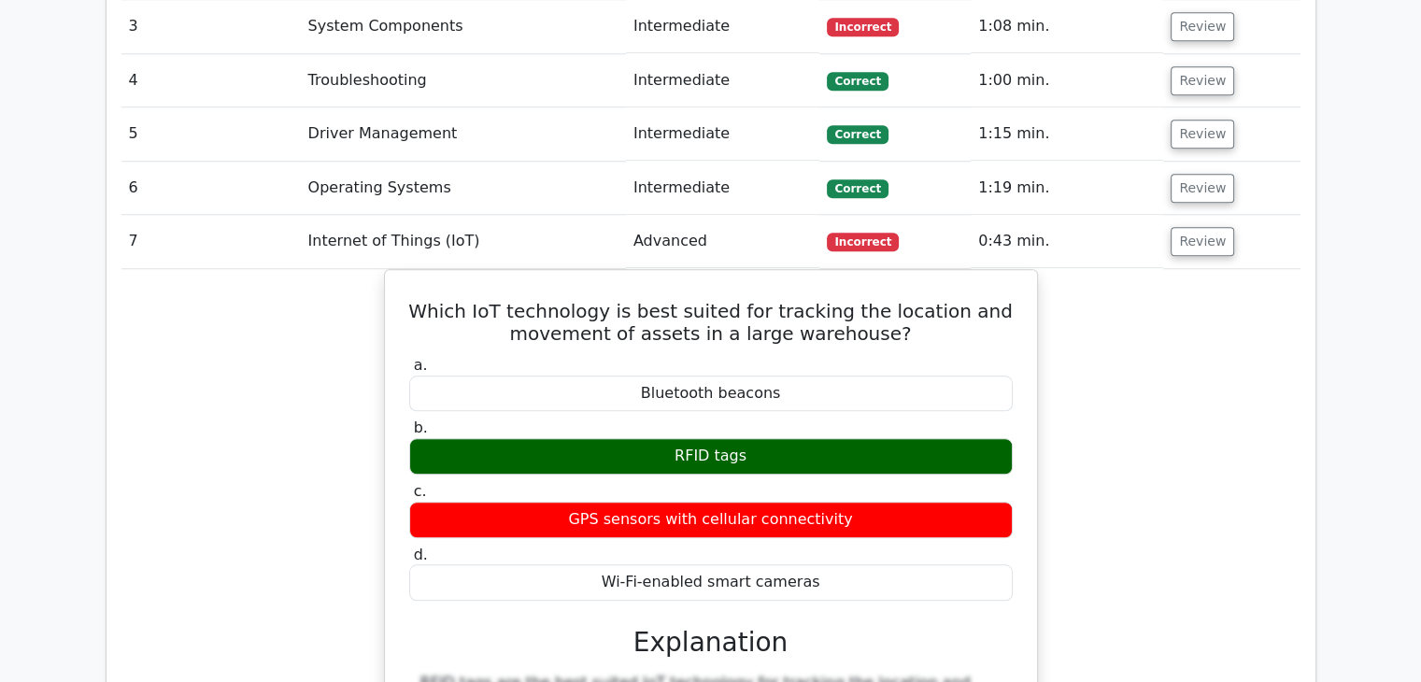
scroll to position [1775, 0]
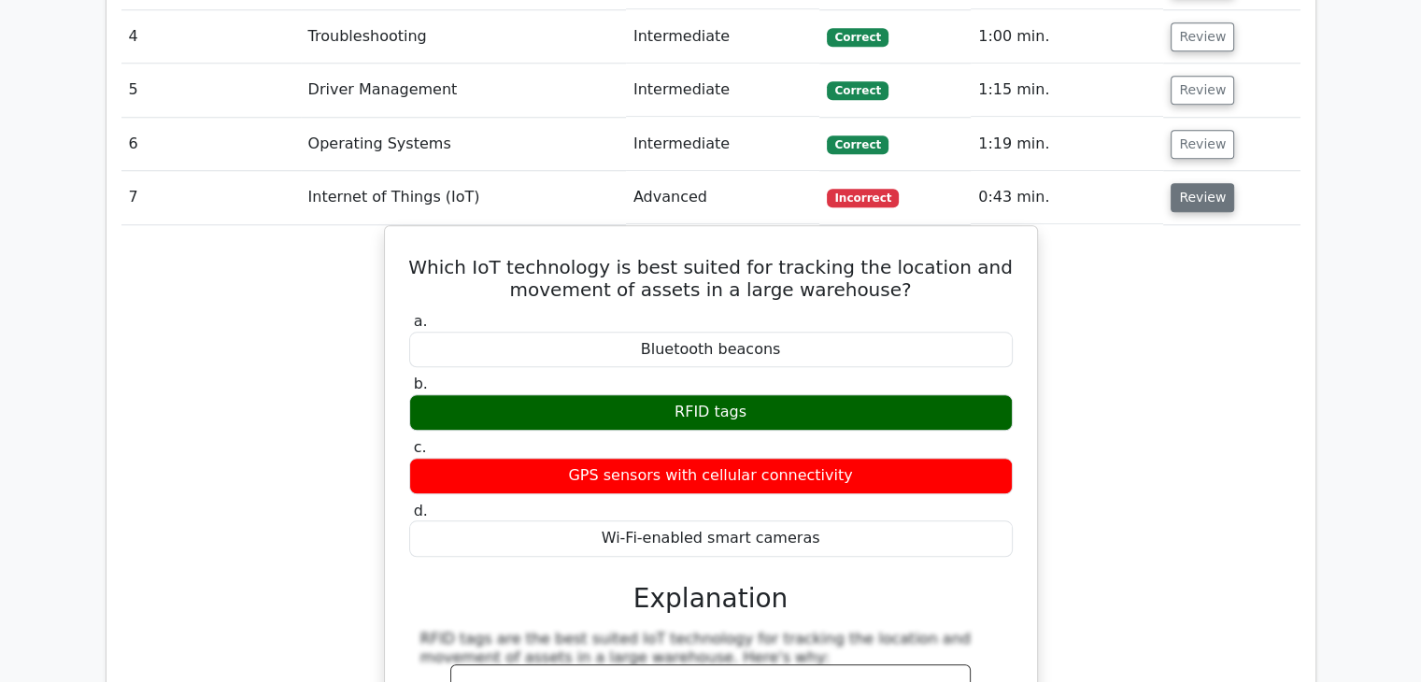
click at [1200, 183] on button "Review" at bounding box center [1203, 197] width 64 height 29
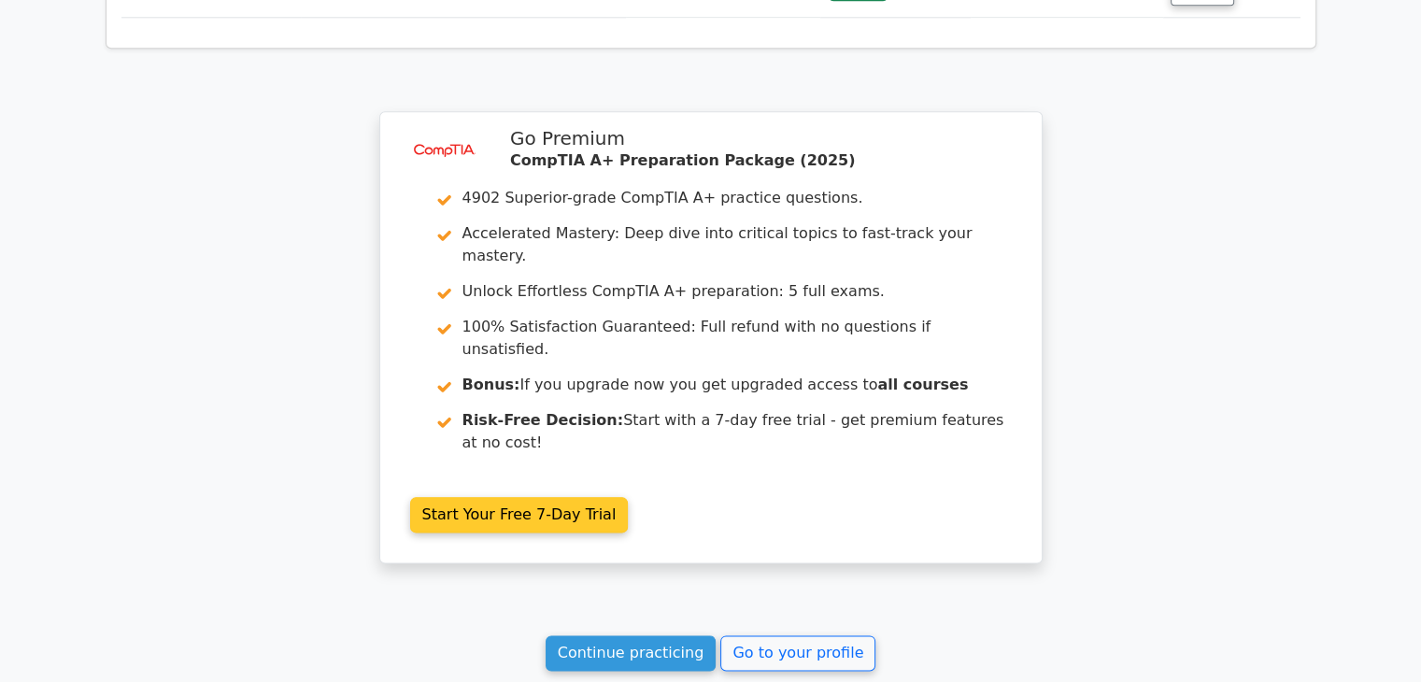
scroll to position [2262, 0]
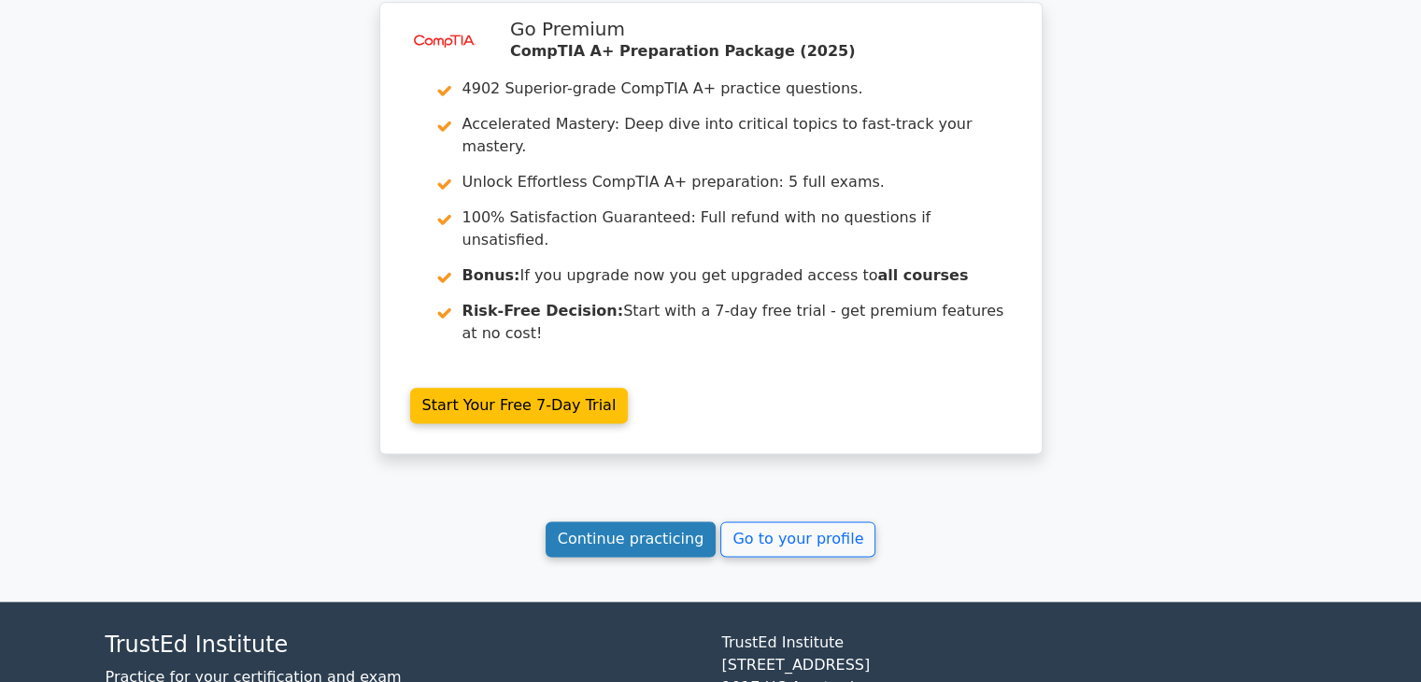
click at [627, 521] on link "Continue practicing" at bounding box center [631, 539] width 171 height 36
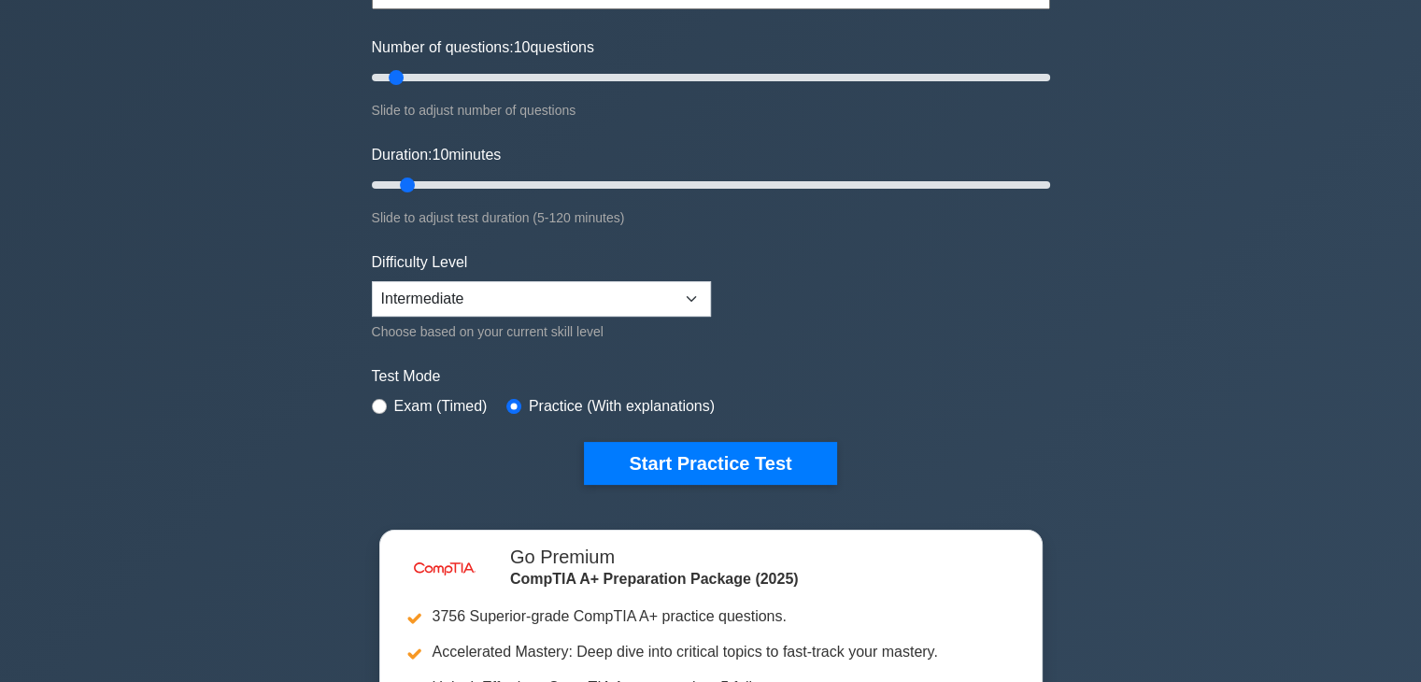
scroll to position [280, 0]
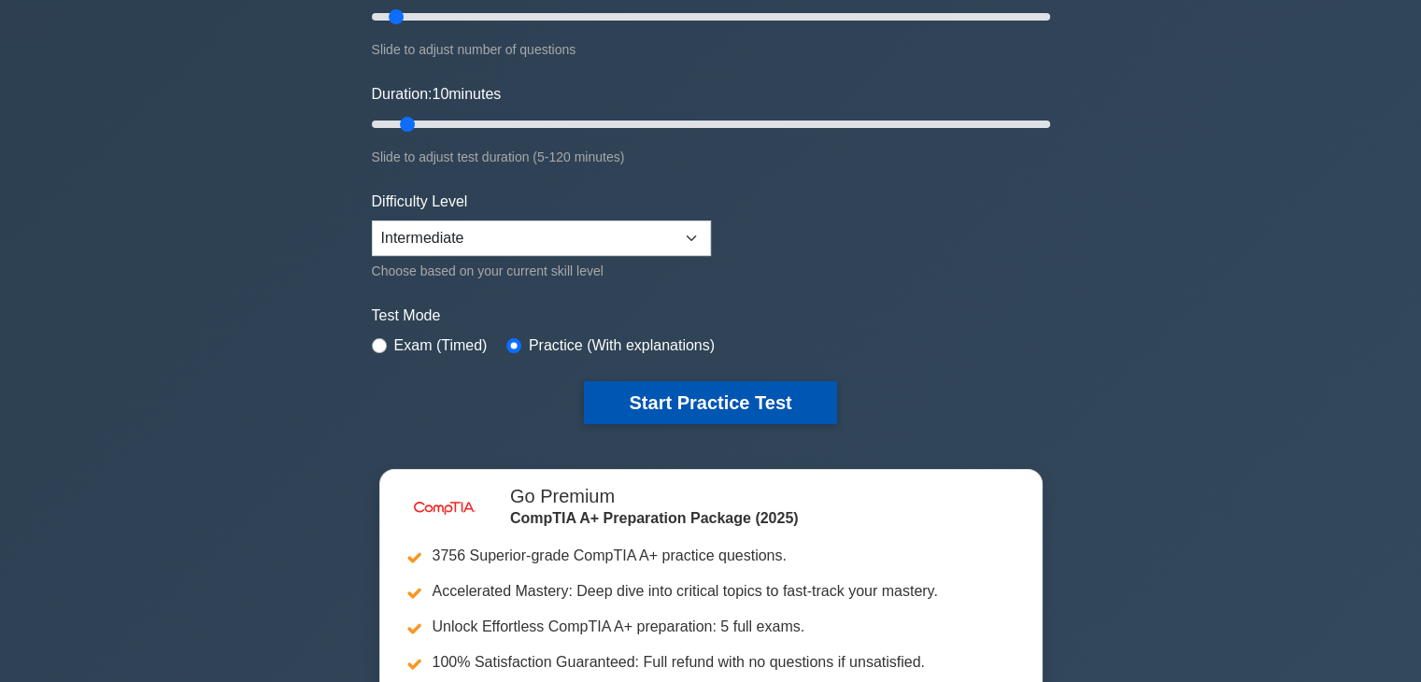
click at [709, 402] on button "Start Practice Test" at bounding box center [710, 402] width 252 height 43
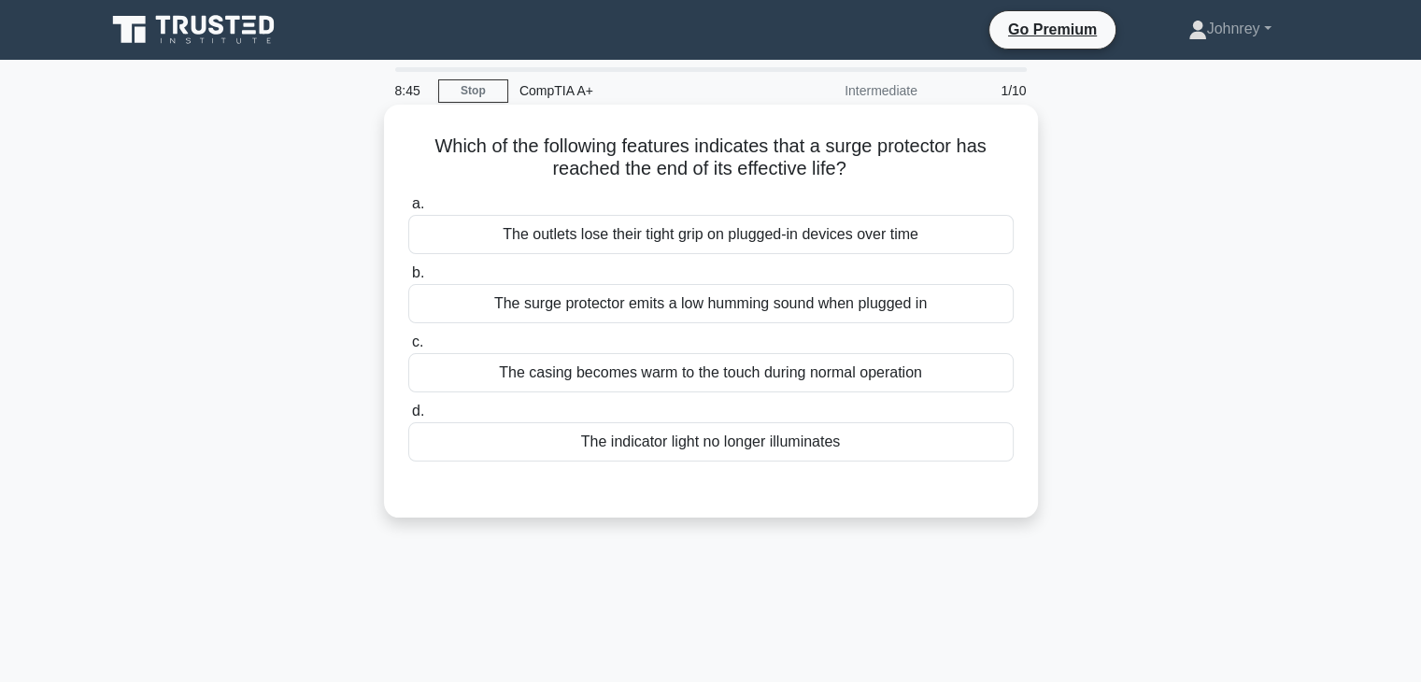
click at [856, 446] on div "The indicator light no longer illuminates" at bounding box center [711, 441] width 606 height 39
click at [408, 418] on input "d. The indicator light no longer illuminates" at bounding box center [408, 412] width 0 height 12
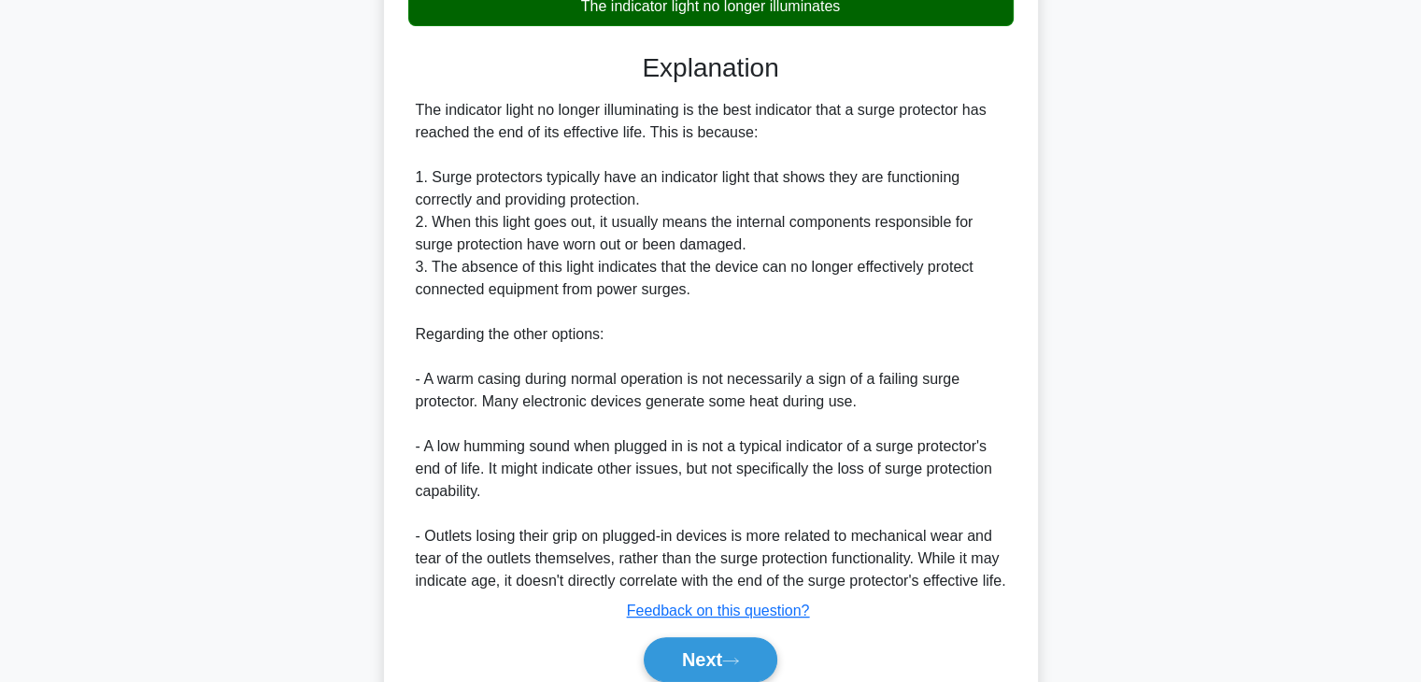
scroll to position [536, 0]
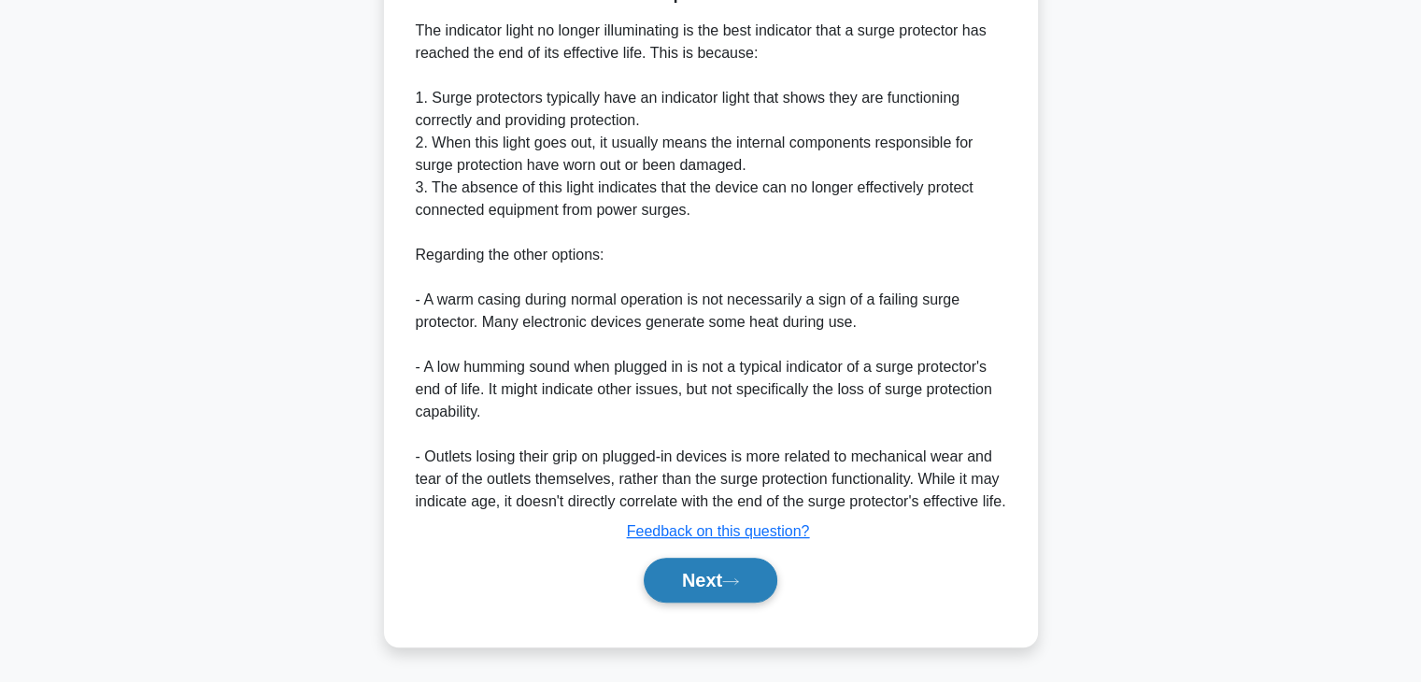
click at [723, 569] on button "Next" at bounding box center [711, 580] width 134 height 45
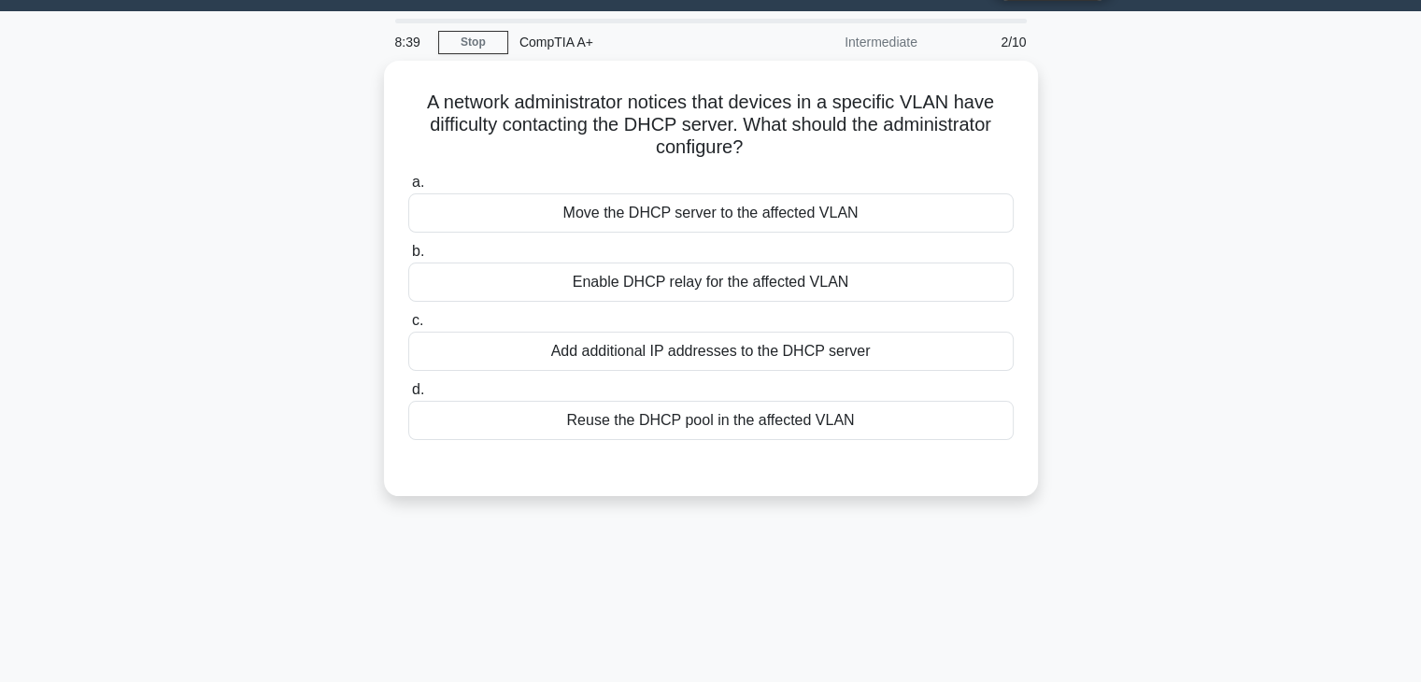
scroll to position [48, 0]
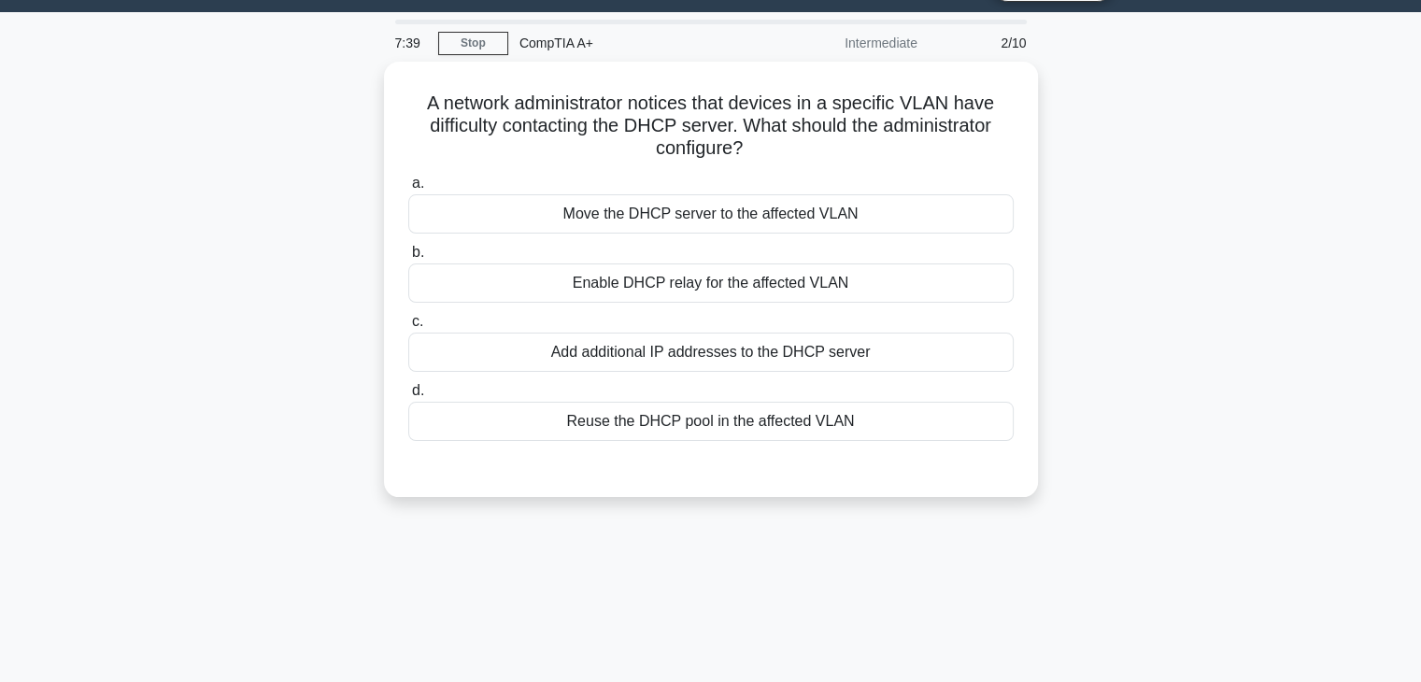
drag, startPoint x: 775, startPoint y: 121, endPoint x: 1138, endPoint y: 98, distance: 364.2
click at [1138, 97] on div "A network administrator notices that devices in a specific VLAN have difficulty…" at bounding box center [710, 291] width 1233 height 458
drag, startPoint x: 919, startPoint y: 93, endPoint x: 694, endPoint y: 524, distance: 486.1
click at [694, 524] on div "7:00 Stop CompTIA A+ Intermediate 2/10 A network administrator notices that dev…" at bounding box center [710, 487] width 1233 height 934
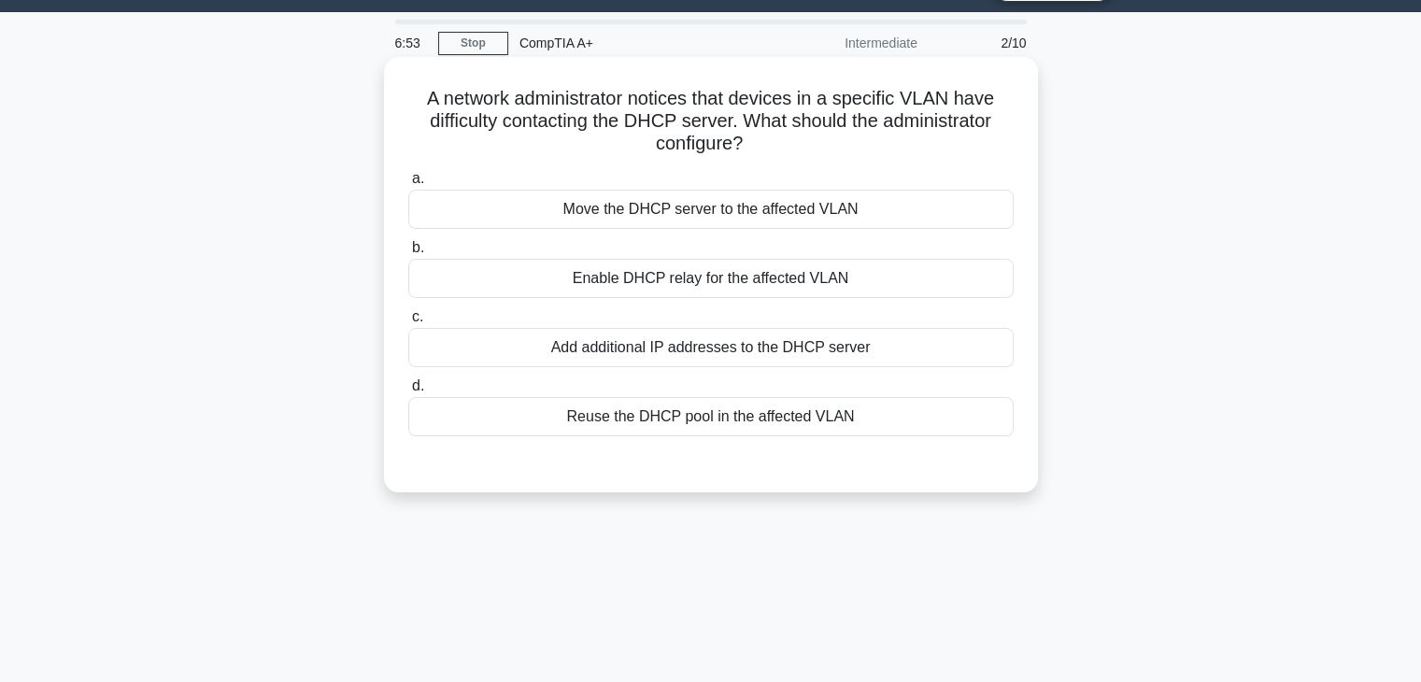
click at [884, 279] on div "Enable DHCP relay for the affected VLAN" at bounding box center [711, 278] width 606 height 39
click at [408, 254] on input "b. Enable DHCP relay for the affected VLAN" at bounding box center [408, 248] width 0 height 12
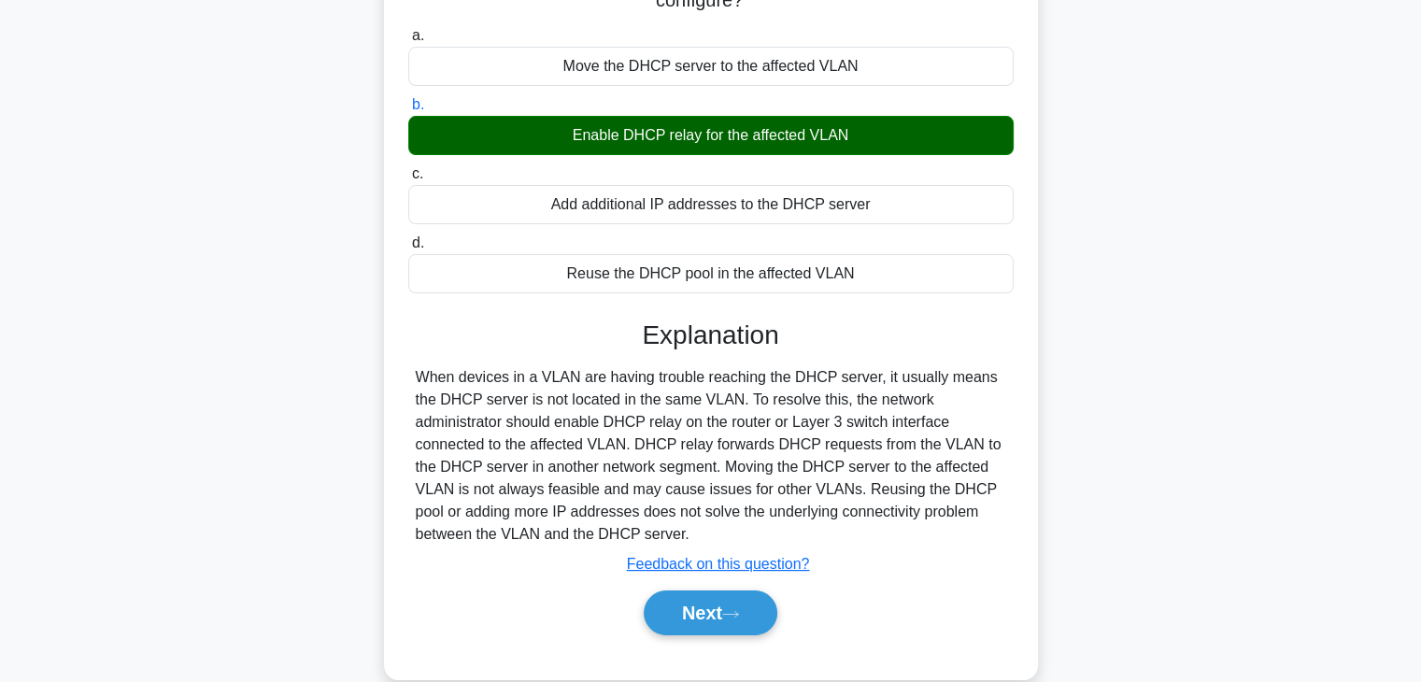
scroll to position [235, 0]
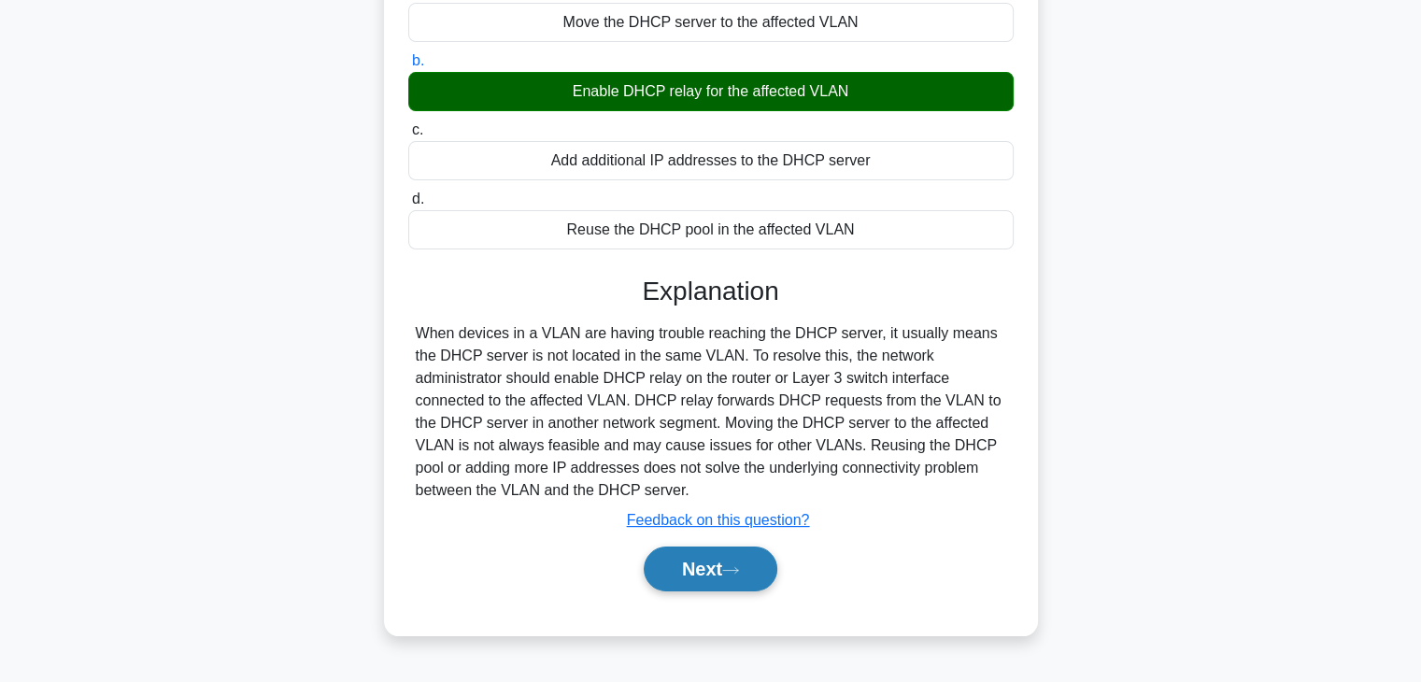
click at [733, 580] on button "Next" at bounding box center [711, 569] width 134 height 45
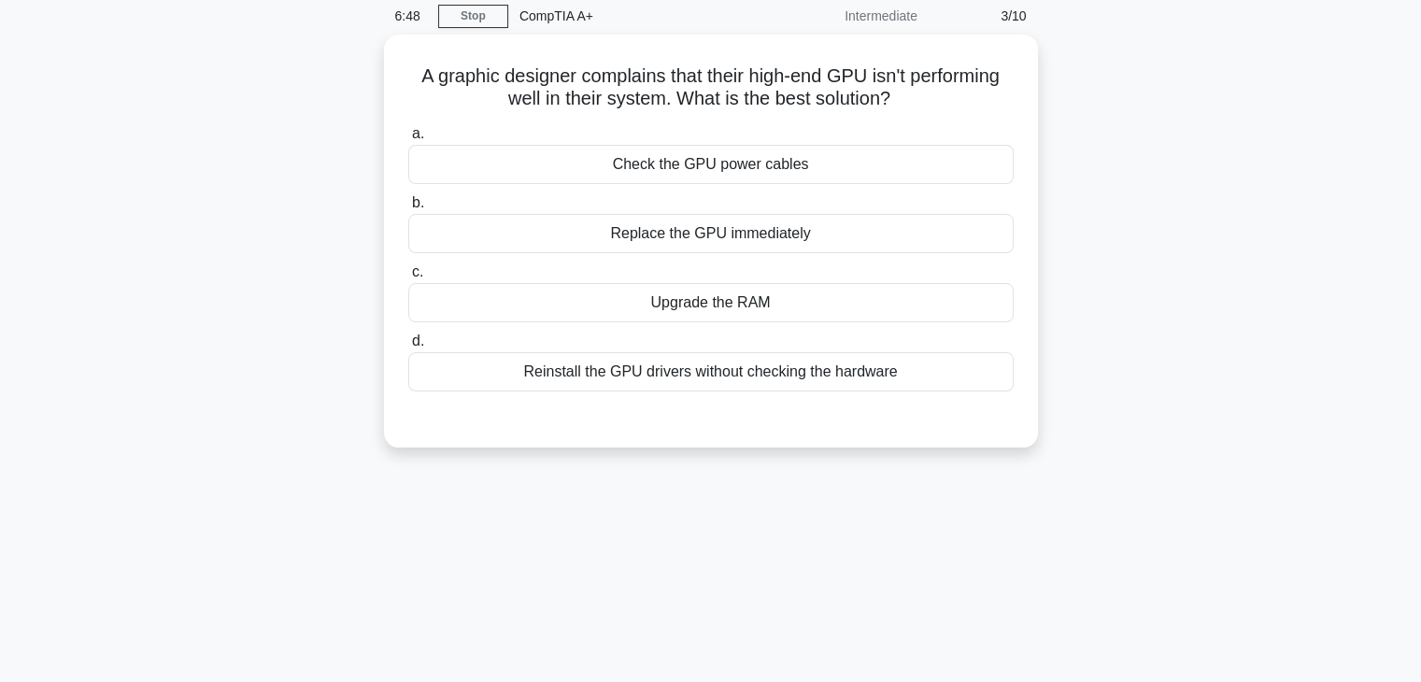
scroll to position [0, 0]
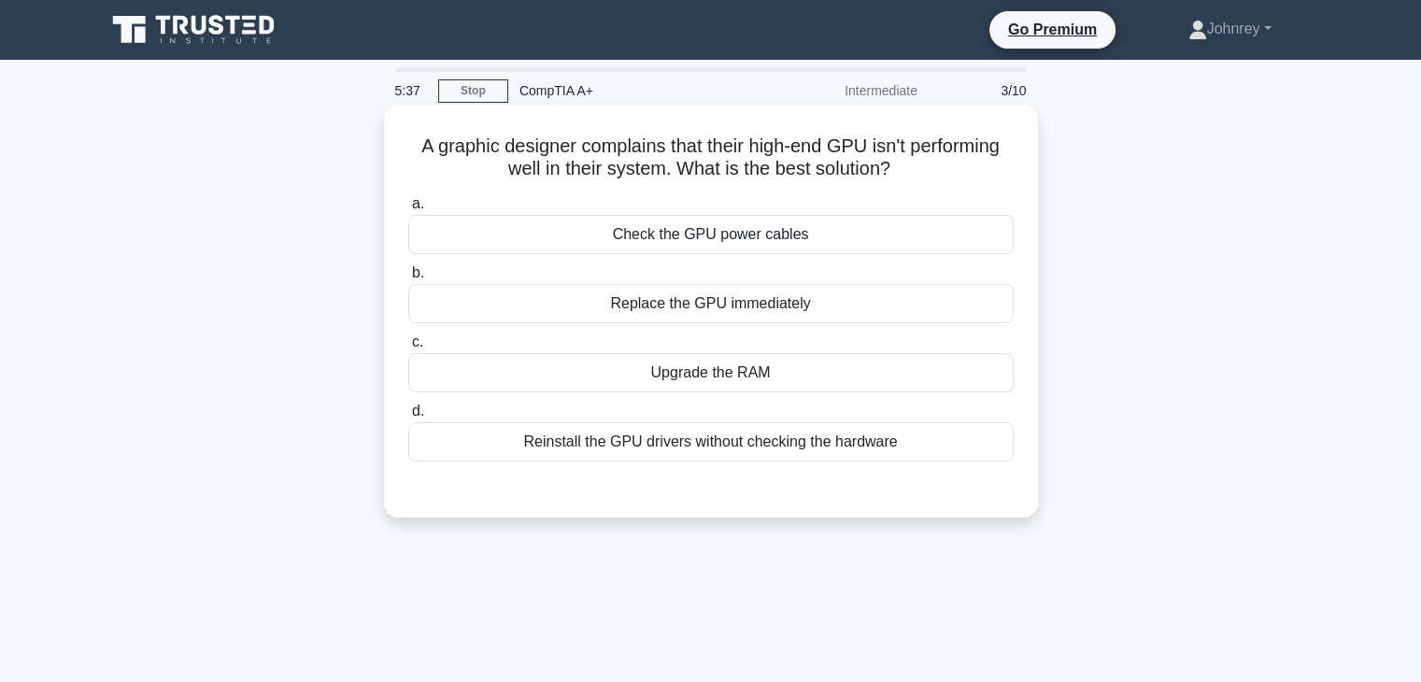
click at [858, 236] on div "Check the GPU power cables" at bounding box center [711, 234] width 606 height 39
click at [408, 210] on input "a. Check the GPU power cables" at bounding box center [408, 204] width 0 height 12
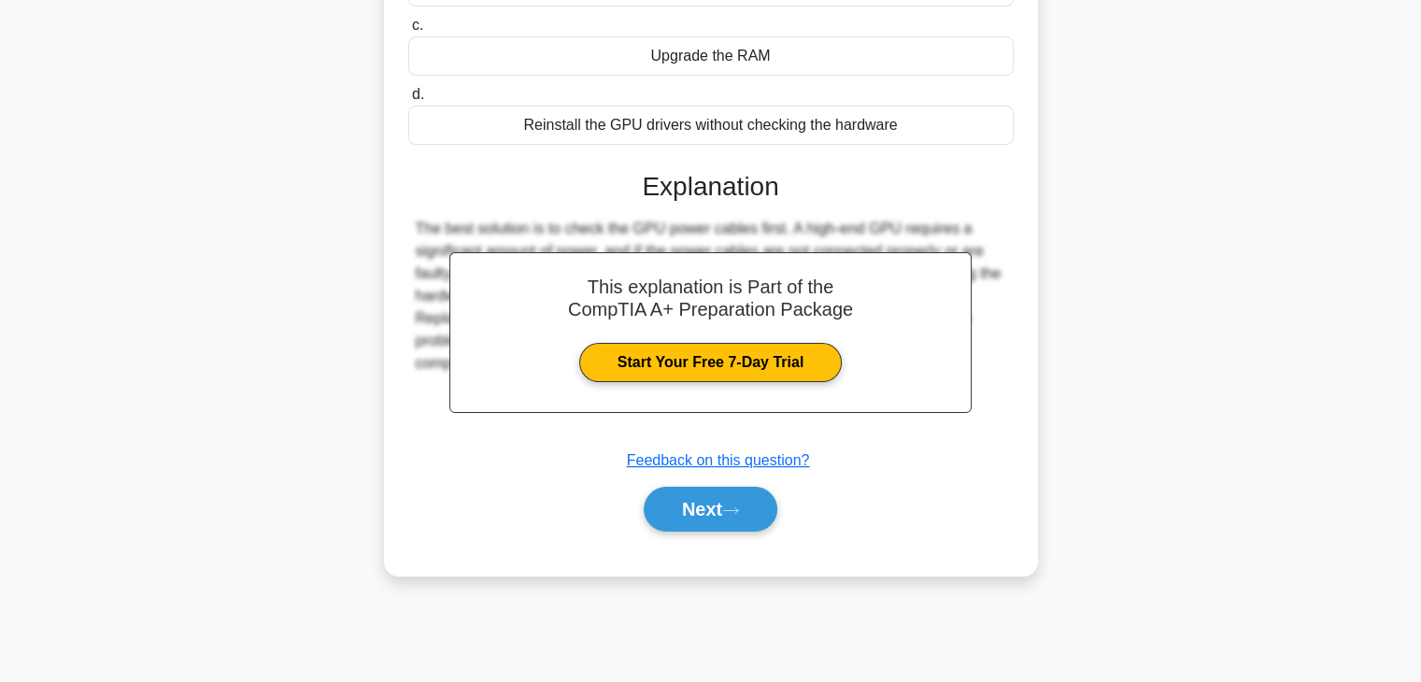
scroll to position [328, 0]
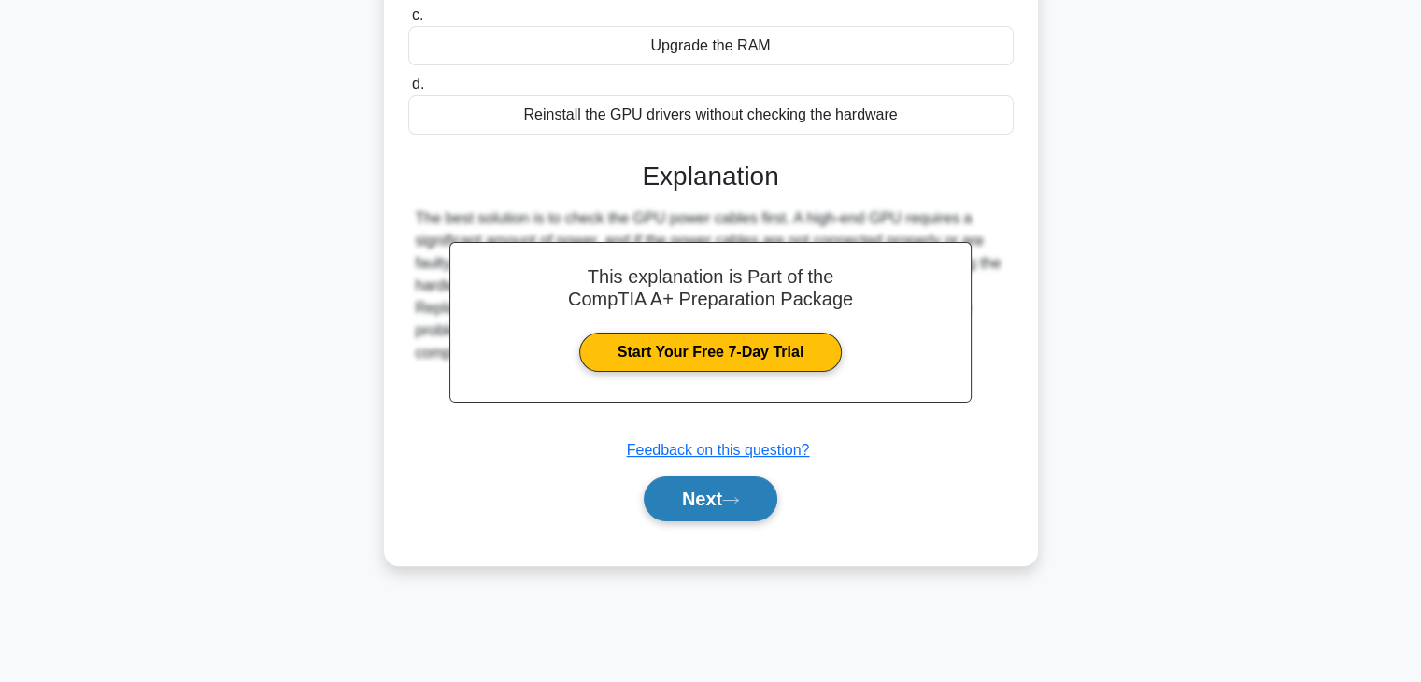
click at [691, 491] on button "Next" at bounding box center [711, 499] width 134 height 45
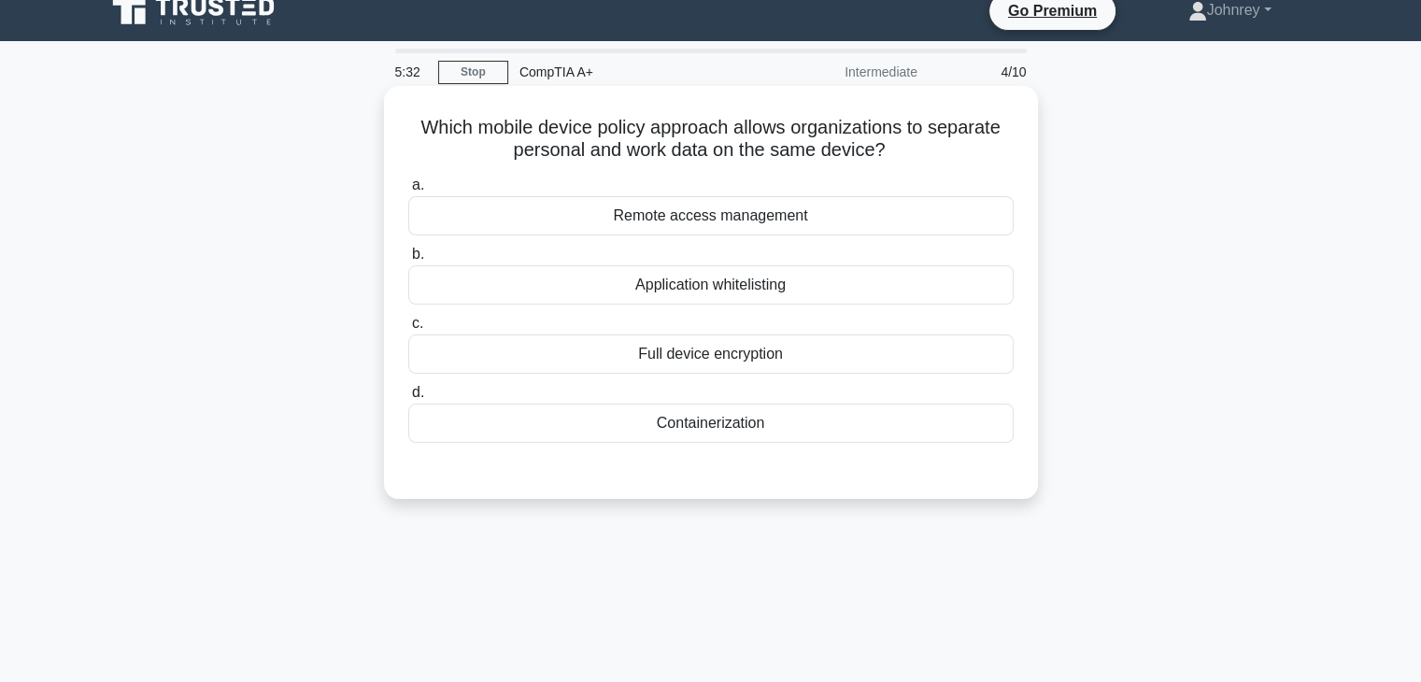
scroll to position [0, 0]
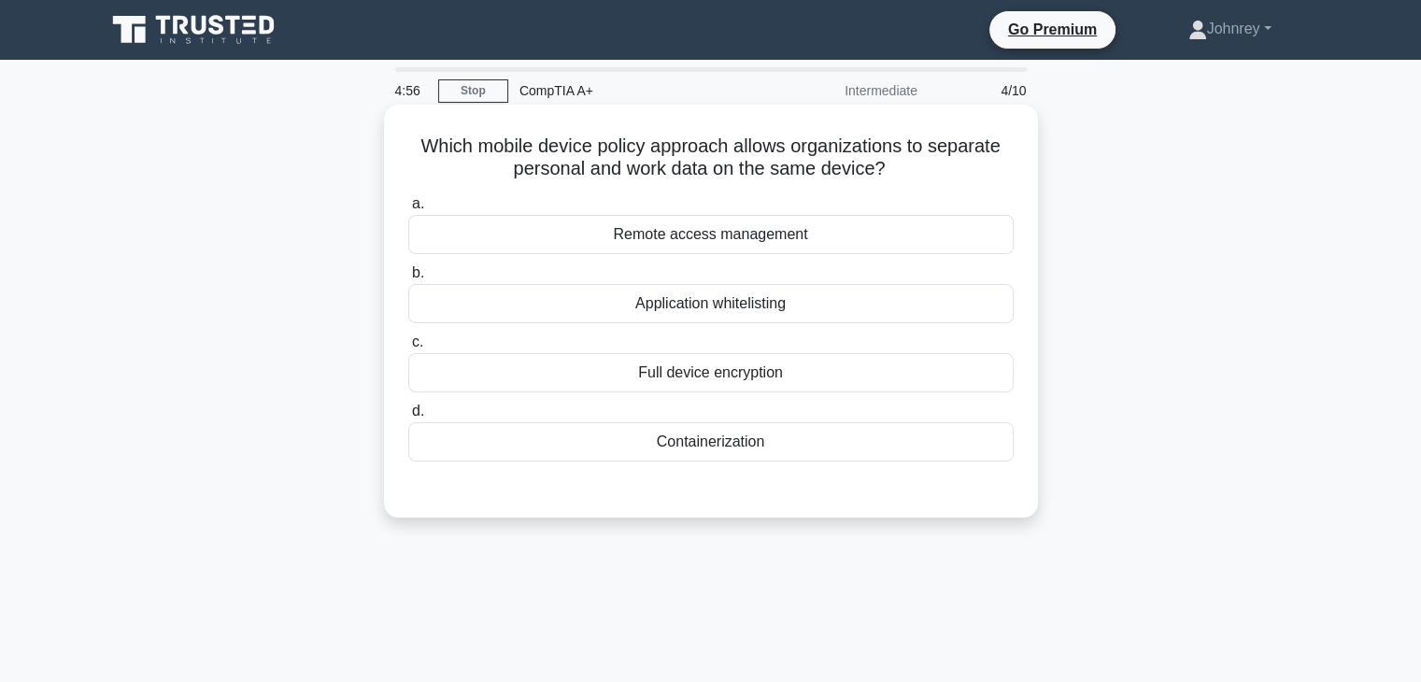
click at [862, 238] on div "Remote access management" at bounding box center [711, 234] width 606 height 39
click at [408, 210] on input "a. Remote access management" at bounding box center [408, 204] width 0 height 12
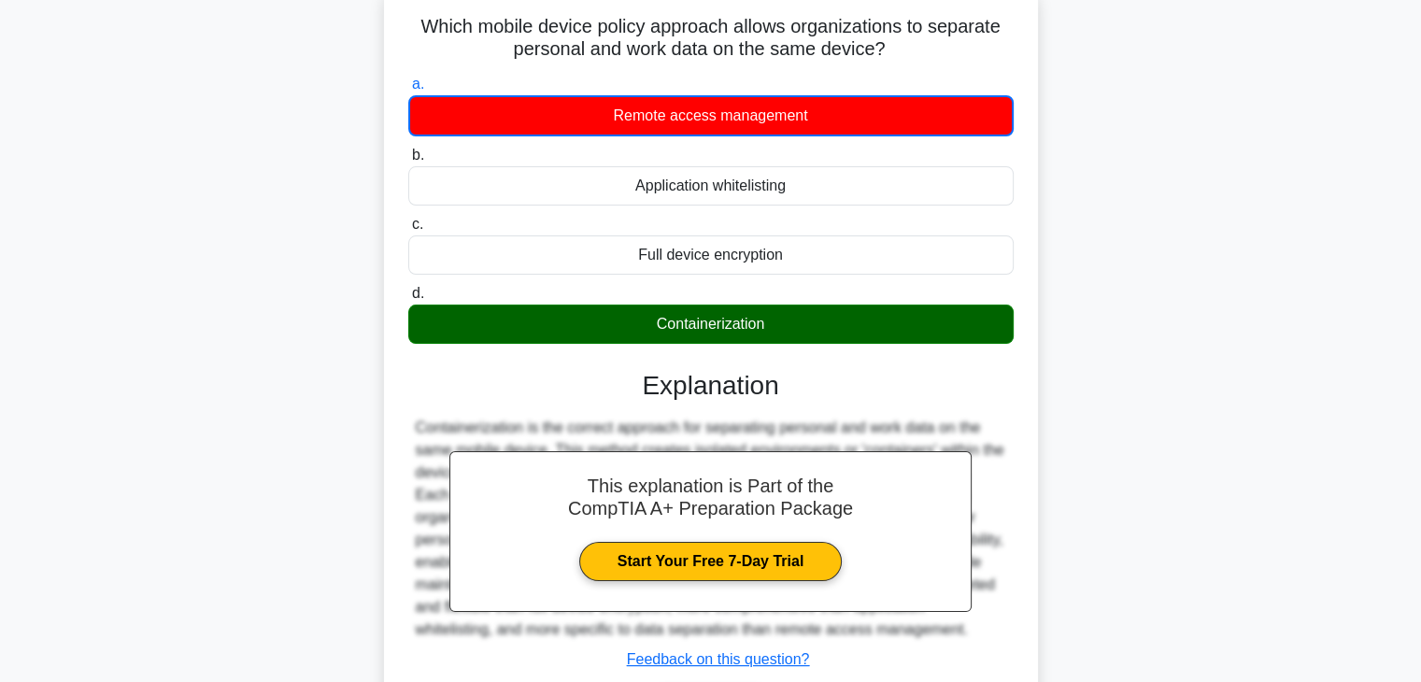
scroll to position [328, 0]
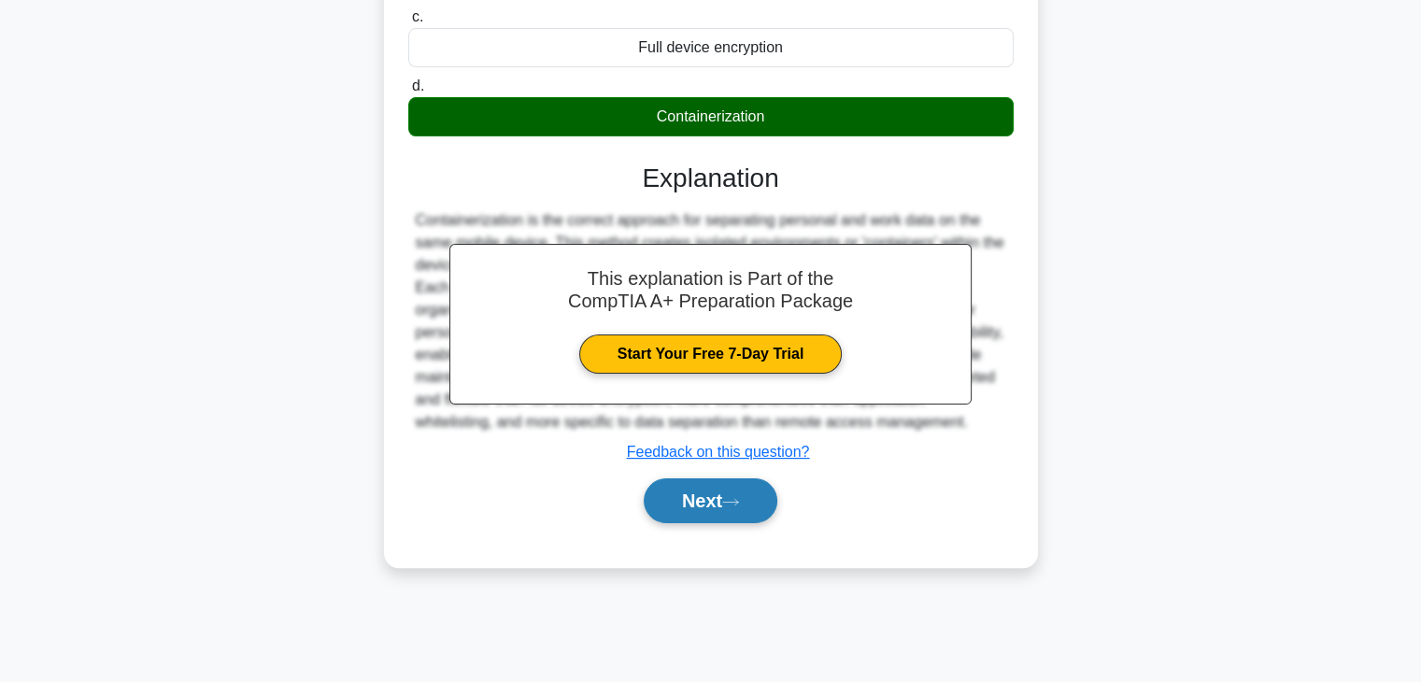
click at [726, 503] on button "Next" at bounding box center [711, 500] width 134 height 45
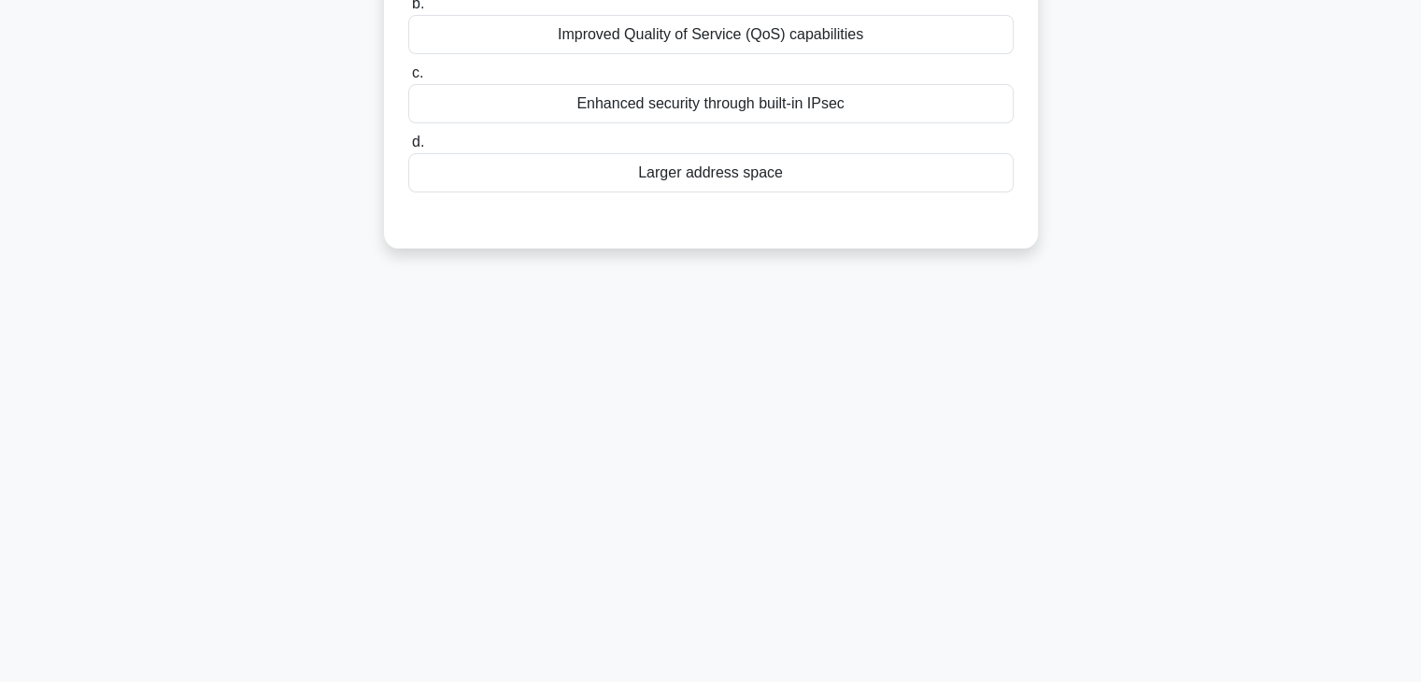
scroll to position [0, 0]
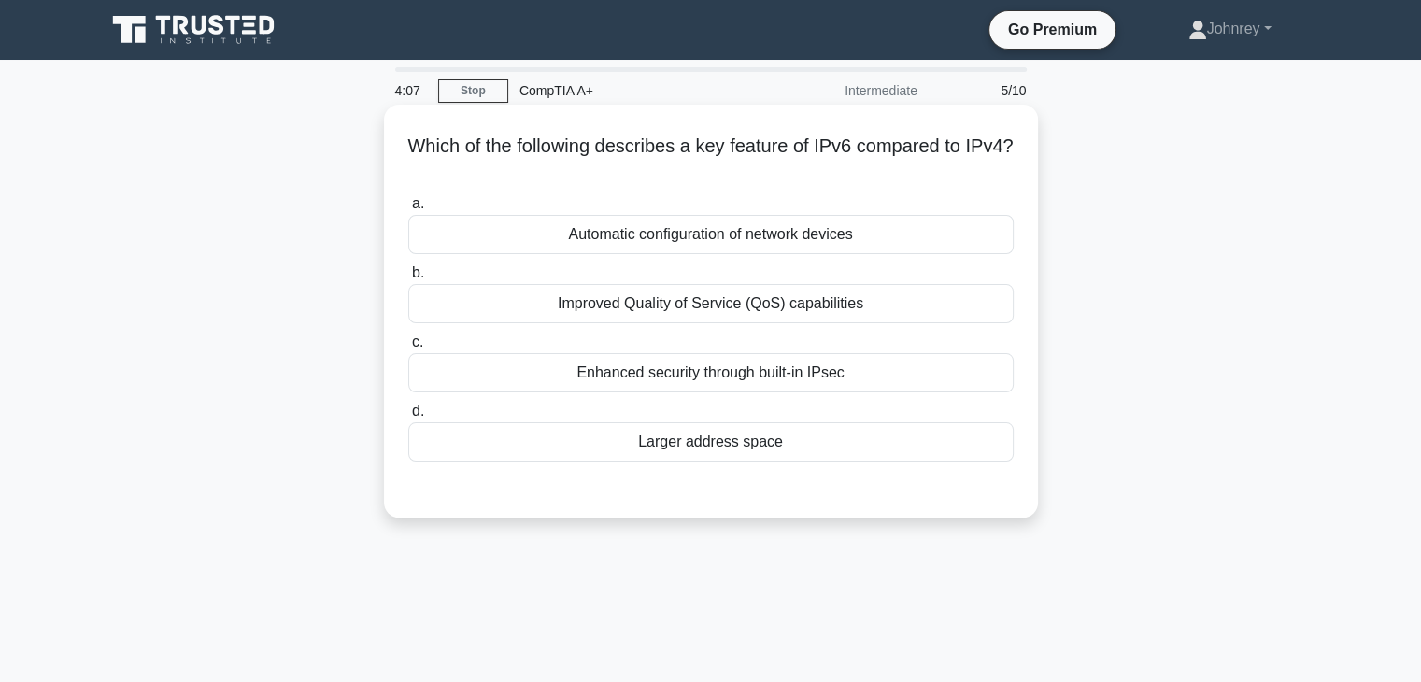
click at [923, 292] on div "Improved Quality of Service (QoS) capabilities" at bounding box center [711, 303] width 606 height 39
click at [408, 279] on input "b. Improved Quality of Service (QoS) capabilities" at bounding box center [408, 273] width 0 height 12
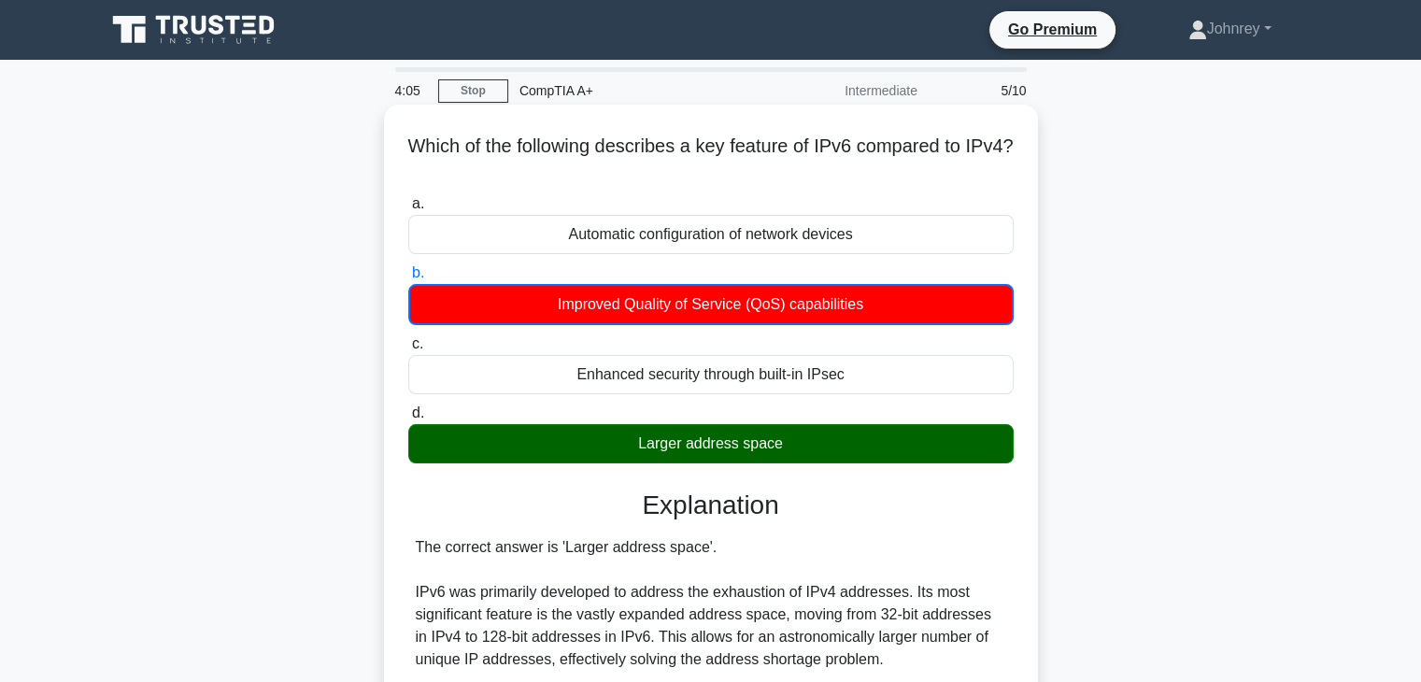
drag, startPoint x: 895, startPoint y: 440, endPoint x: 893, endPoint y: 430, distance: 10.4
click at [895, 438] on div "Larger address space" at bounding box center [711, 443] width 606 height 39
click at [408, 420] on input "d. Larger address space" at bounding box center [408, 413] width 0 height 12
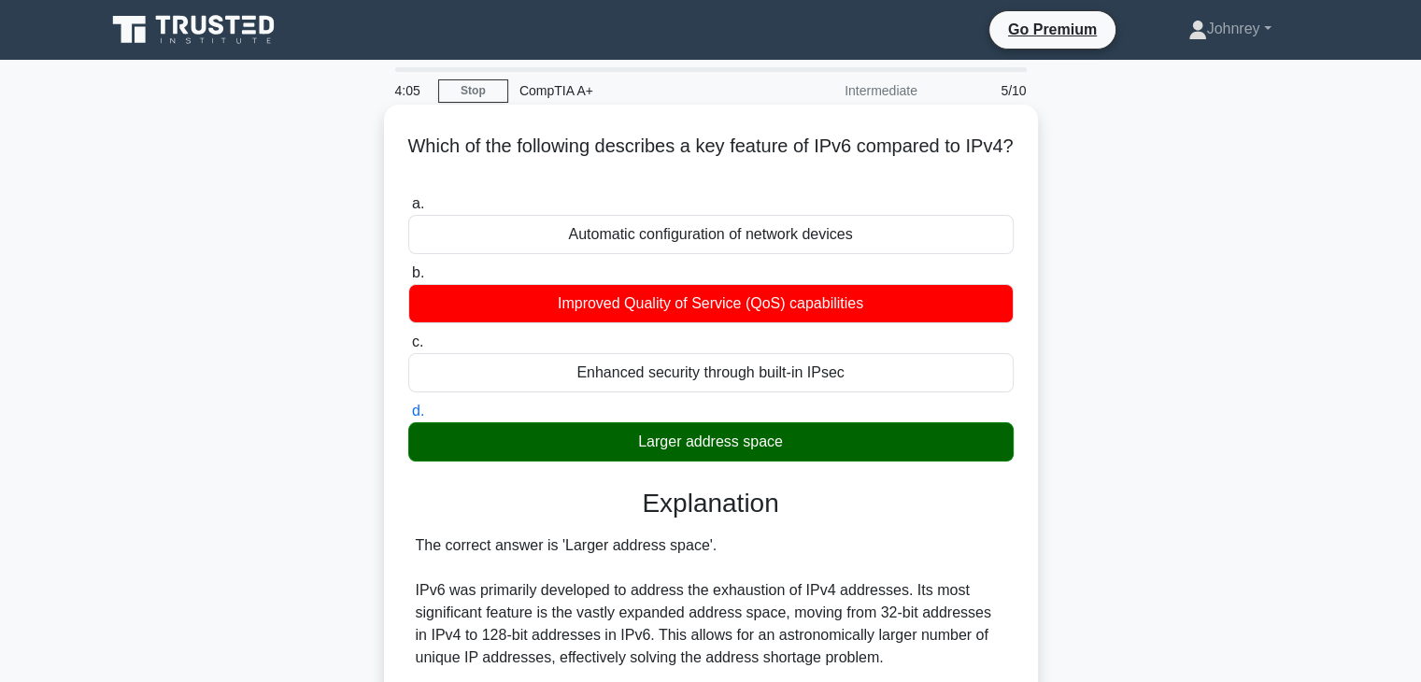
drag, startPoint x: 893, startPoint y: 427, endPoint x: 942, endPoint y: 422, distance: 48.8
click at [898, 427] on div "Larger address space" at bounding box center [711, 441] width 606 height 39
click at [408, 418] on input "d. Larger address space" at bounding box center [408, 412] width 0 height 12
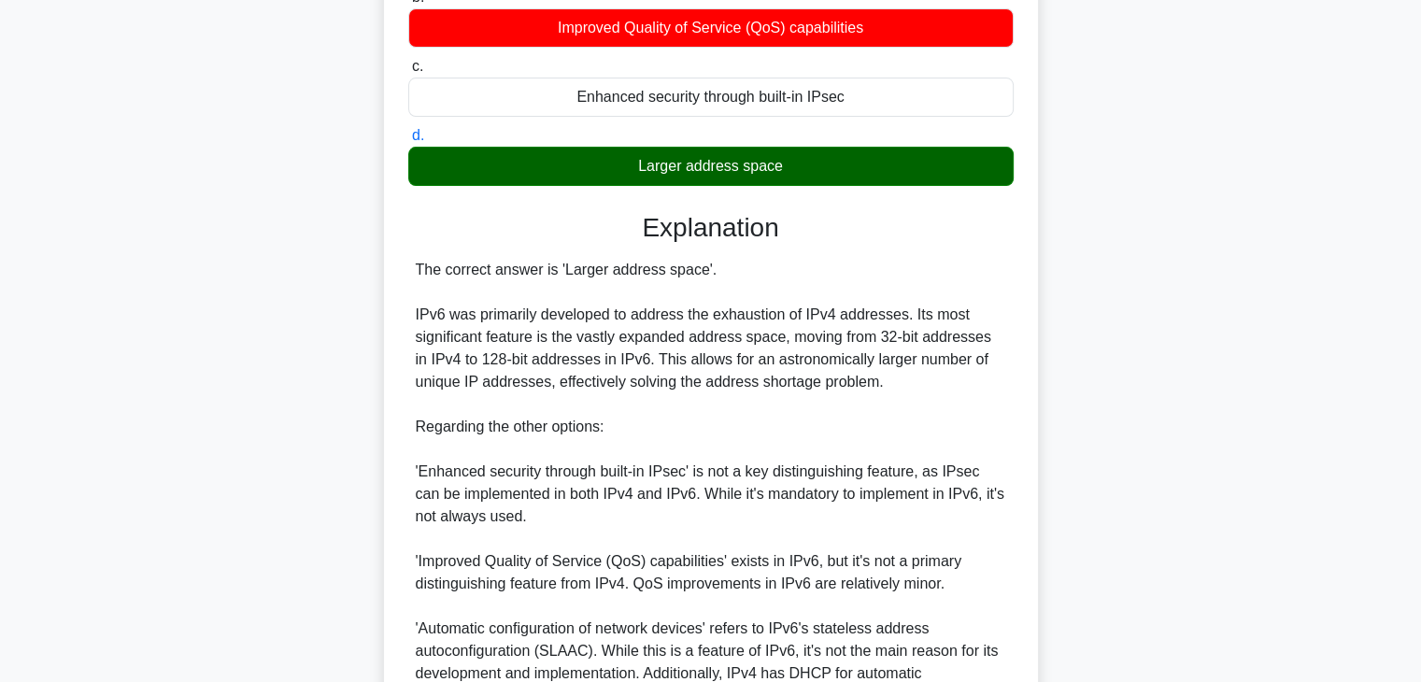
scroll to position [374, 0]
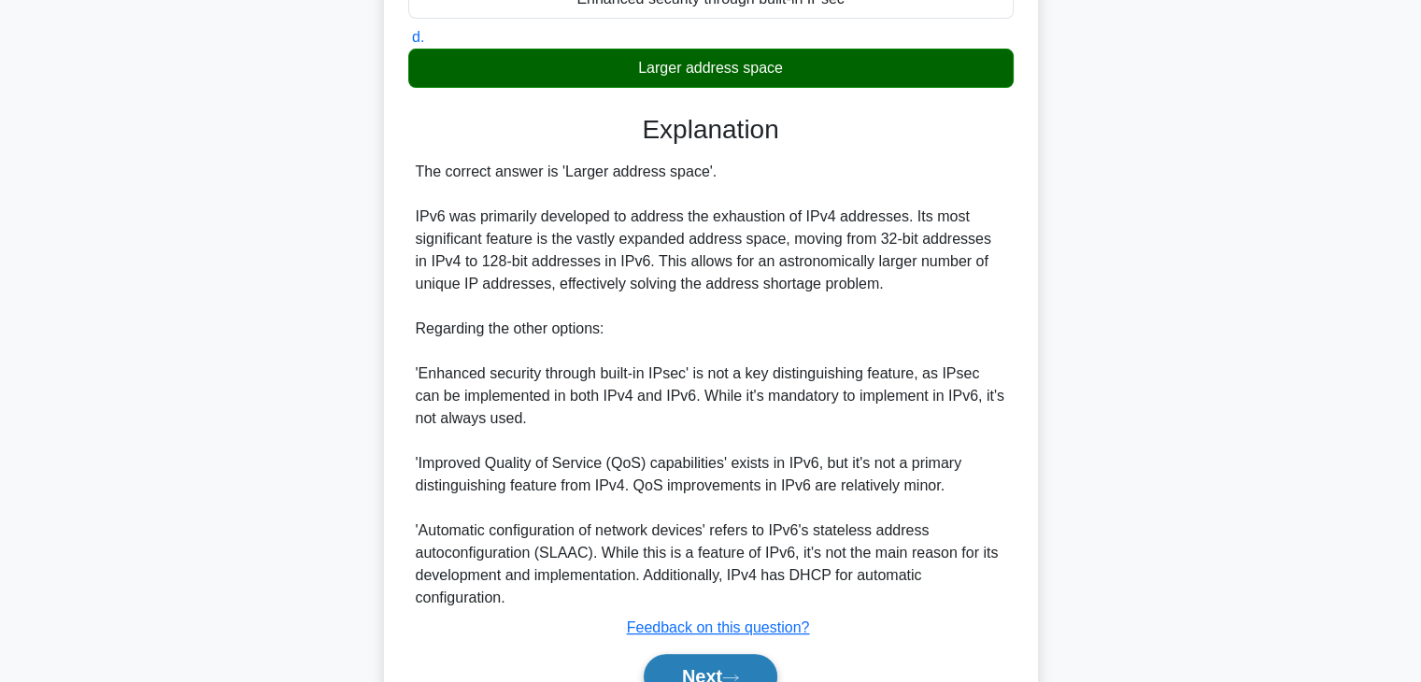
click at [764, 670] on button "Next" at bounding box center [711, 676] width 134 height 45
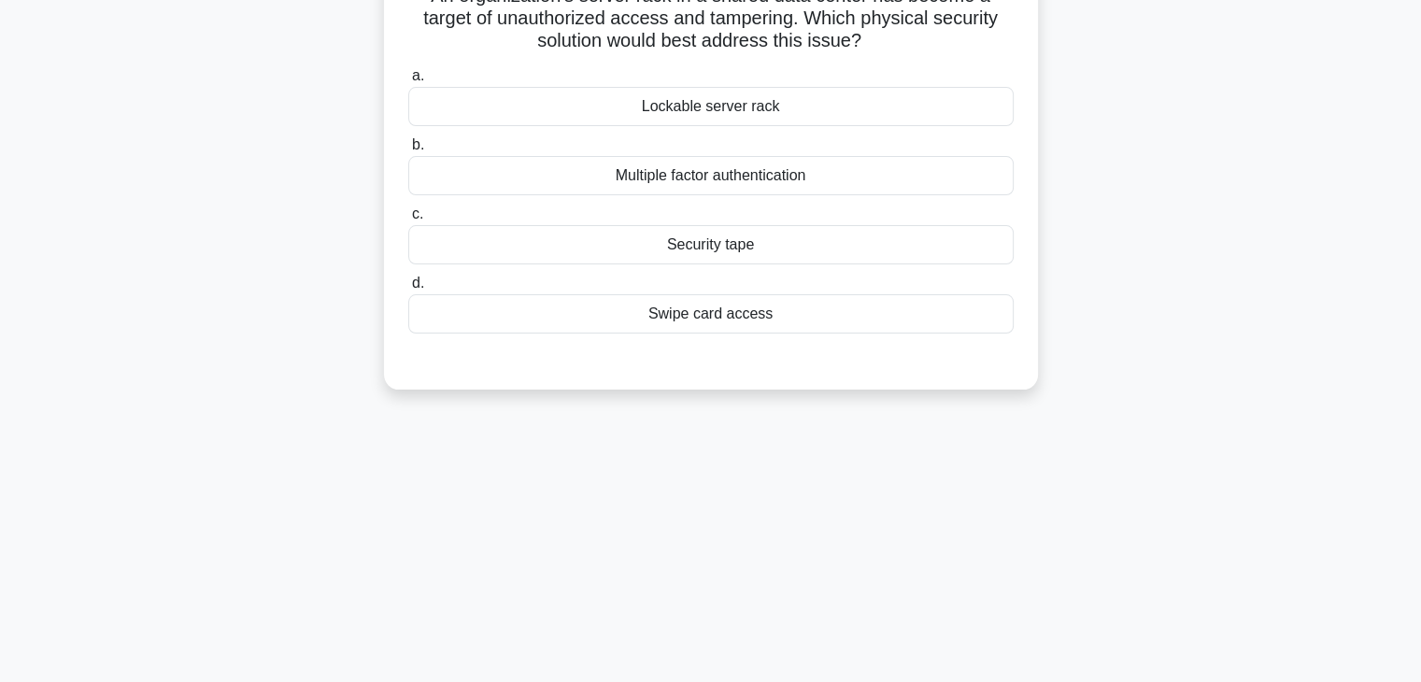
scroll to position [0, 0]
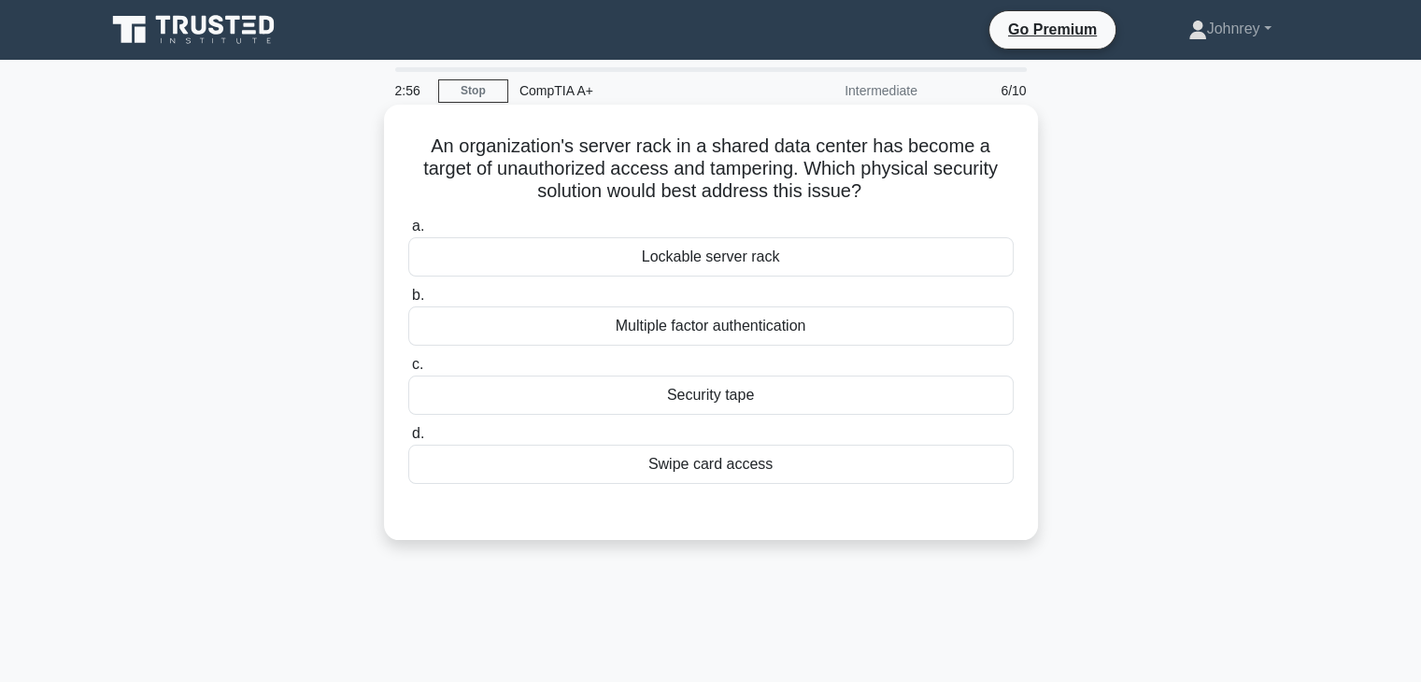
click at [832, 255] on div "Lockable server rack" at bounding box center [711, 256] width 606 height 39
click at [408, 233] on input "a. Lockable server rack" at bounding box center [408, 227] width 0 height 12
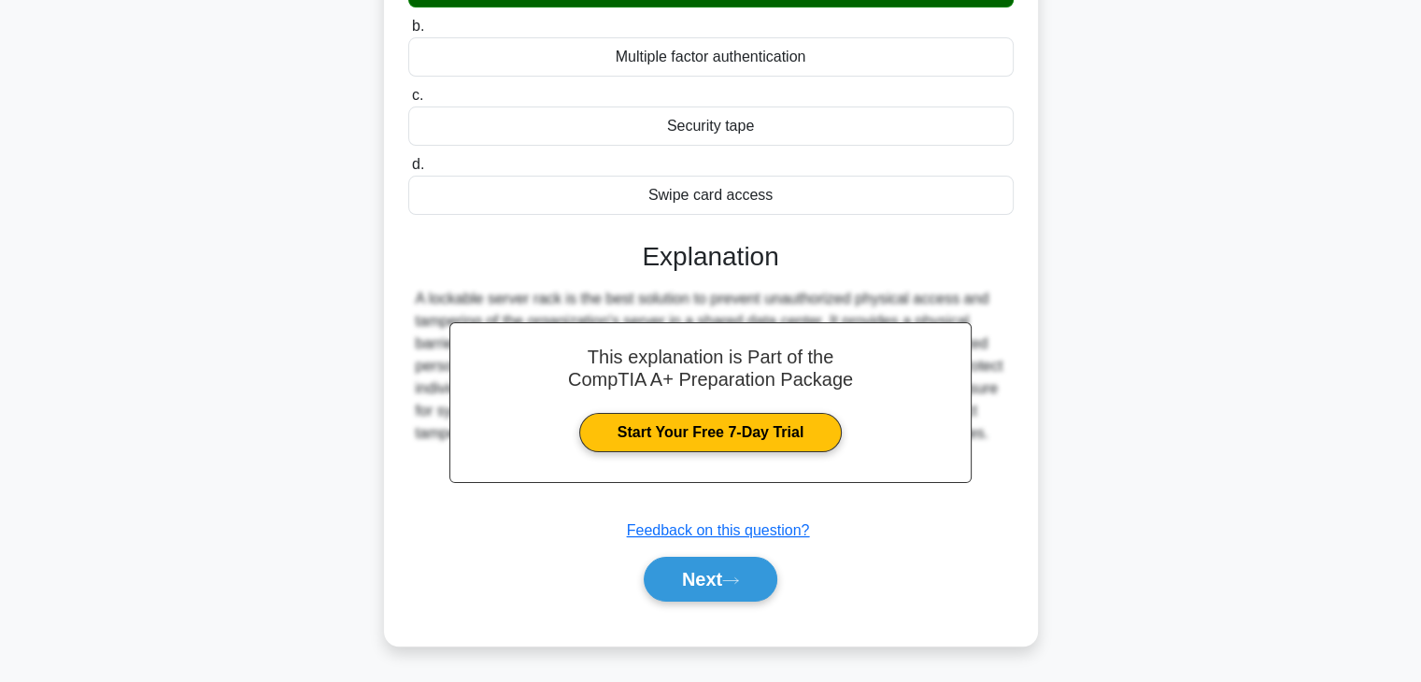
scroll to position [328, 0]
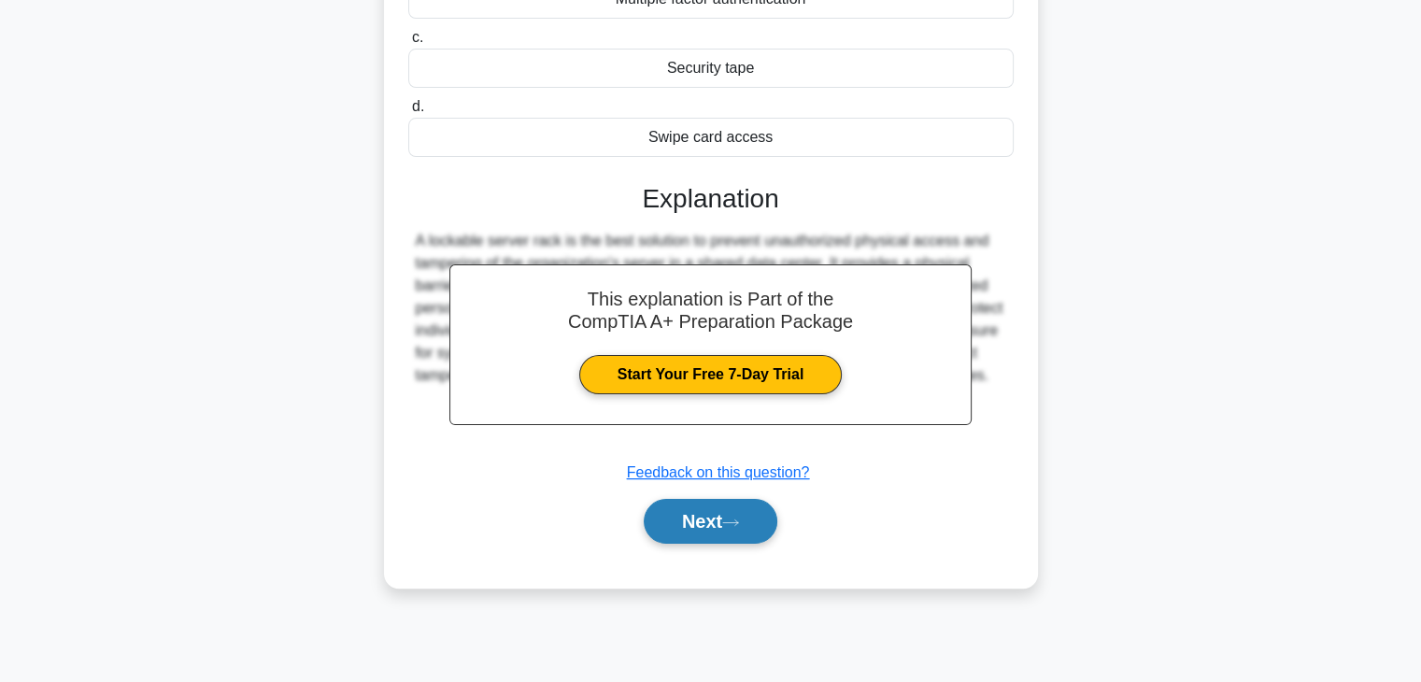
click at [748, 513] on button "Next" at bounding box center [711, 521] width 134 height 45
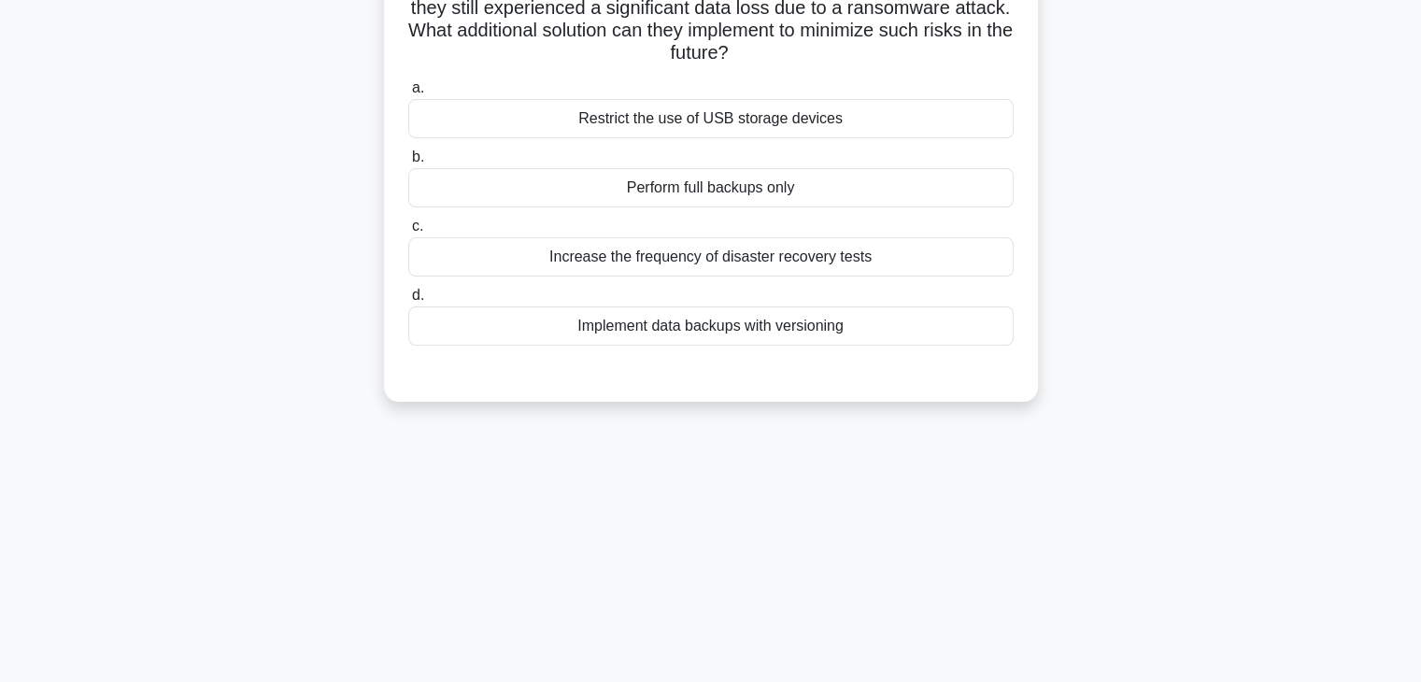
scroll to position [48, 0]
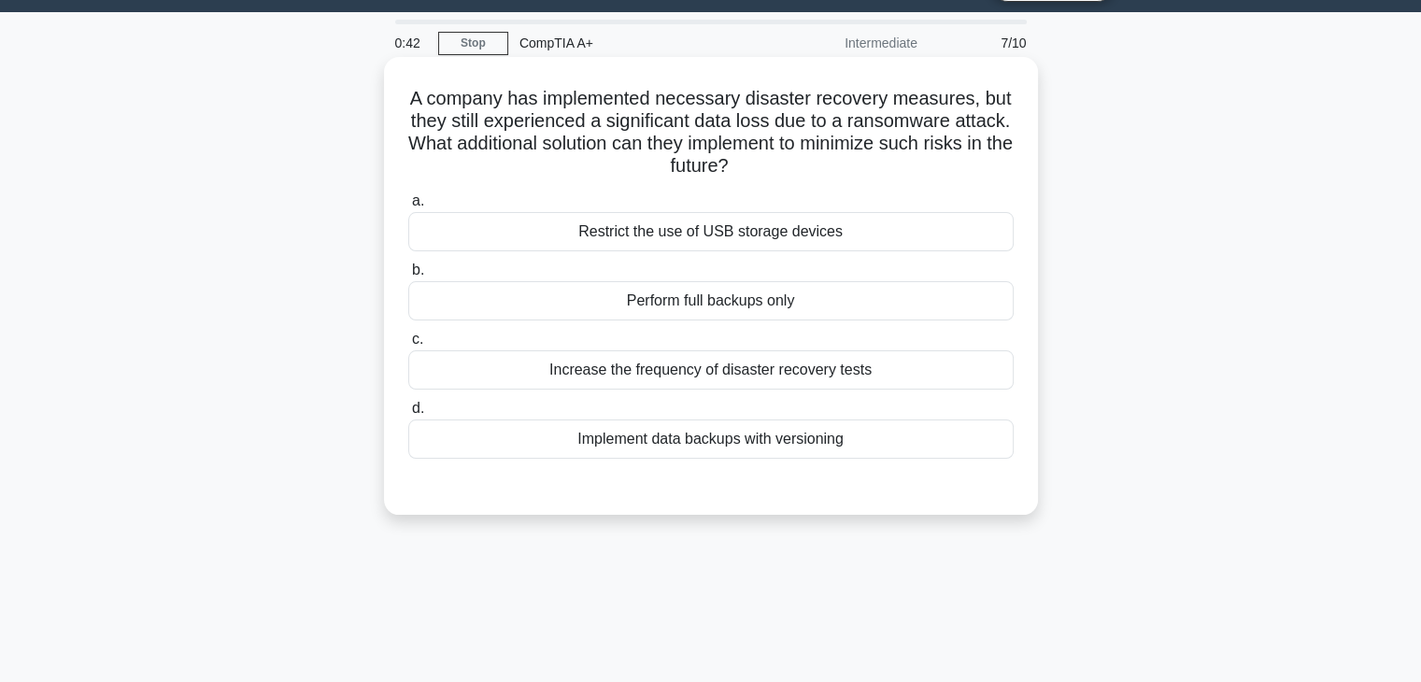
click at [885, 375] on div "Increase the frequency of disaster recovery tests" at bounding box center [711, 369] width 606 height 39
click at [408, 346] on input "c. Increase the frequency of disaster recovery tests" at bounding box center [408, 340] width 0 height 12
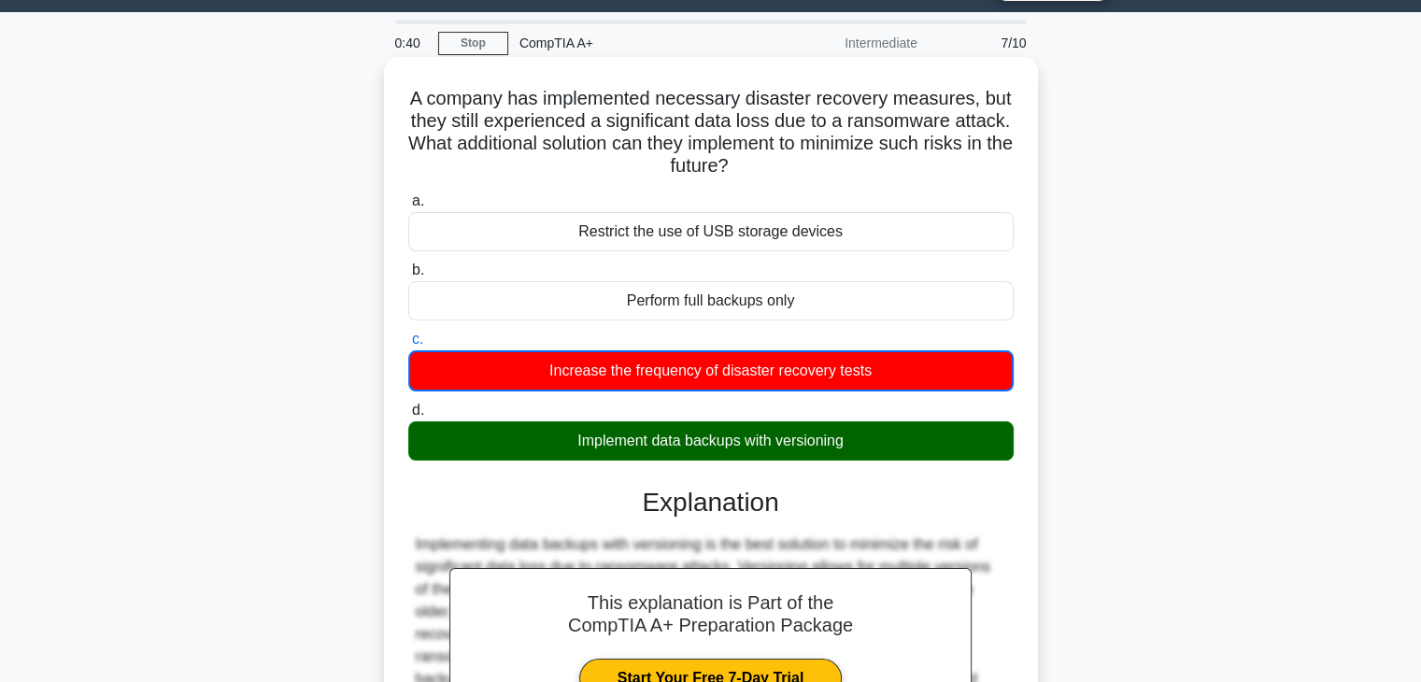
click at [874, 438] on div "Implement data backups with versioning" at bounding box center [711, 440] width 606 height 39
click at [408, 417] on input "d. Implement data backups with versioning" at bounding box center [408, 411] width 0 height 12
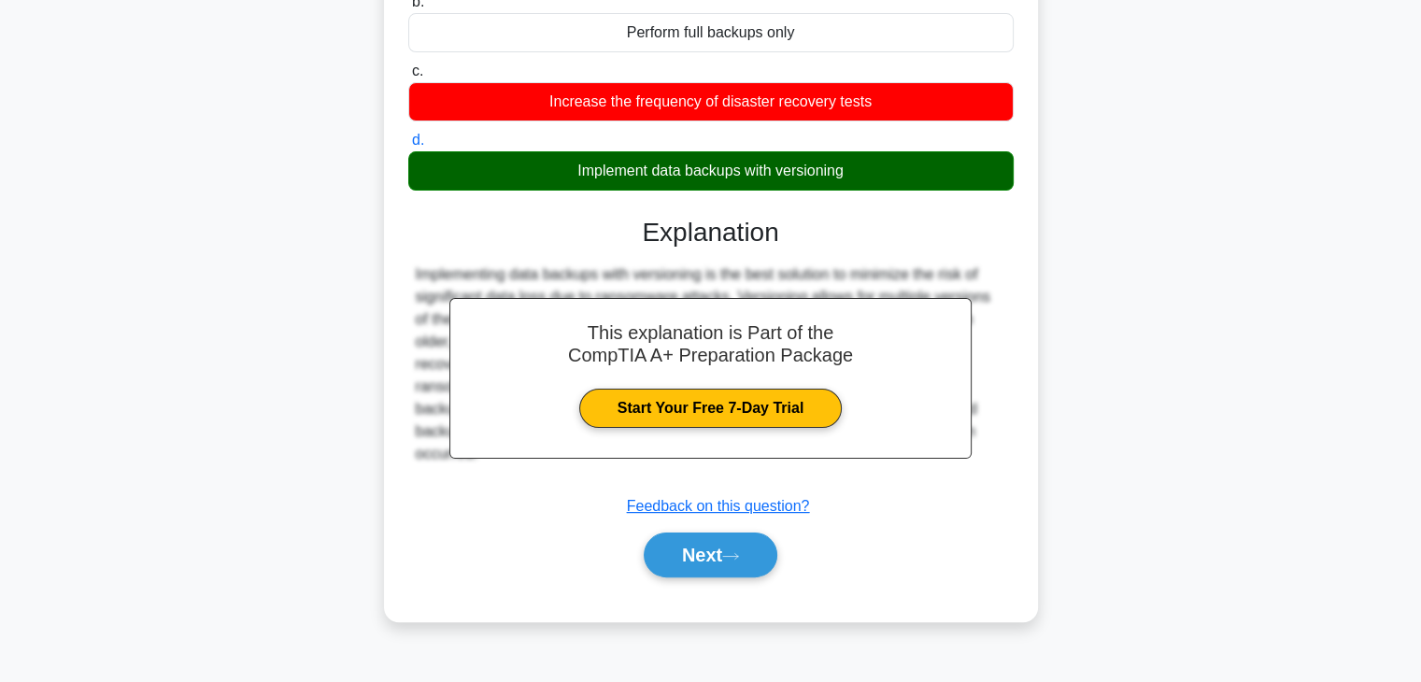
scroll to position [328, 0]
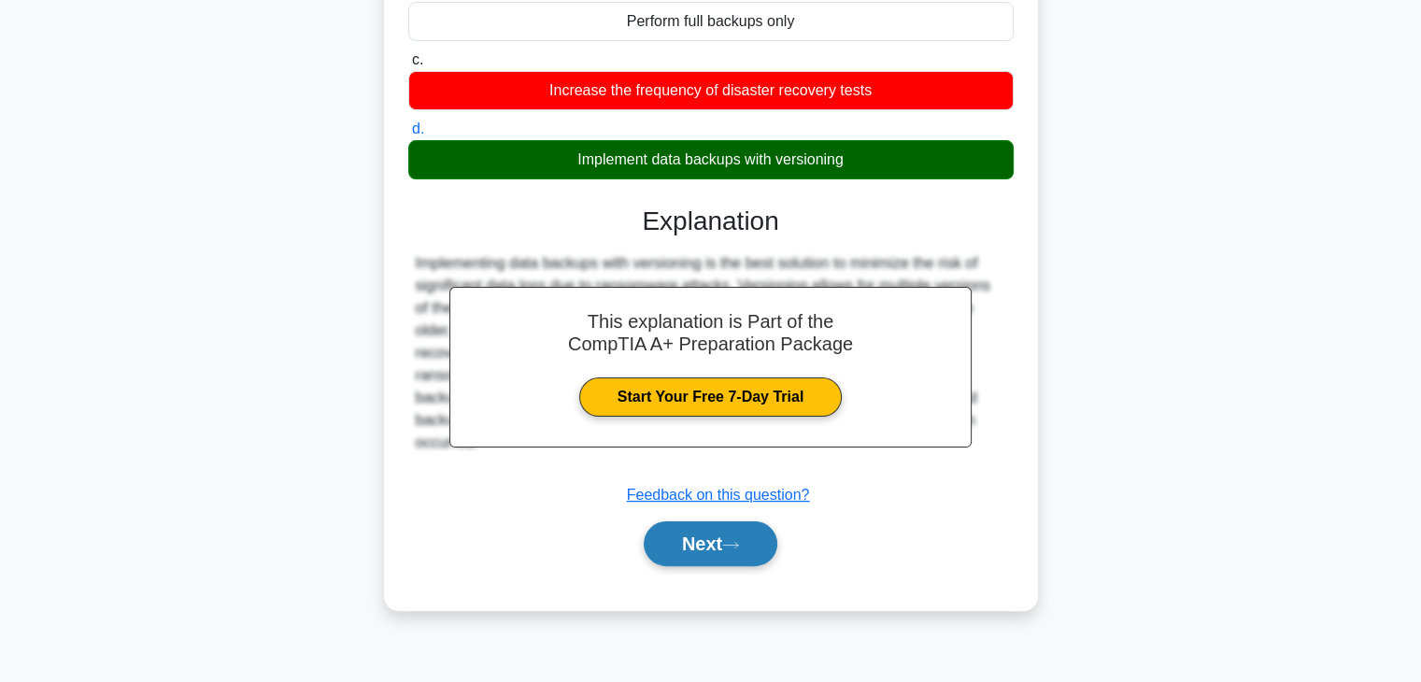
click at [706, 556] on button "Next" at bounding box center [711, 543] width 134 height 45
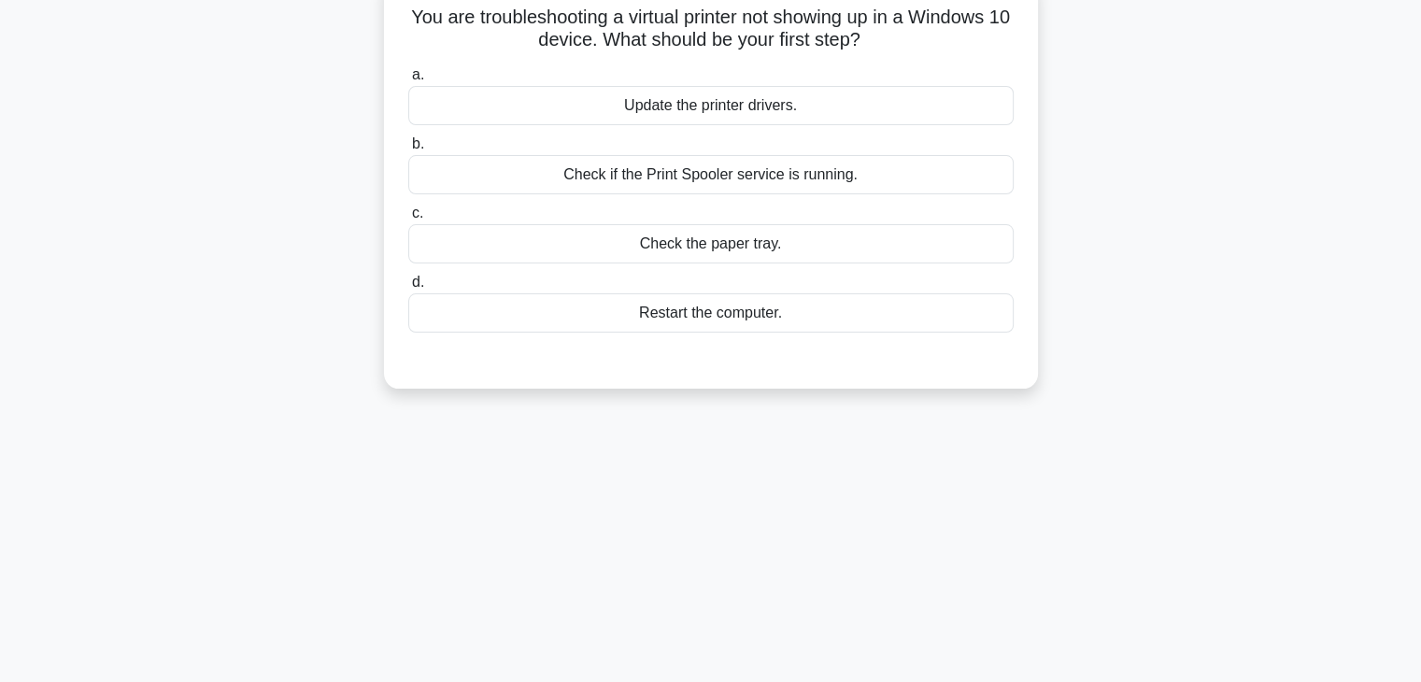
scroll to position [0, 0]
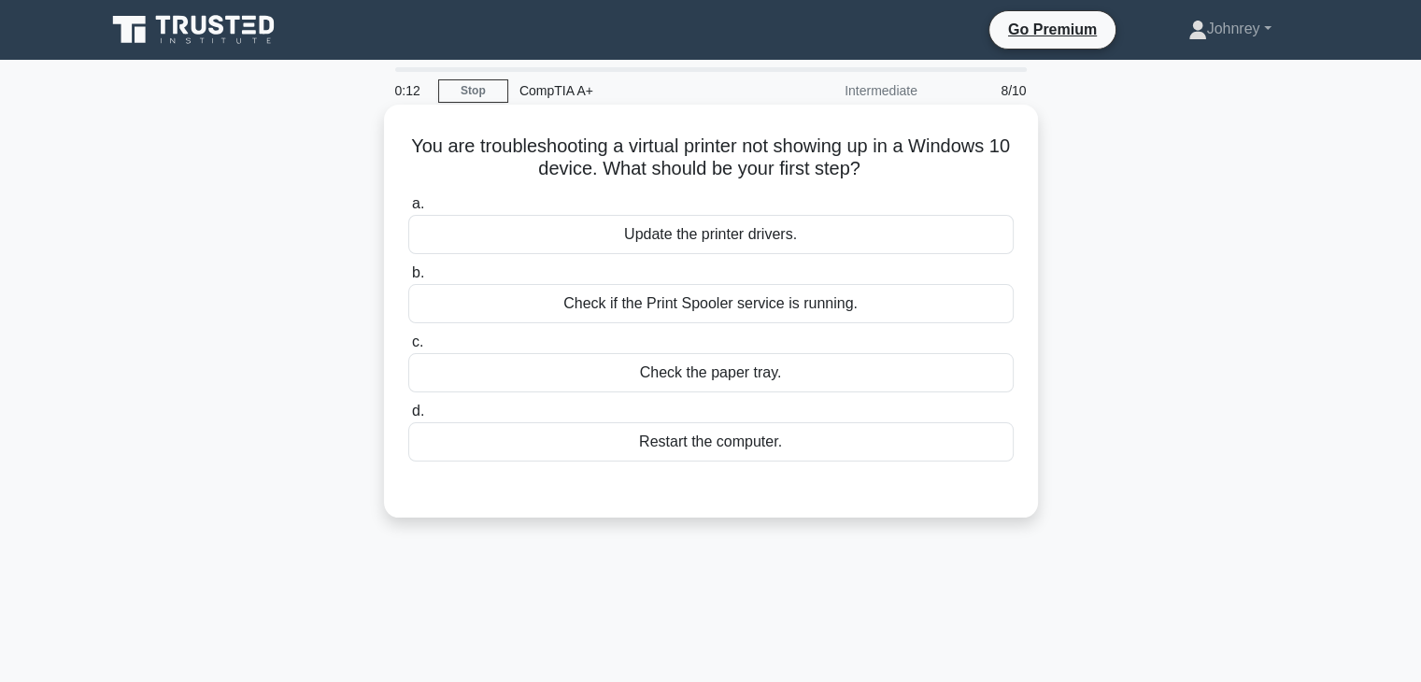
click at [875, 244] on div "Update the printer drivers." at bounding box center [711, 234] width 606 height 39
click at [408, 210] on input "a. Update the printer drivers." at bounding box center [408, 204] width 0 height 12
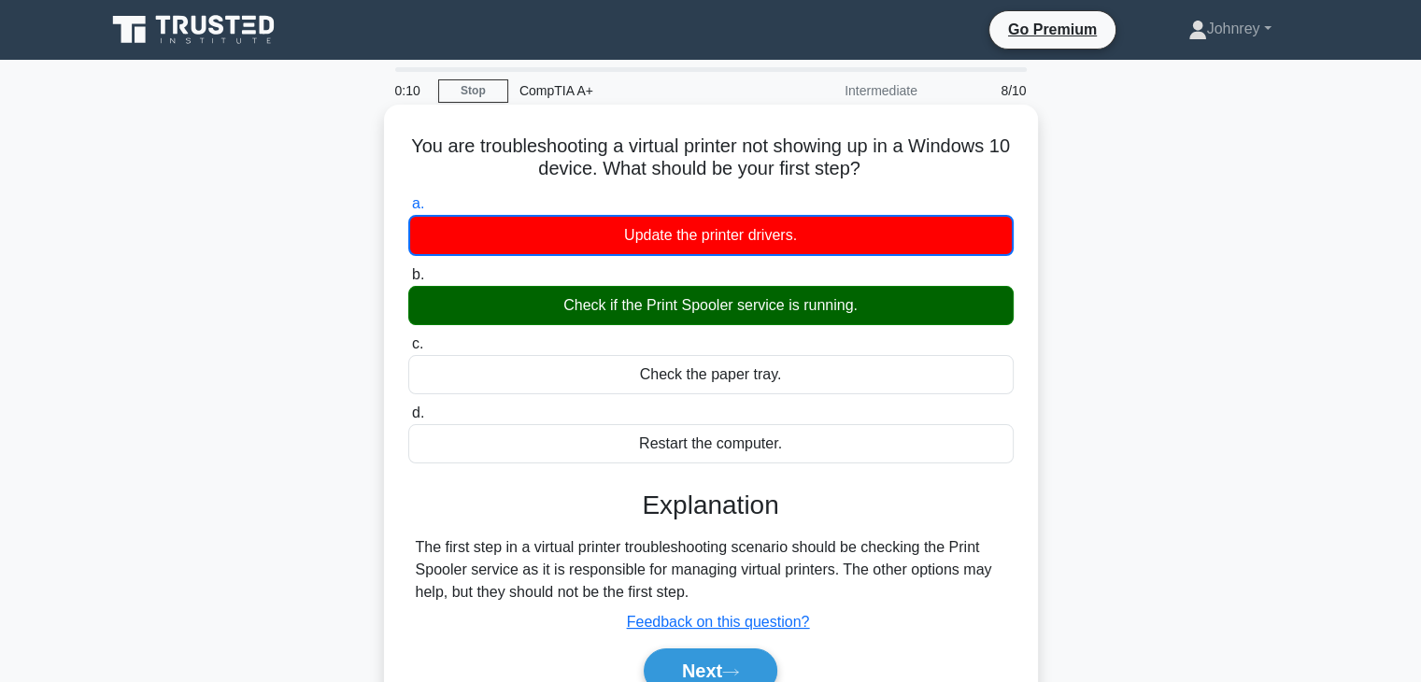
click at [886, 309] on div "Check if the Print Spooler service is running." at bounding box center [711, 305] width 606 height 39
click at [408, 281] on input "b. Check if the Print Spooler service is running." at bounding box center [408, 275] width 0 height 12
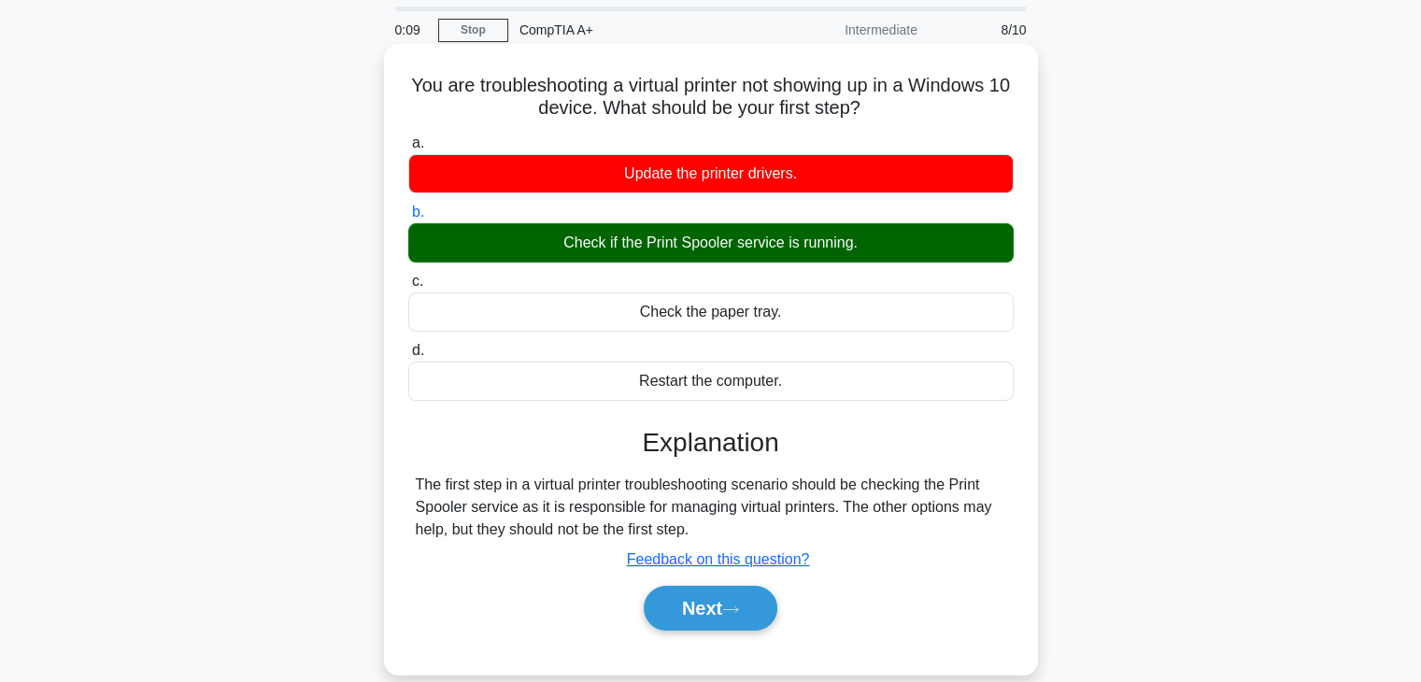
scroll to position [93, 0]
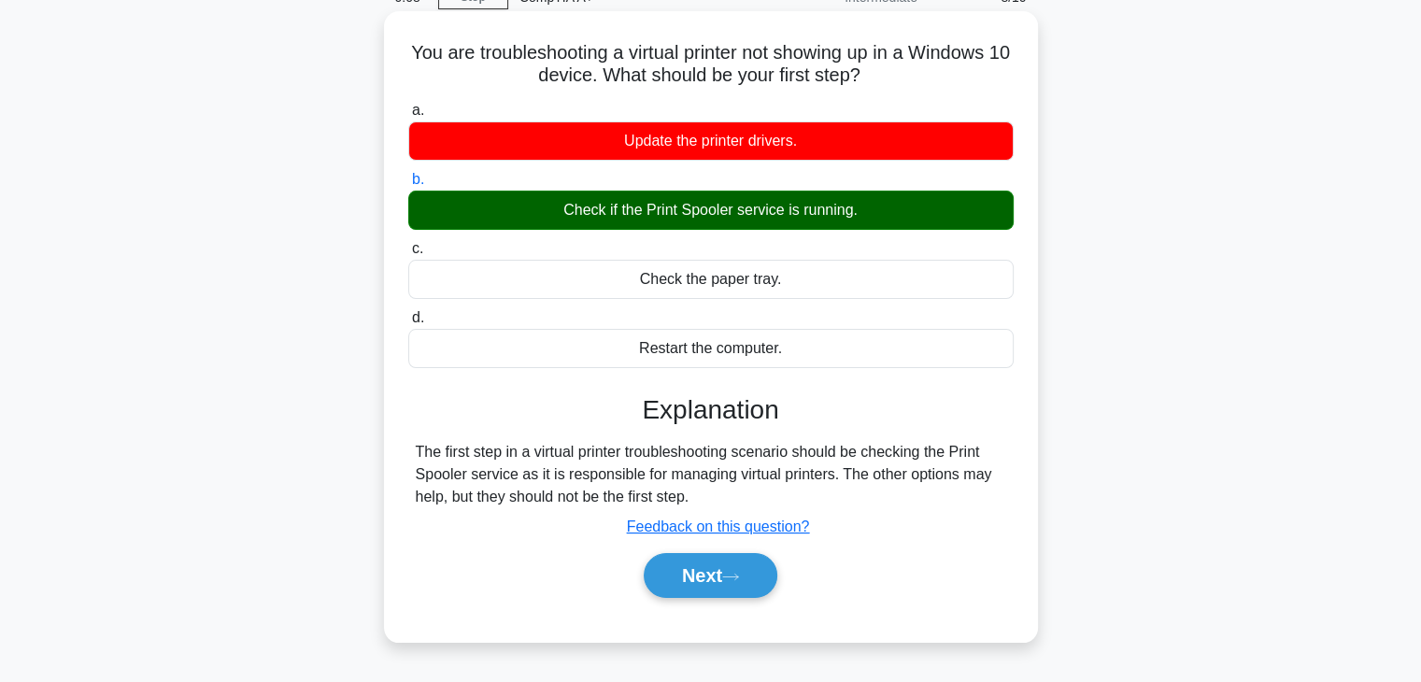
click at [704, 543] on div "Explanation The first step in a virtual printer troubleshooting scenario should…" at bounding box center [711, 499] width 606 height 211
click at [713, 575] on button "Next" at bounding box center [711, 575] width 134 height 45
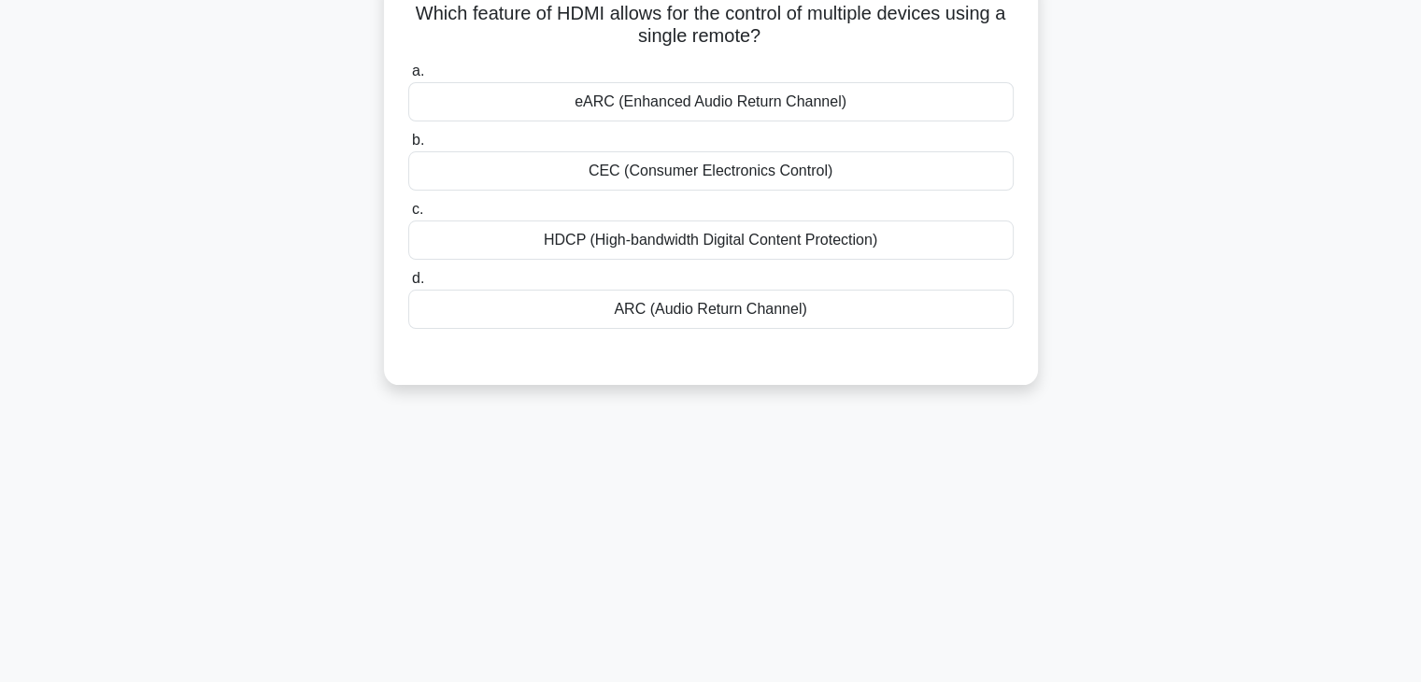
scroll to position [1, 0]
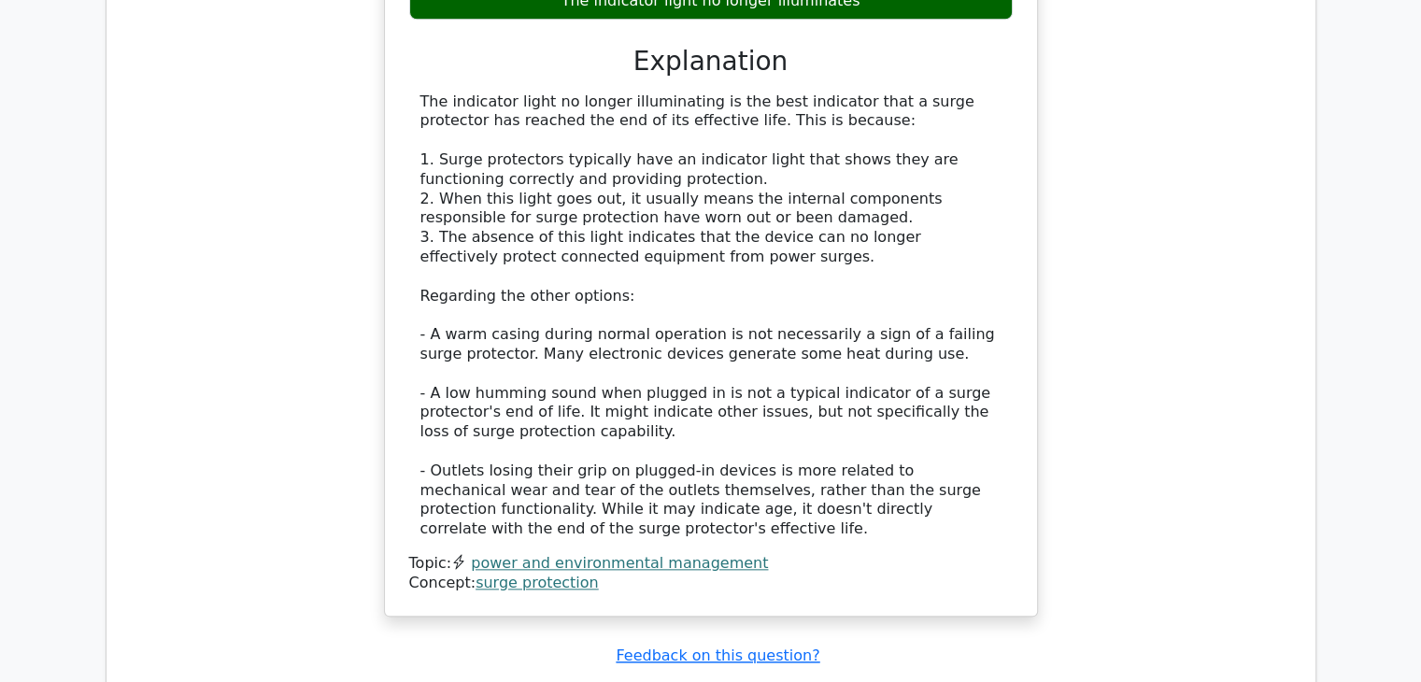
scroll to position [1962, 0]
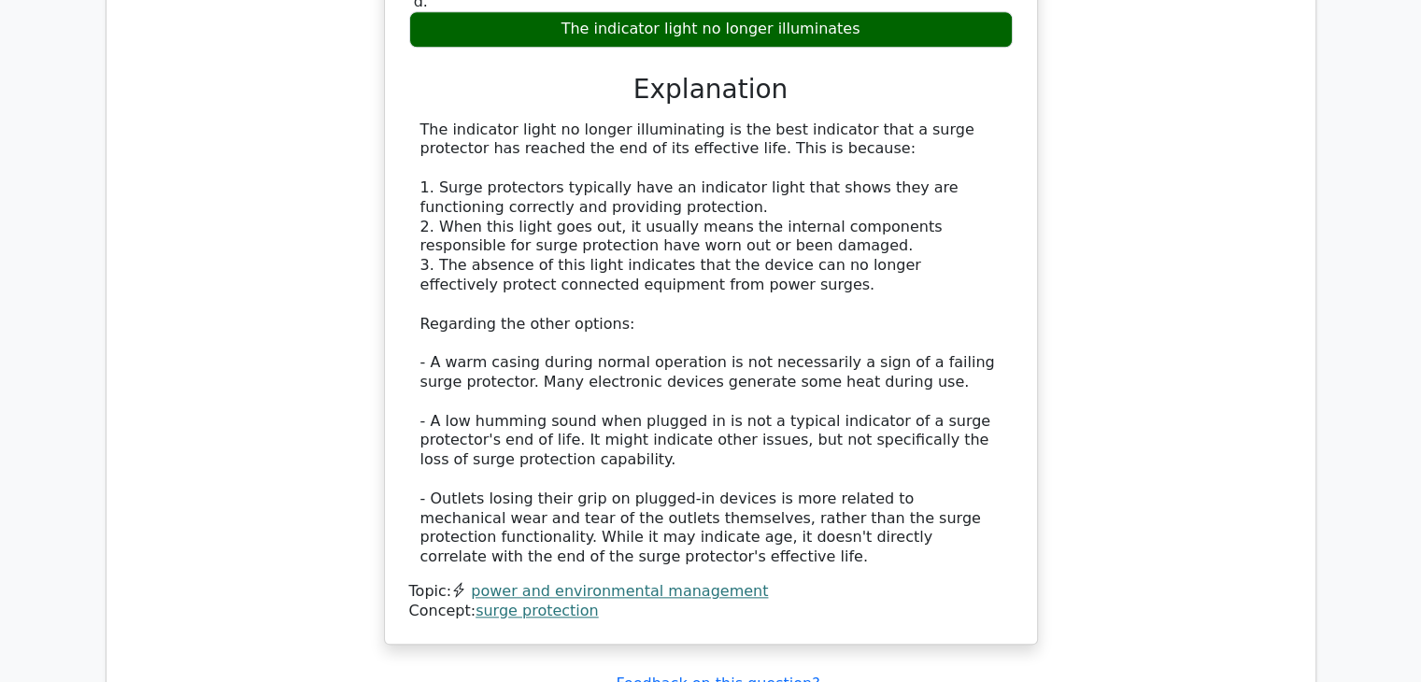
click at [1243, 140] on div "Which of the following features indicates that a surge protector has reached th…" at bounding box center [710, 191] width 1179 height 951
drag, startPoint x: 1153, startPoint y: 126, endPoint x: 1299, endPoint y: 251, distance: 192.2
click at [1298, 249] on div "Which of the following features indicates that a surge protector has reached th…" at bounding box center [710, 191] width 1179 height 951
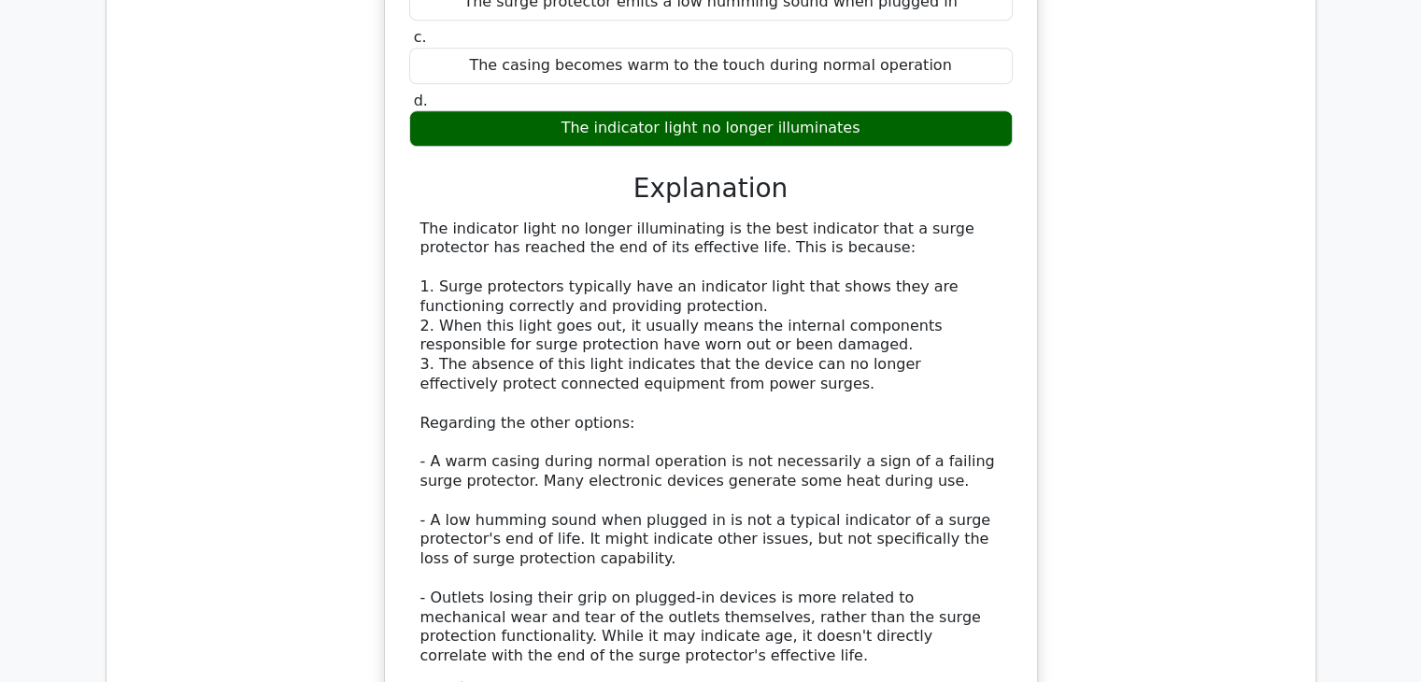
scroll to position [1873, 0]
